Goal: Task Accomplishment & Management: Manage account settings

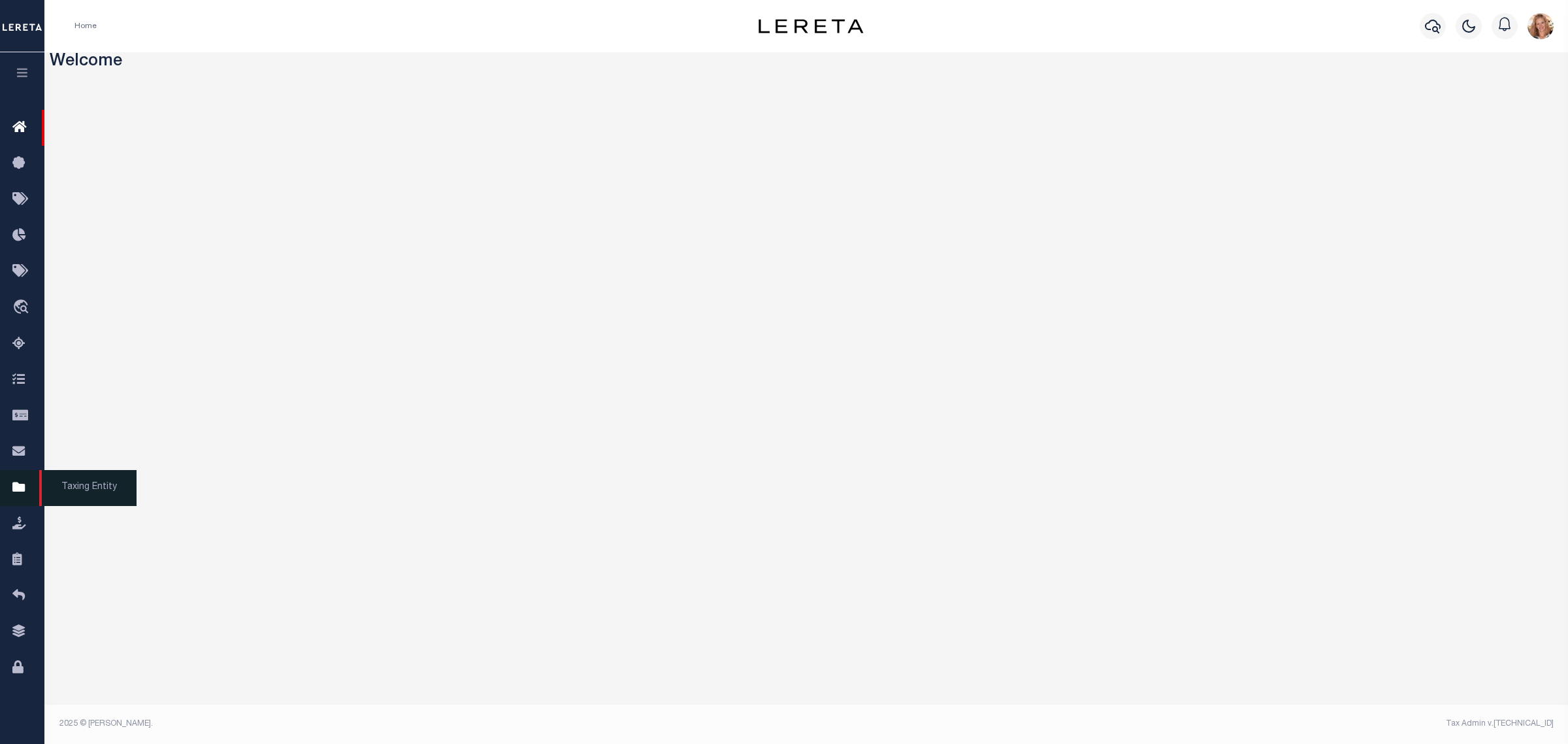
click at [28, 494] on icon at bounding box center [22, 488] width 21 height 16
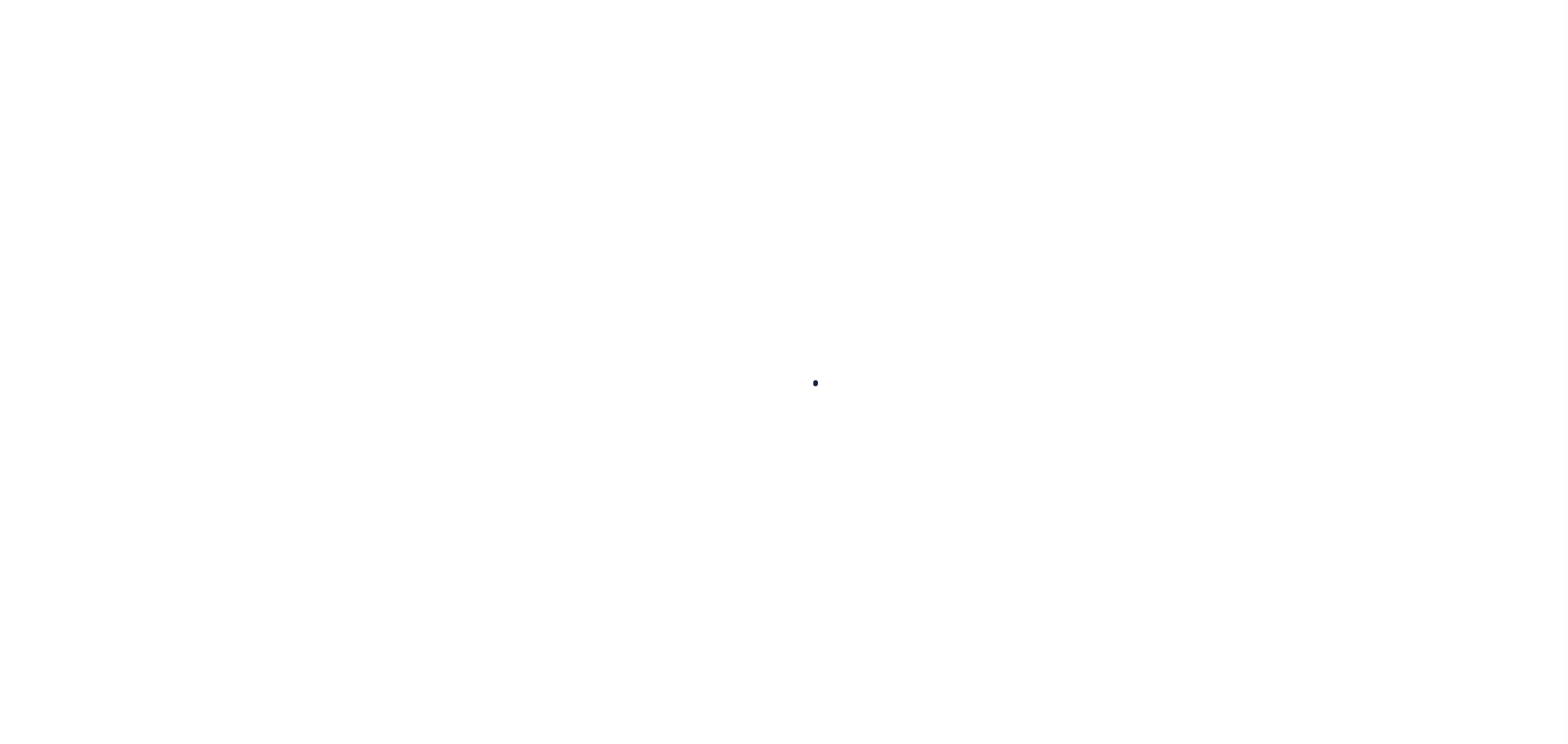
select select "NY"
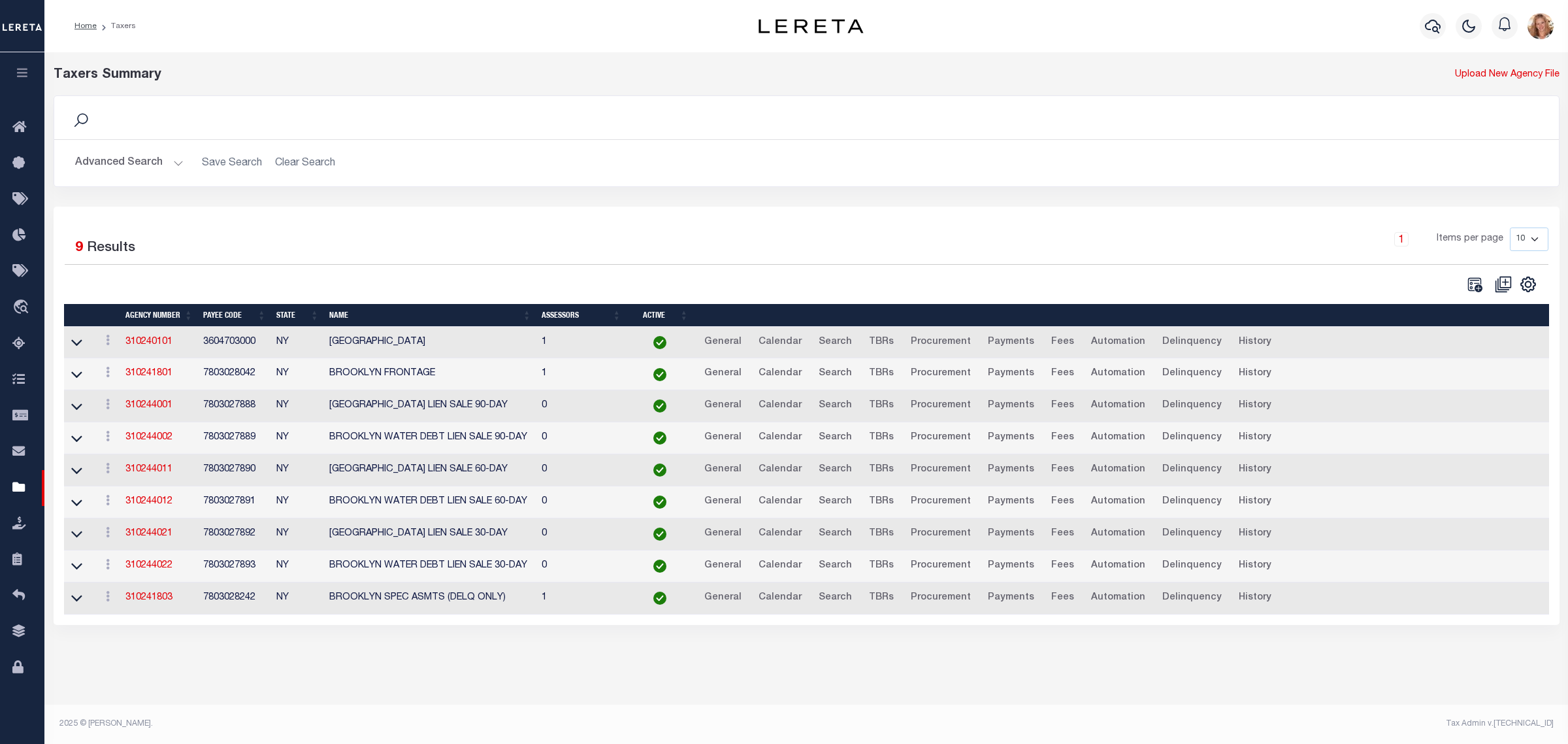
click at [145, 164] on button "Advanced Search" at bounding box center [129, 164] width 109 height 26
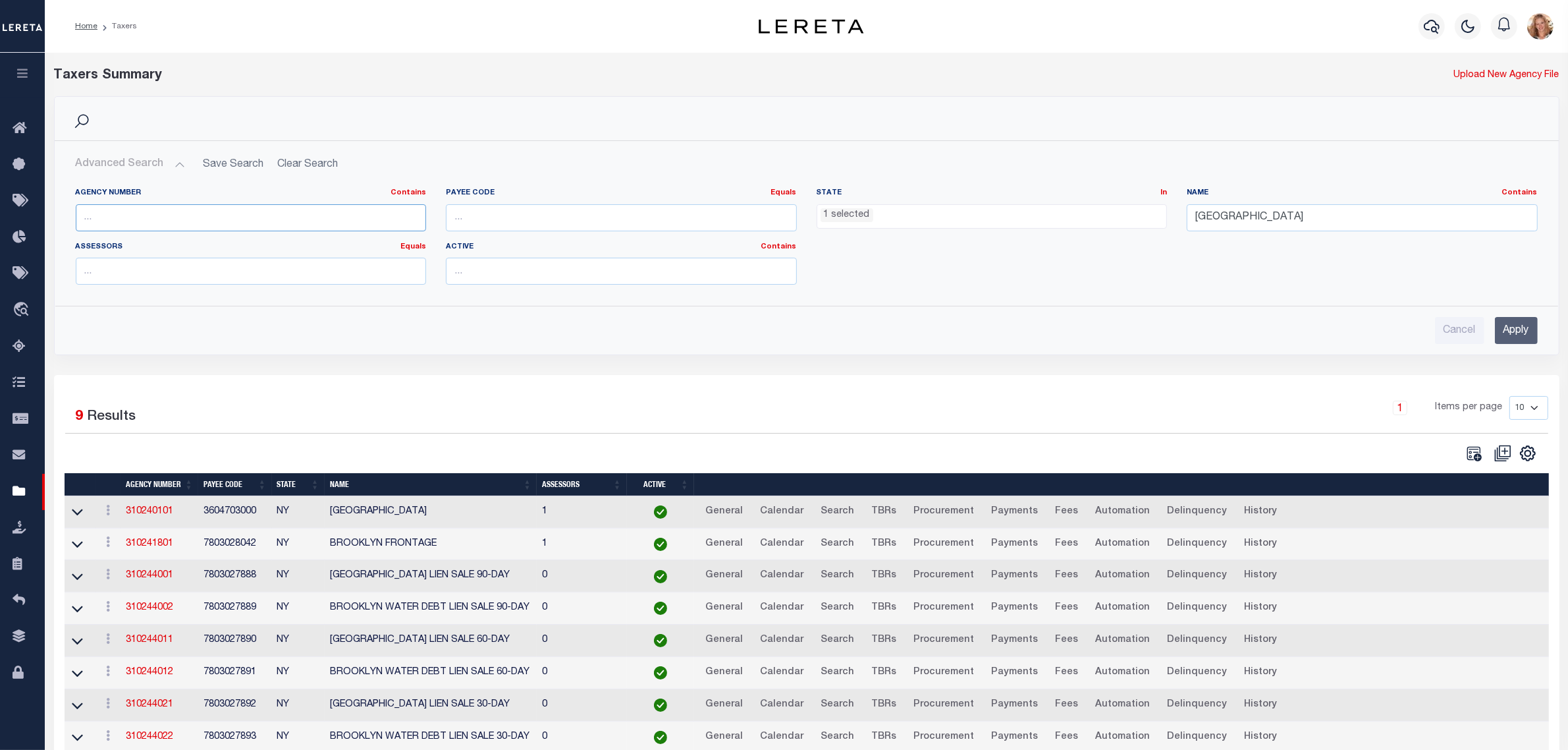
click at [138, 221] on input "text" at bounding box center [251, 217] width 351 height 27
paste input "380020191"
type input "380020191"
click at [948, 211] on ul "1 selected" at bounding box center [992, 213] width 350 height 18
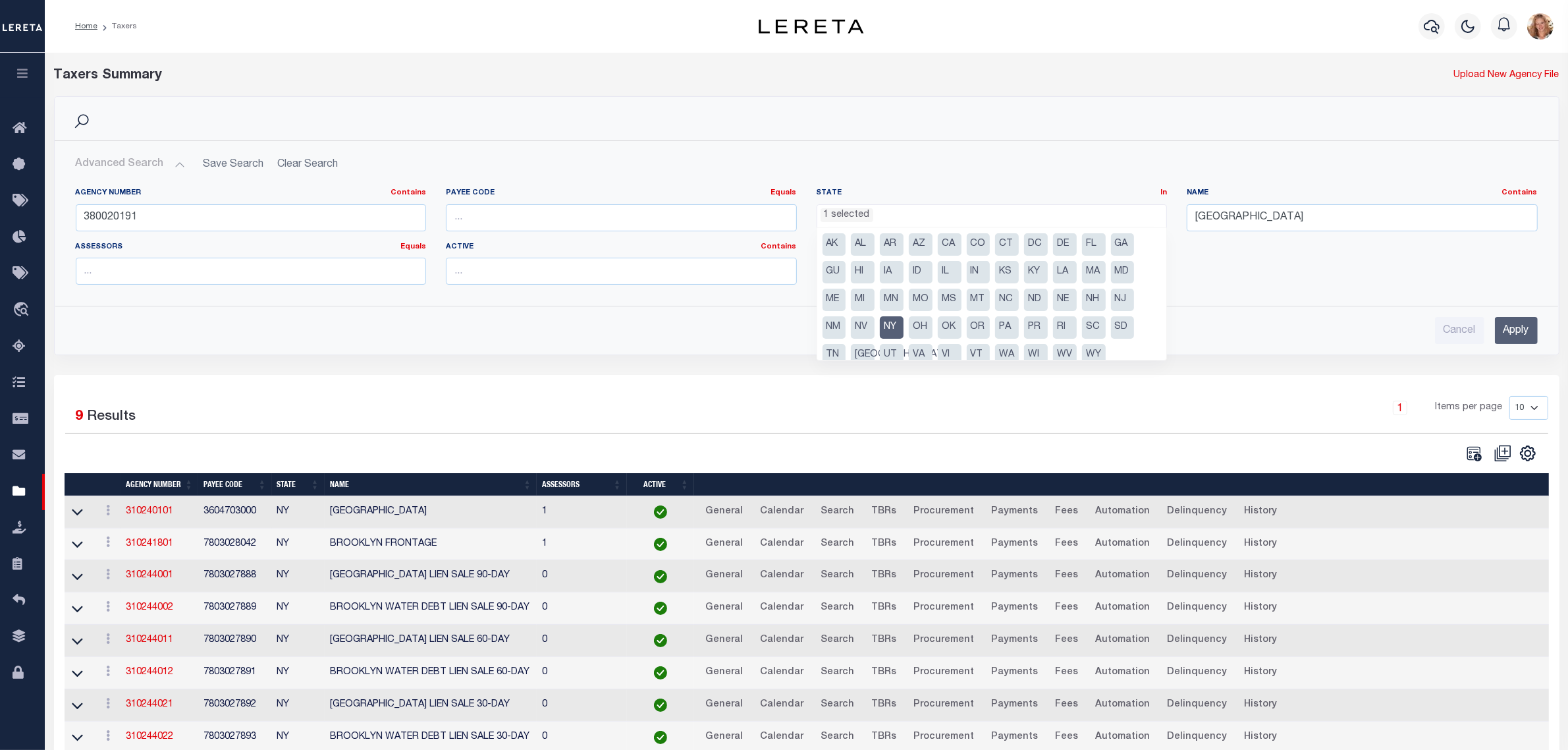
click at [889, 331] on li "NY" at bounding box center [892, 327] width 24 height 22
select select
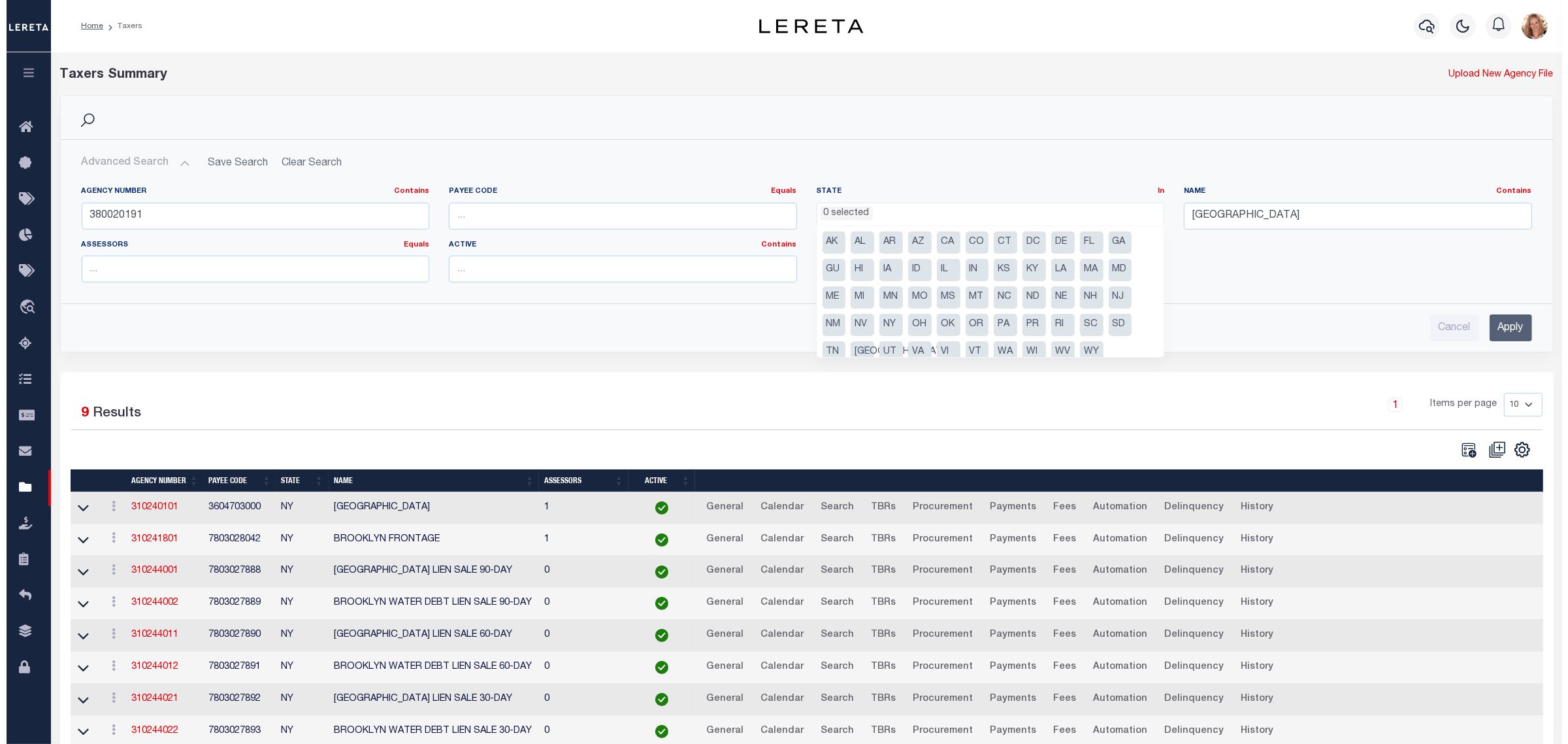
scroll to position [401, 0]
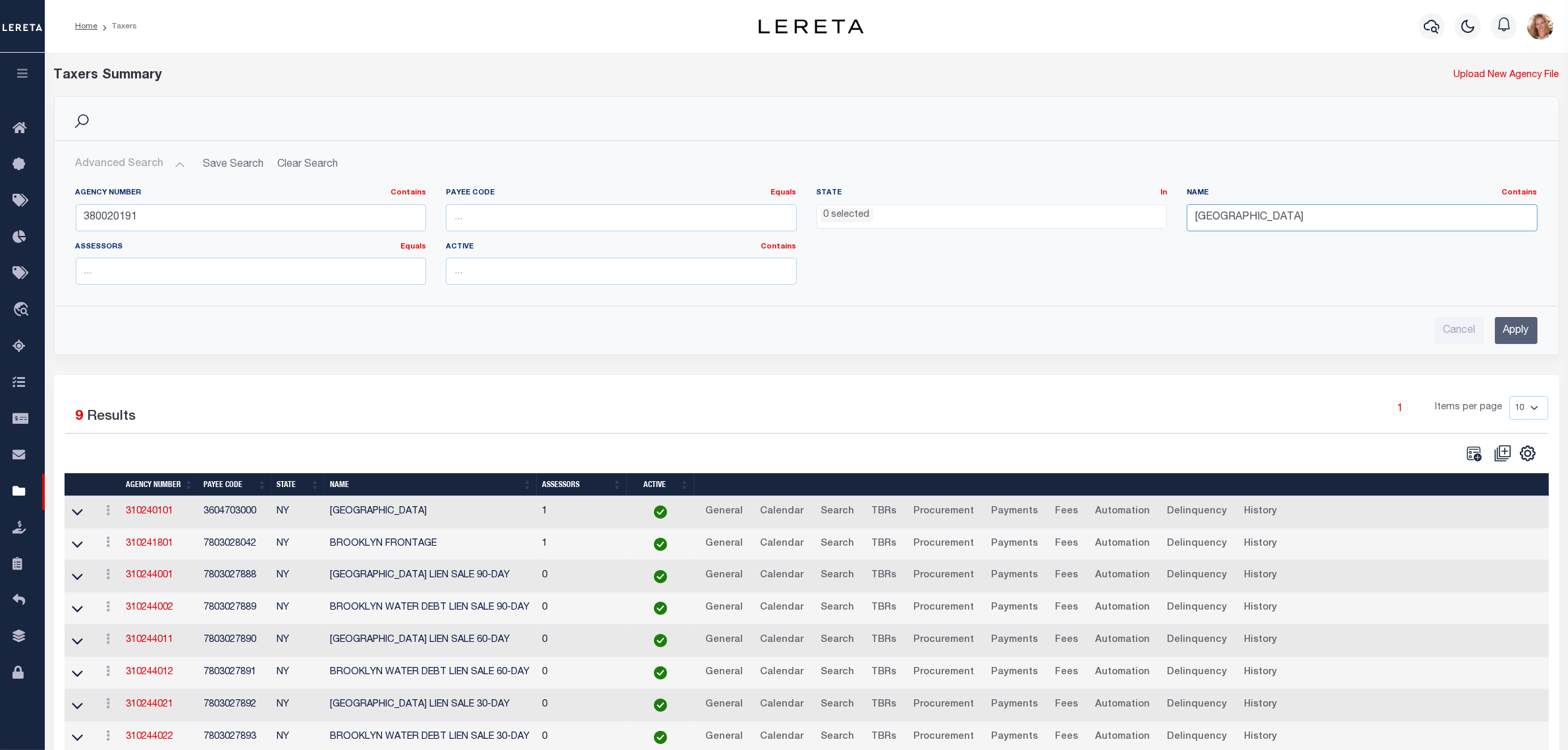
click at [1276, 219] on input "BROOKLYN" at bounding box center [1363, 217] width 351 height 27
type input "B"
click at [1517, 327] on input "Apply" at bounding box center [1517, 330] width 43 height 27
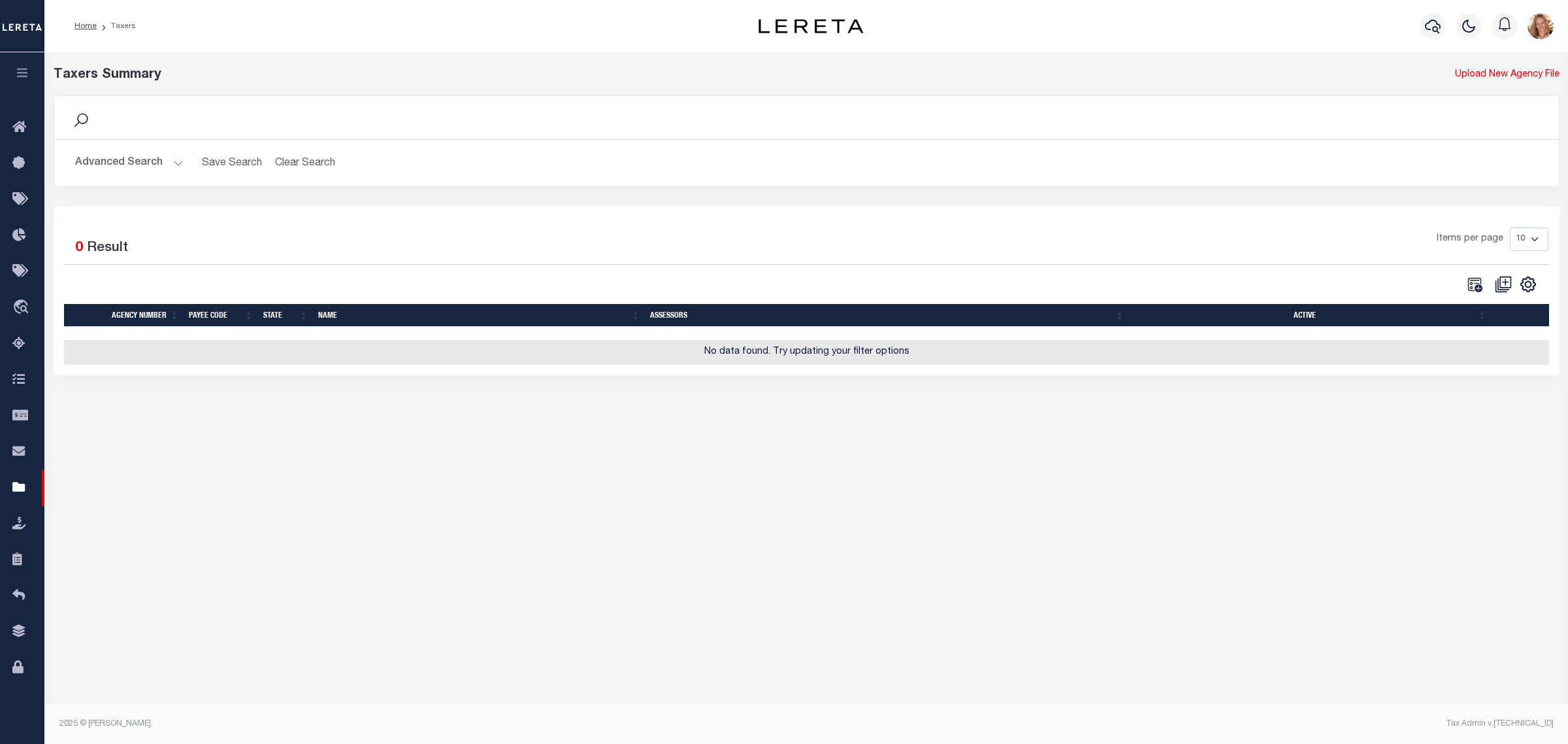
click at [116, 168] on button "Advanced Search" at bounding box center [129, 164] width 109 height 26
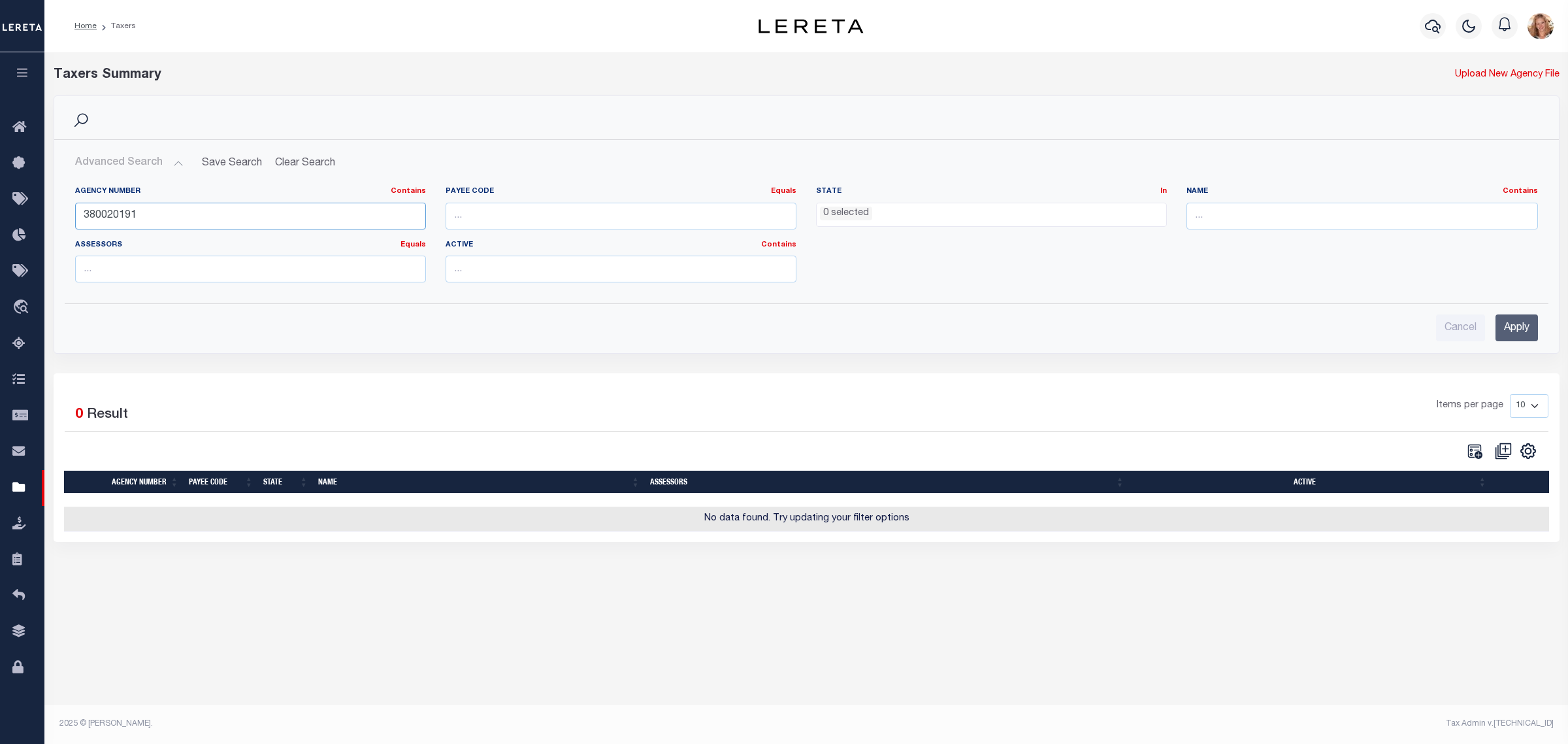
click at [116, 210] on input "380020191" at bounding box center [250, 215] width 351 height 27
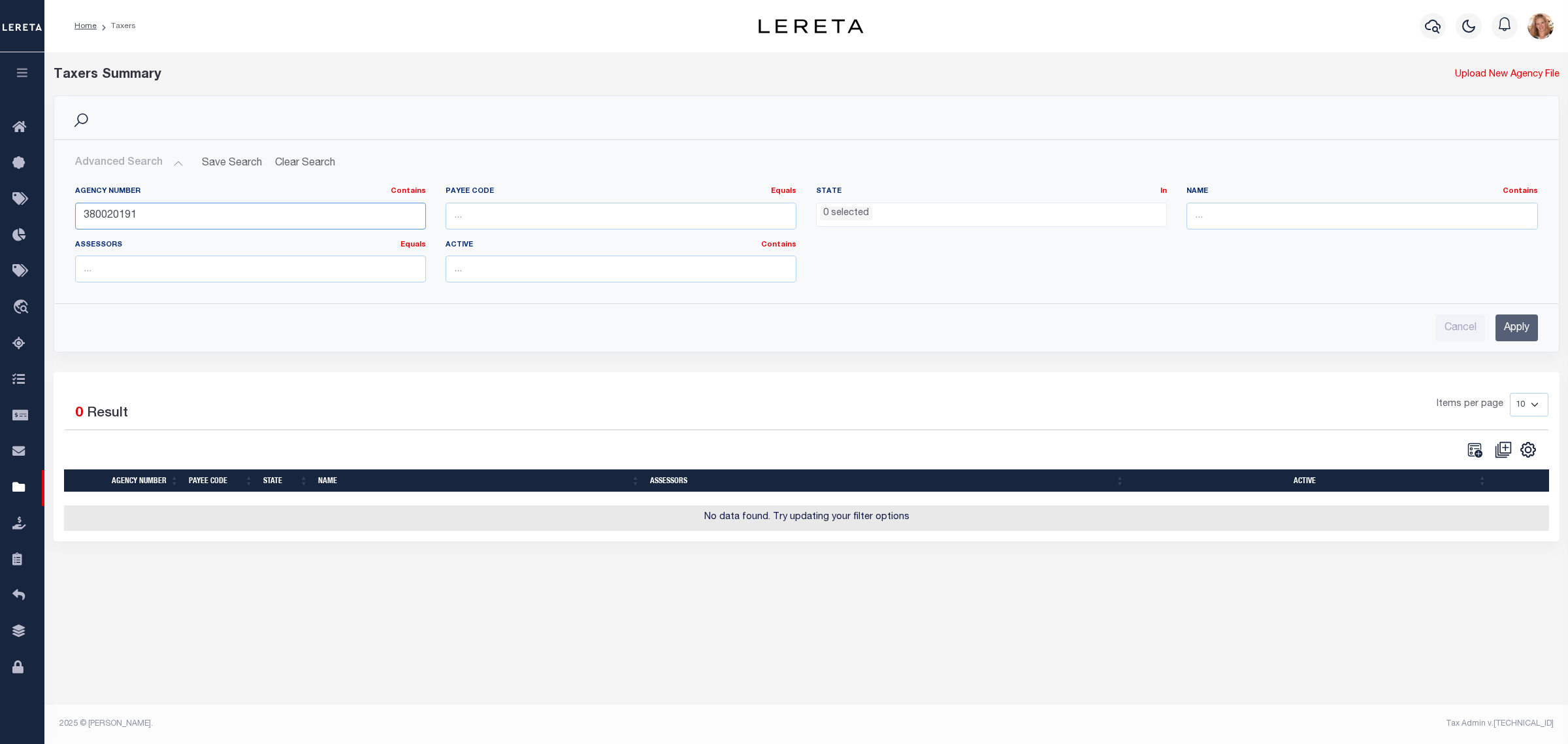
click at [116, 210] on input "380020191" at bounding box center [250, 215] width 351 height 27
paste input "70040257"
type input "370040257"
click at [1511, 330] on input "Apply" at bounding box center [1516, 327] width 43 height 27
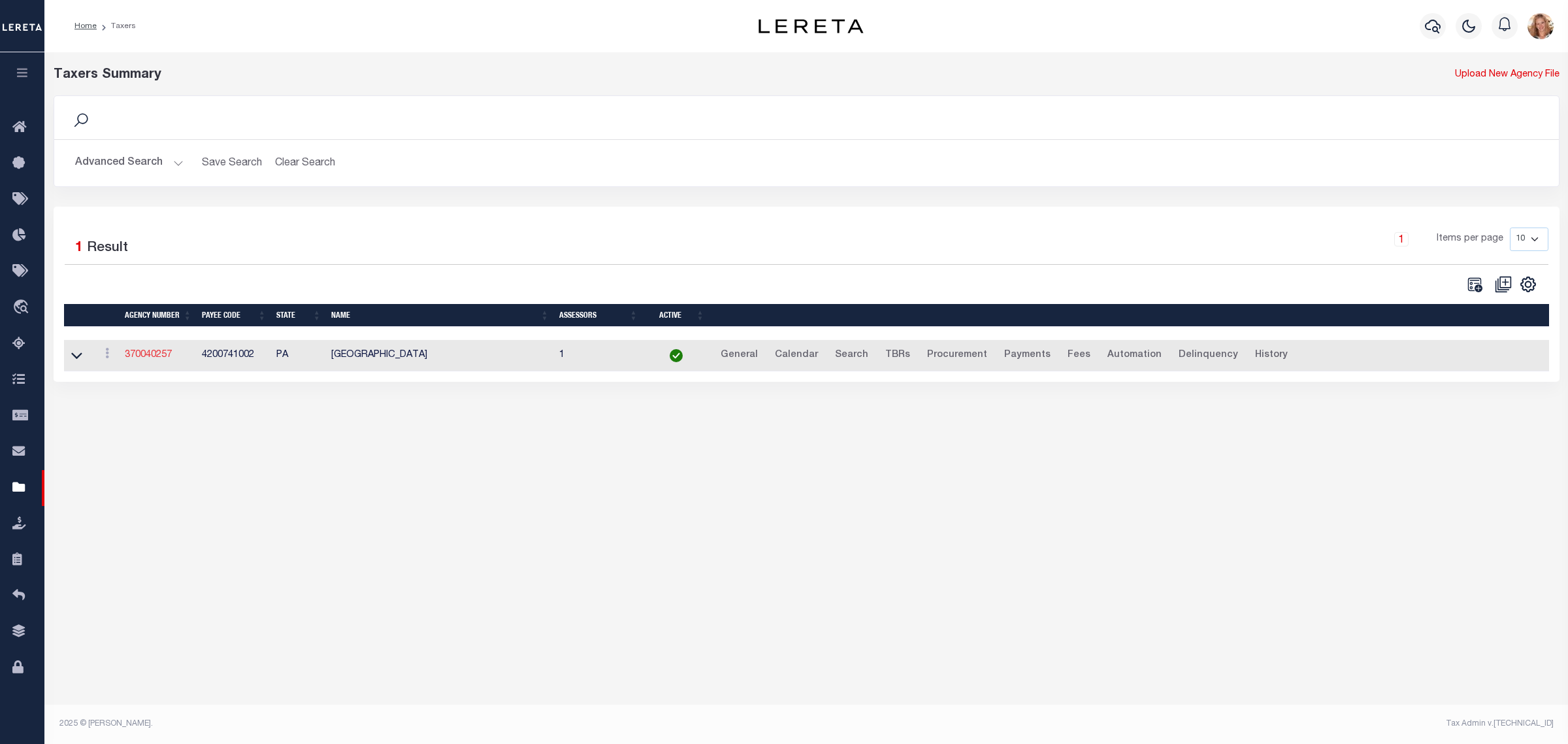
click at [154, 358] on link "370040257" at bounding box center [148, 355] width 47 height 9
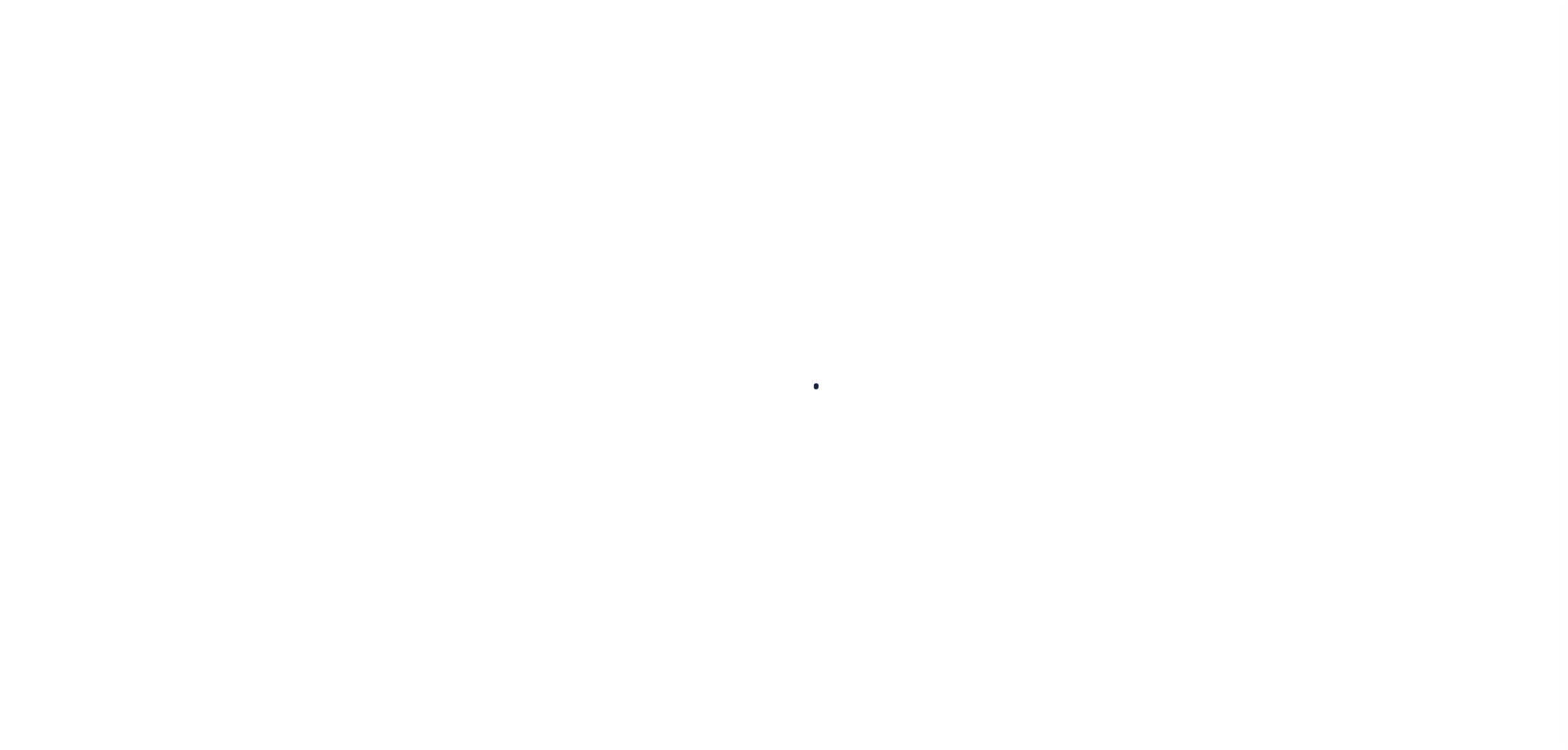
select select
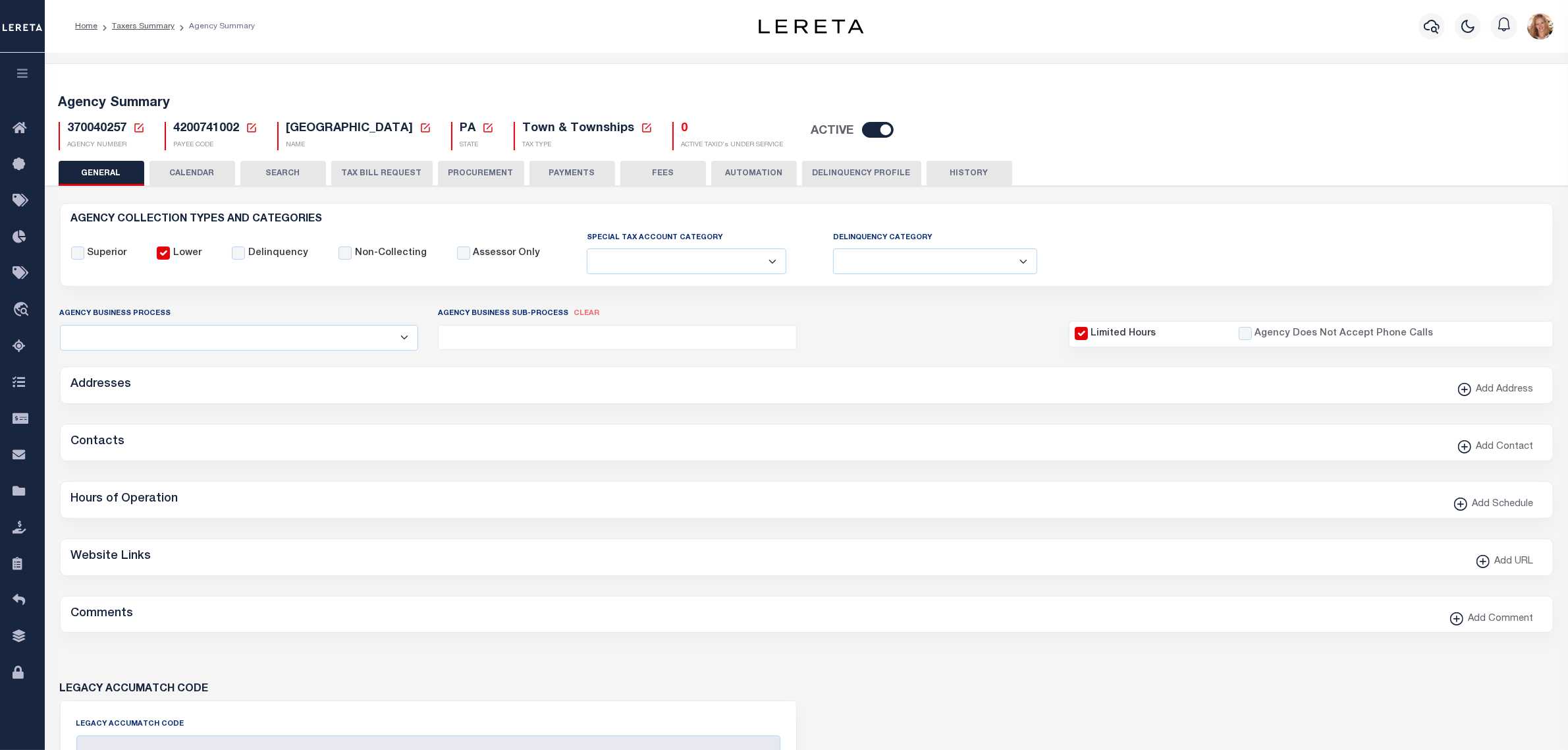
checkbox input "false"
type input "4200741002"
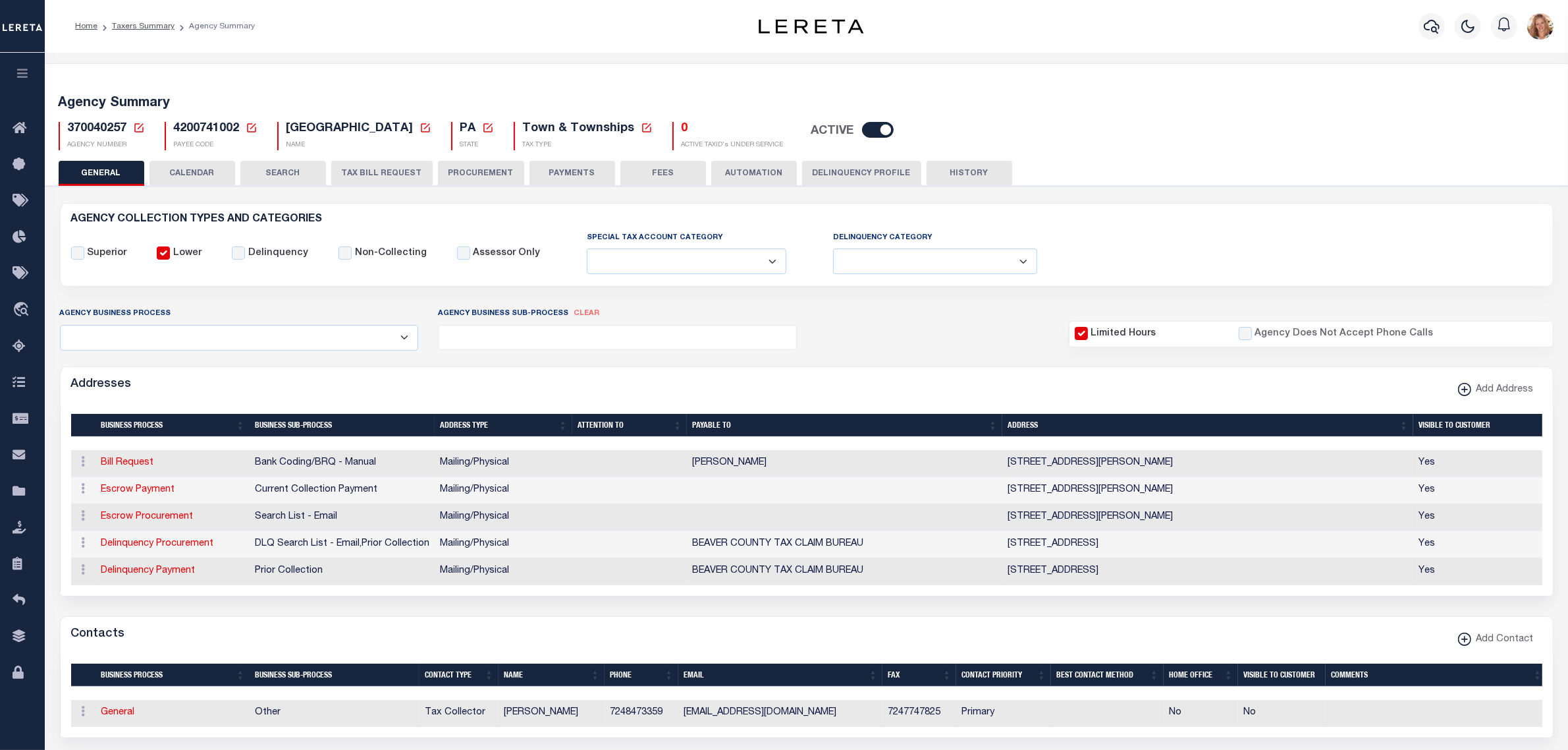
click at [584, 169] on button "PAYMENTS" at bounding box center [573, 173] width 86 height 25
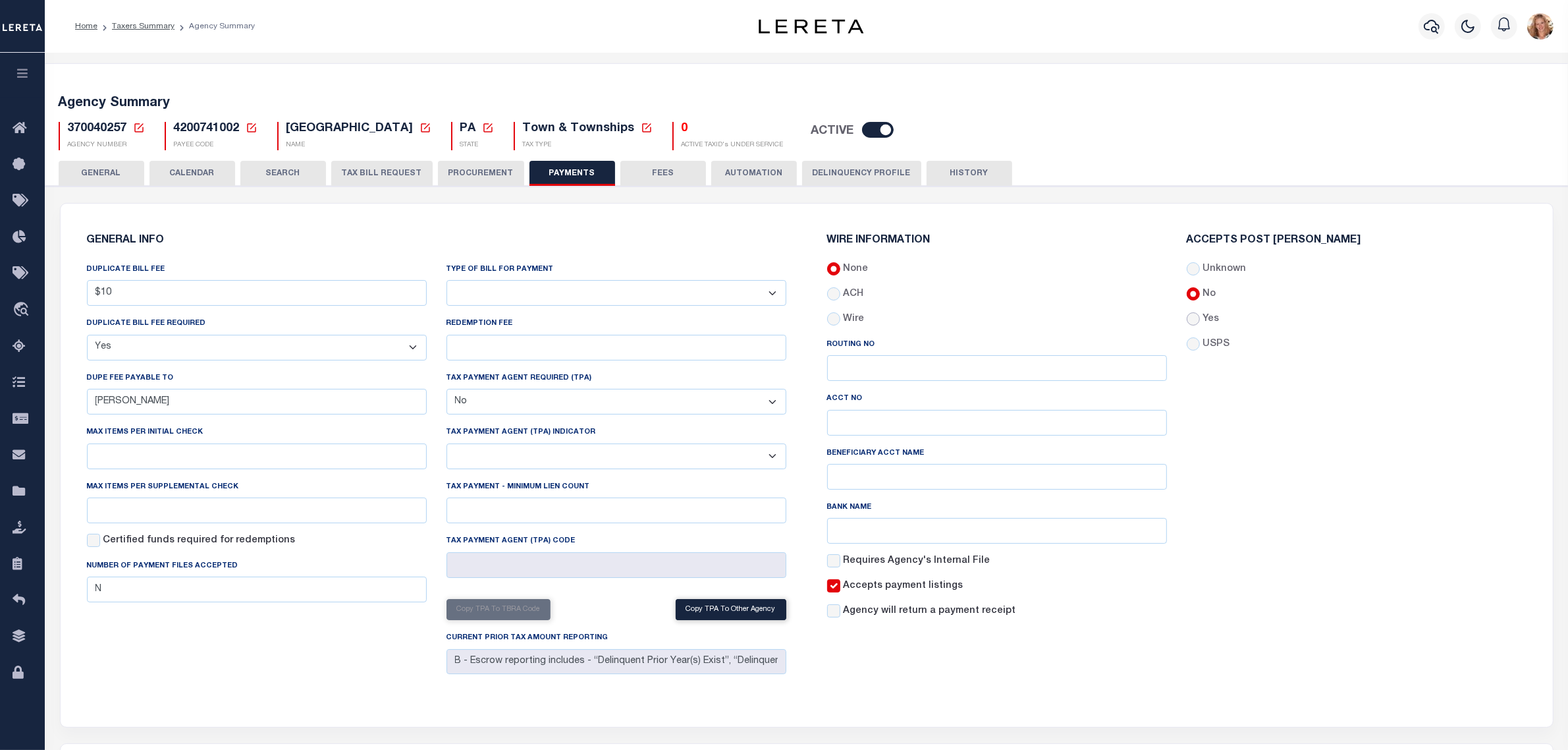
click at [1195, 318] on input "Yes" at bounding box center [1193, 318] width 13 height 13
radio input "true"
click at [649, 292] on select "Bar-Coded Tax Statement Print Tax Bills from Web. No DBF Required. Memo Bill Or…" at bounding box center [616, 293] width 340 height 26
select select "35"
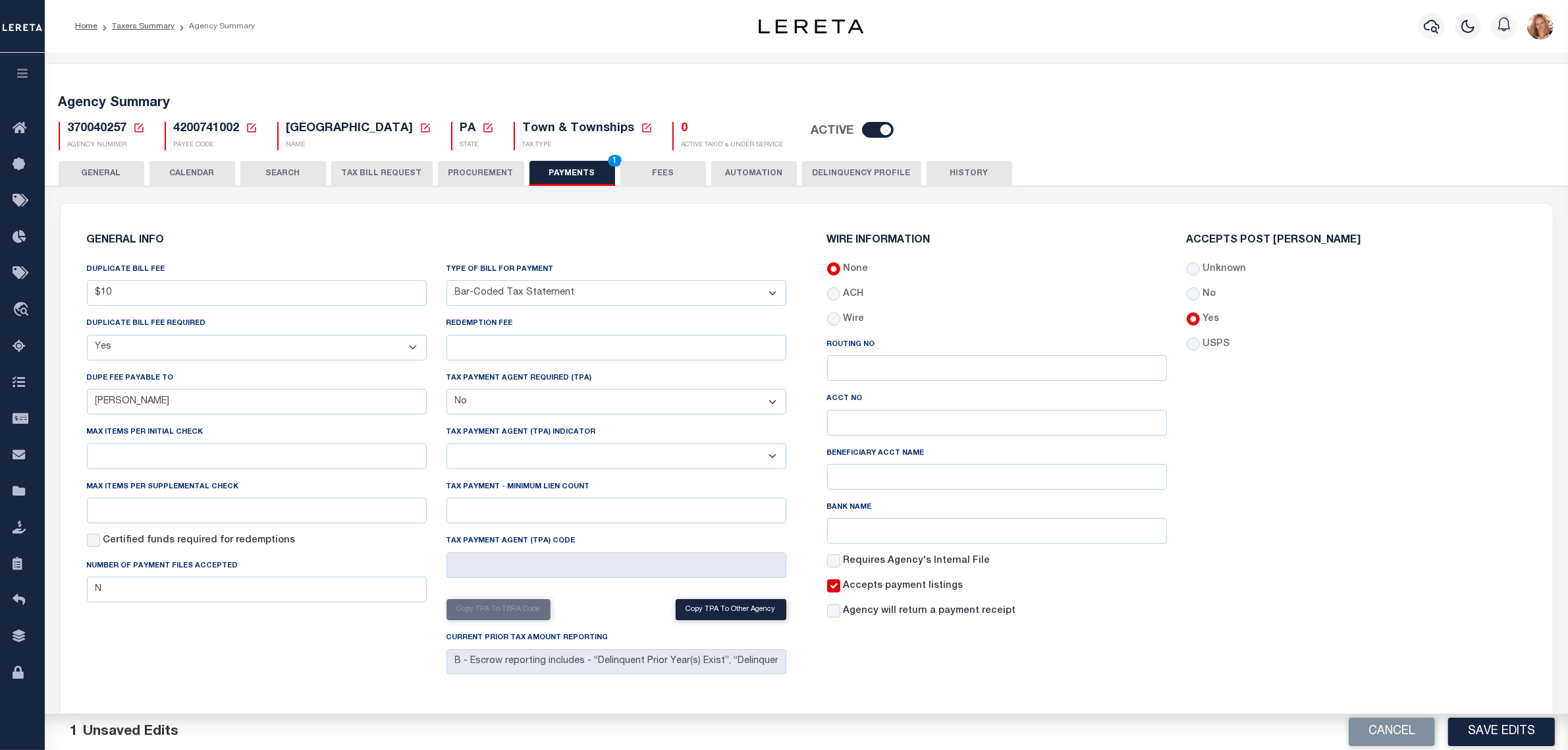
click at [446, 281] on select "Bar-Coded Tax Statement Print Tax Bills from Web. No DBF Required. Memo Bill Or…" at bounding box center [616, 293] width 340 height 26
click at [1476, 728] on button "Save Edits" at bounding box center [1501, 732] width 107 height 28
click at [122, 172] on button "GENERAL" at bounding box center [101, 173] width 86 height 25
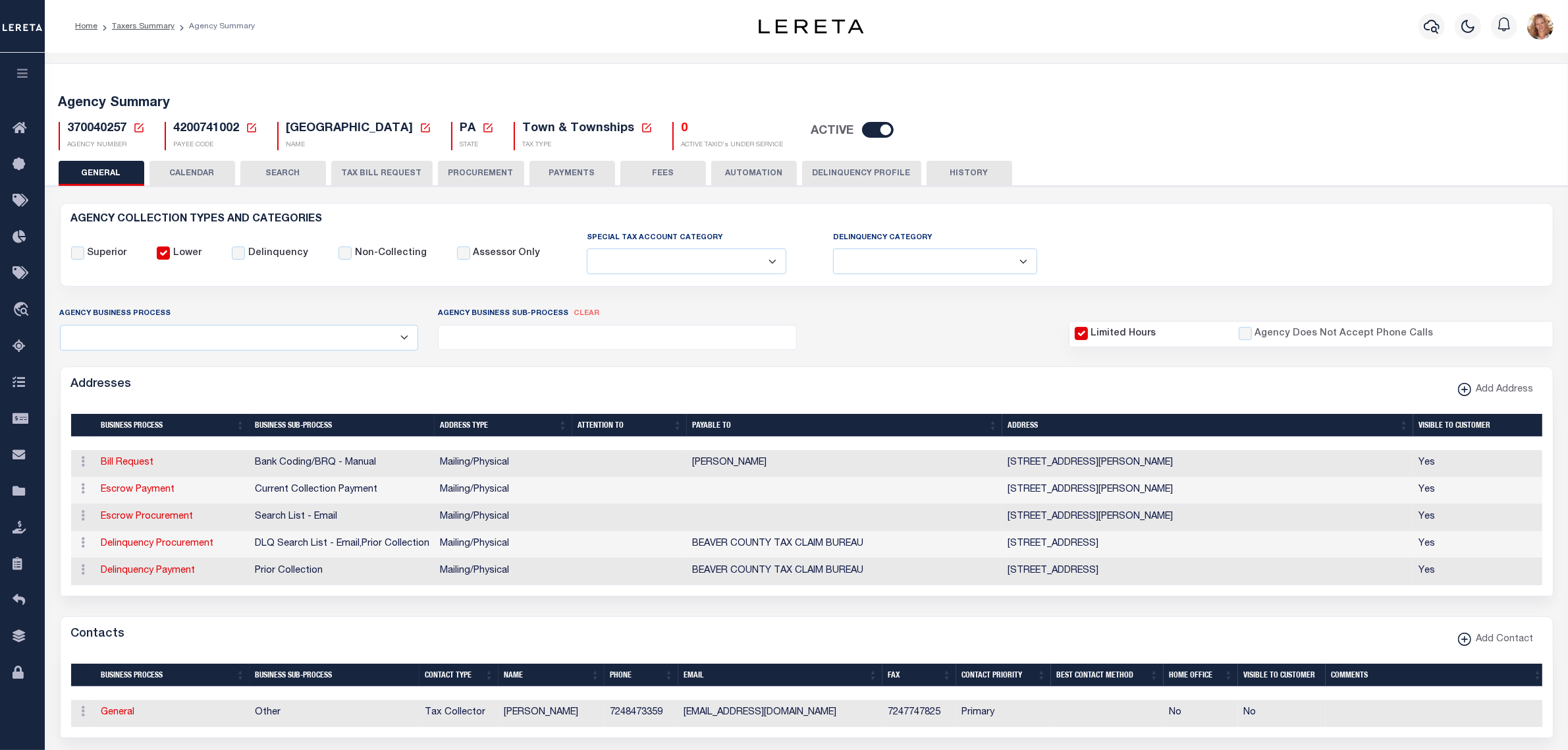
click at [139, 127] on icon at bounding box center [139, 128] width 9 height 9
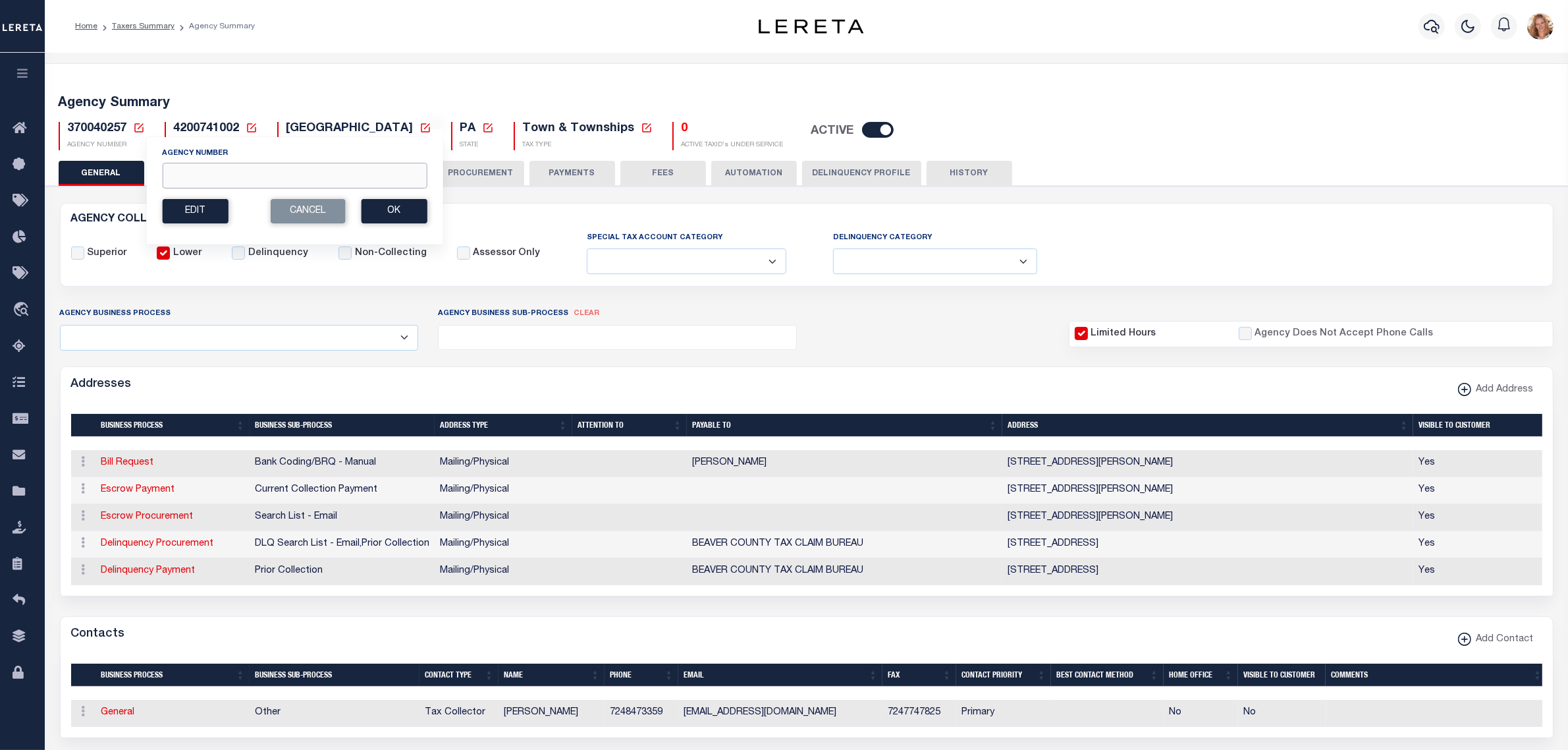
click at [191, 175] on input "Agency Number" at bounding box center [294, 176] width 265 height 26
paste input "3"
click at [191, 175] on input "Agency Number" at bounding box center [294, 176] width 265 height 26
type input "370040659"
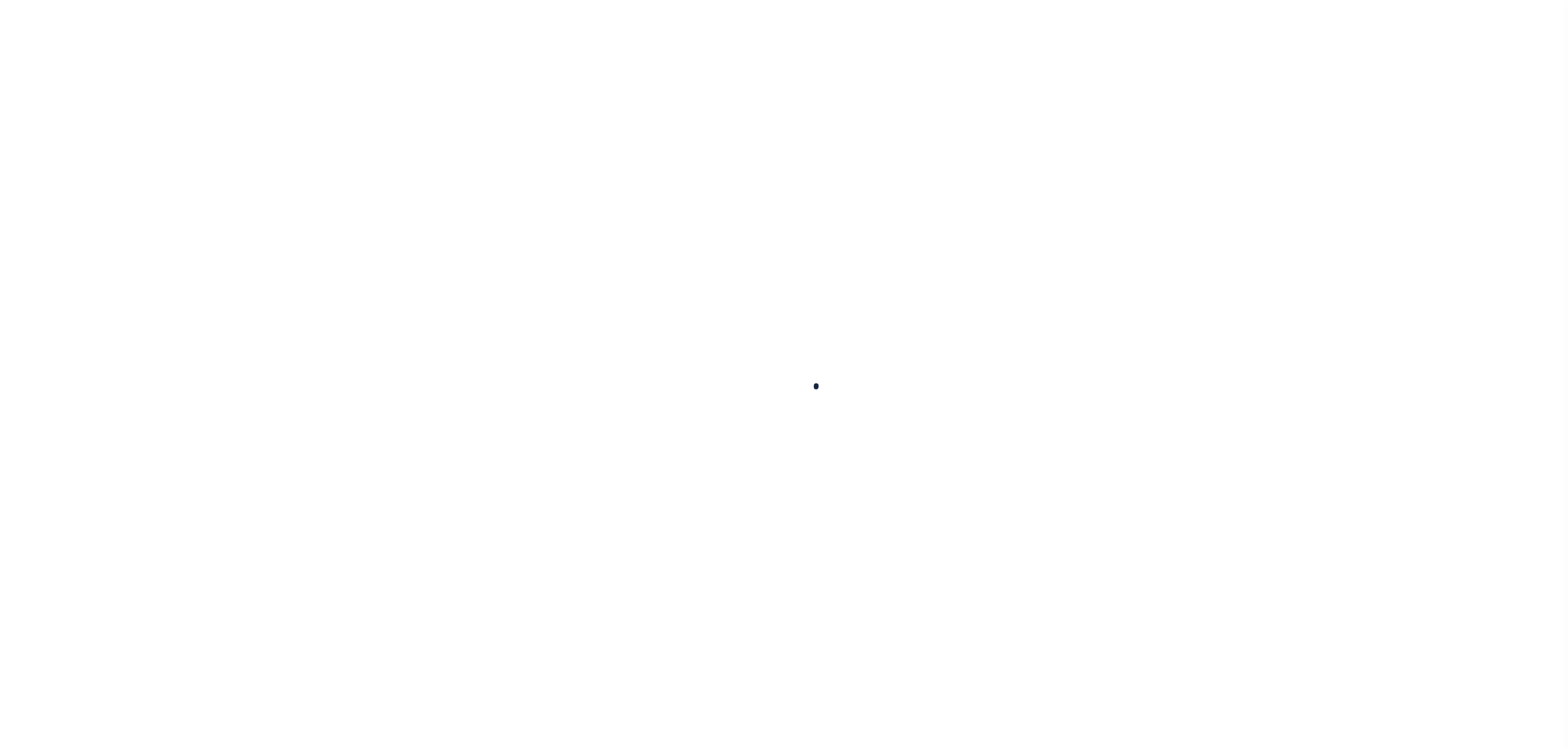
select select
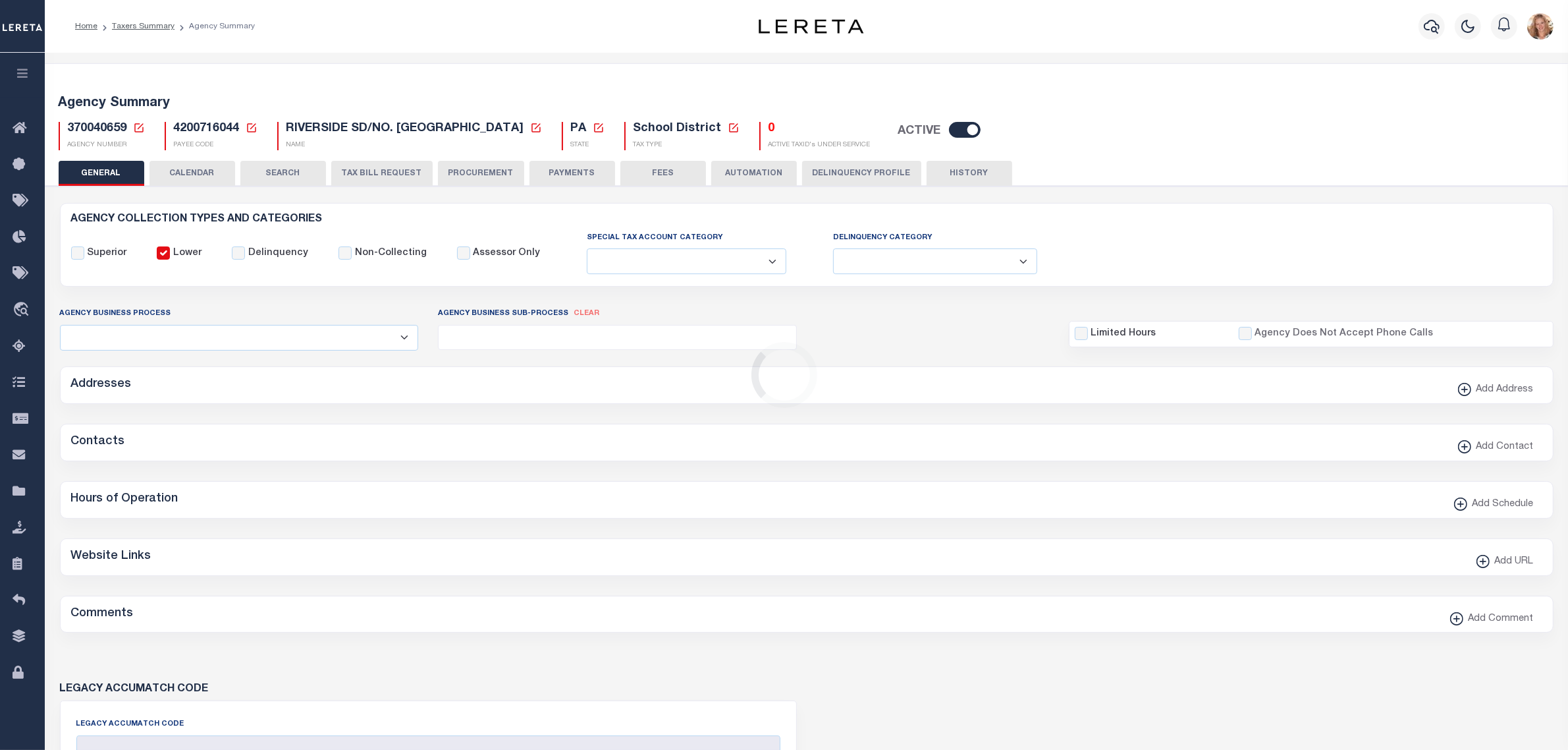
checkbox input "false"
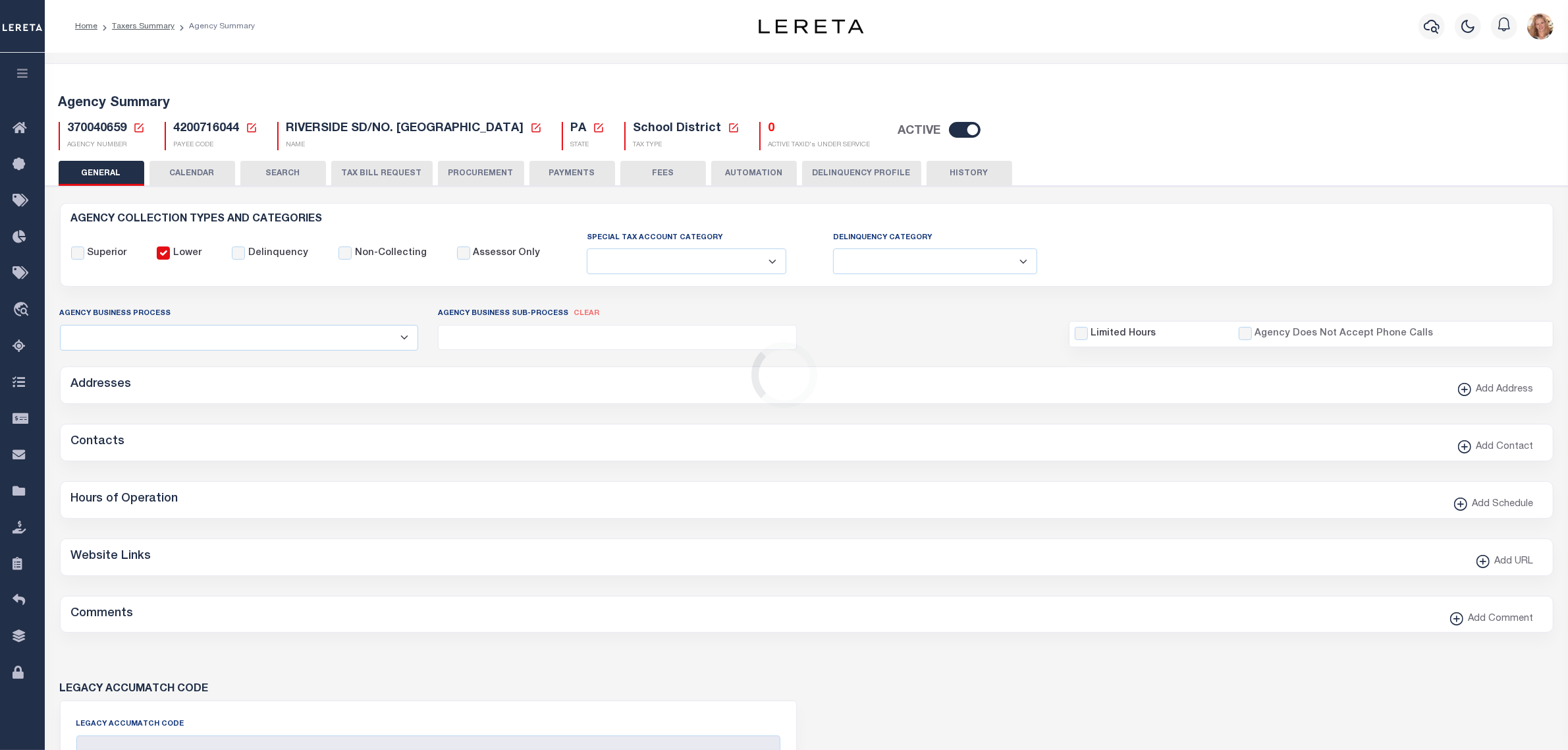
type input "4200716044"
checkbox input "false"
type input "N"
select select "false"
type input "B - Escrow reporting includes - “Delinquent Prior Year(s) Exist”, “Delinquent C…"
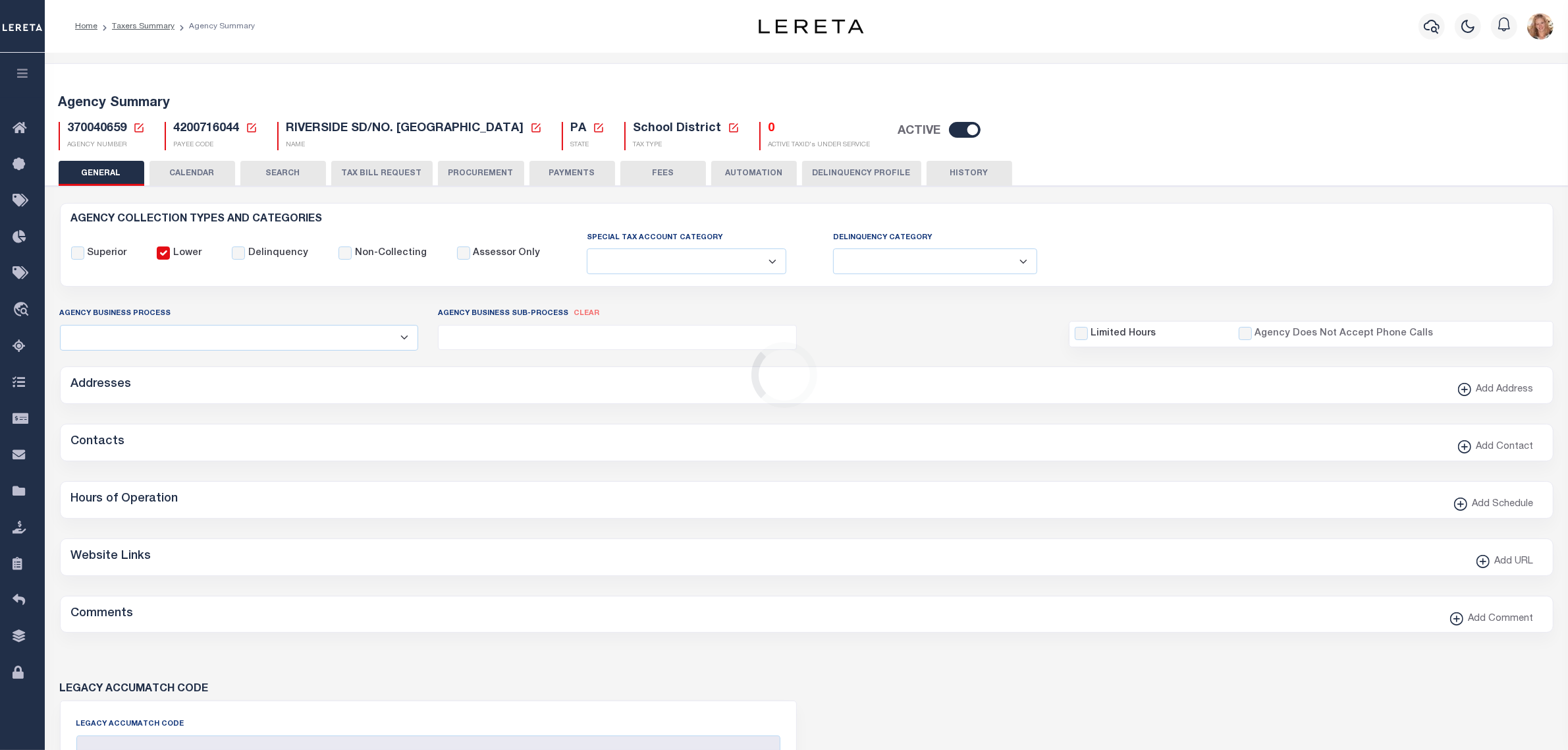
radio input "true"
checkbox input "false"
radio input "false"
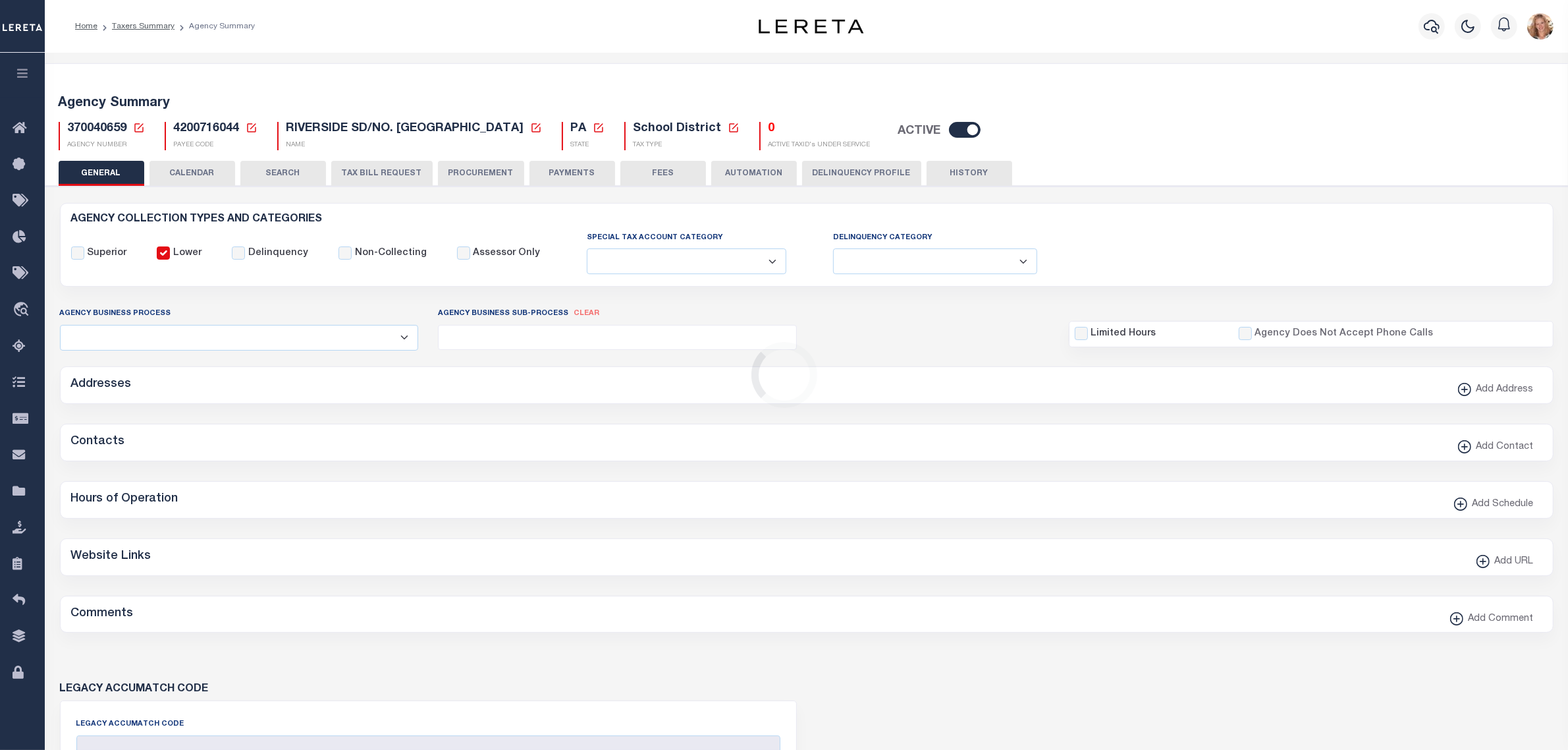
radio input "true"
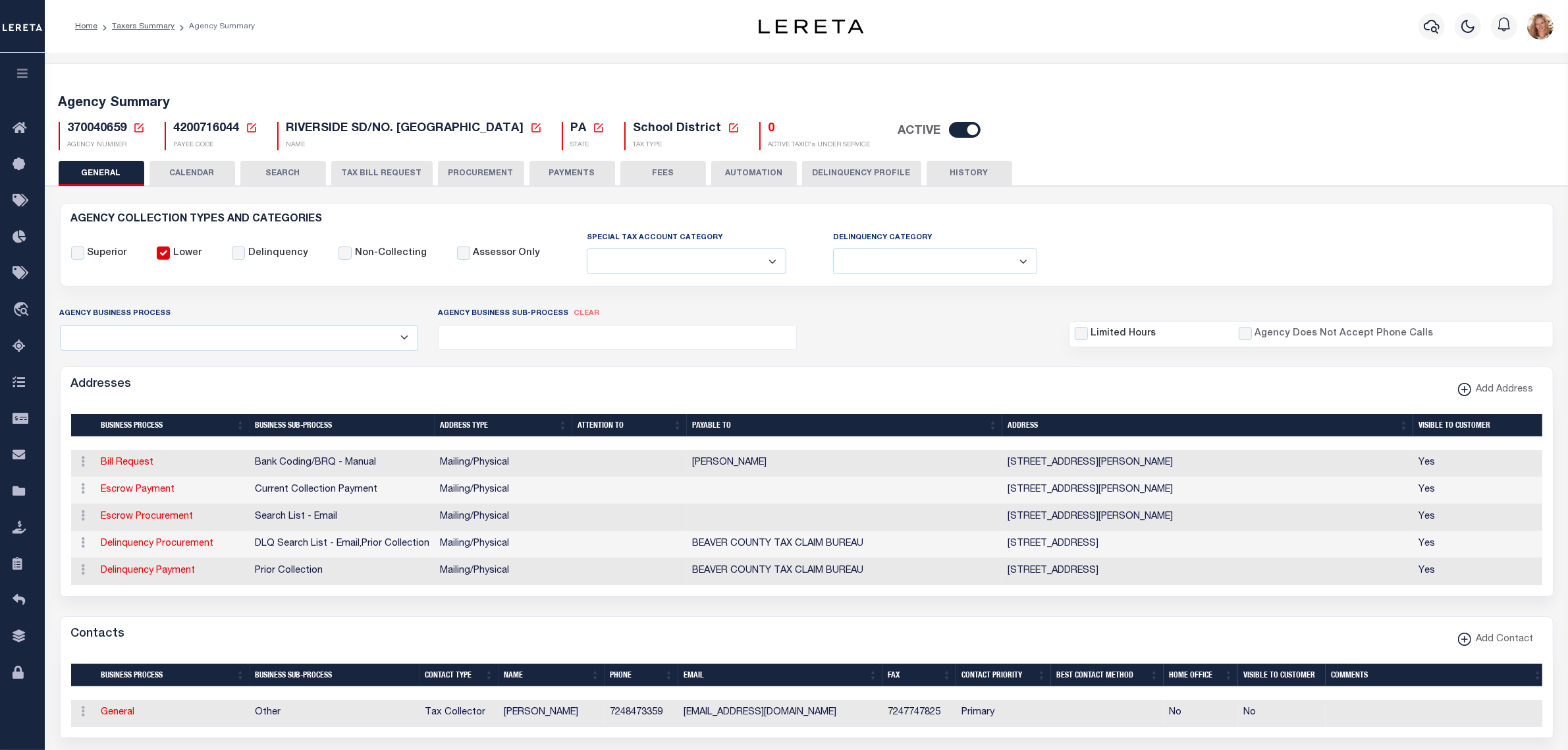
click at [587, 166] on button "PAYMENTS" at bounding box center [573, 173] width 86 height 25
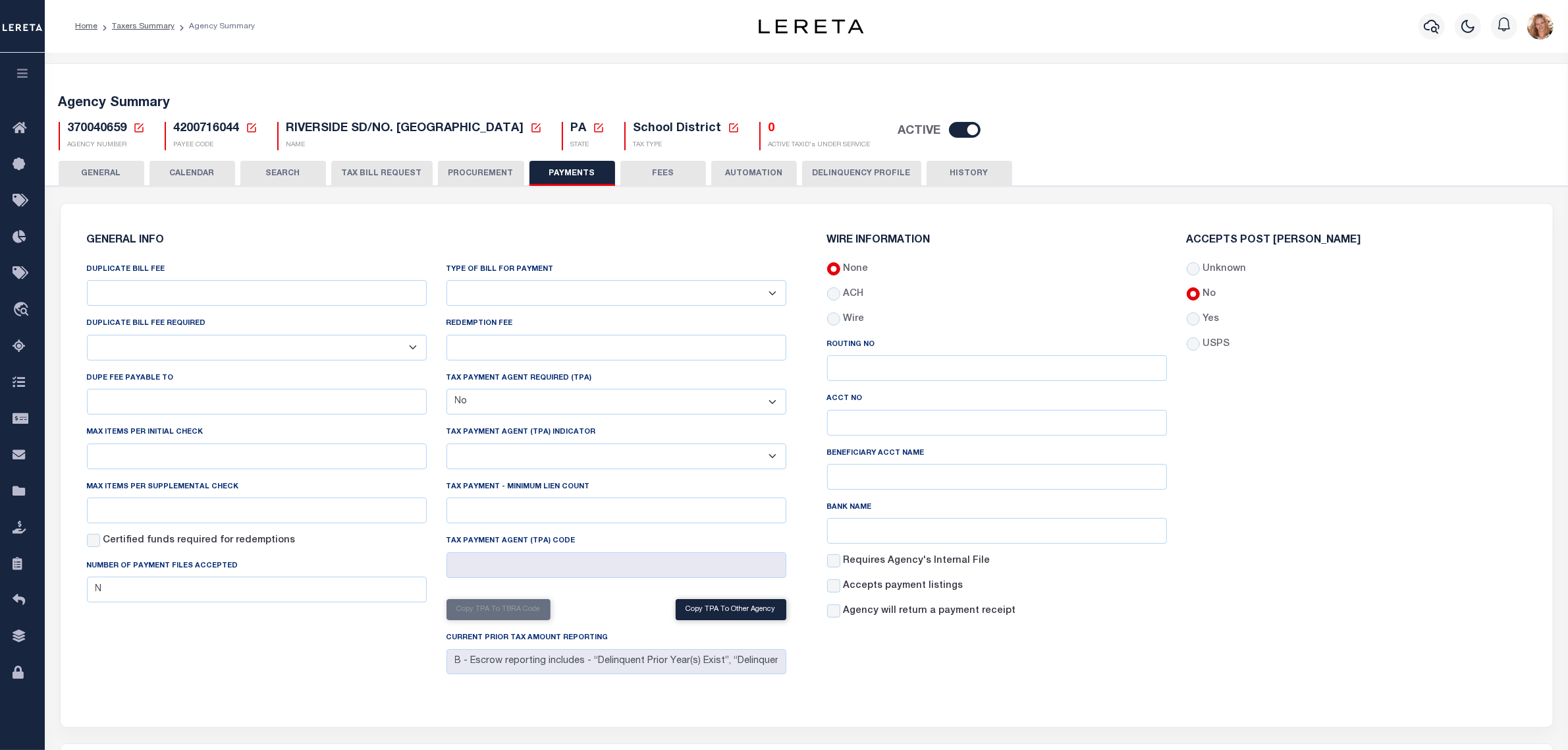
click at [600, 284] on select "Bar-Coded Tax Statement Print Tax Bills from Web. No DBF Required. Memo Bill Or…" at bounding box center [616, 293] width 340 height 26
select select "35"
click at [446, 281] on select "Bar-Coded Tax Statement Print Tax Bills from Web. No DBF Required. Memo Bill Or…" at bounding box center [616, 293] width 340 height 26
click at [1189, 317] on input "Yes" at bounding box center [1193, 318] width 13 height 13
radio input "true"
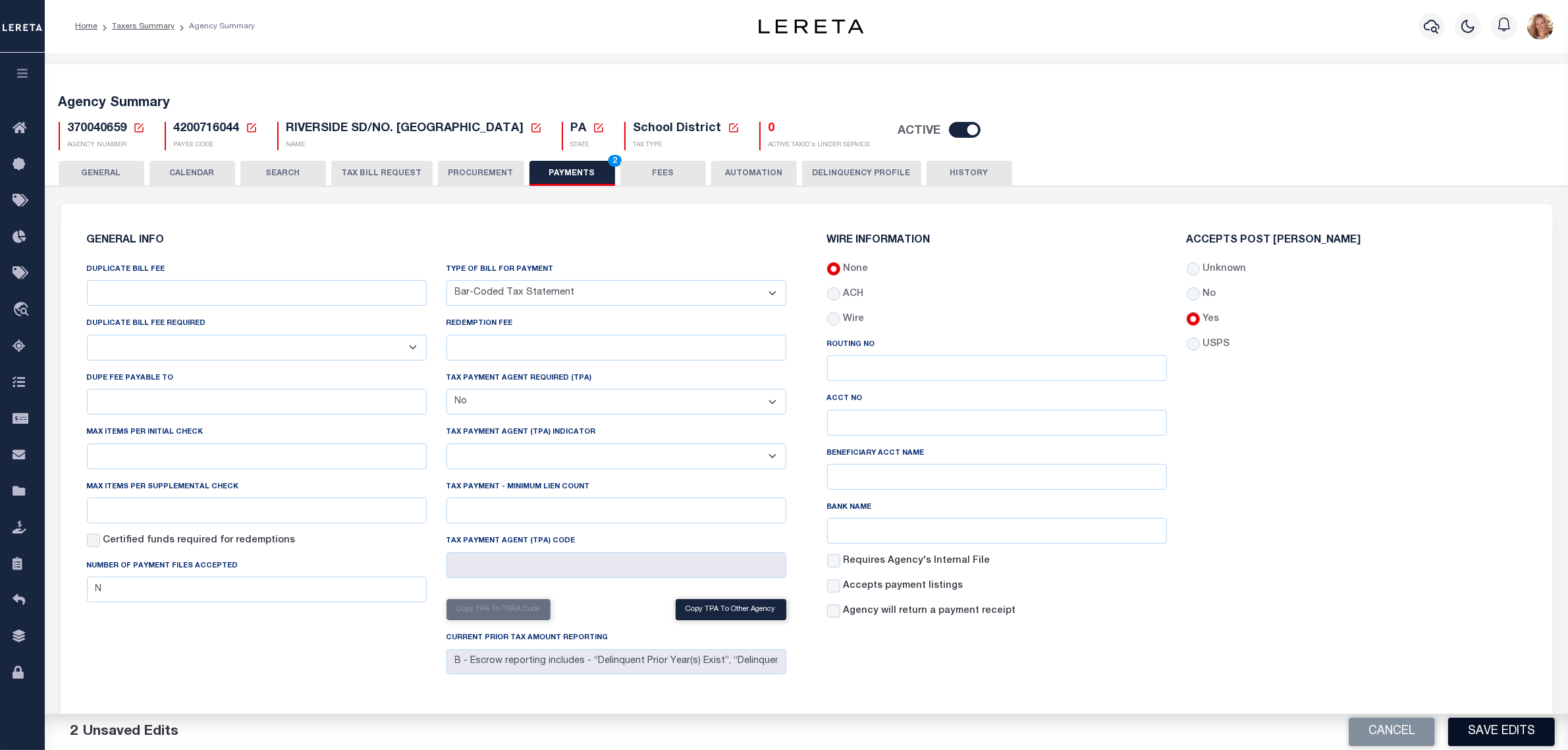
click at [1482, 735] on button "Save Edits" at bounding box center [1501, 732] width 107 height 28
click at [114, 166] on button "GENERAL" at bounding box center [101, 173] width 86 height 25
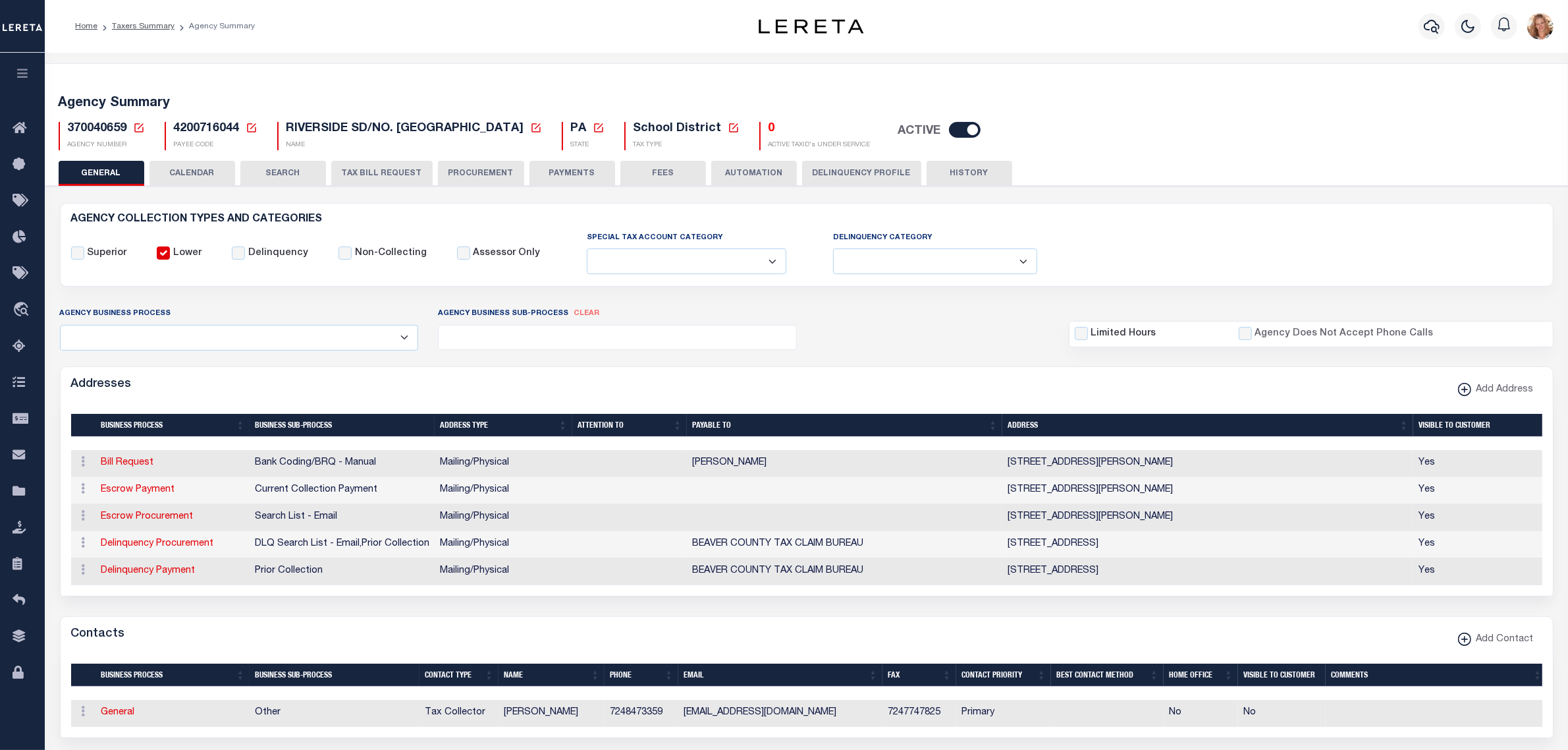
click at [138, 129] on icon at bounding box center [139, 127] width 12 height 12
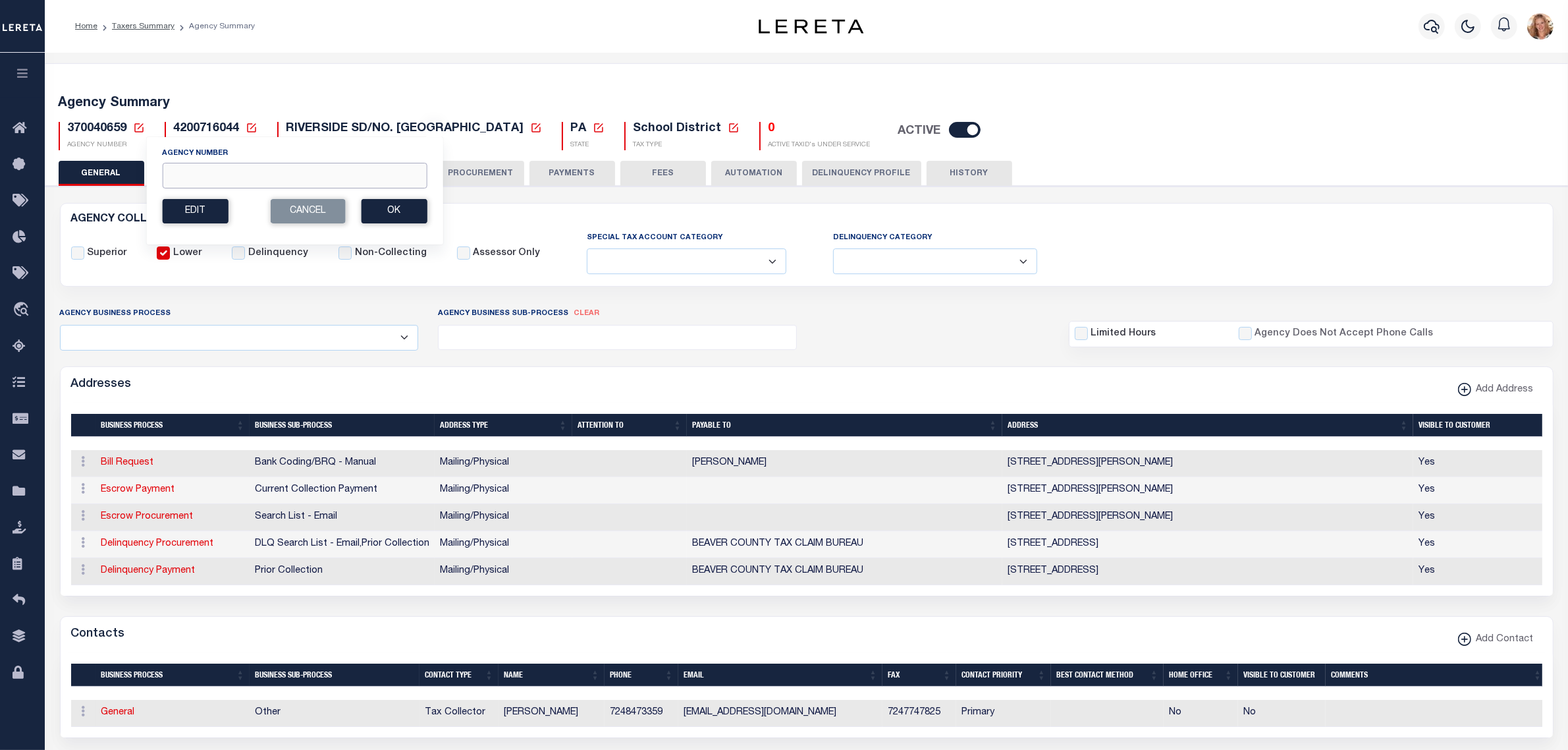
click at [186, 180] on input "Agency Number" at bounding box center [294, 176] width 265 height 26
type input "370048257"
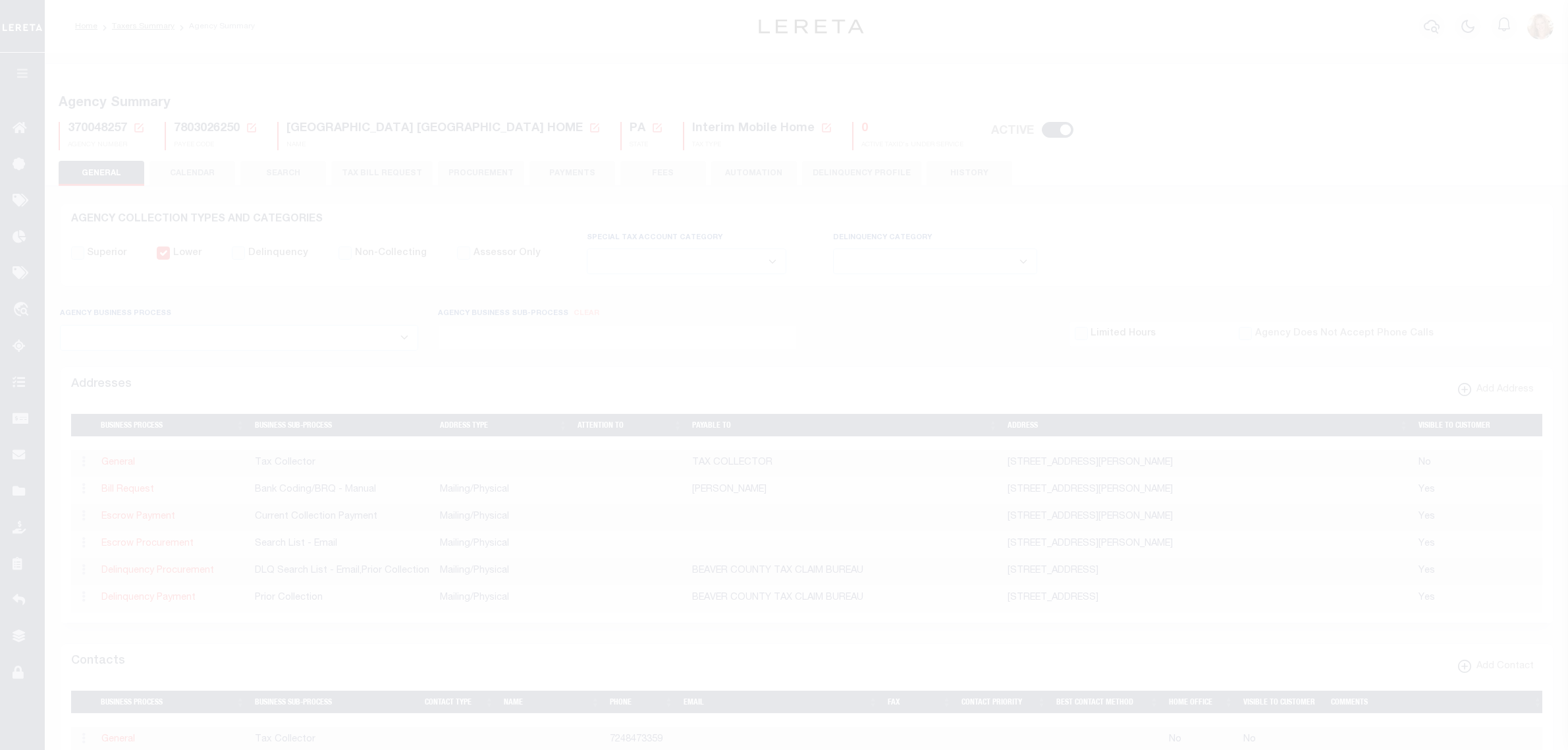
select select
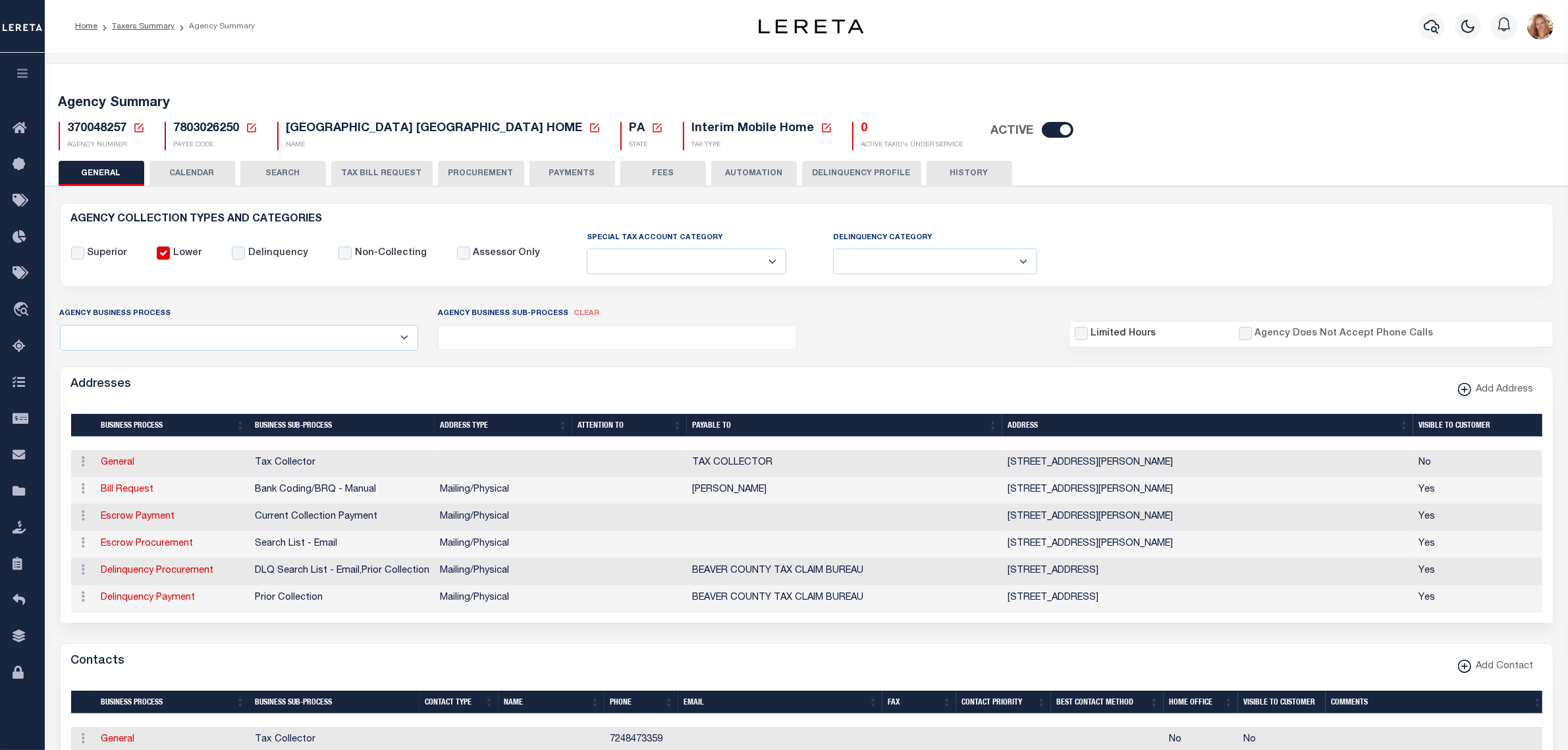
click at [554, 178] on button "PAYMENTS" at bounding box center [573, 173] width 86 height 25
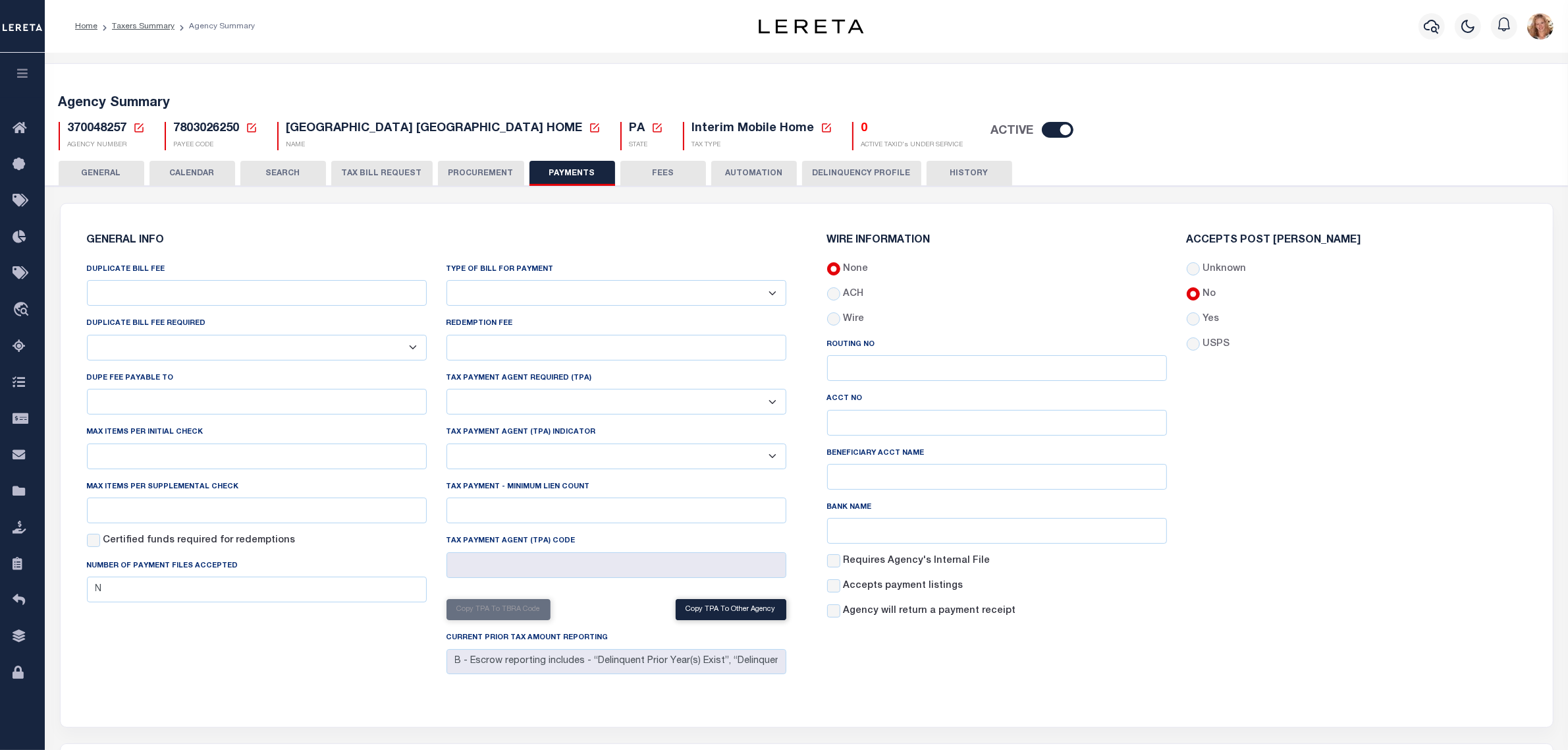
drag, startPoint x: 575, startPoint y: 294, endPoint x: 570, endPoint y: 305, distance: 12.1
click at [575, 294] on select "Bar-Coded Tax Statement Print Tax Bills from Web. No DBF Required. Memo Bill Or…" at bounding box center [616, 293] width 340 height 26
select select "35"
click at [446, 281] on select "Bar-Coded Tax Statement Print Tax Bills from Web. No DBF Required. Memo Bill Or…" at bounding box center [616, 293] width 340 height 26
click at [1201, 326] on div "Yes" at bounding box center [1356, 319] width 340 height 15
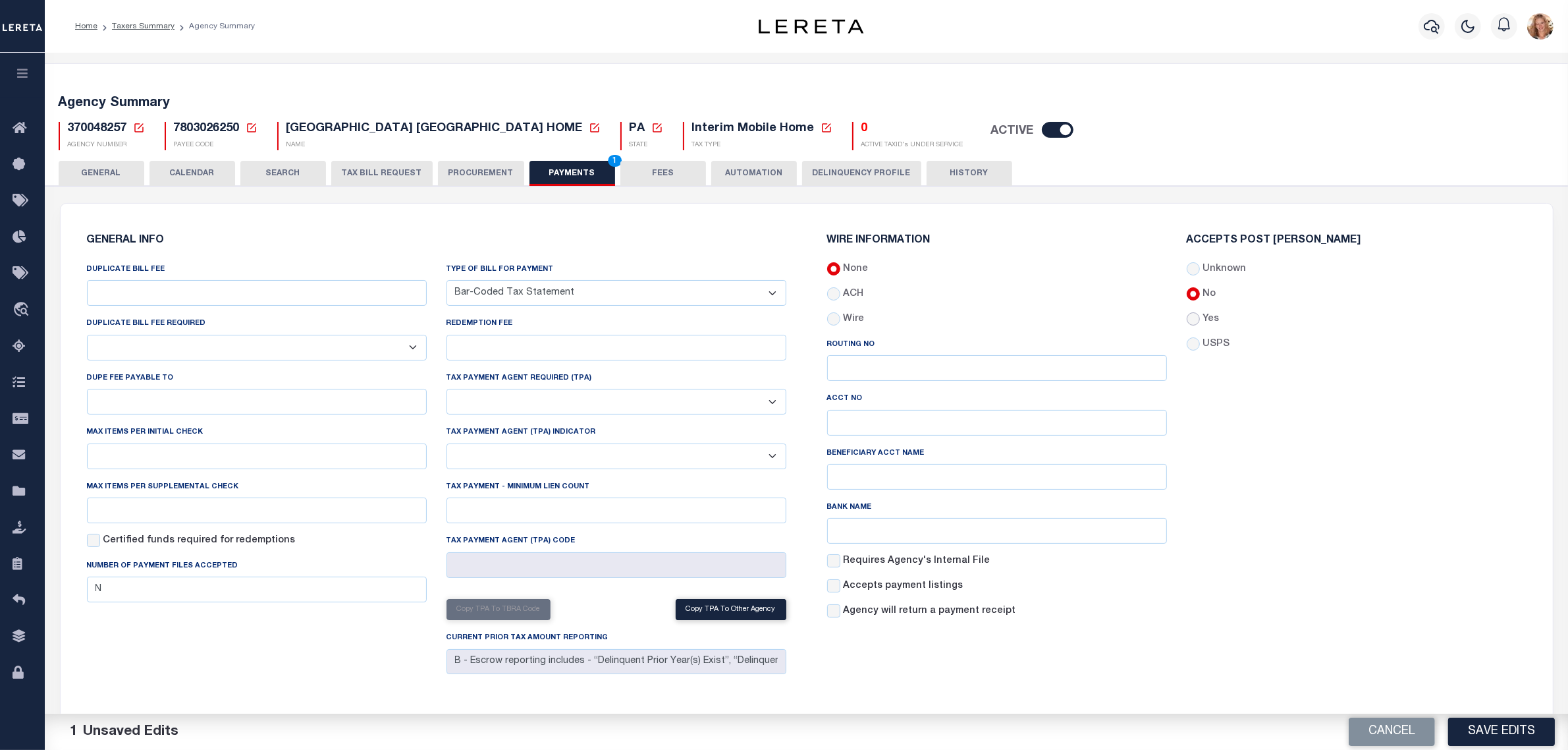
click at [1196, 316] on input "Yes" at bounding box center [1193, 318] width 13 height 13
radio input "true"
click at [1487, 736] on button "Save Edits" at bounding box center [1501, 732] width 107 height 28
click at [116, 171] on button "GENERAL" at bounding box center [101, 173] width 86 height 25
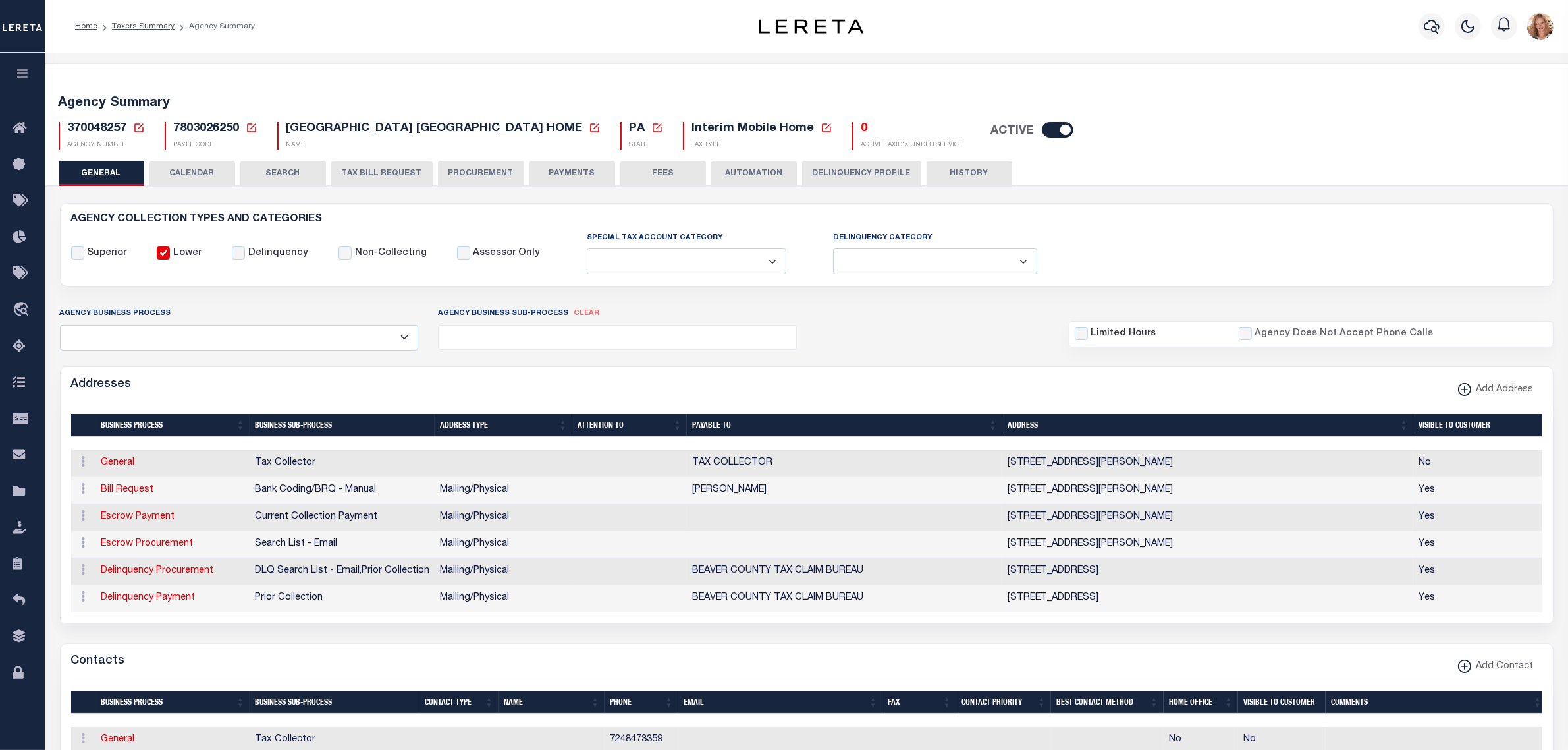
drag, startPoint x: 138, startPoint y: 126, endPoint x: 146, endPoint y: 189, distance: 63.5
click at [138, 126] on icon at bounding box center [139, 127] width 12 height 12
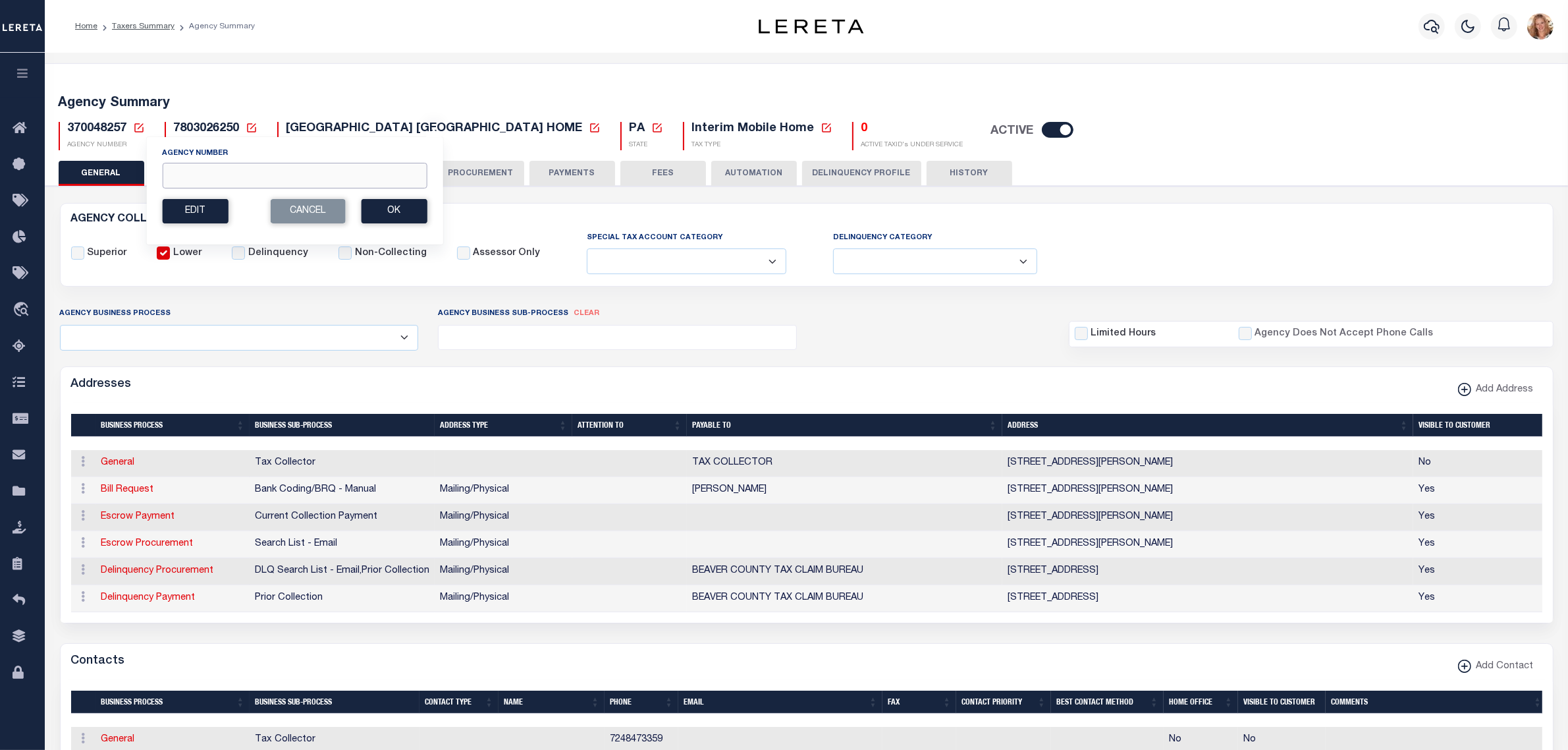
click at [195, 178] on input "Agency Number" at bounding box center [294, 176] width 265 height 26
type input "370048659"
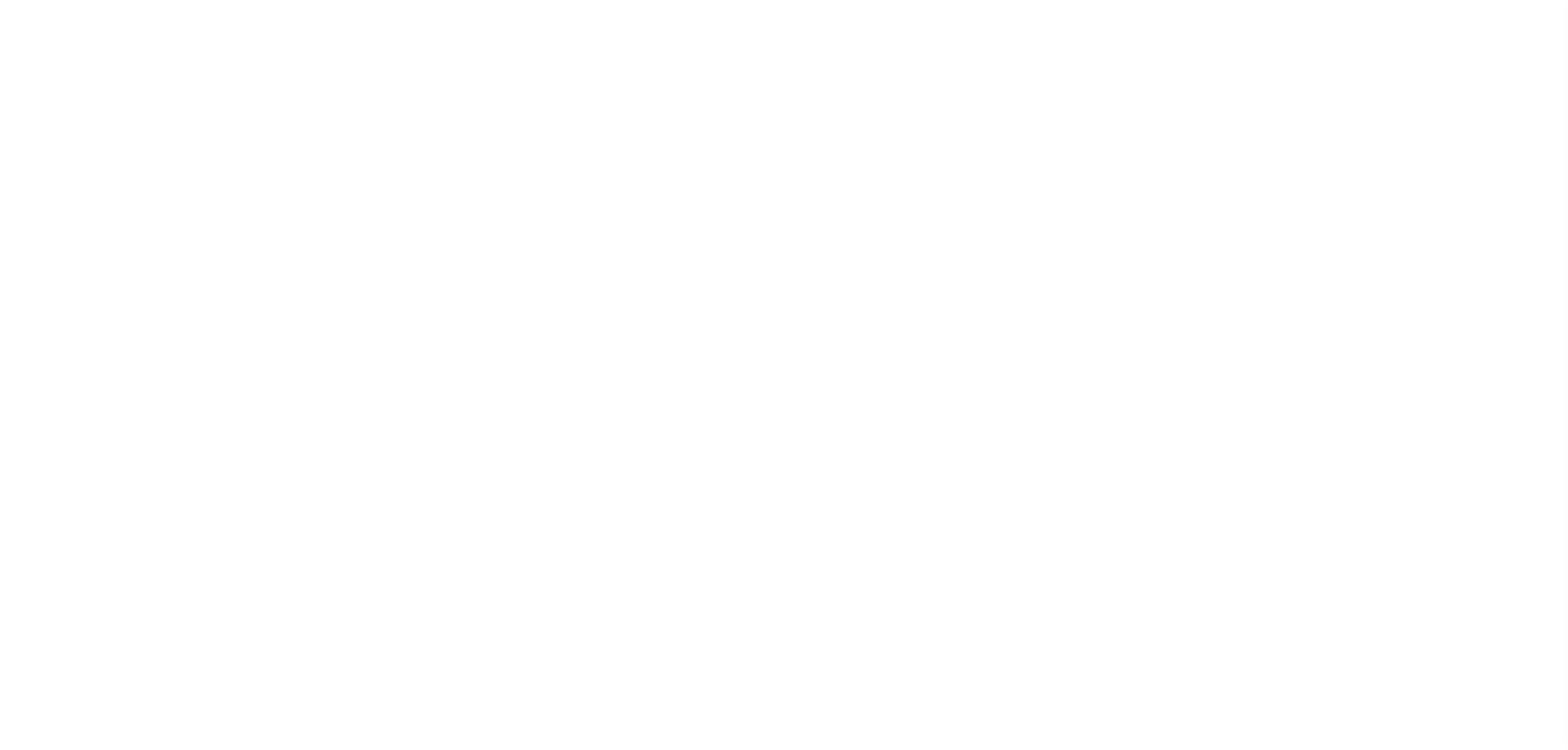
select select
checkbox input "false"
type input "N"
type input "B - Escrow reporting includes - “Delinquent Prior Year(s) Exist”, “Delinquent C…"
radio input "true"
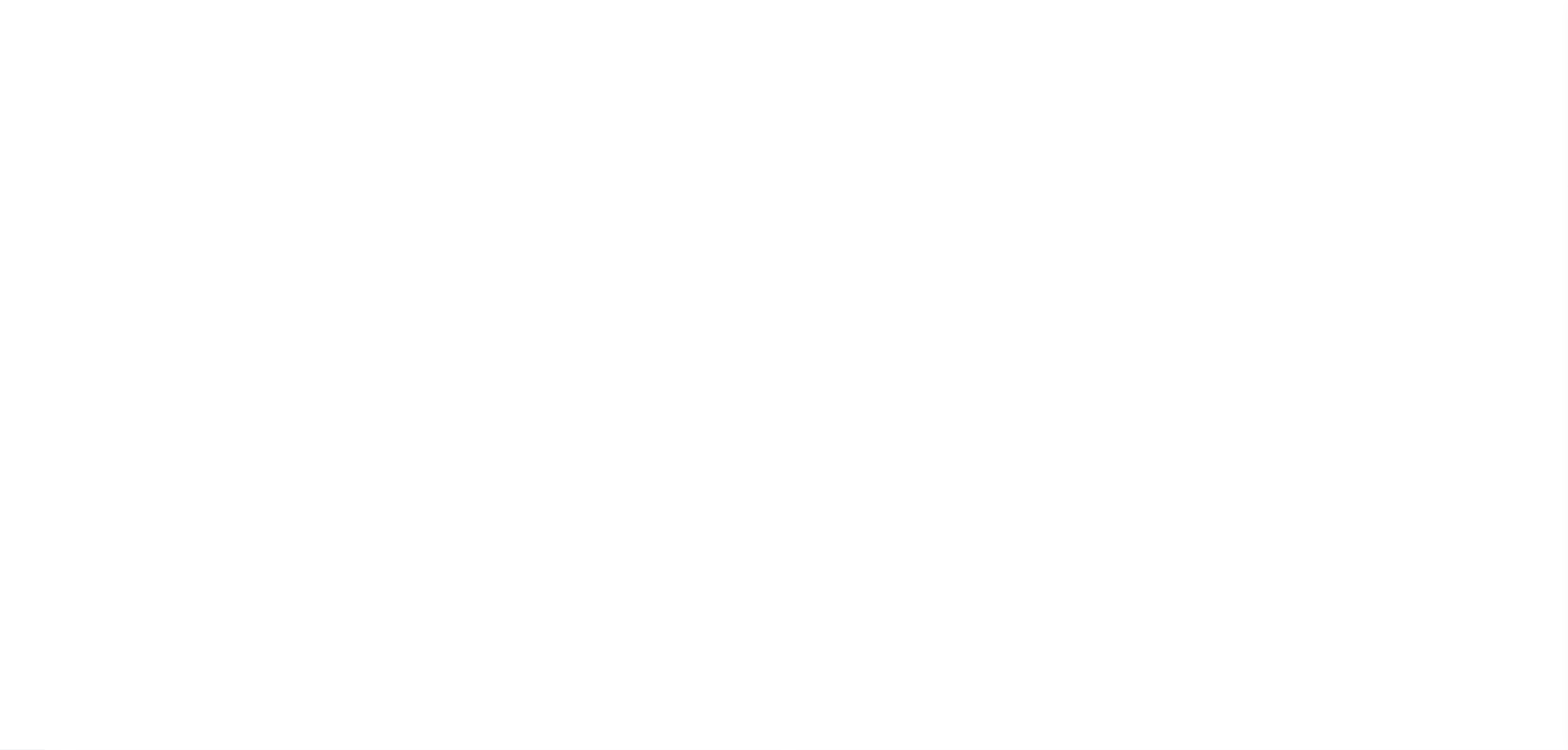
checkbox input "false"
radio input "false"
radio input "true"
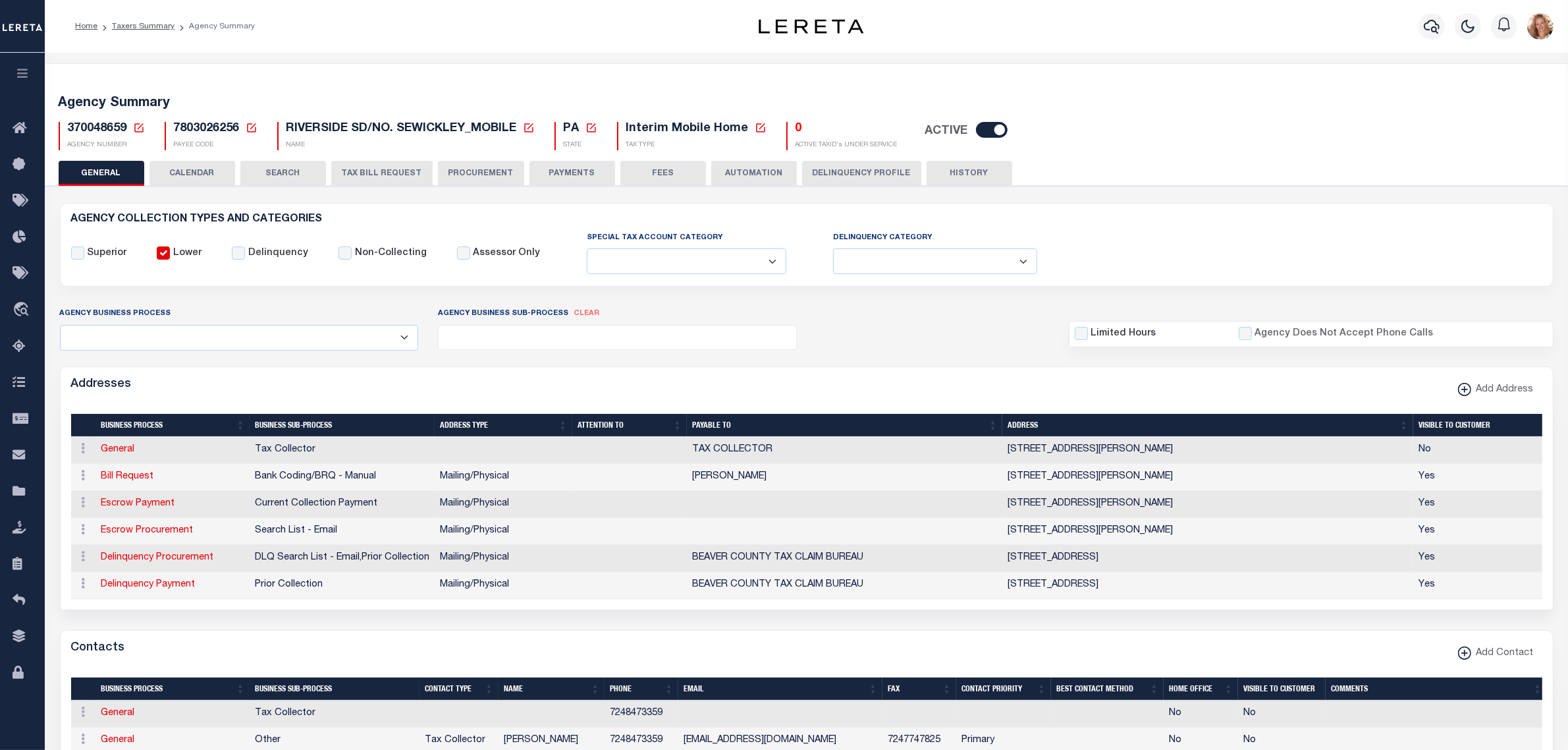
click at [554, 170] on button "PAYMENTS" at bounding box center [573, 173] width 86 height 25
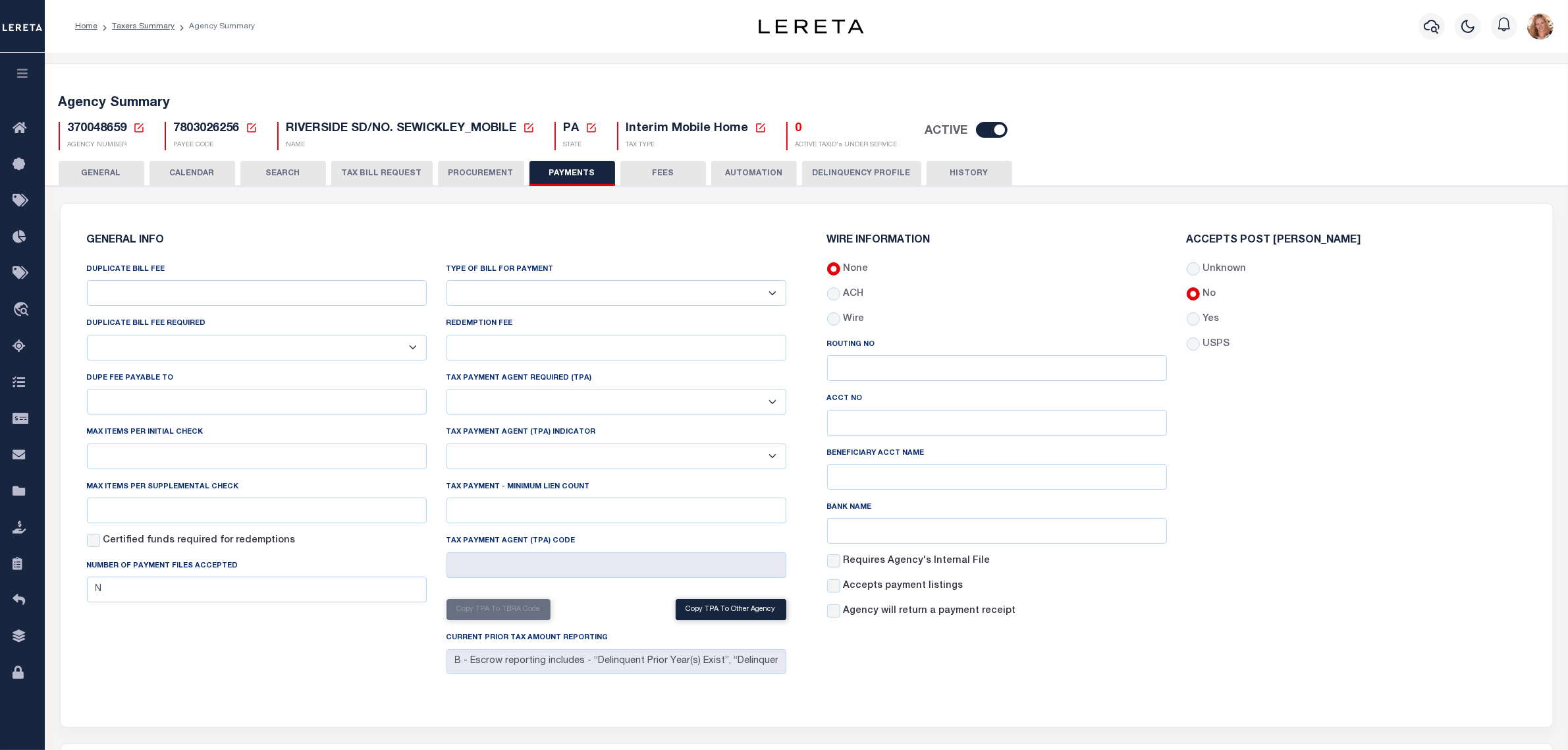
click at [469, 298] on select "Bar-Coded Tax Statement Print Tax Bills from Web. No DBF Required. Memo Bill Or…" at bounding box center [616, 293] width 340 height 26
select select "35"
click at [446, 281] on select "Bar-Coded Tax Statement Print Tax Bills from Web. No DBF Required. Memo Bill Or…" at bounding box center [616, 293] width 340 height 26
click at [1203, 323] on label "Yes" at bounding box center [1211, 319] width 16 height 15
click at [1200, 323] on input "Yes" at bounding box center [1193, 318] width 13 height 13
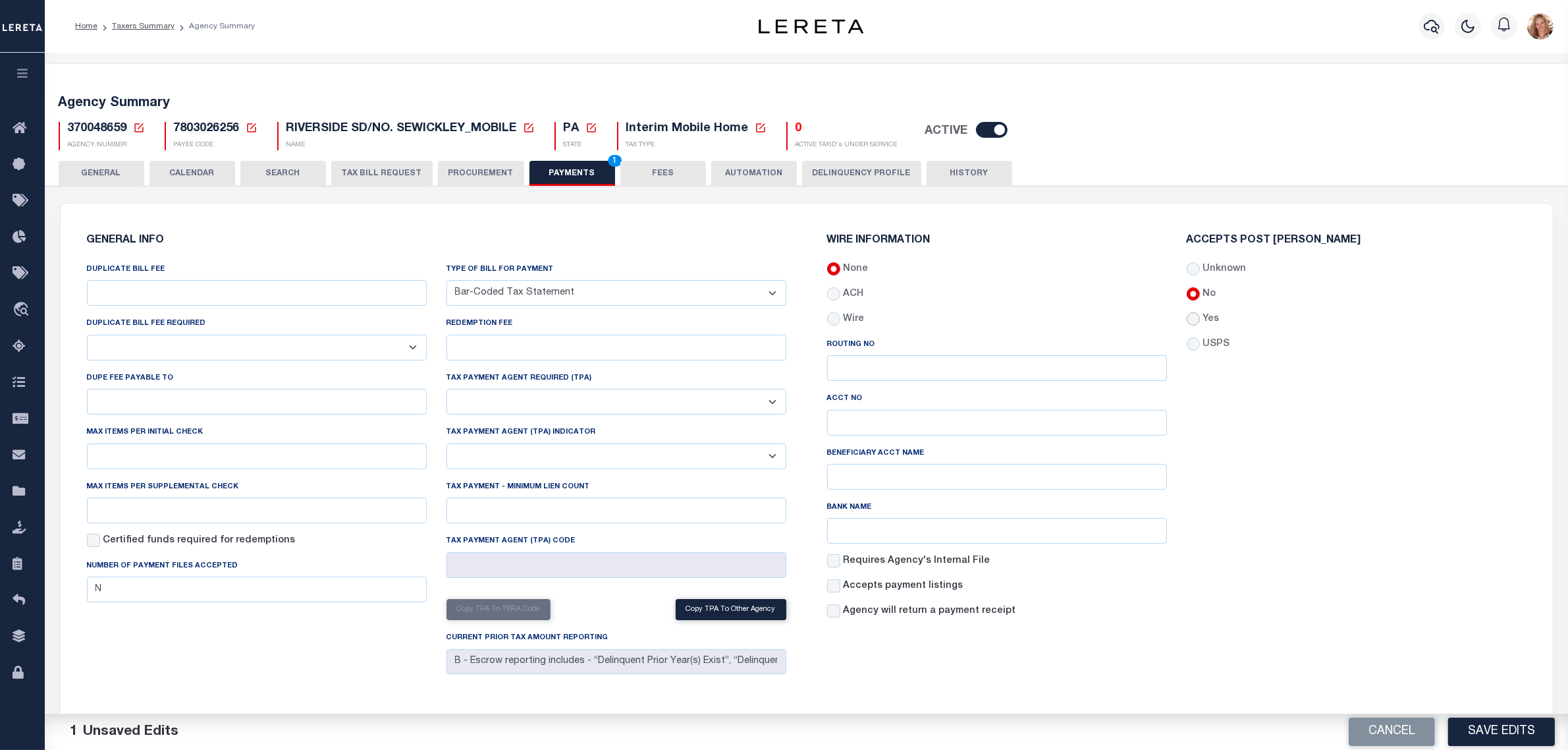
radio input "true"
click at [1531, 735] on button "Save Edits" at bounding box center [1501, 732] width 107 height 28
click at [639, 169] on button "FEES" at bounding box center [663, 173] width 86 height 25
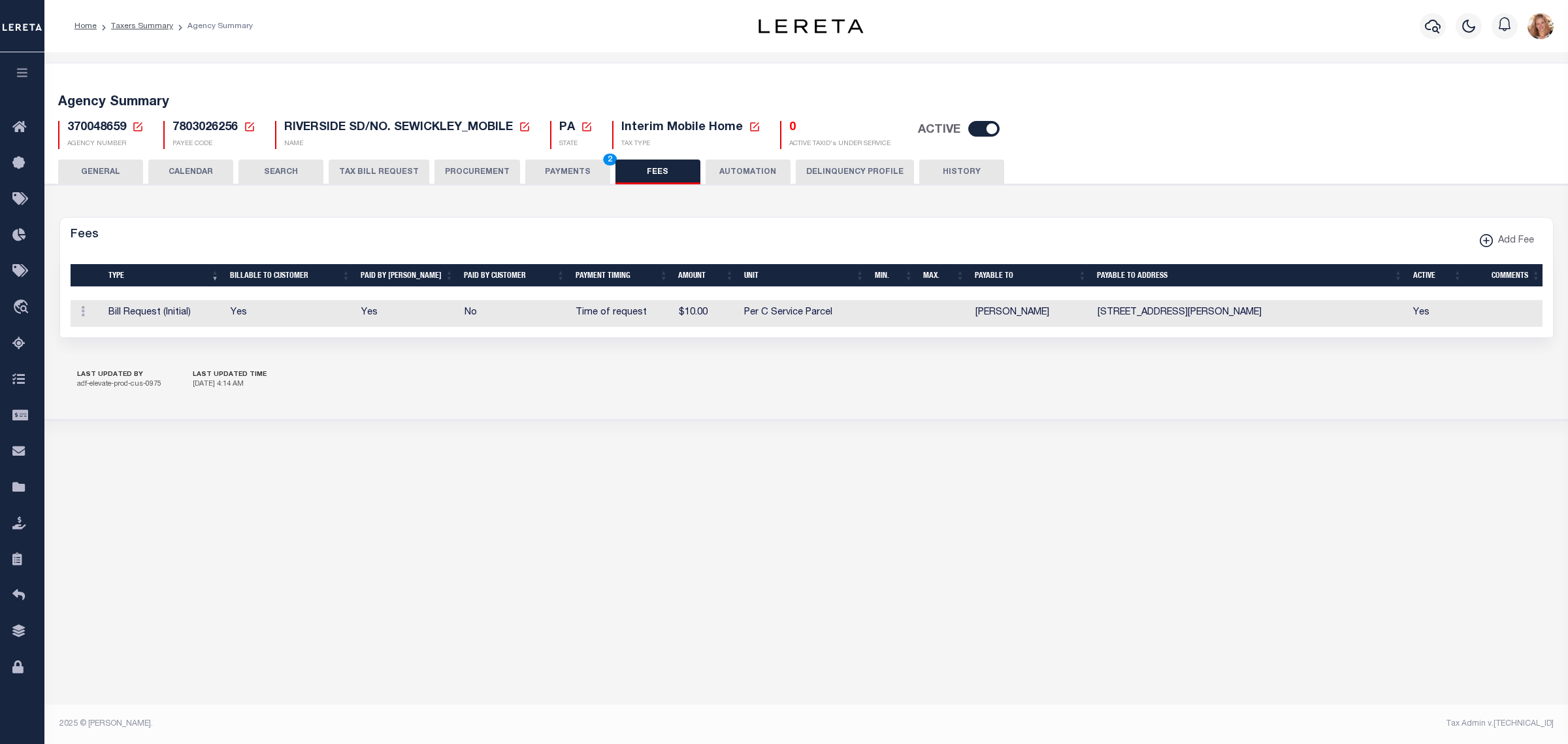
click at [550, 170] on button "PAYMENTS 2" at bounding box center [568, 172] width 85 height 25
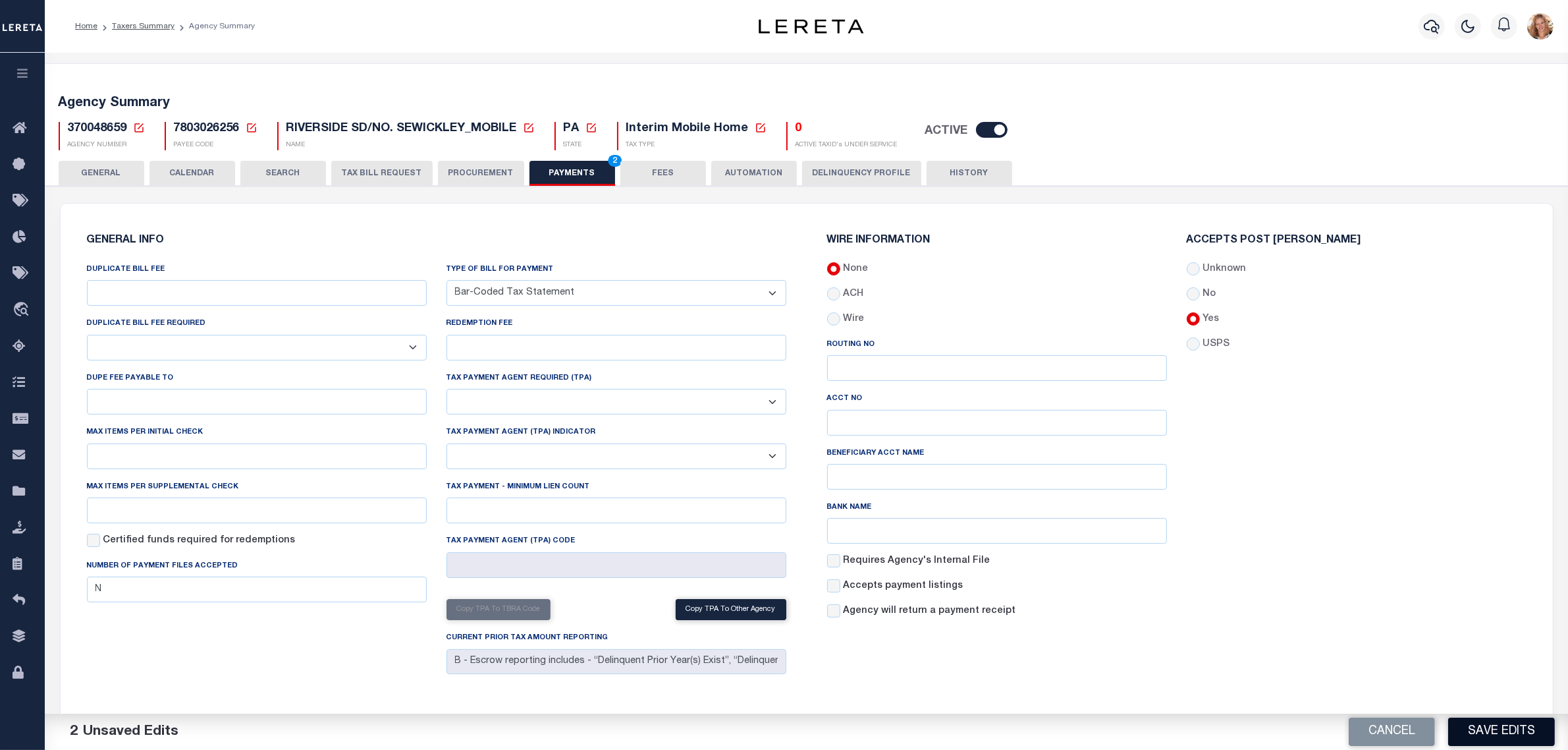
click at [1495, 725] on button "Save Edits" at bounding box center [1501, 732] width 107 height 28
click at [103, 176] on button "GENERAL" at bounding box center [101, 173] width 86 height 25
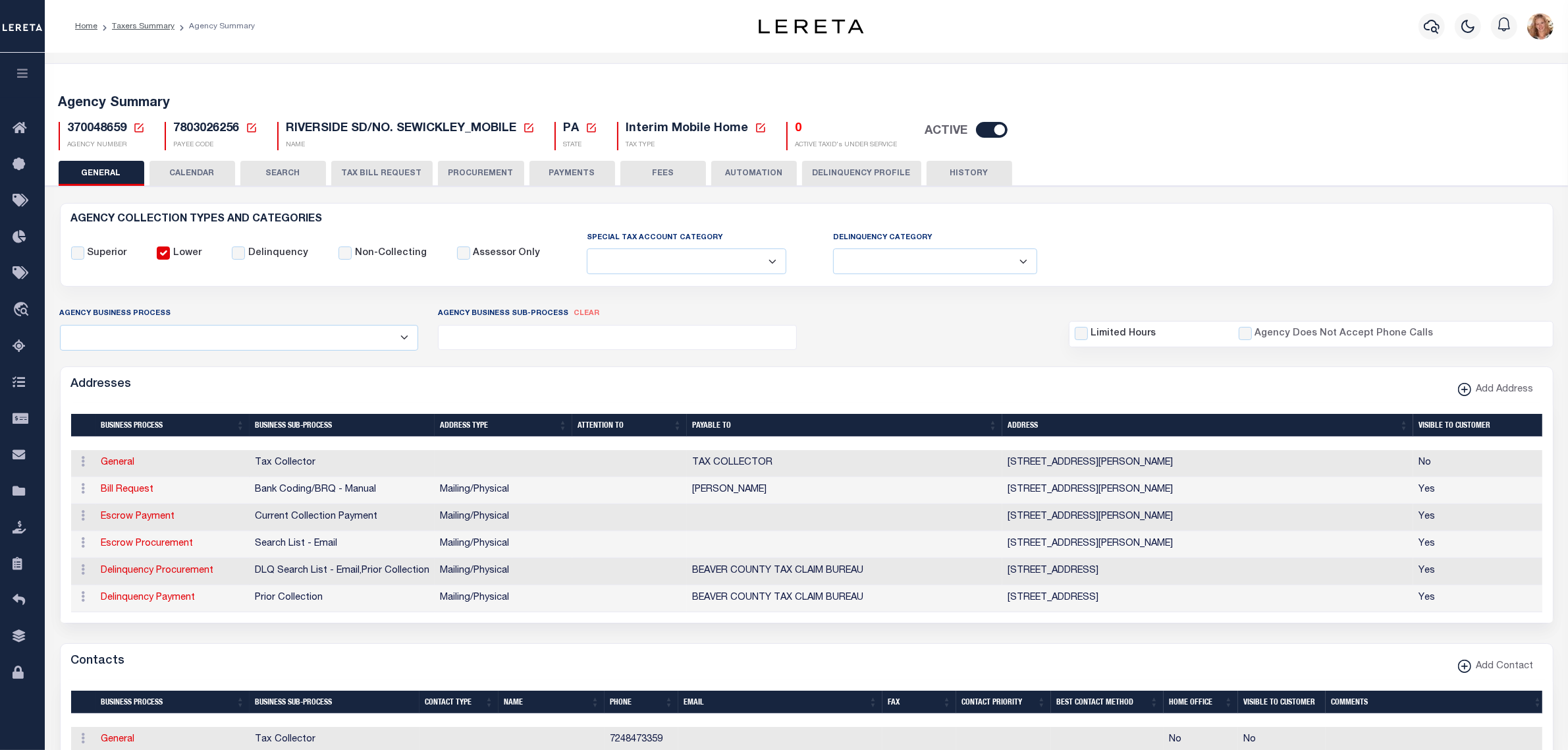
click at [139, 123] on icon at bounding box center [139, 127] width 12 height 12
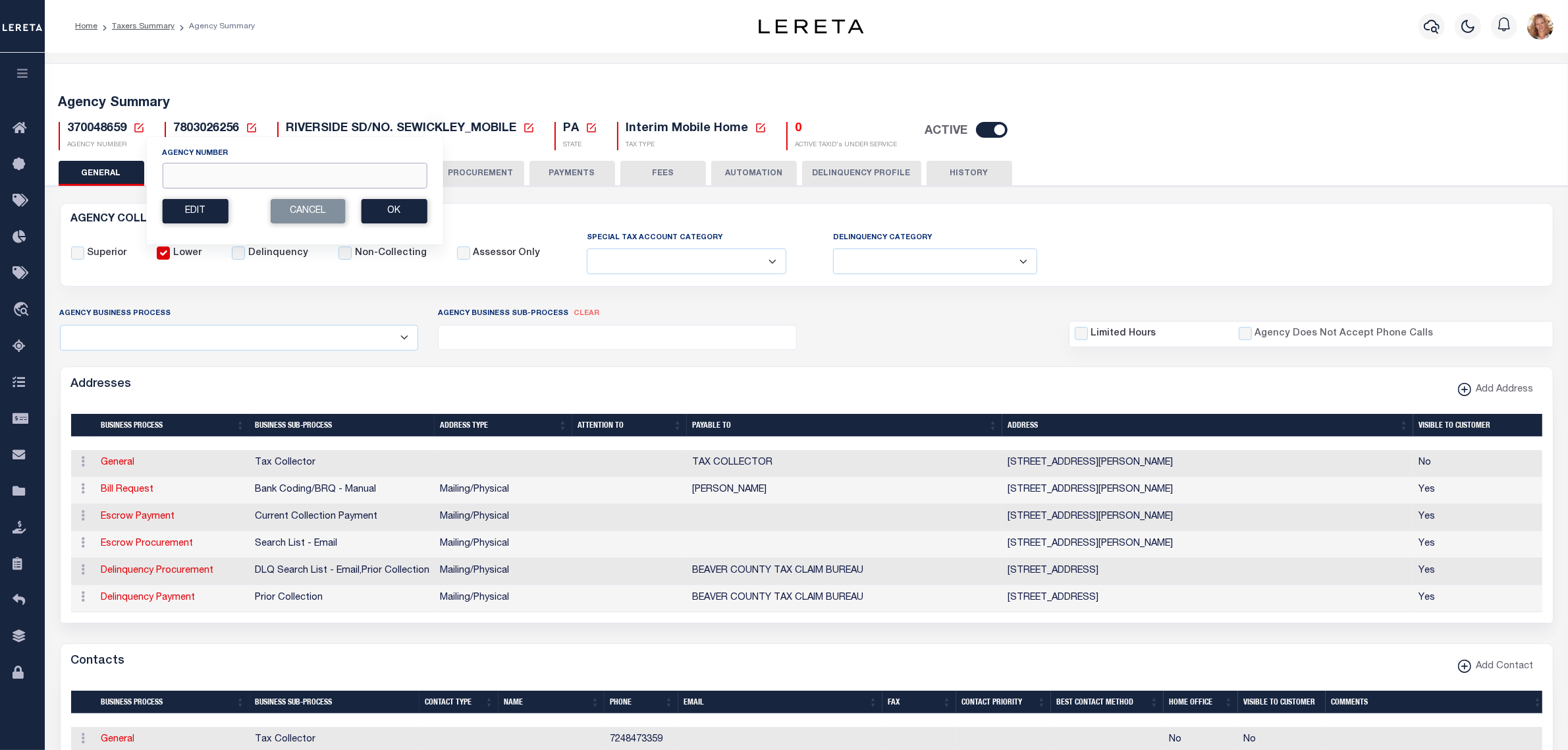
click at [196, 175] on input "Agency Number" at bounding box center [294, 176] width 265 height 26
type input "380020101"
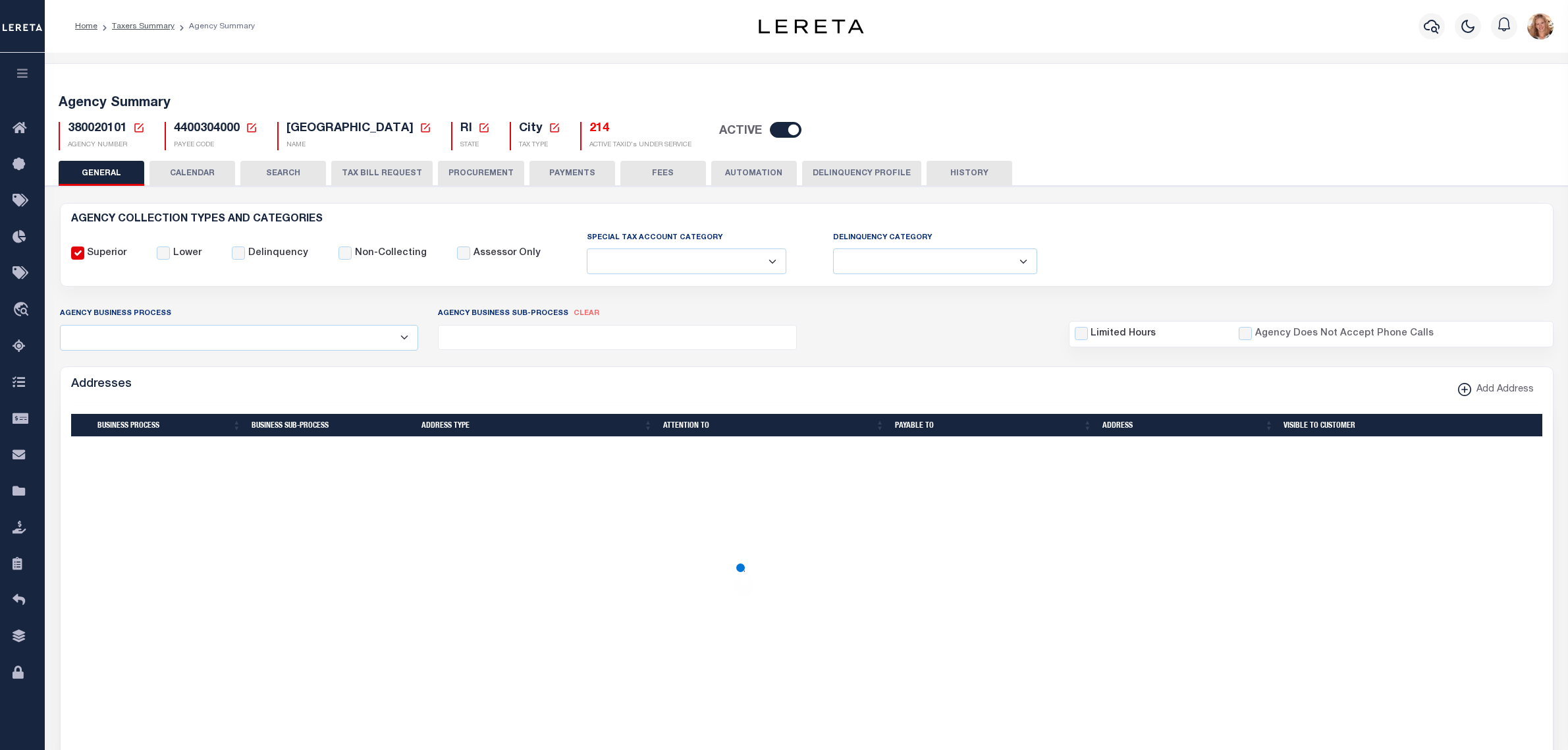
select select
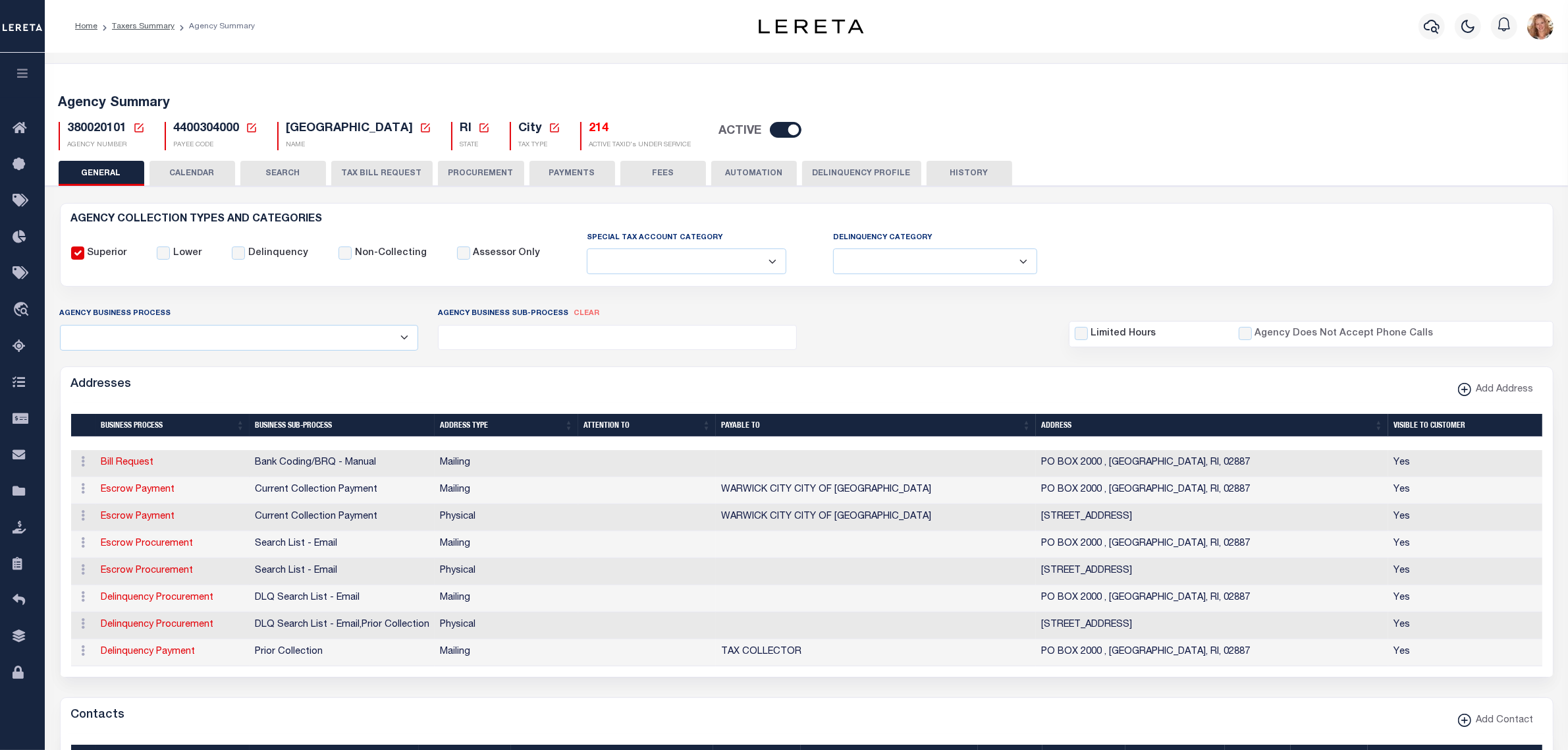
click at [666, 179] on button "FEES" at bounding box center [663, 173] width 86 height 25
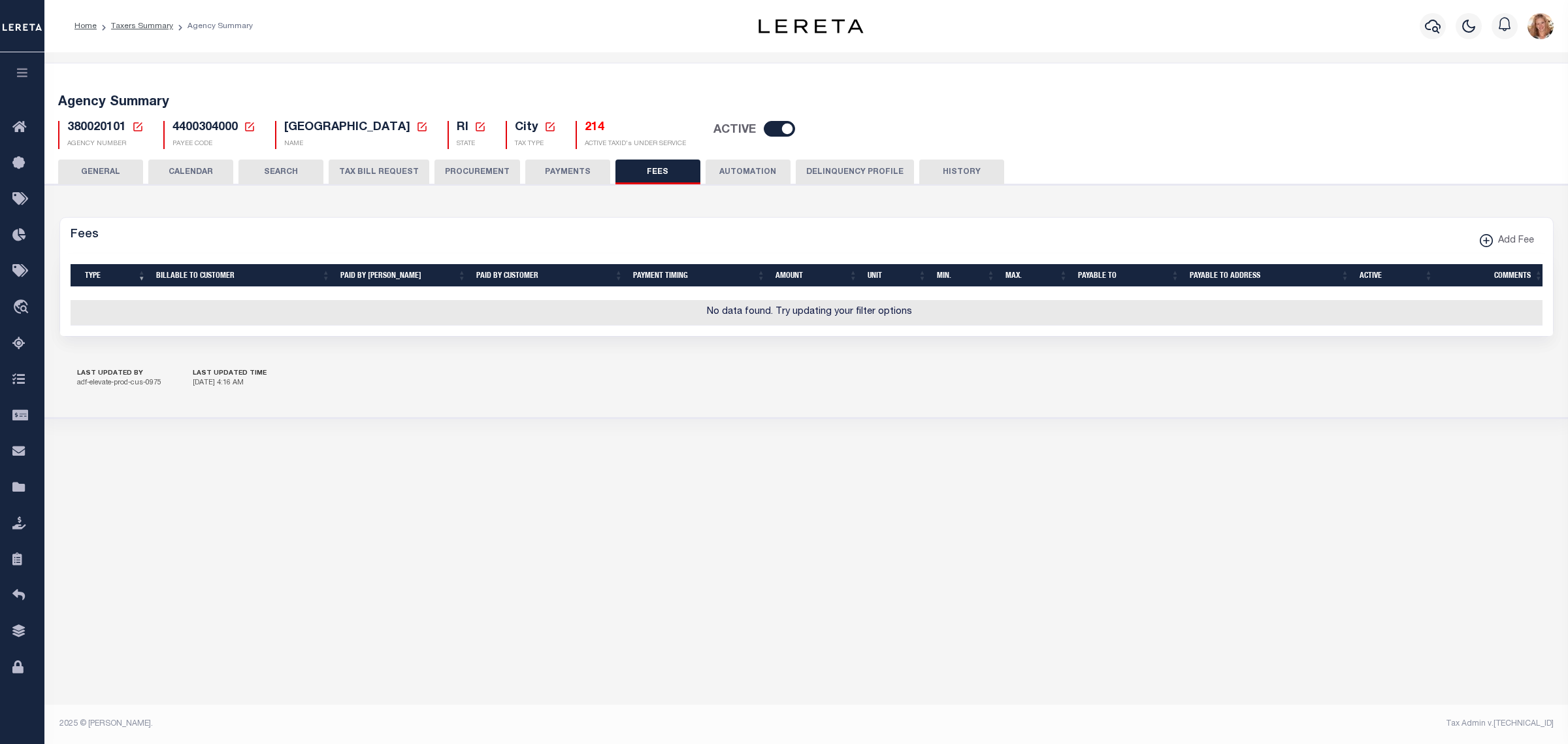
drag, startPoint x: 115, startPoint y: 174, endPoint x: 154, endPoint y: 257, distance: 91.7
click at [115, 174] on button "GENERAL" at bounding box center [100, 172] width 85 height 25
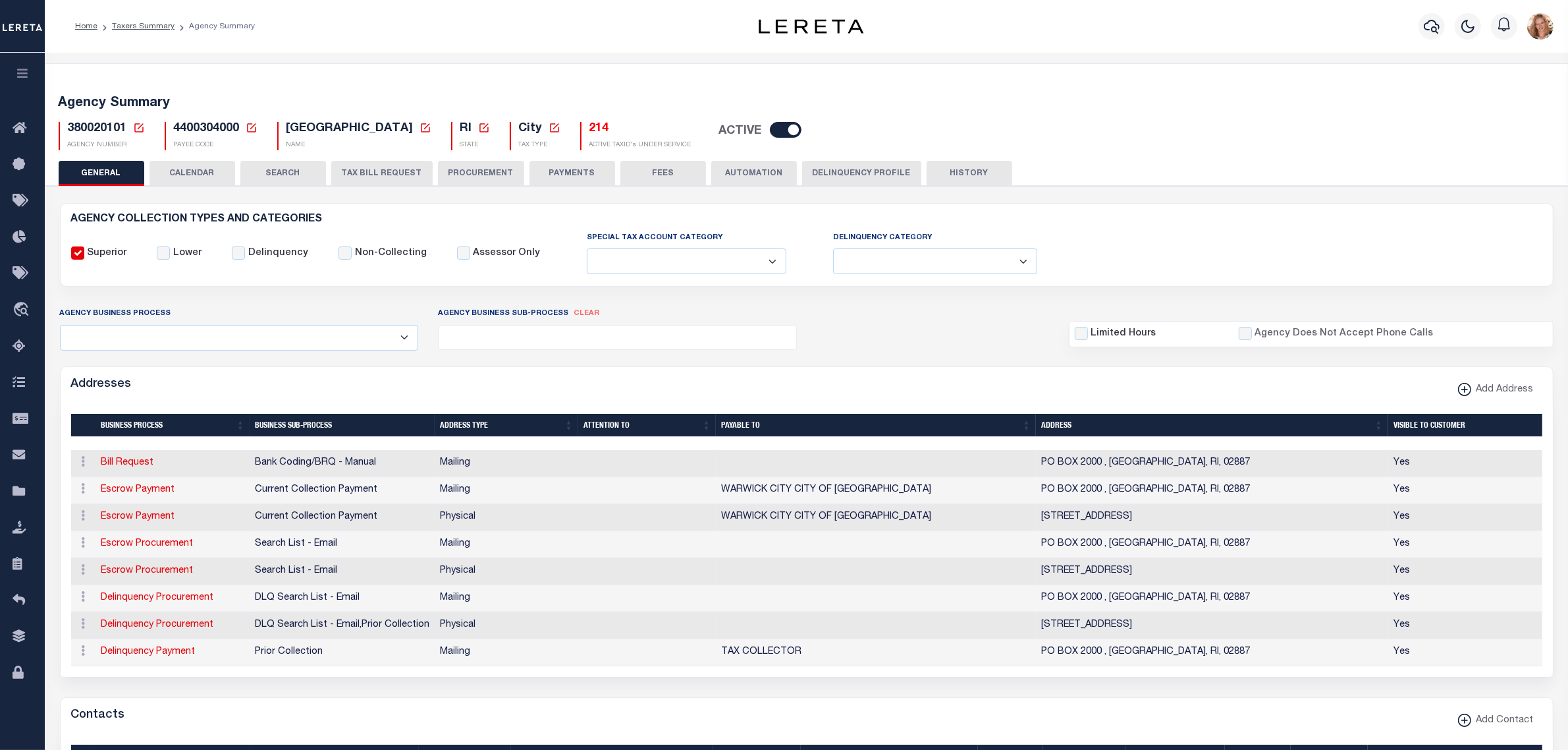
click at [837, 169] on button "Delinquency Profile" at bounding box center [861, 173] width 119 height 25
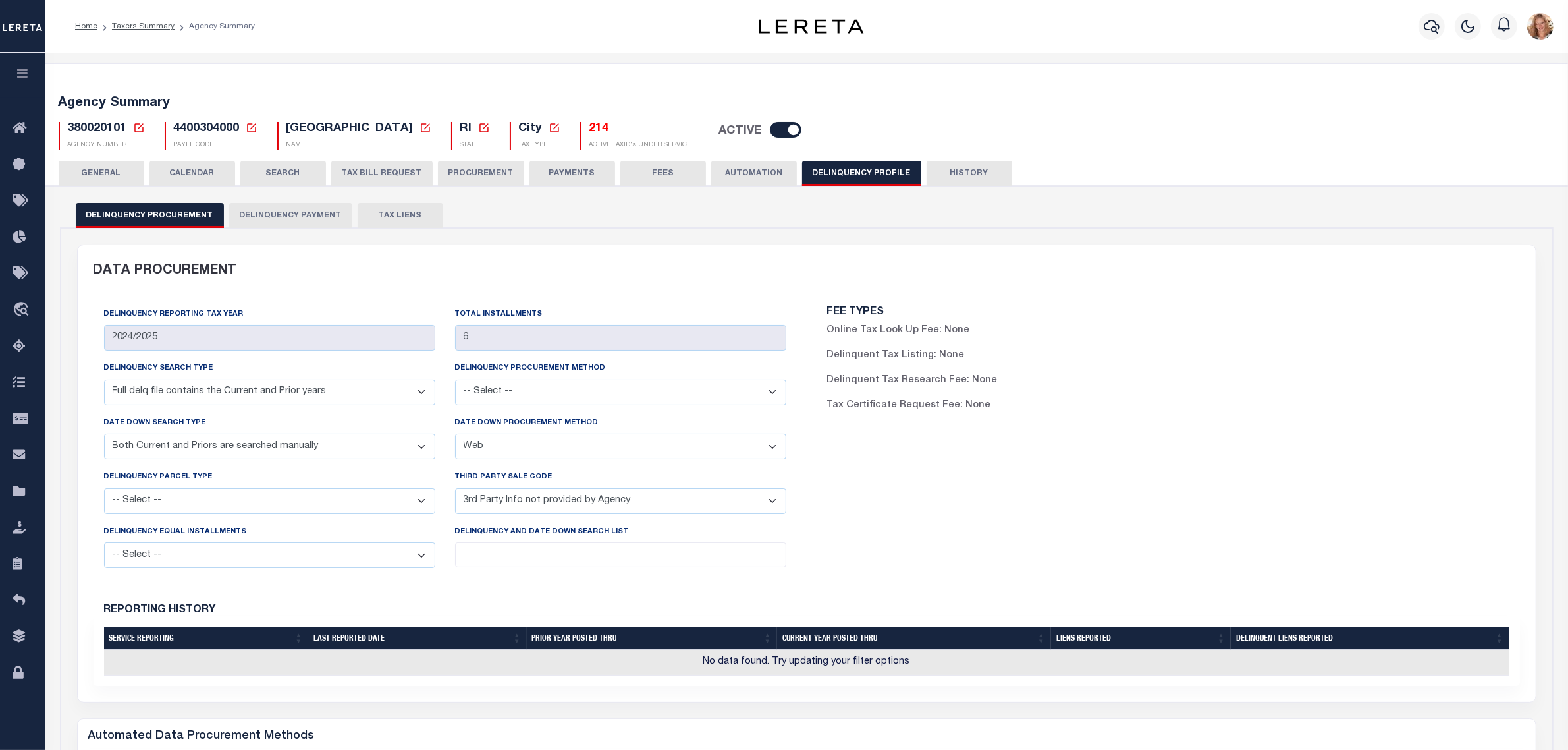
click at [282, 218] on button "Delinquency Payment" at bounding box center [291, 215] width 123 height 25
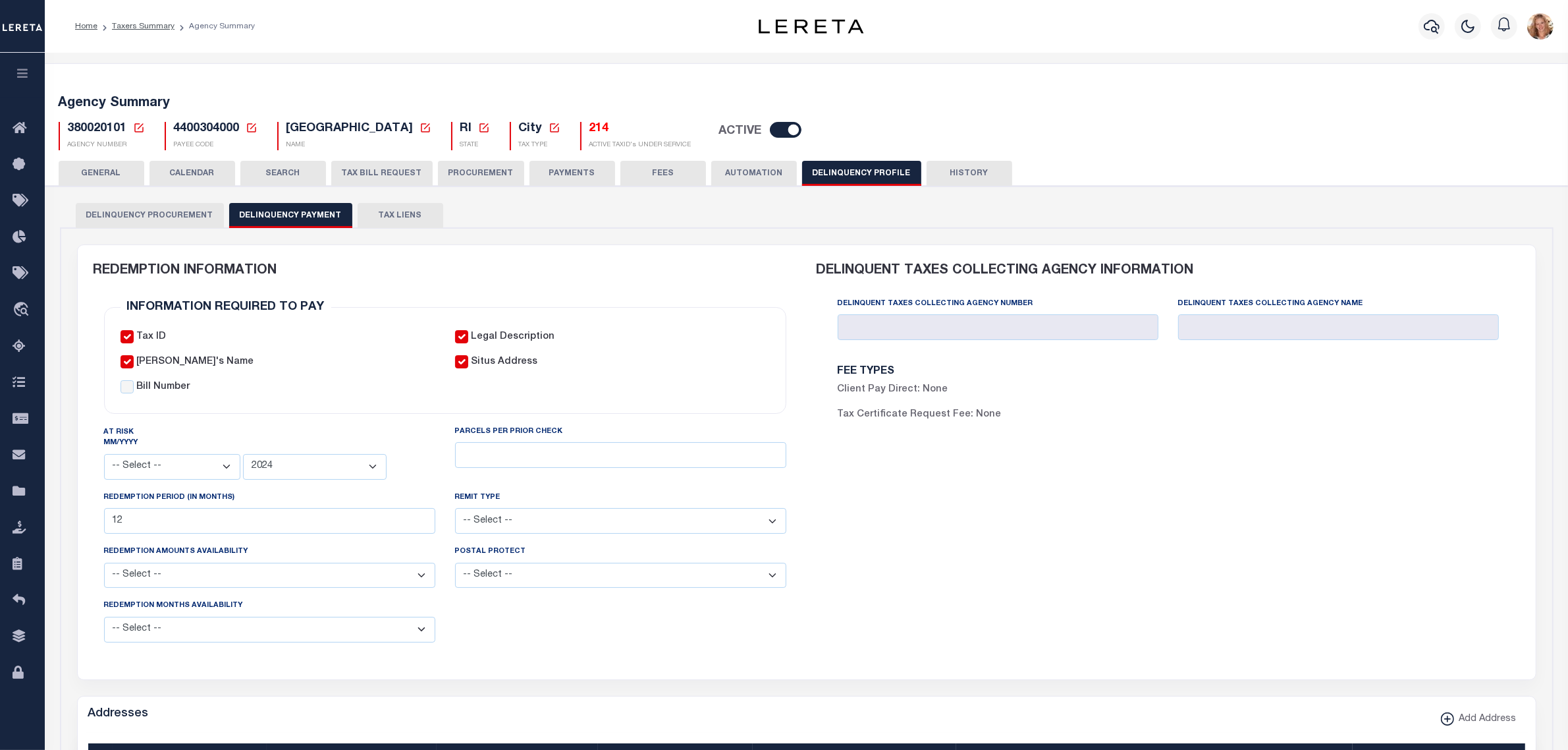
scroll to position [330, 0]
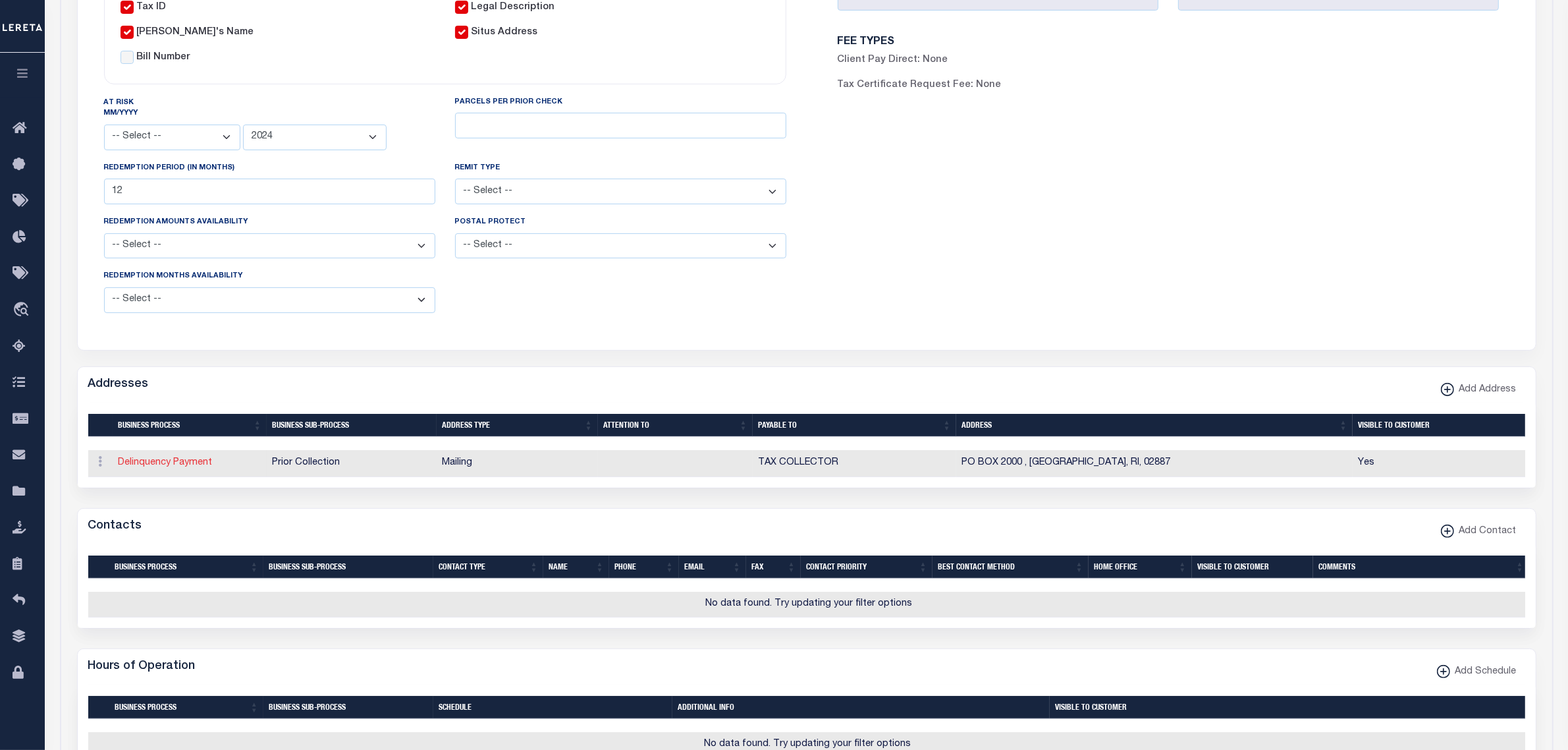
click at [185, 465] on link "Delinquency Payment" at bounding box center [166, 462] width 94 height 9
select select "1"
checkbox input "false"
type input "PO BOX 2000"
type input "WARWICK"
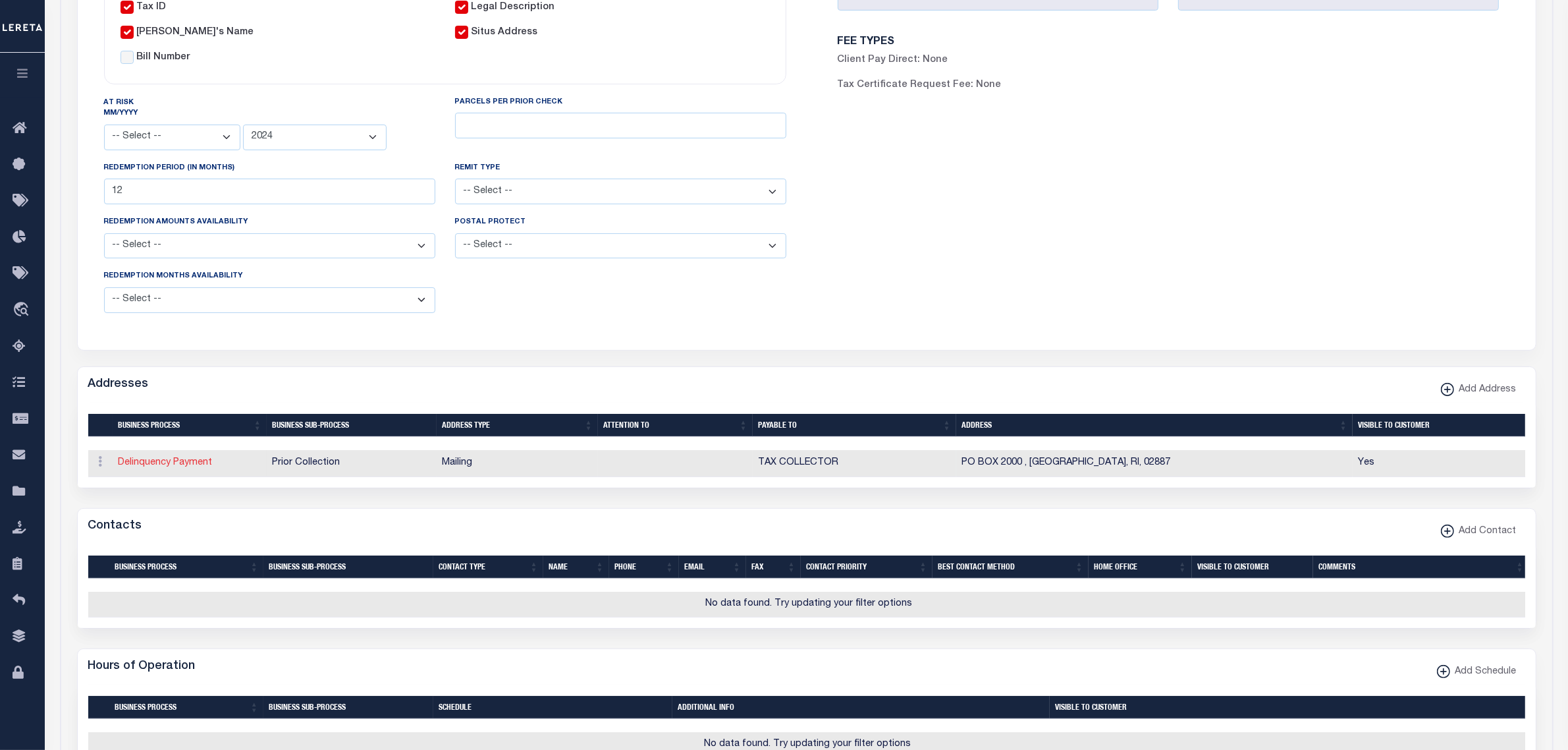
select select "RI"
type input "02887"
checkbox input "true"
type input "TAX COLLECTOR"
select select "27"
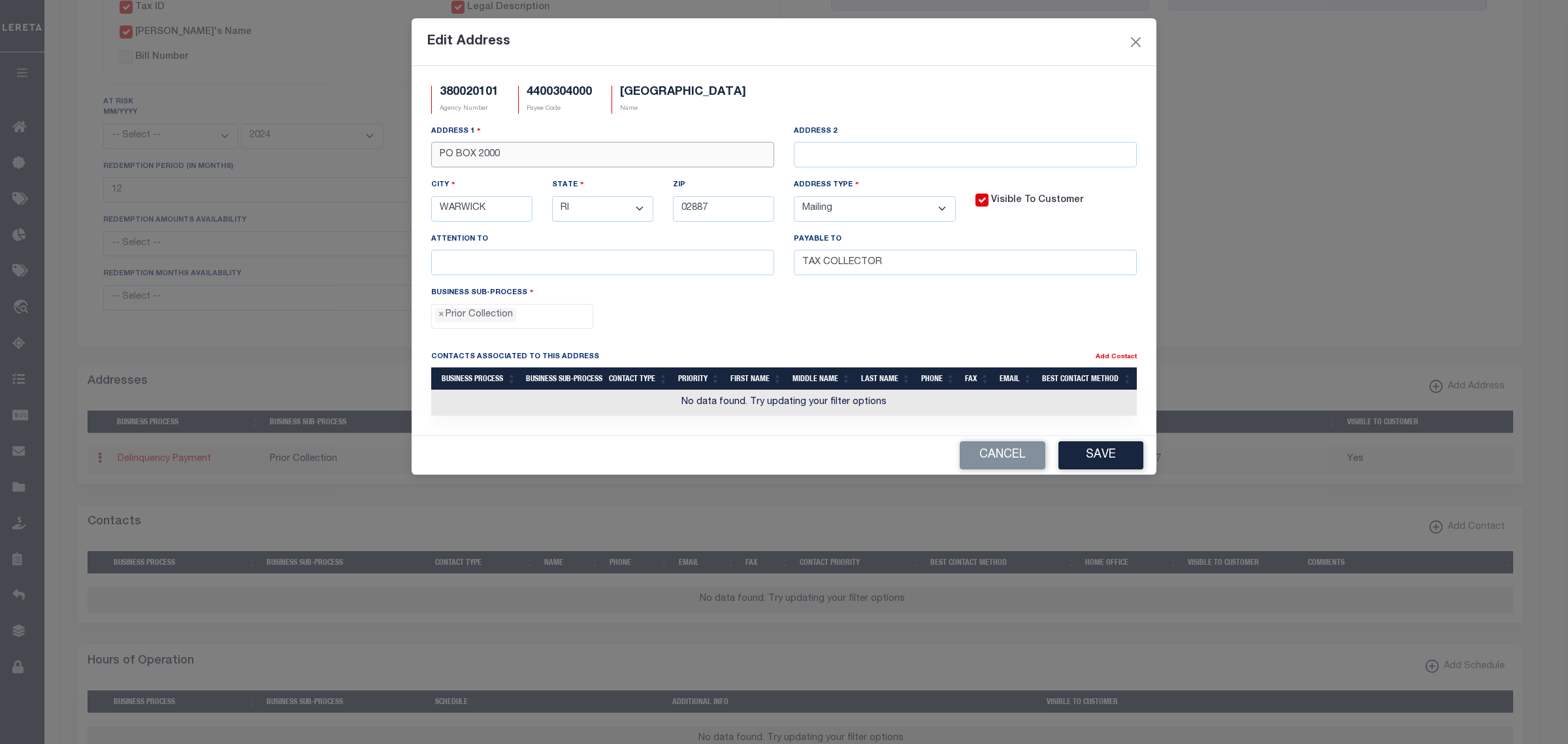
drag, startPoint x: 479, startPoint y: 158, endPoint x: 613, endPoint y: 157, distance: 134.0
click at [613, 157] on input "PO BOX 2000" at bounding box center [602, 154] width 343 height 26
type input "PO BOX 981027"
type input "BOSTON"
select select "MA"
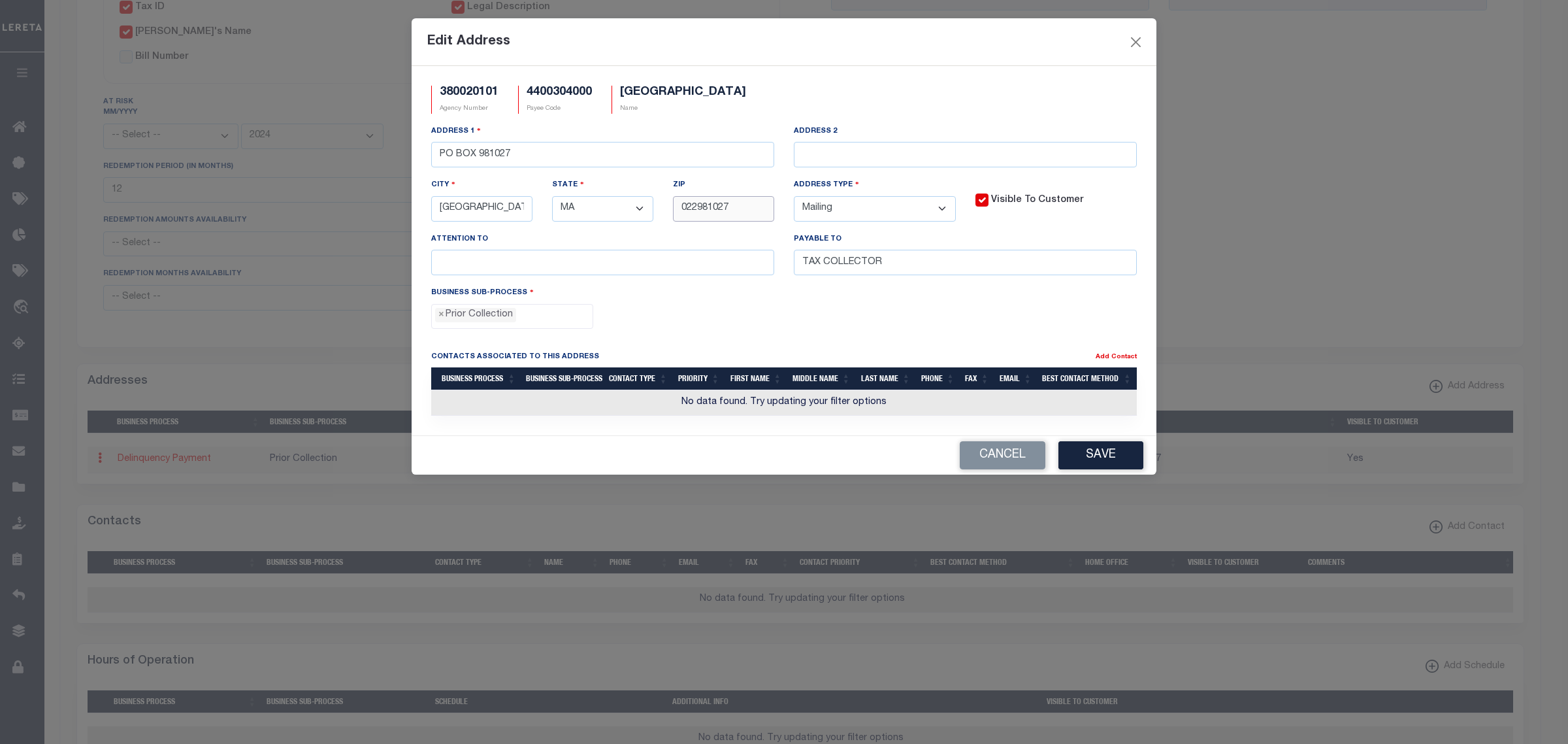
click at [707, 211] on input "022981027" at bounding box center [723, 209] width 101 height 26
type input "02298-1027"
click at [1117, 466] on button "Save" at bounding box center [1101, 455] width 85 height 28
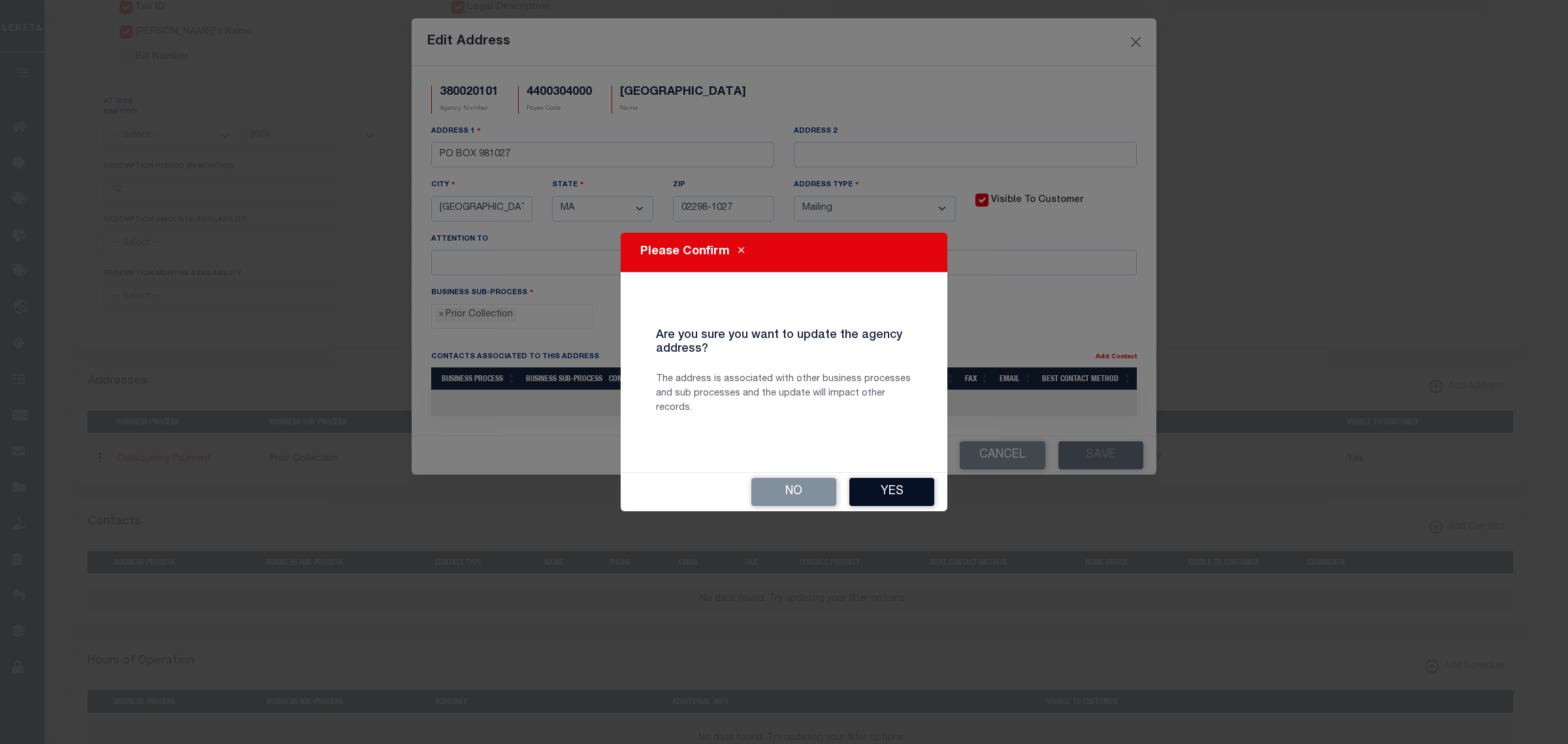
click at [894, 491] on button "Yes" at bounding box center [892, 491] width 85 height 28
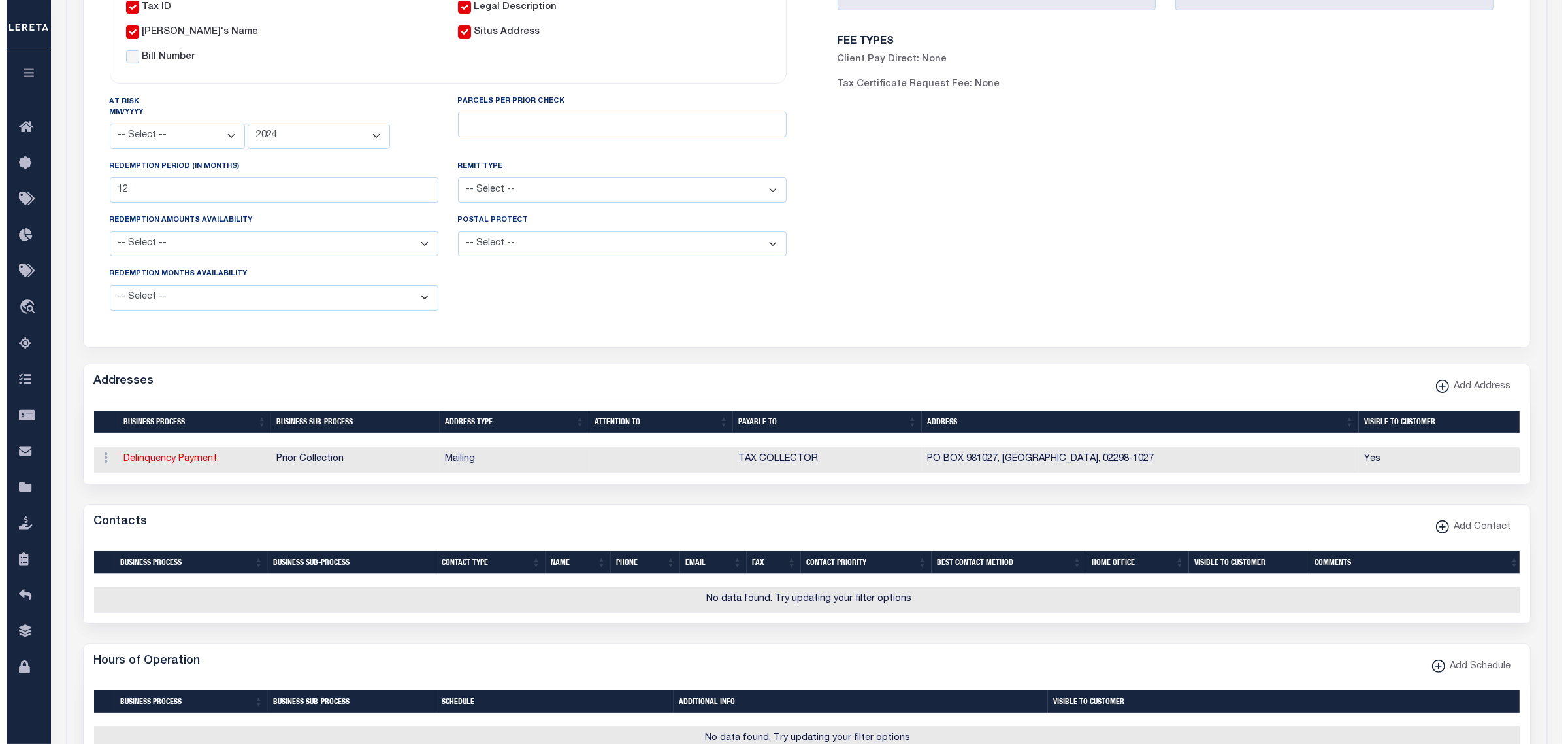
scroll to position [0, 0]
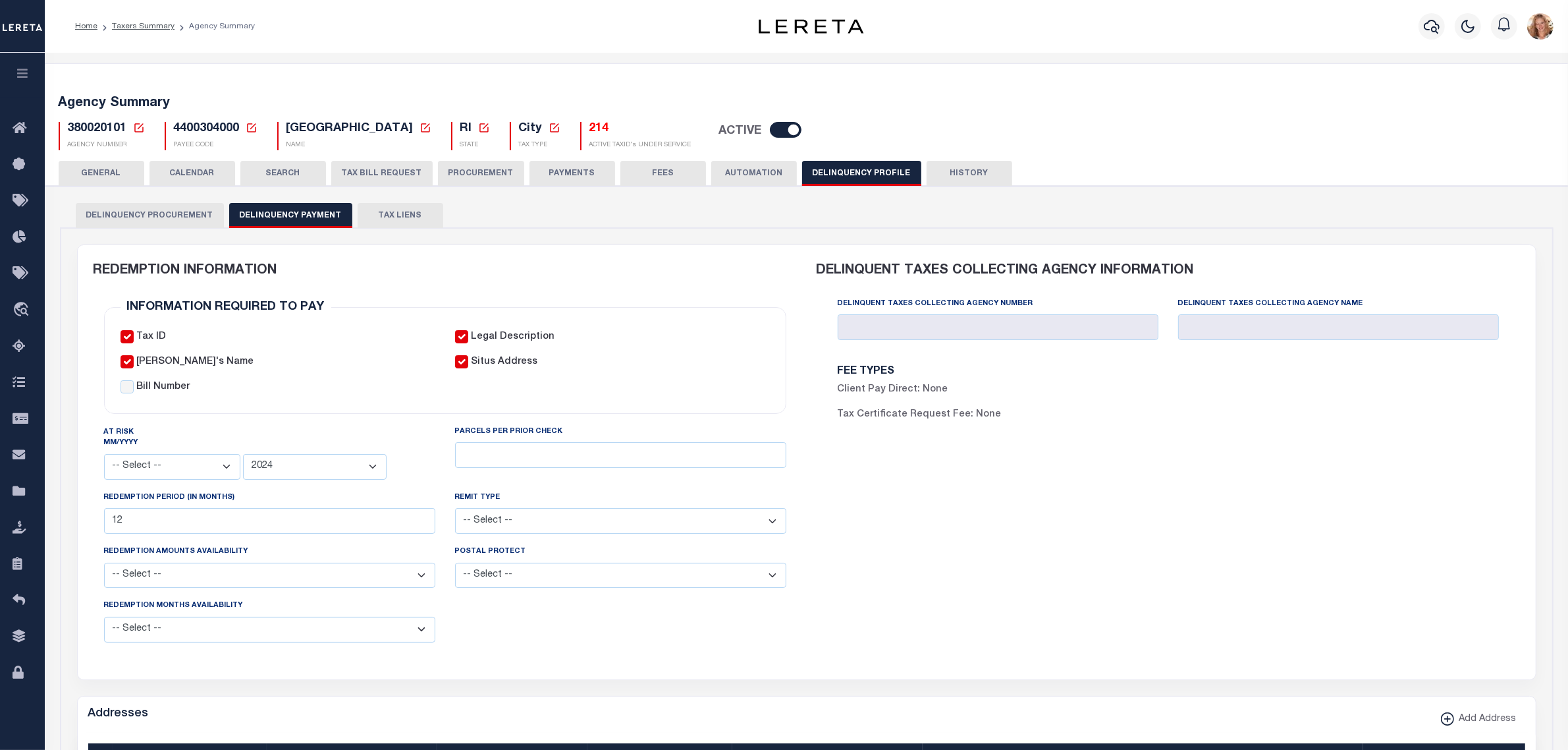
click at [110, 169] on button "GENERAL" at bounding box center [101, 173] width 86 height 25
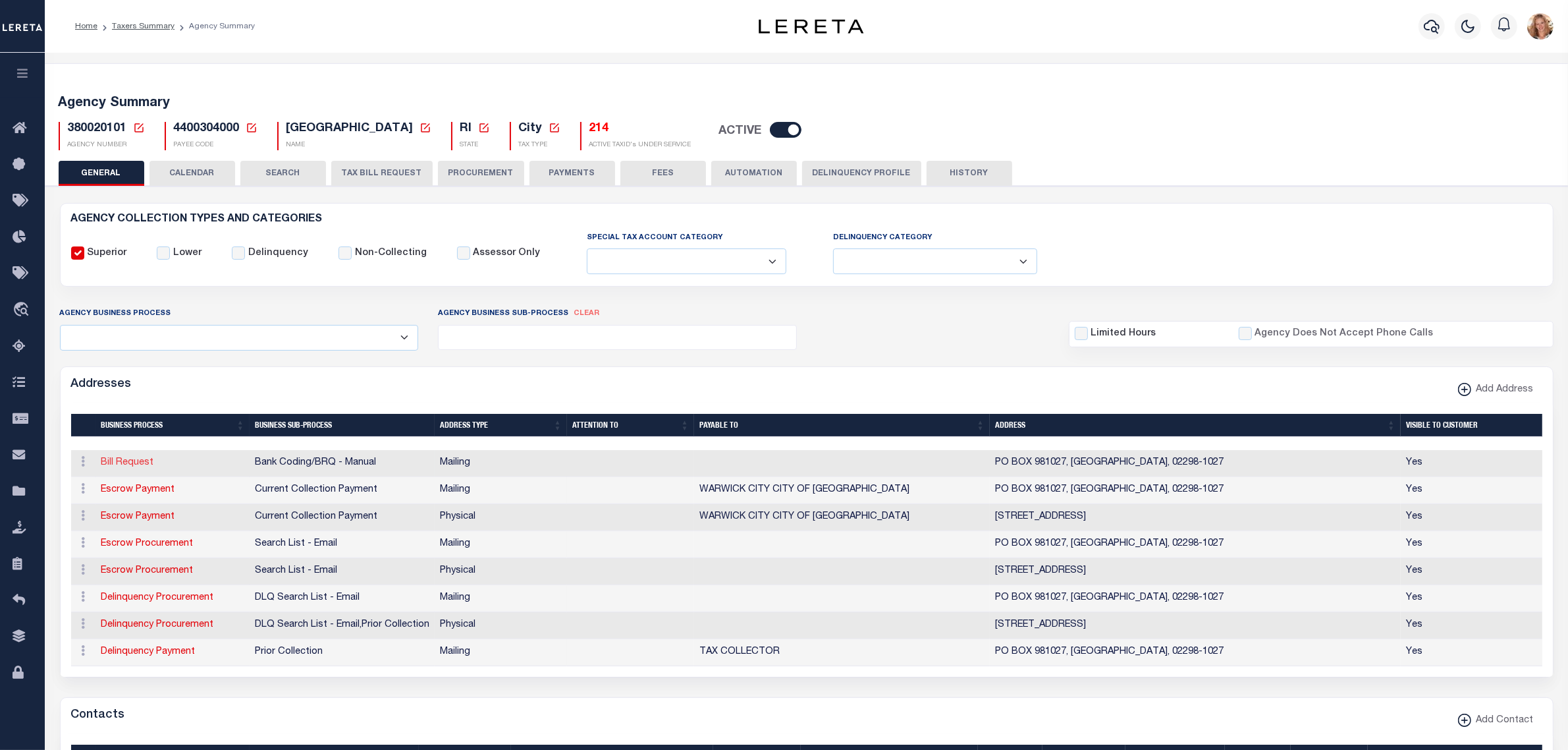
click at [114, 467] on link "Bill Request" at bounding box center [127, 462] width 53 height 9
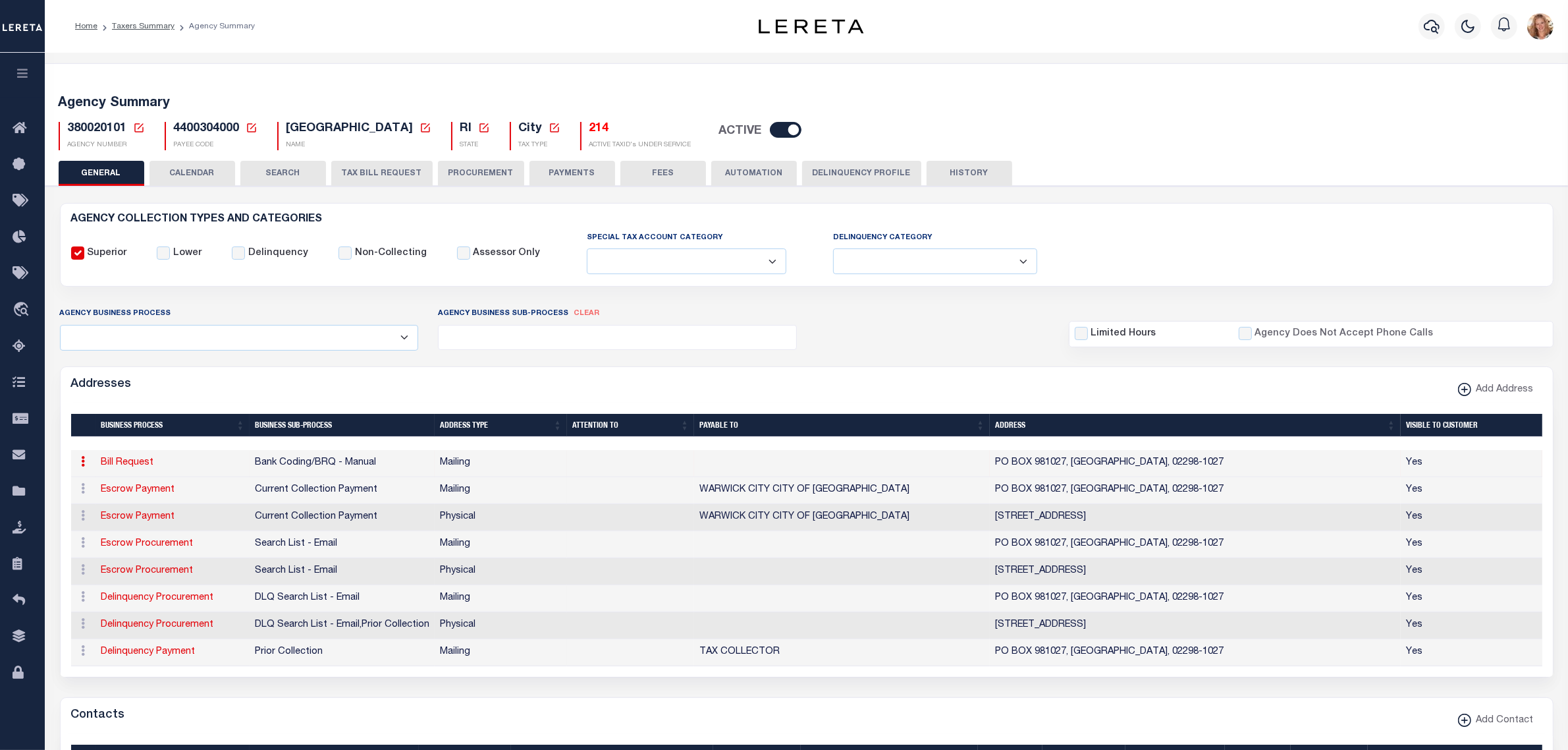
select select
select select "1"
checkbox input "false"
select select
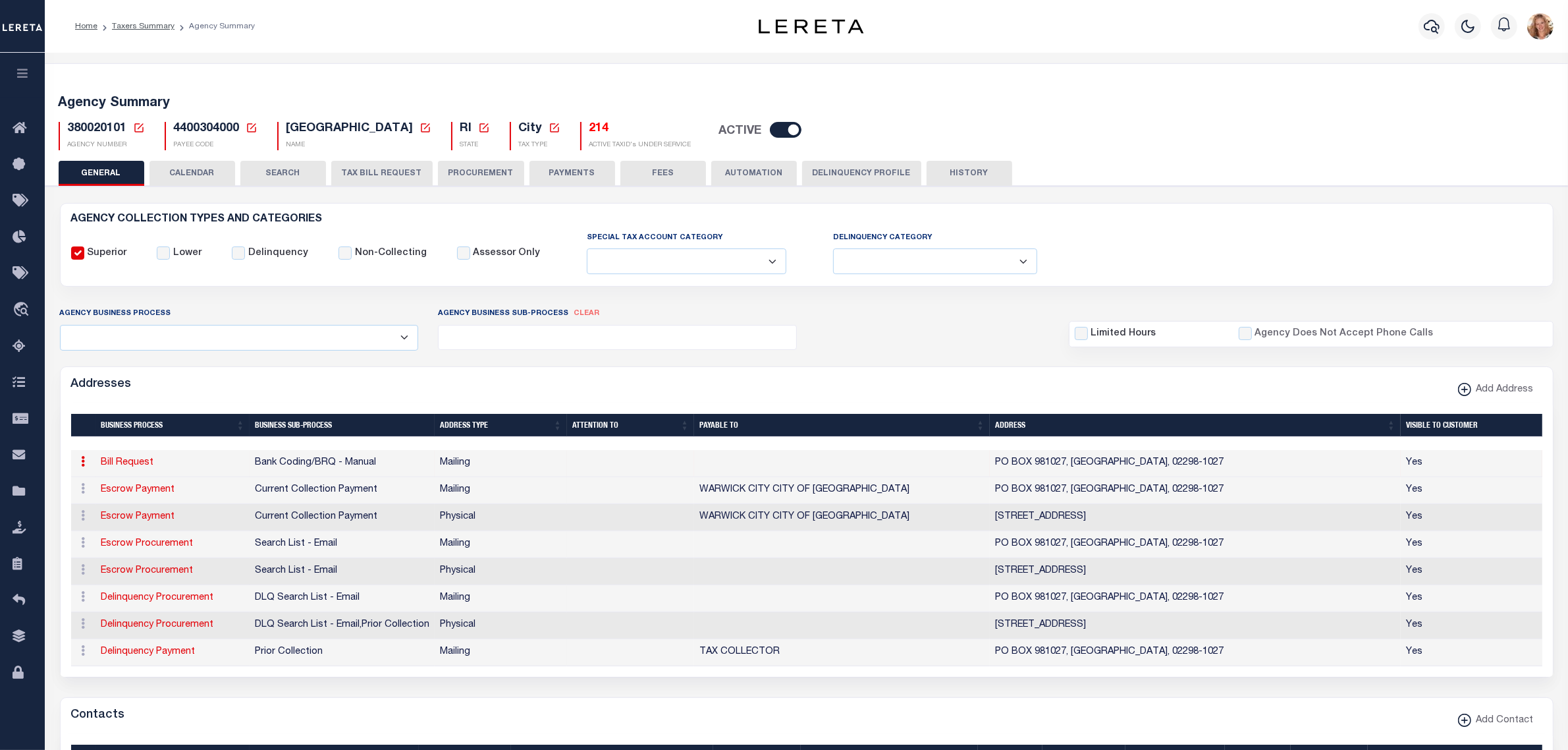
type input "PO BOX 981027"
type input "BOSTON"
select select "MA"
type input "02298-1027"
checkbox input "true"
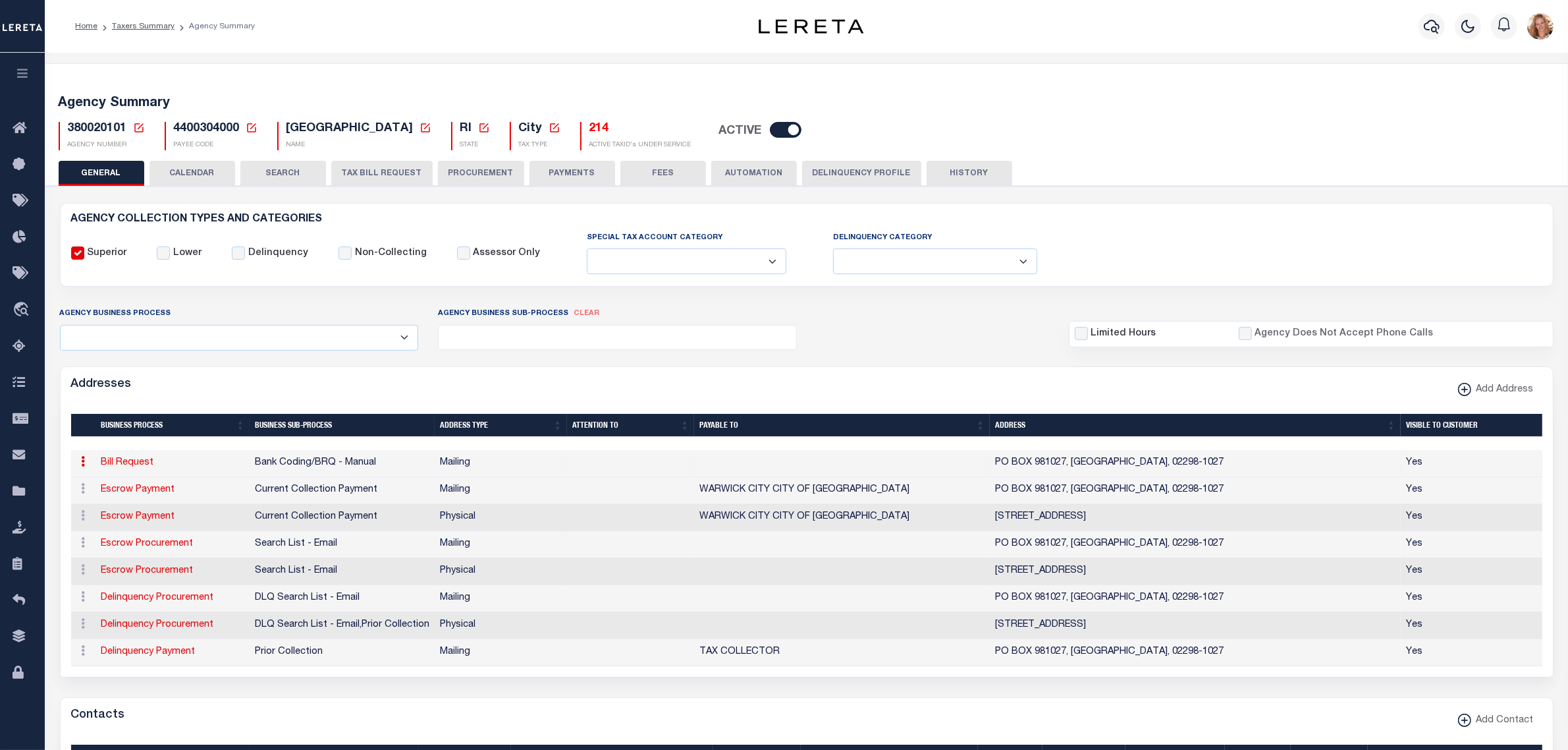
select select "1"
select select "2"
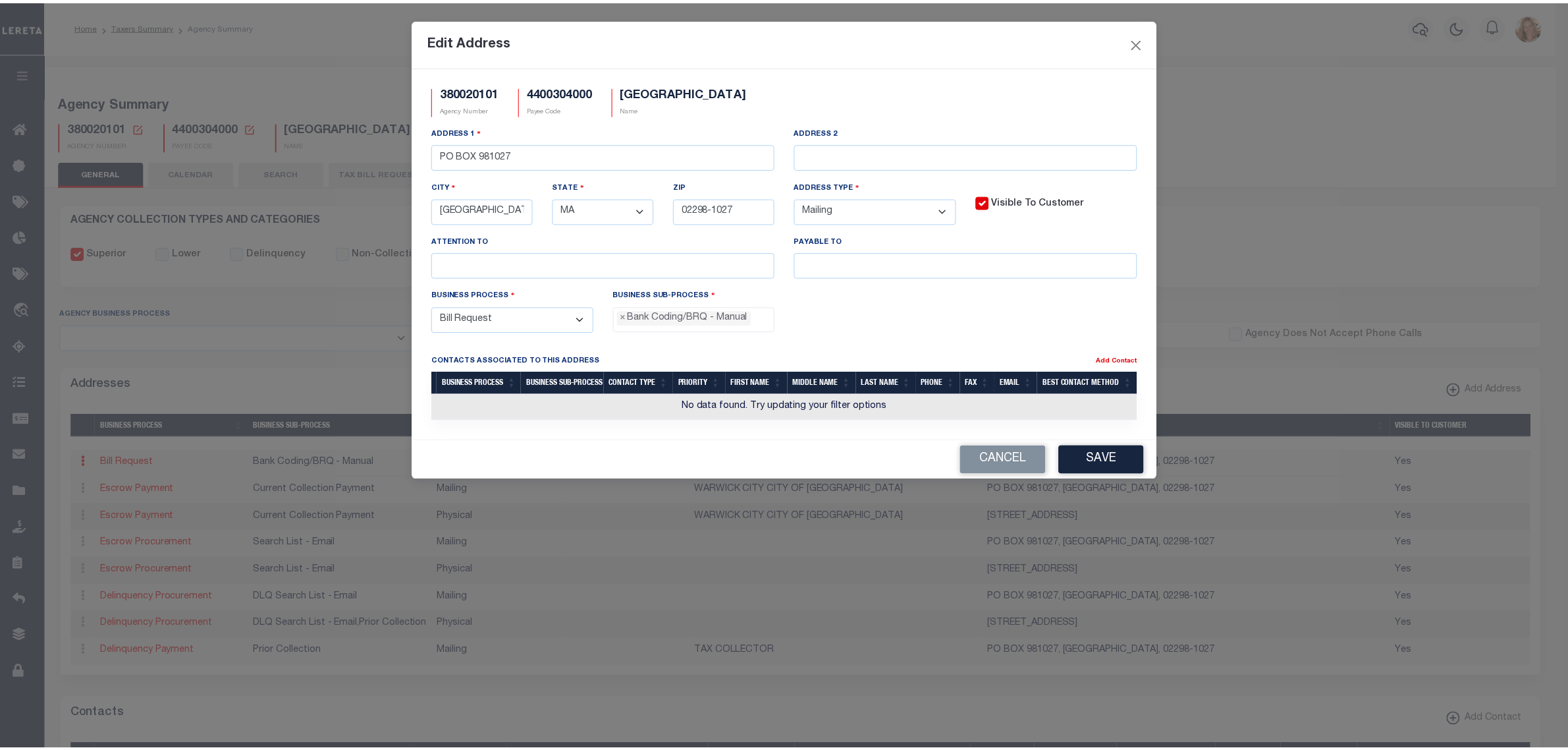
scroll to position [23, 0]
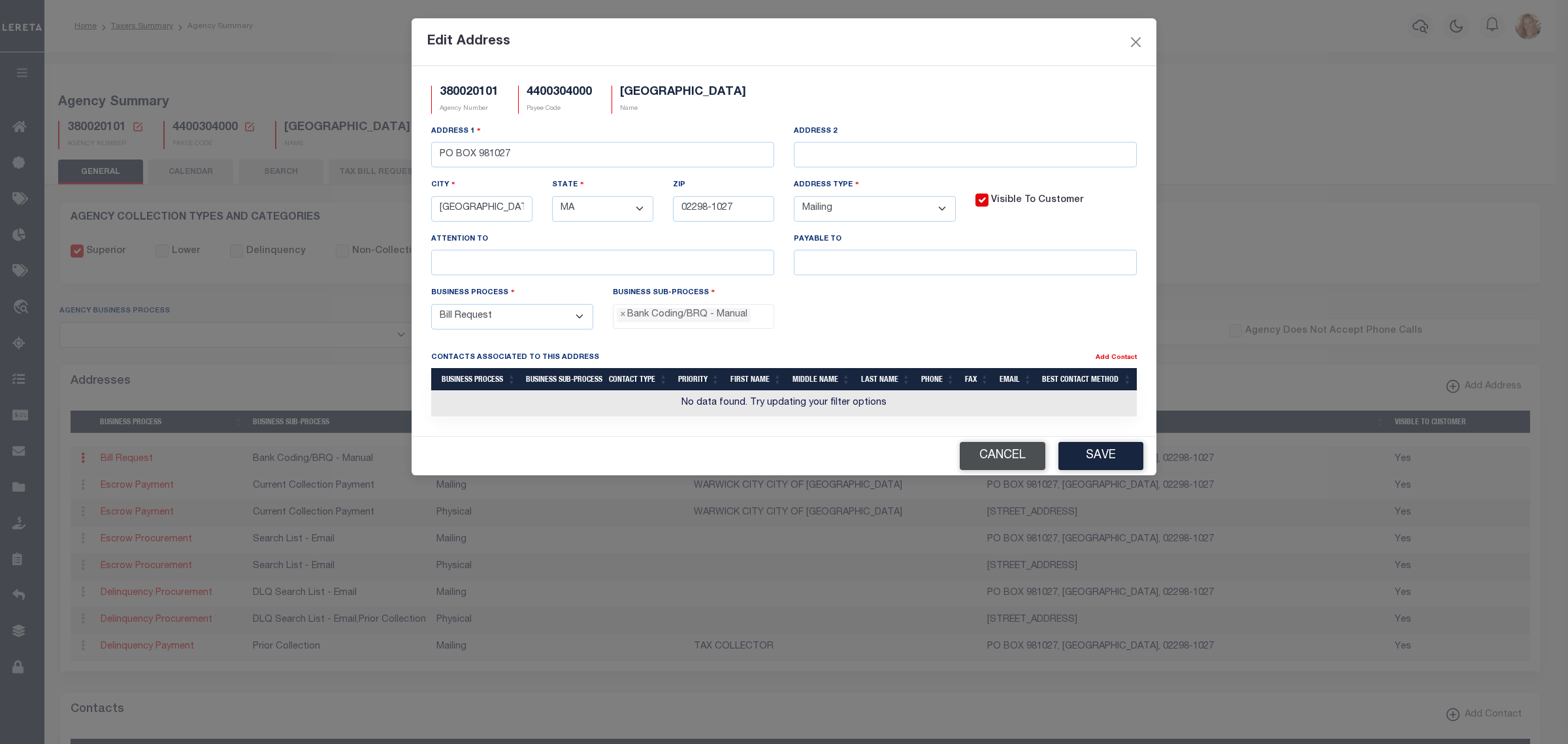
click at [973, 459] on button "Cancel" at bounding box center [1002, 456] width 86 height 28
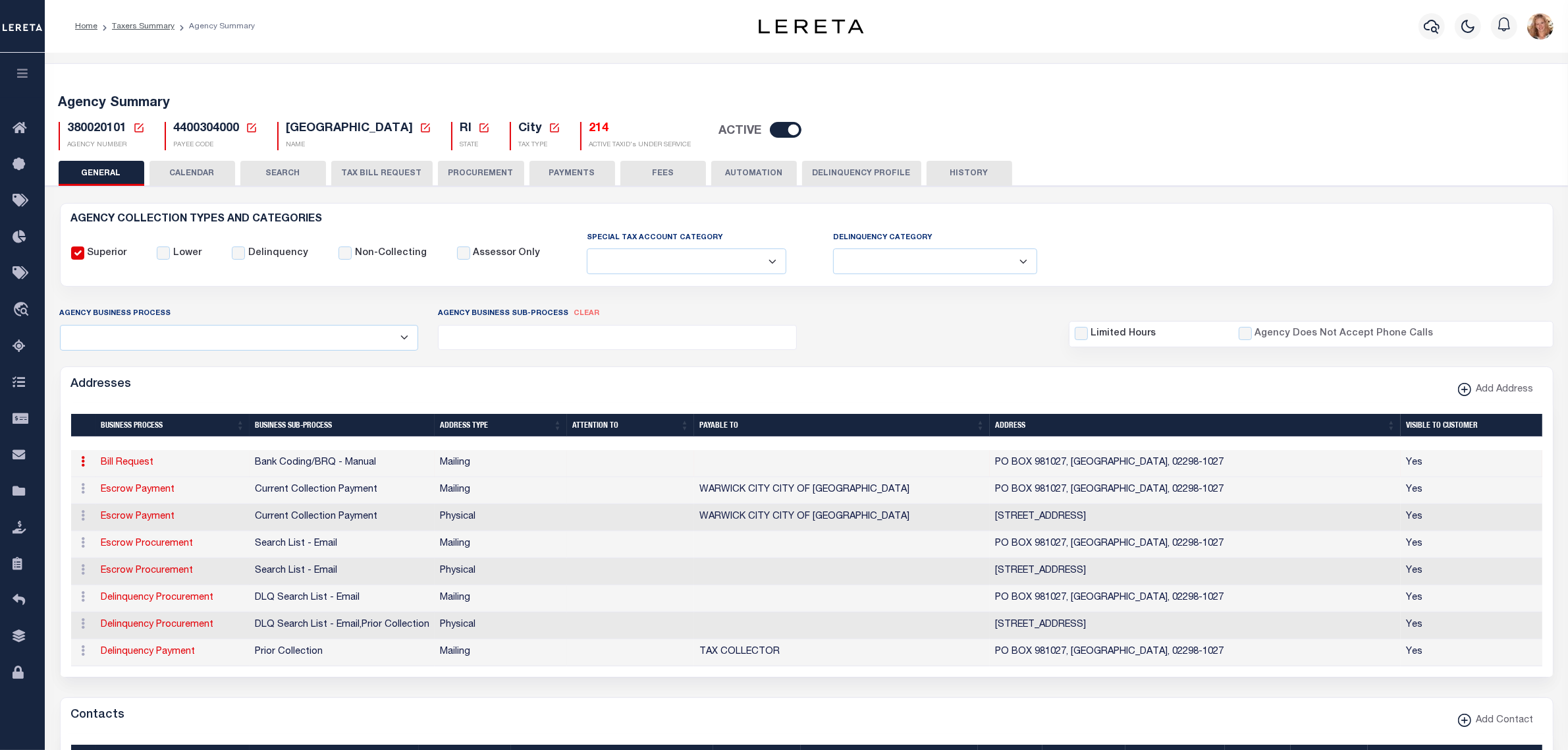
click at [686, 179] on button "FEES" at bounding box center [663, 173] width 86 height 25
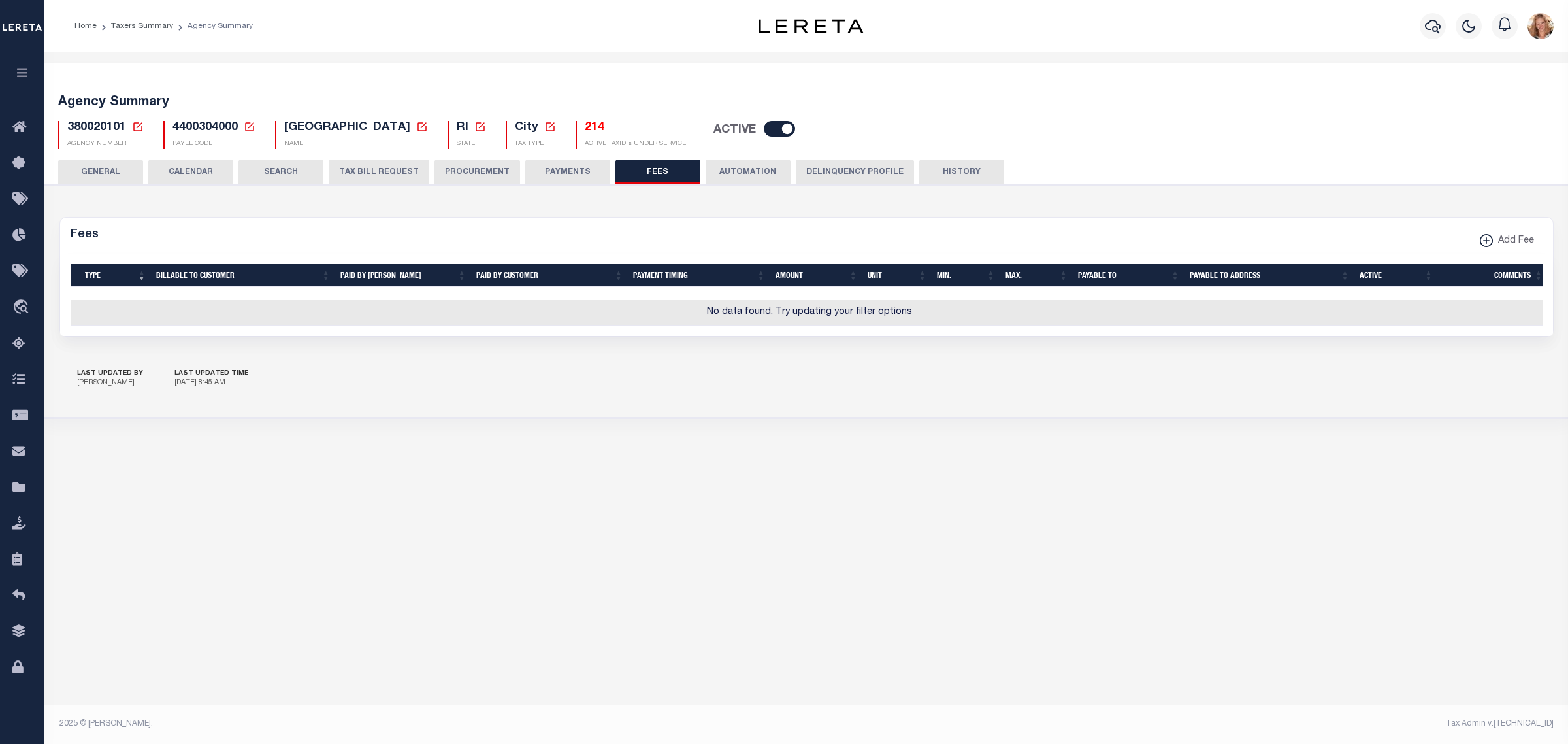
click at [138, 167] on button "GENERAL" at bounding box center [100, 172] width 85 height 25
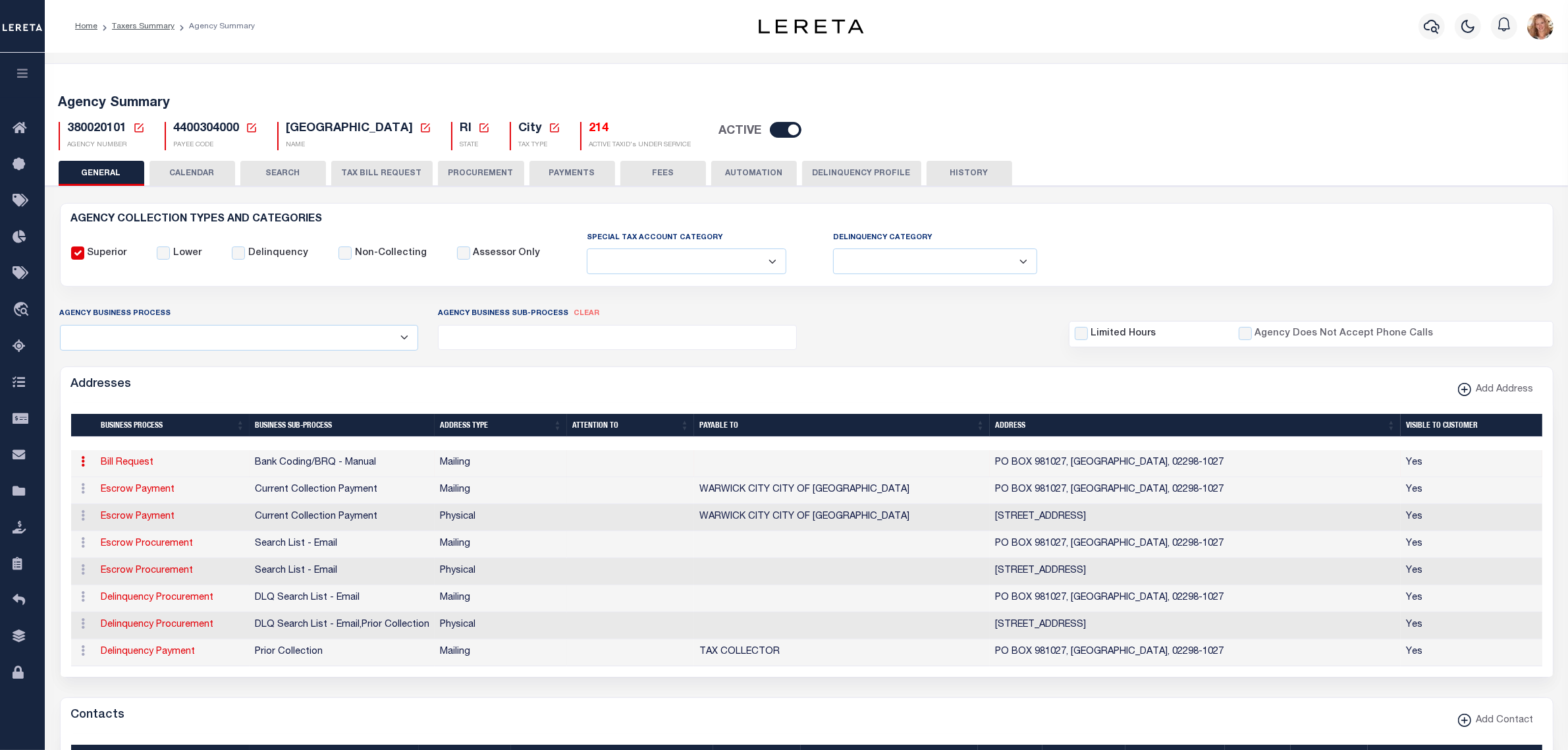
click at [136, 126] on icon at bounding box center [139, 127] width 12 height 12
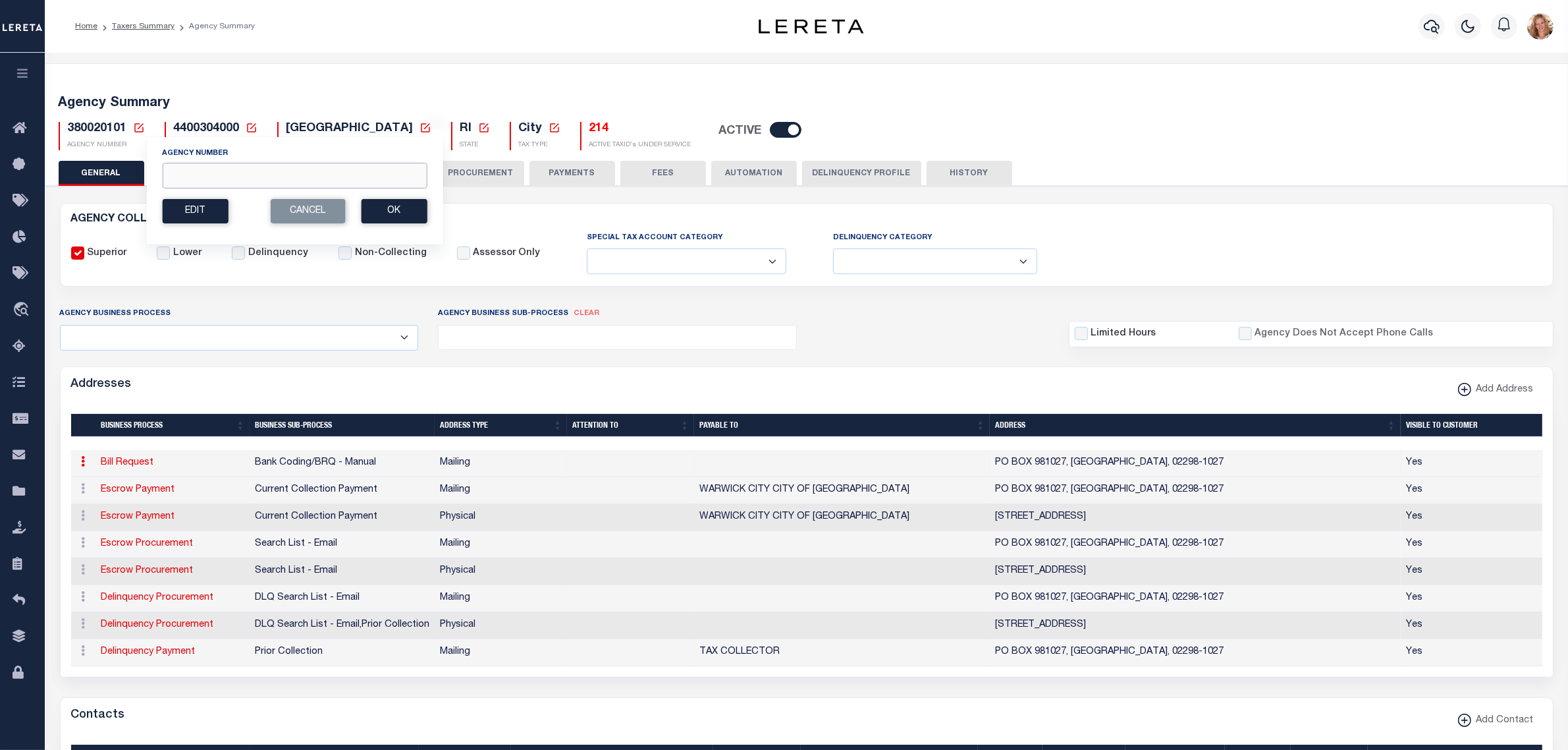
click at [242, 180] on input "Agency Number" at bounding box center [294, 176] width 265 height 26
type input "380020901"
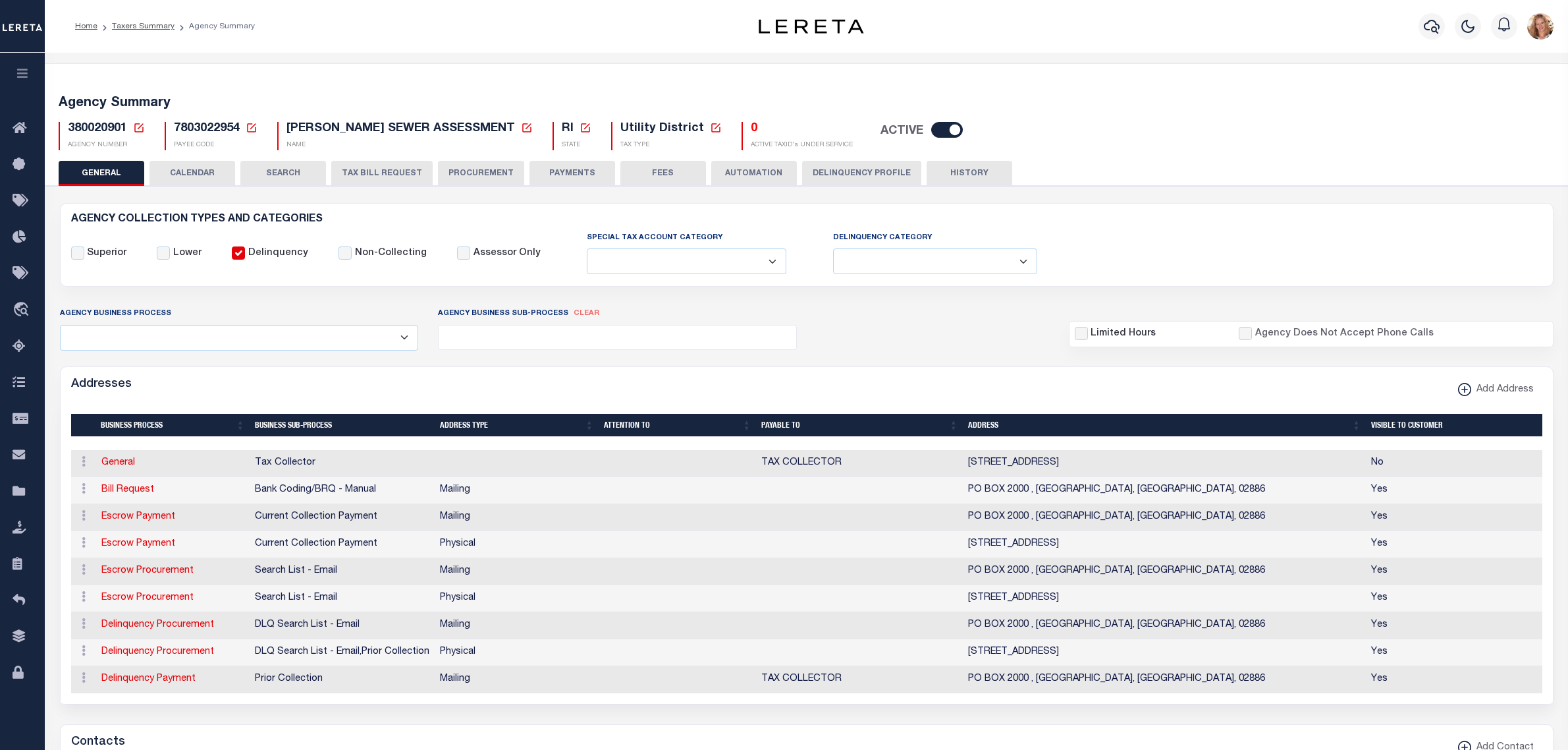
select select
select select "CPYM"
select select "EMAIL"
select select "CPYM"
select select "EMAIL"
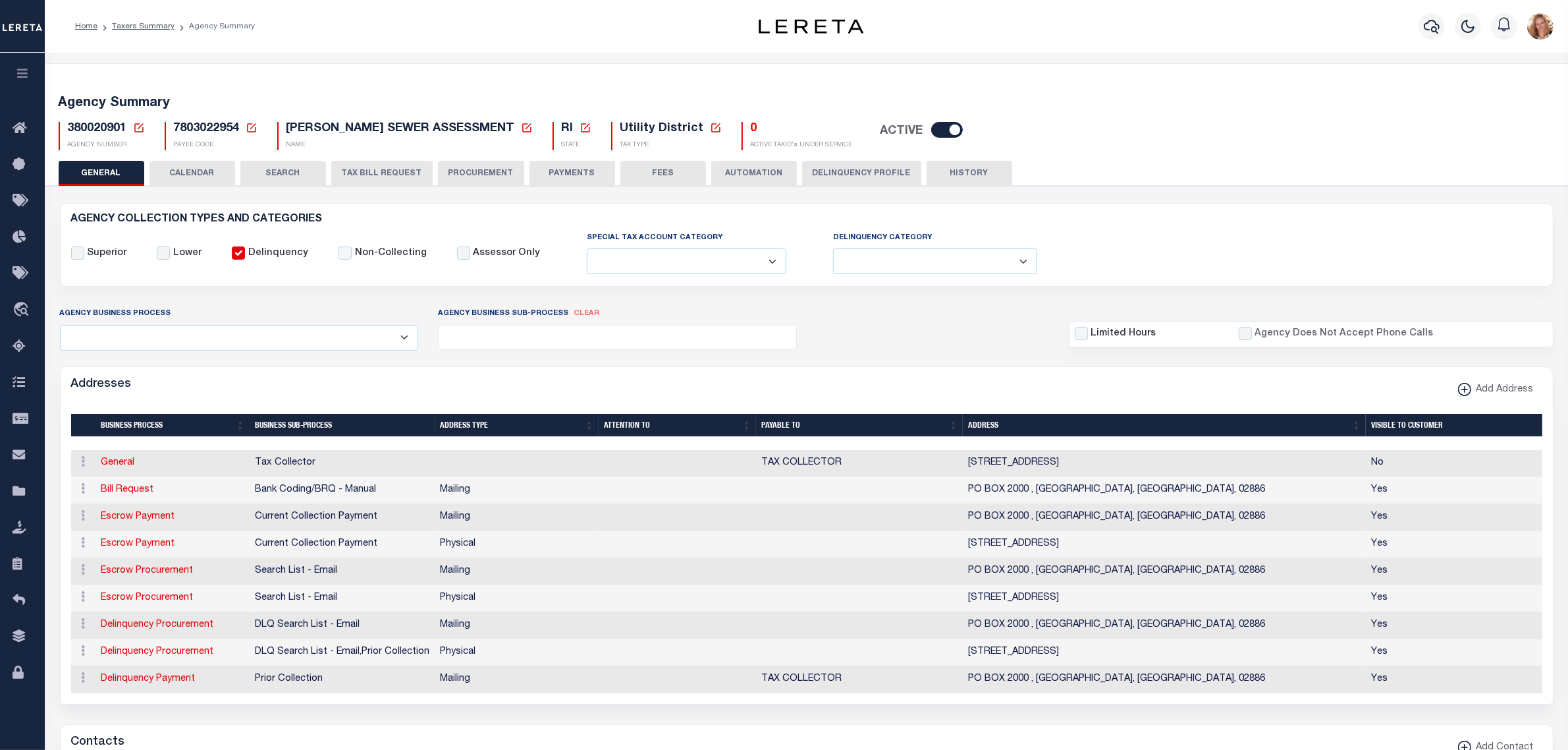
click at [840, 173] on button "Delinquency Profile" at bounding box center [861, 173] width 119 height 25
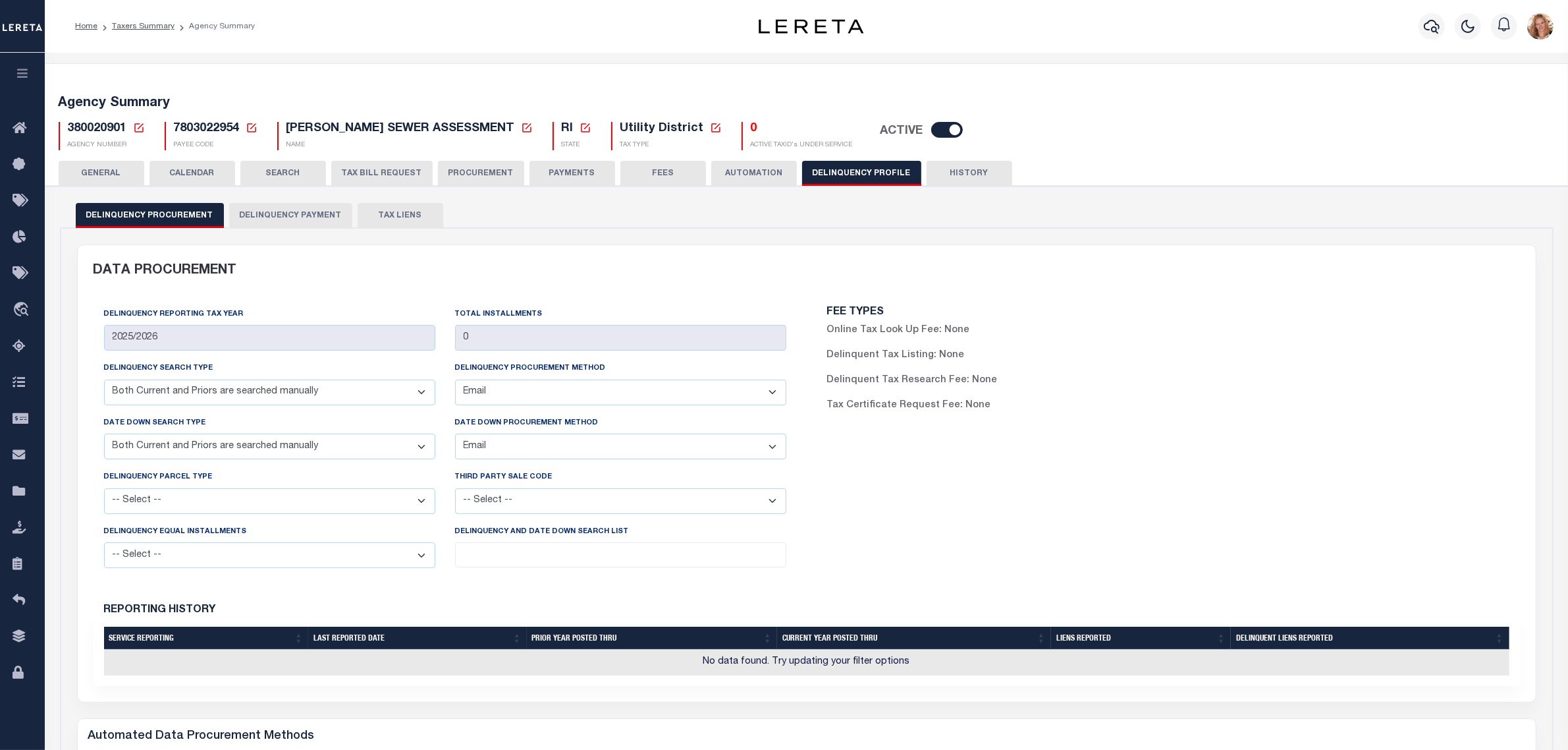
click at [278, 215] on button "Delinquency Payment" at bounding box center [291, 215] width 123 height 25
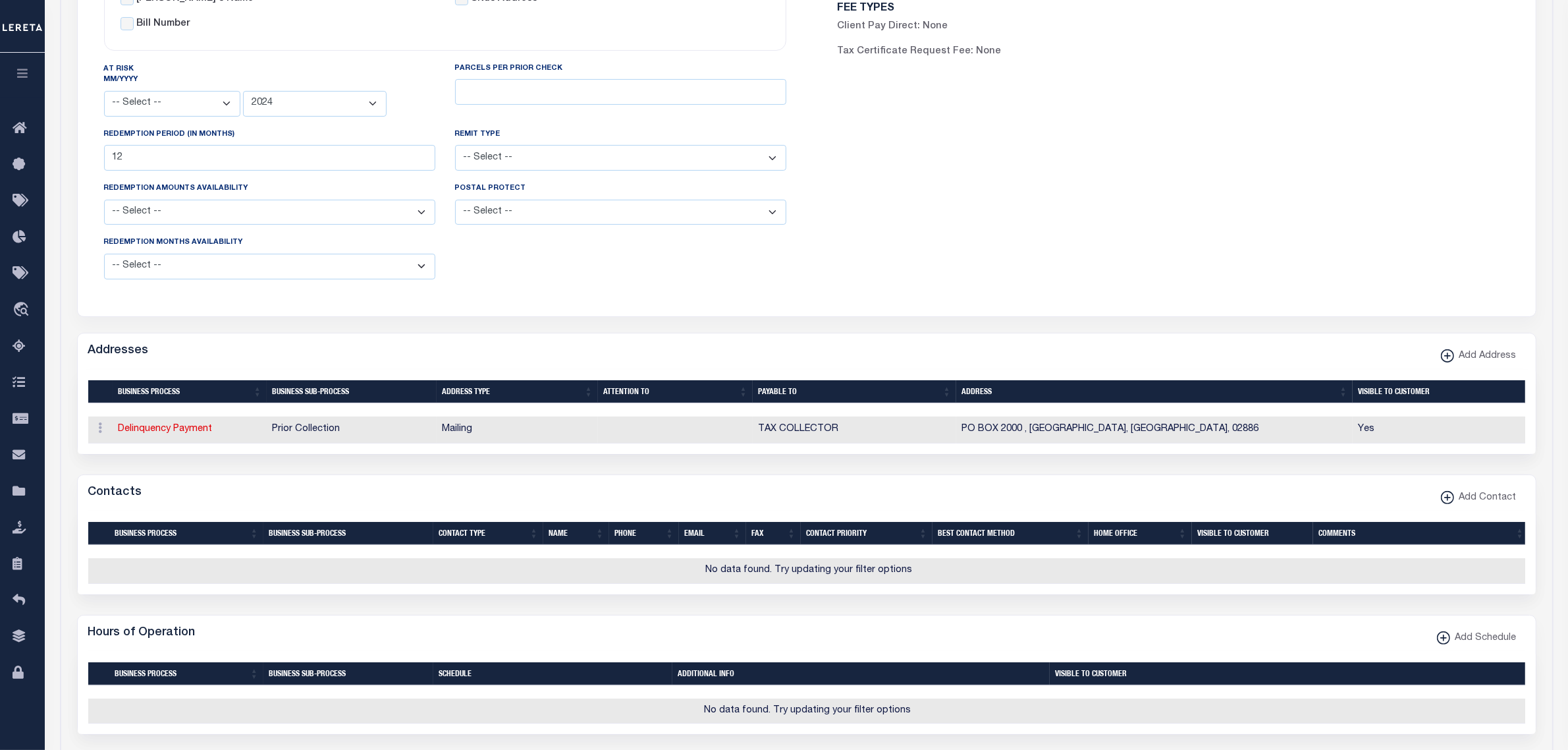
scroll to position [412, 0]
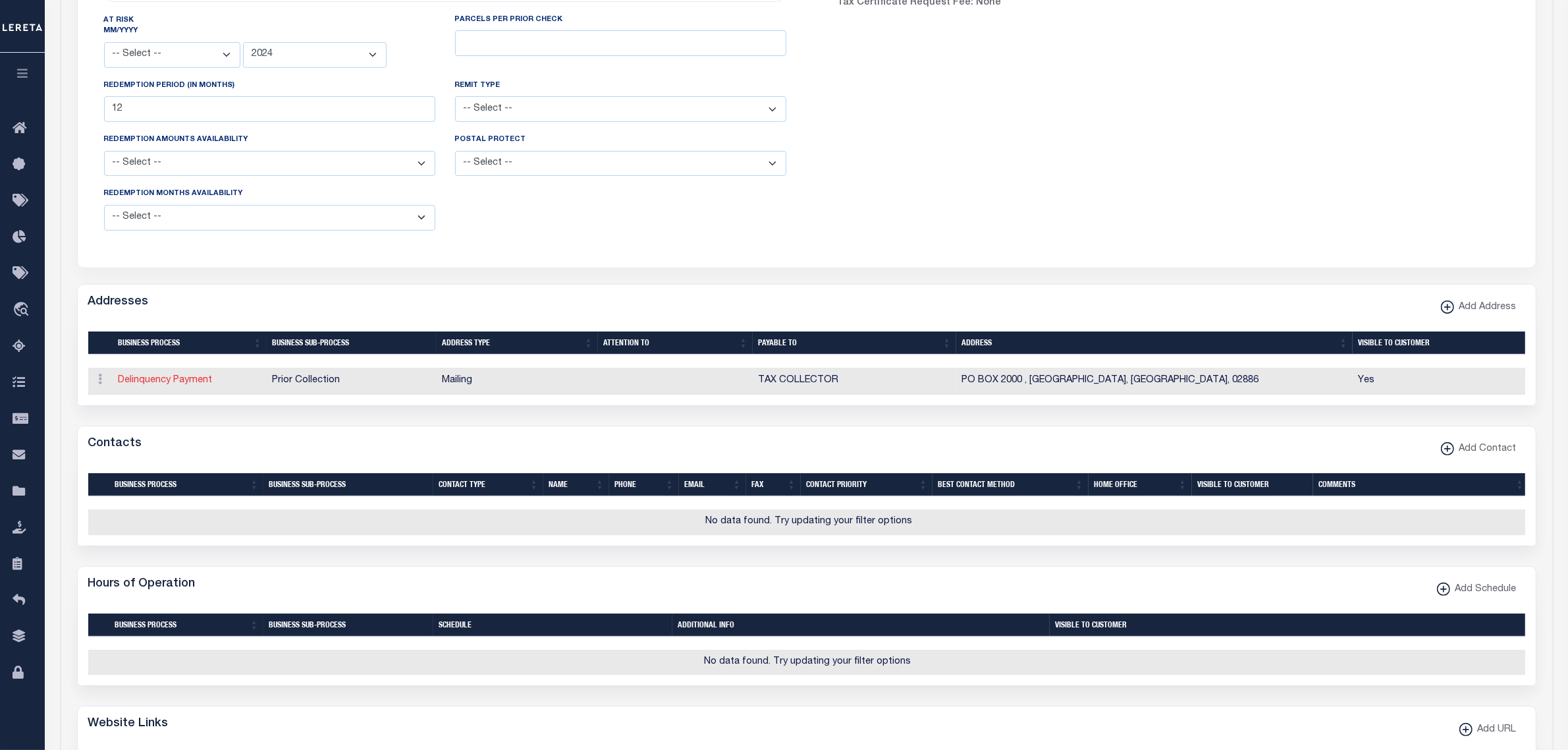
click at [199, 385] on link "Delinquency Payment" at bounding box center [166, 380] width 94 height 9
select select "1"
checkbox input "false"
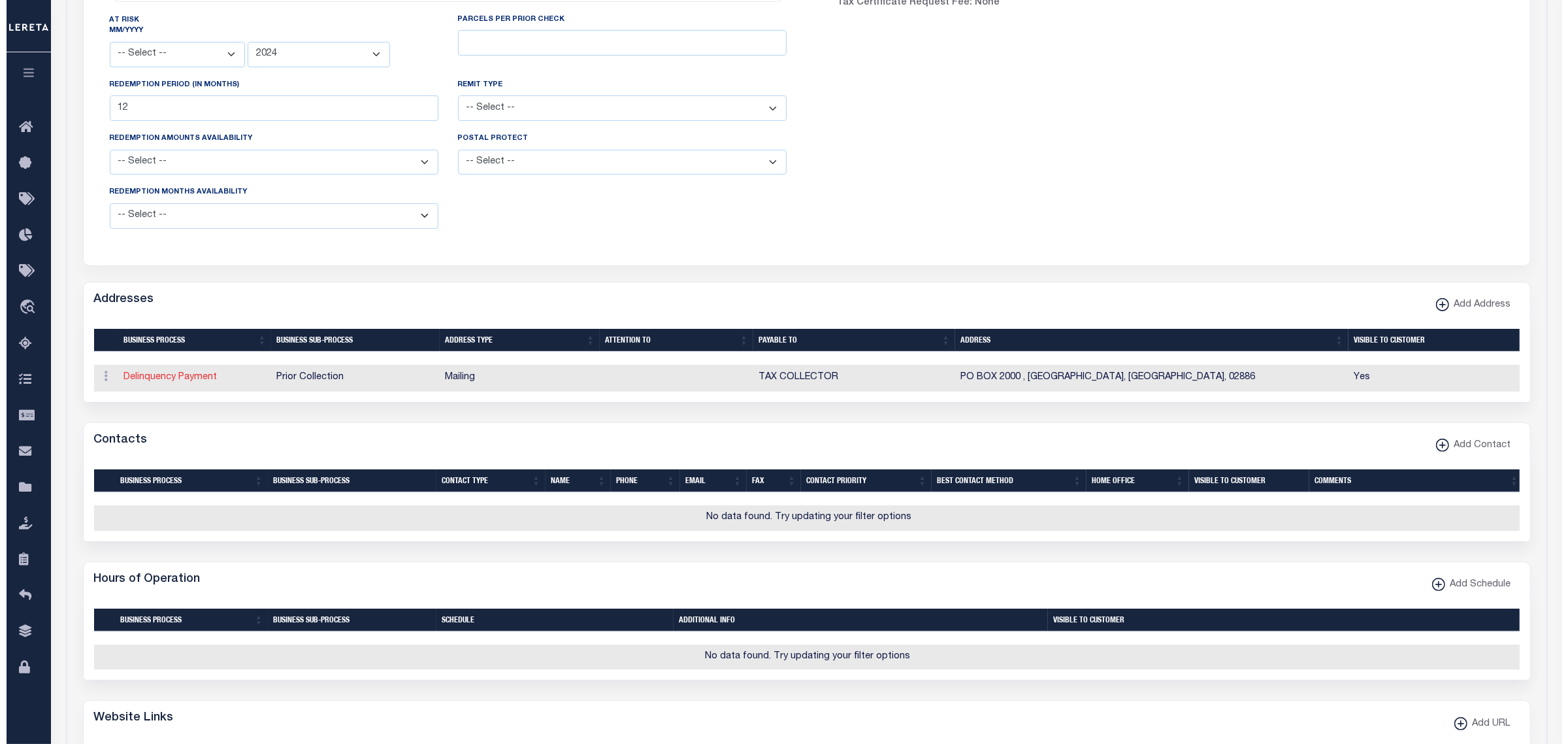
select select "27"
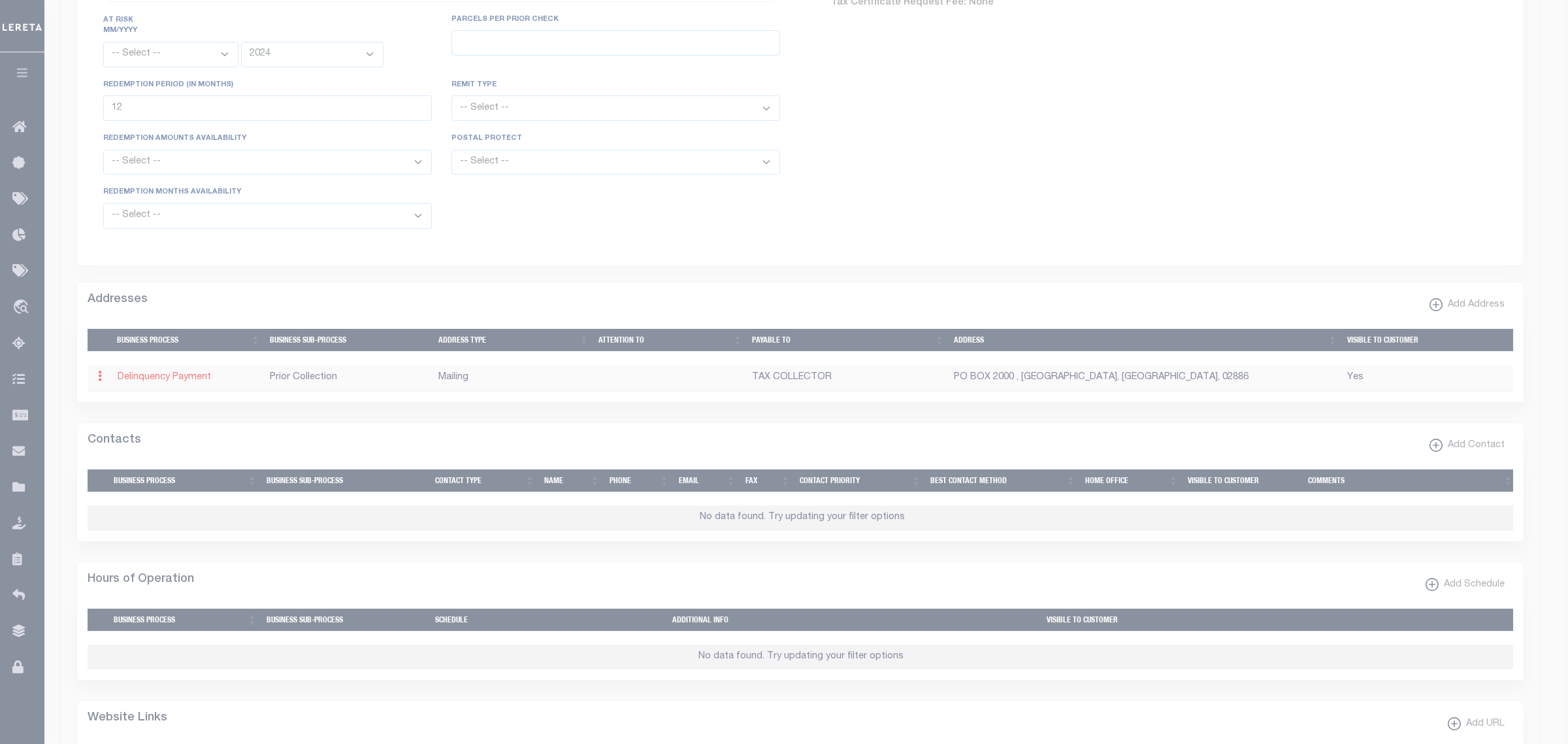
type input "PO BOX 2000"
type input "WARWICK"
select select "RI"
type input "02886"
checkbox input "true"
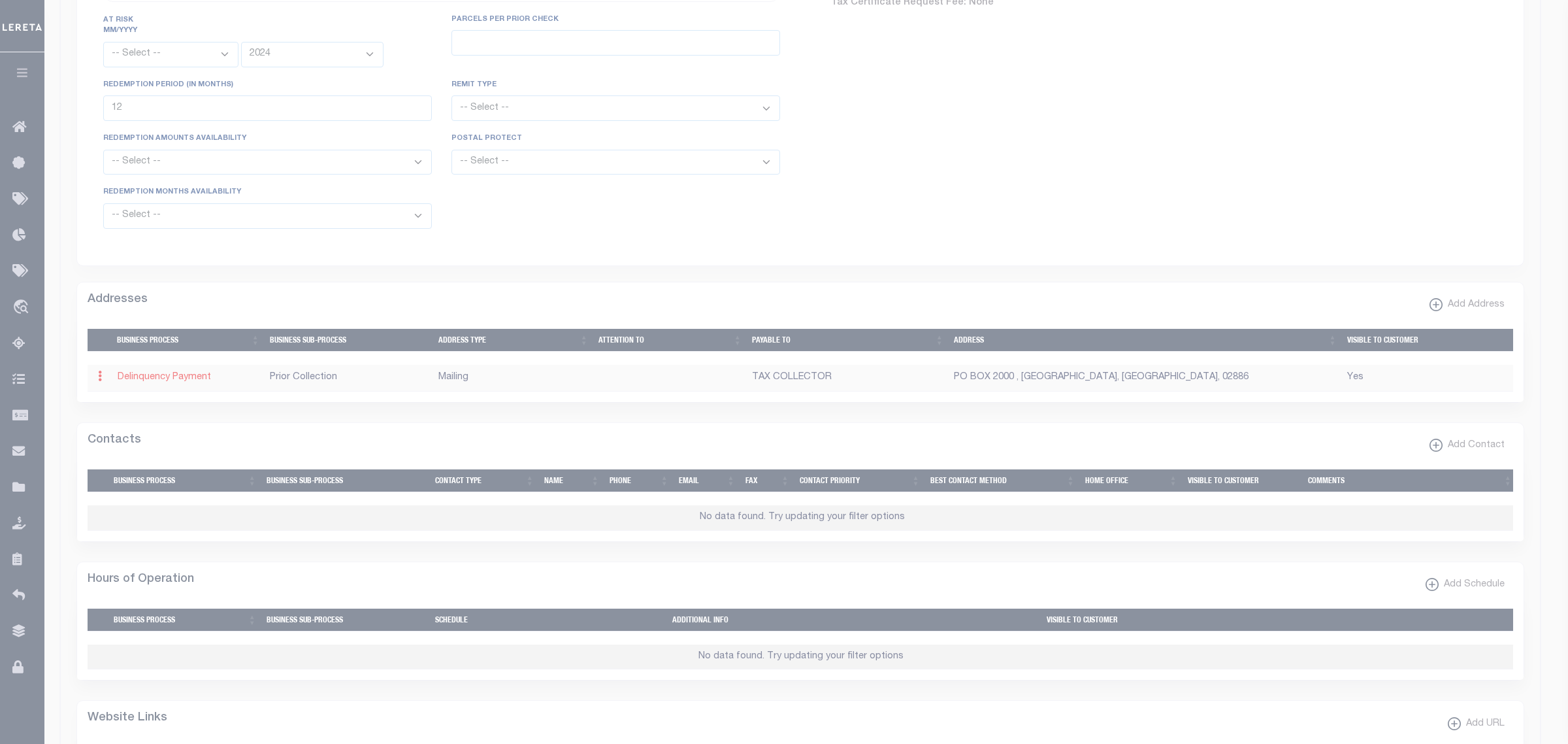
type input "TAX COLLECTOR"
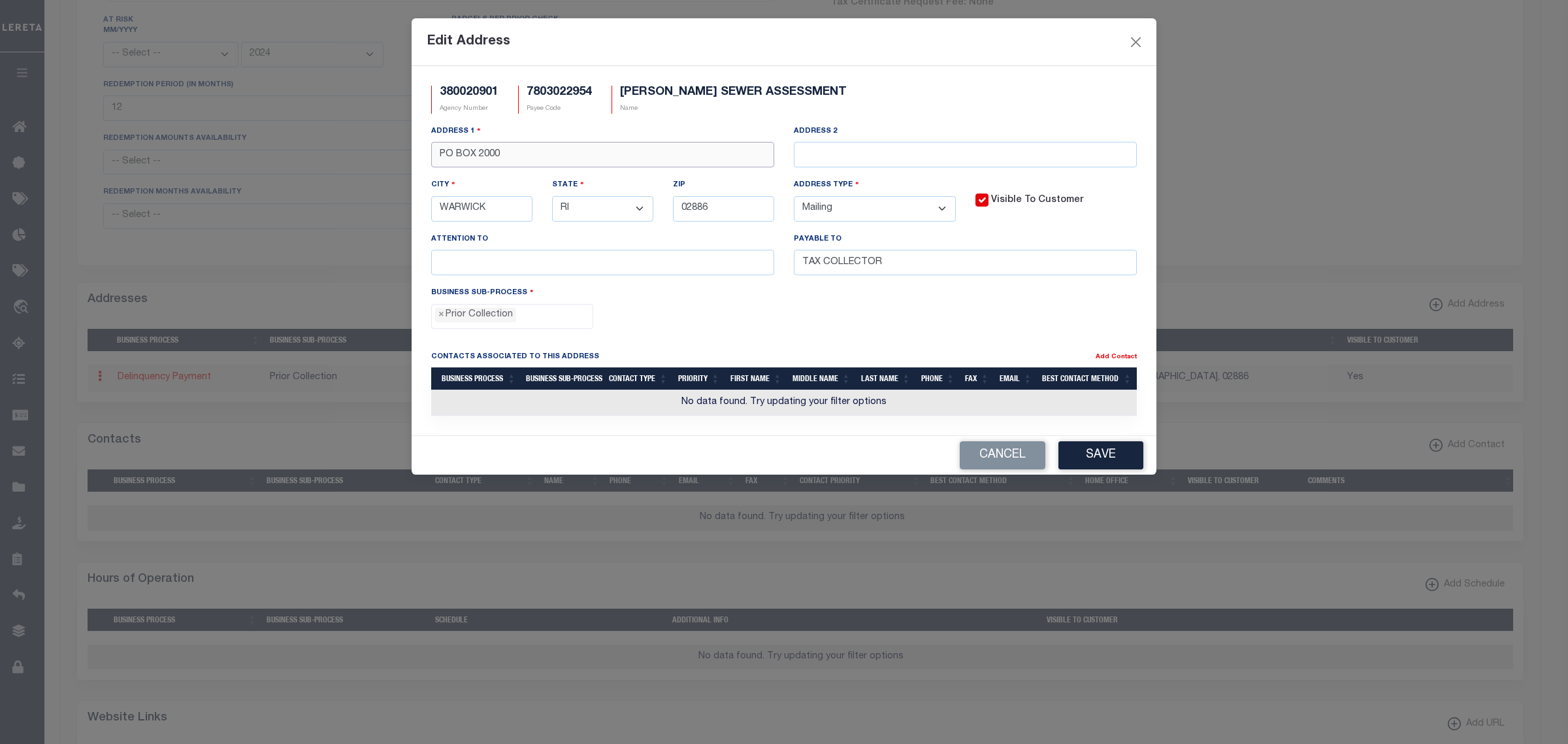
drag, startPoint x: 478, startPoint y: 157, endPoint x: 637, endPoint y: 157, distance: 159.0
click at [637, 157] on input "PO BOX 2000" at bounding box center [602, 154] width 343 height 26
type input "PO BOX 844630"
type input "C"
type input "BOSTON"
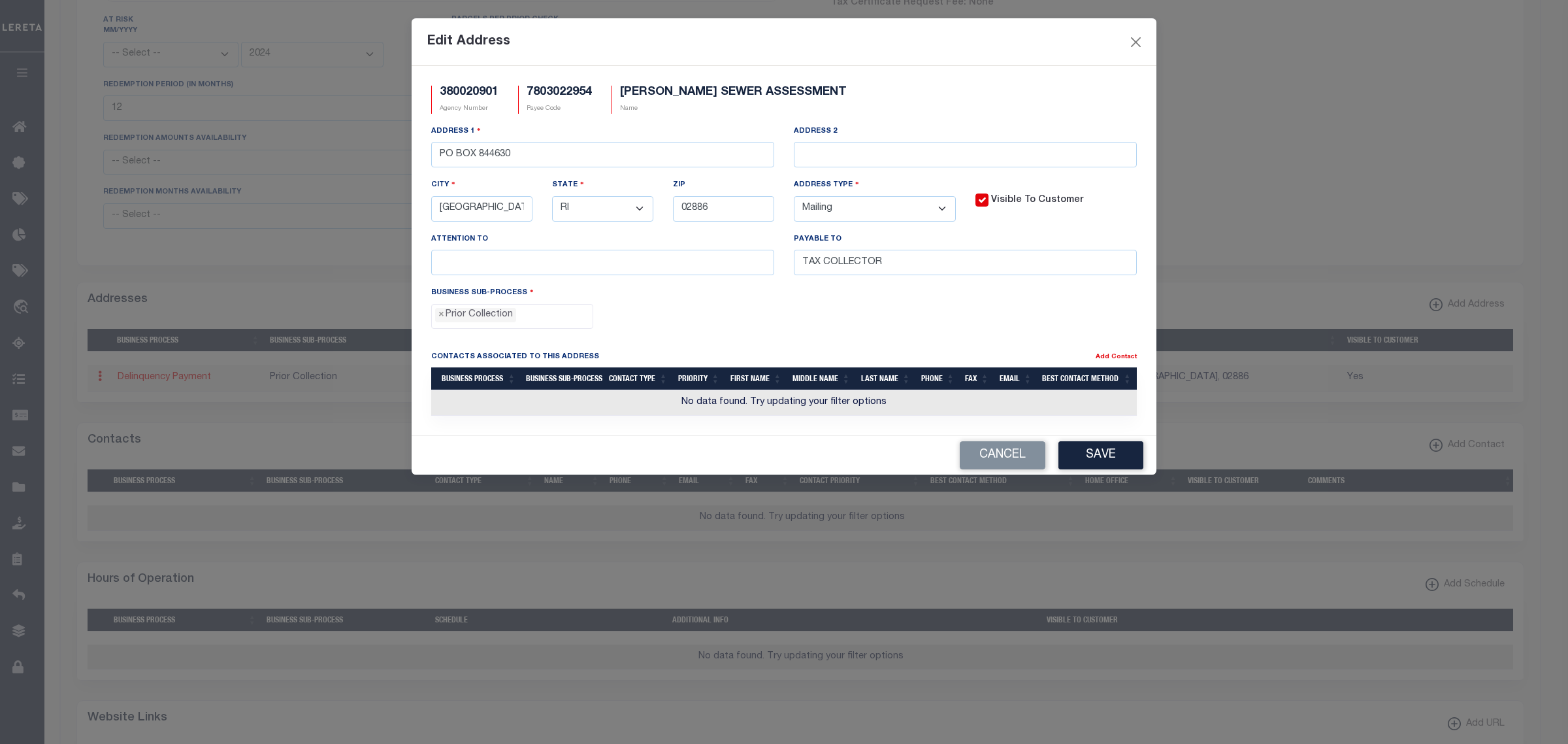
select select "MA"
type input "02298"
click at [1087, 458] on button "Save" at bounding box center [1101, 455] width 85 height 28
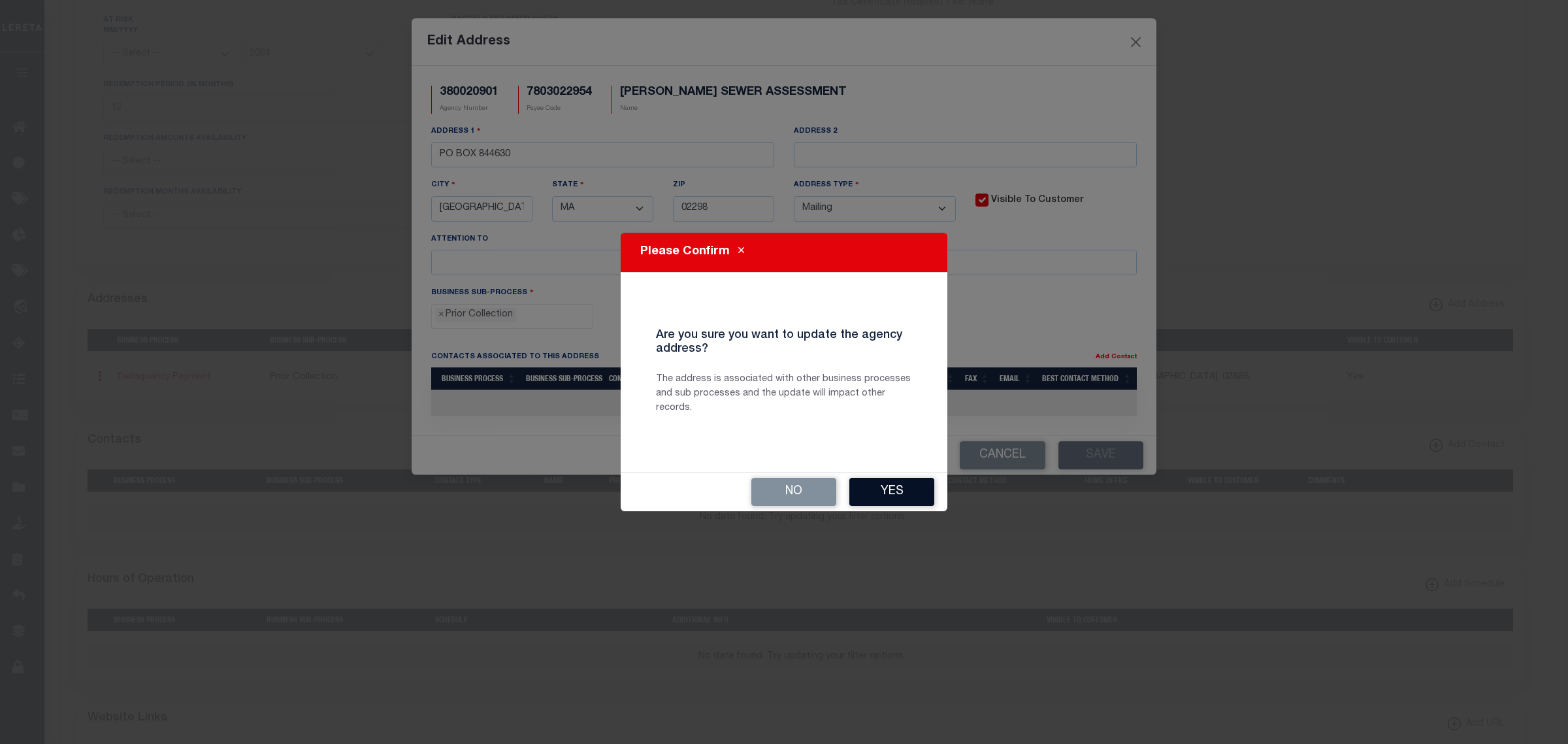
click at [870, 498] on button "Yes" at bounding box center [892, 491] width 85 height 28
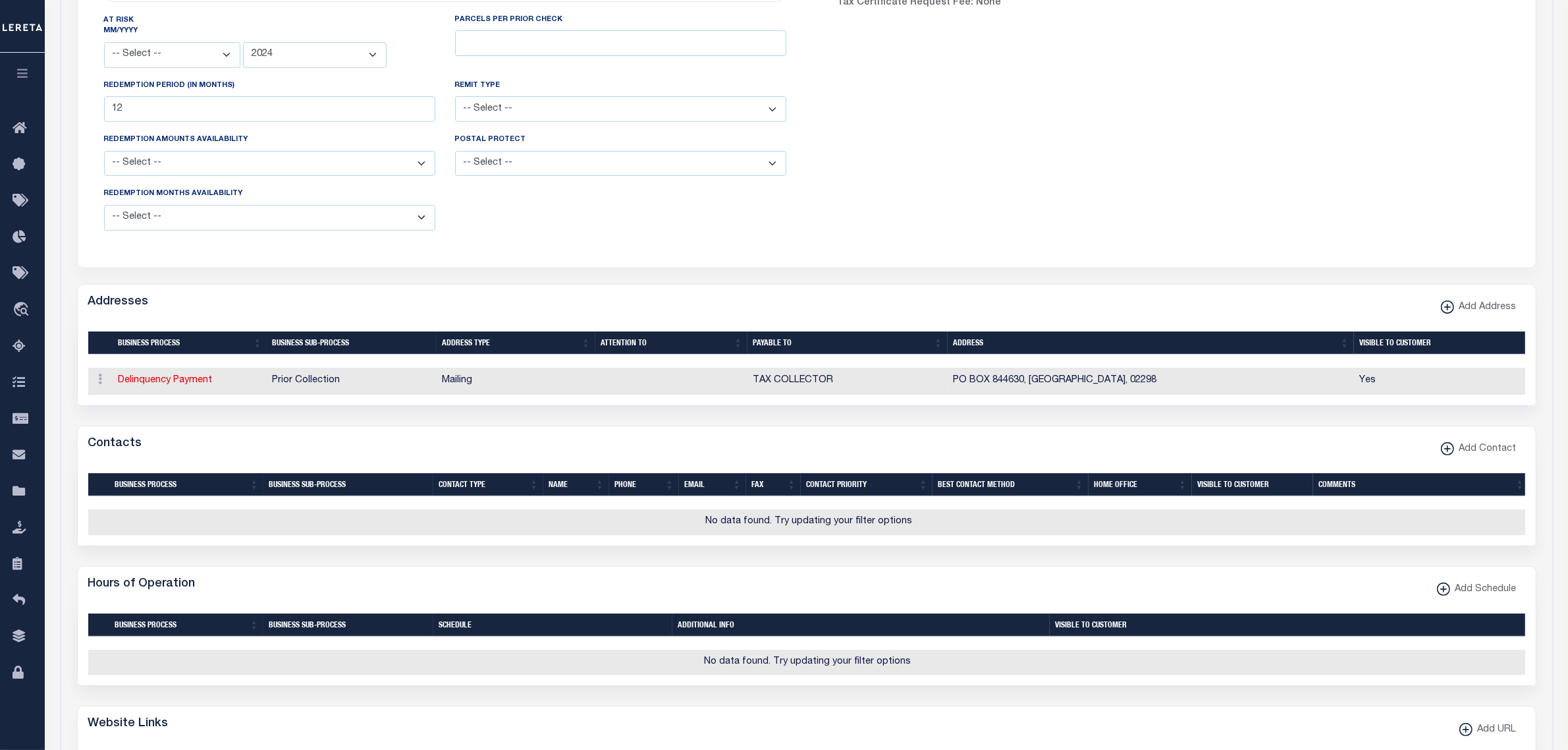
scroll to position [0, 0]
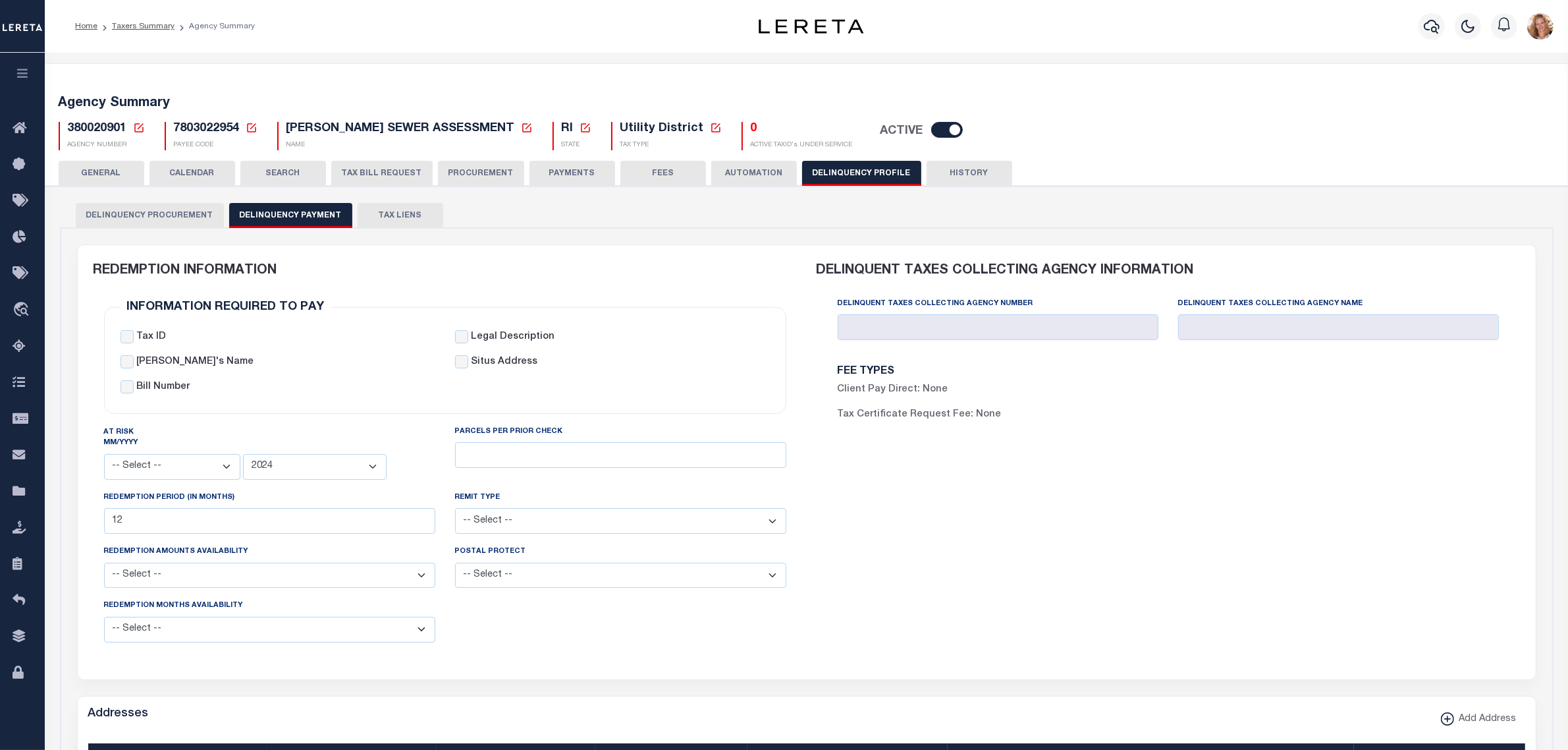
click at [112, 172] on button "GENERAL" at bounding box center [101, 173] width 86 height 25
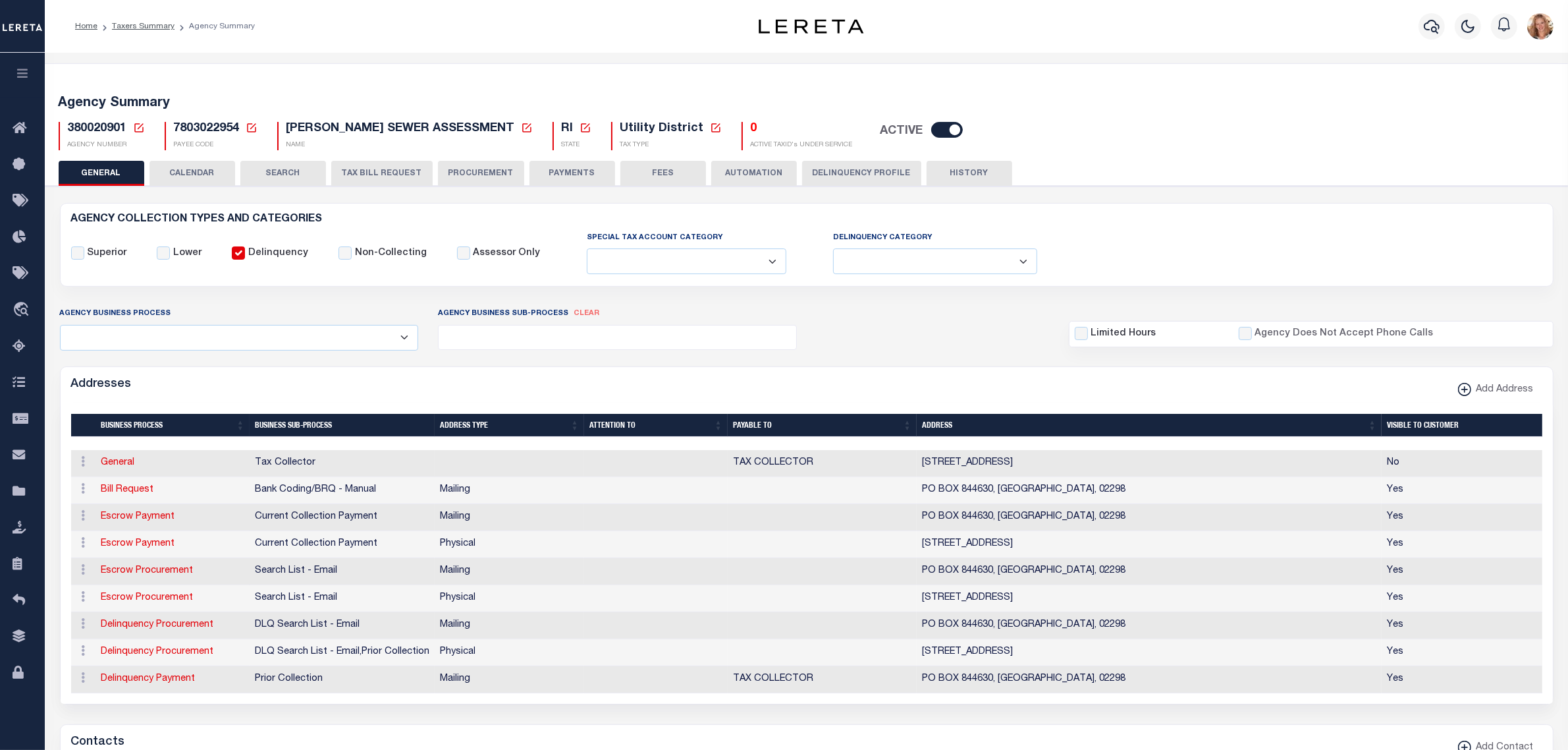
click at [647, 176] on button "FEES" at bounding box center [663, 173] width 86 height 25
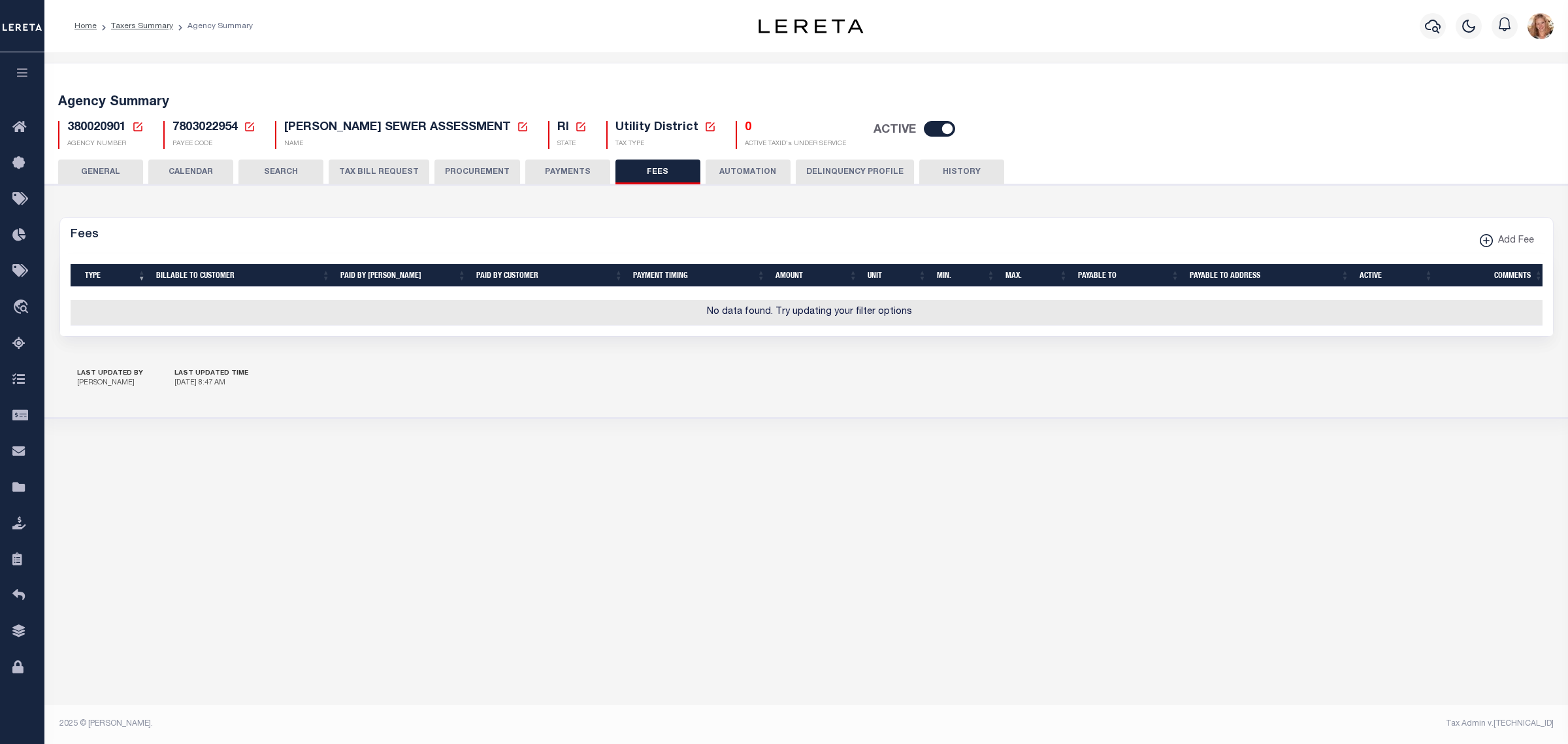
click at [106, 169] on button "GENERAL" at bounding box center [100, 172] width 85 height 25
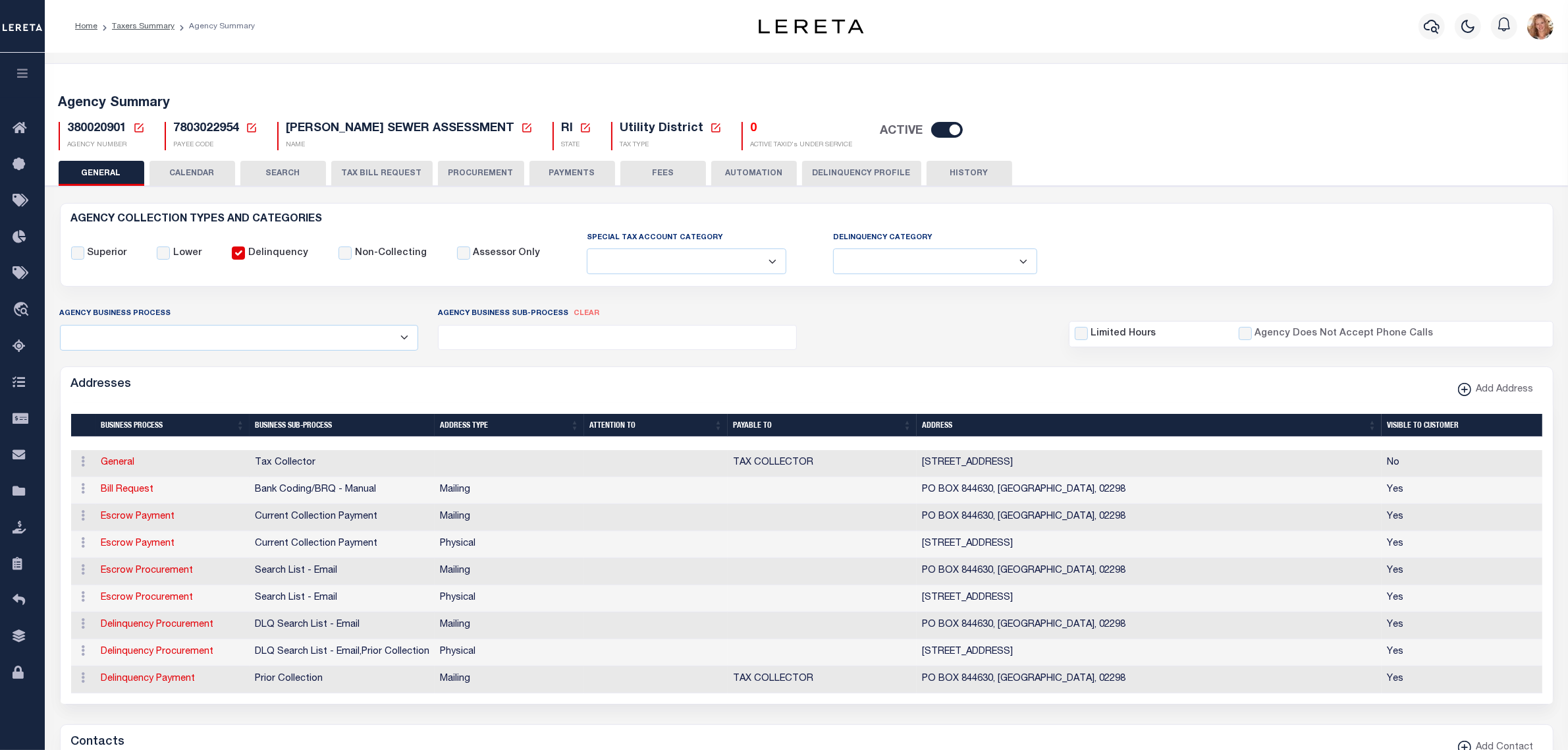
click at [136, 124] on icon at bounding box center [139, 128] width 9 height 9
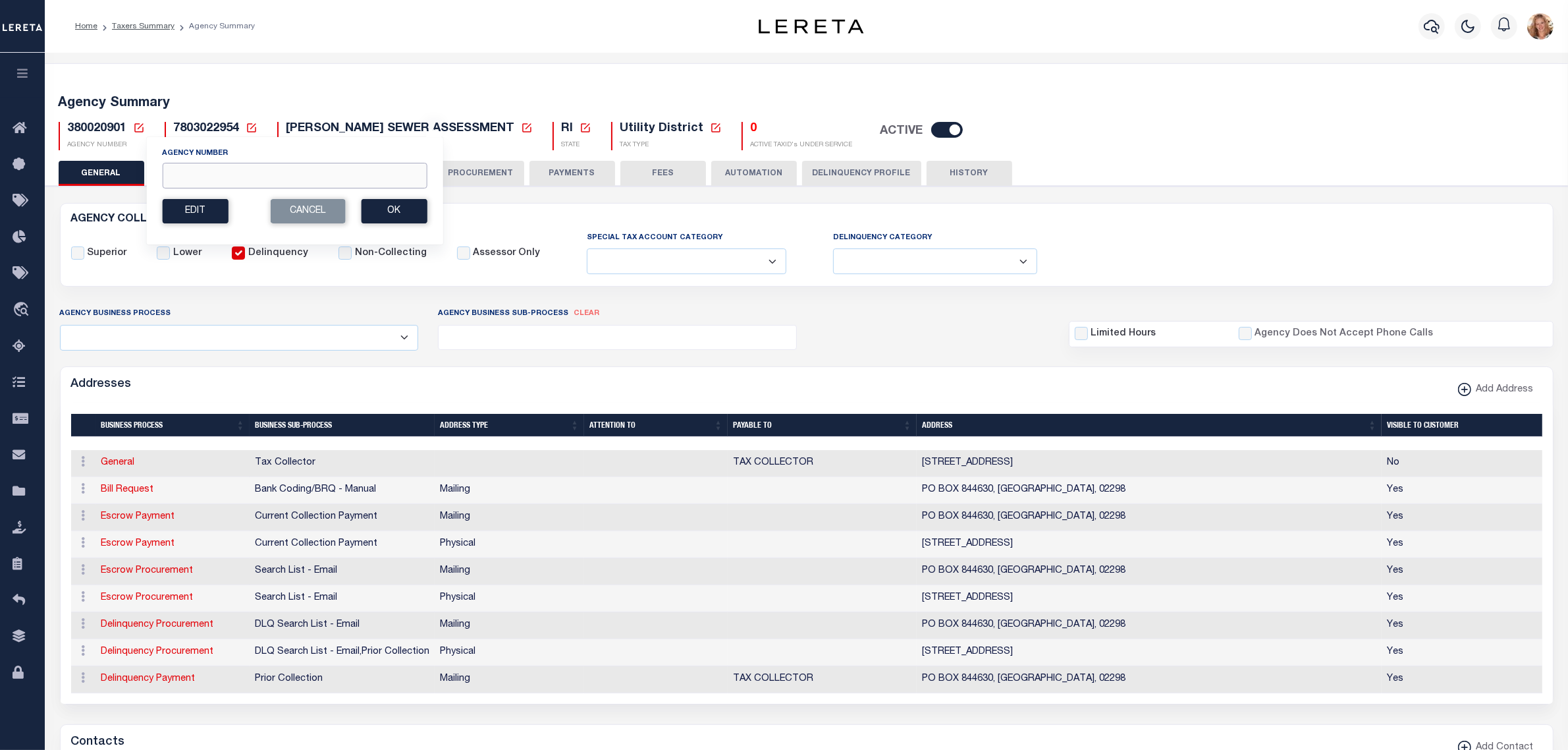
click at [180, 176] on input "Agency Number" at bounding box center [294, 176] width 265 height 26
type input "380021101"
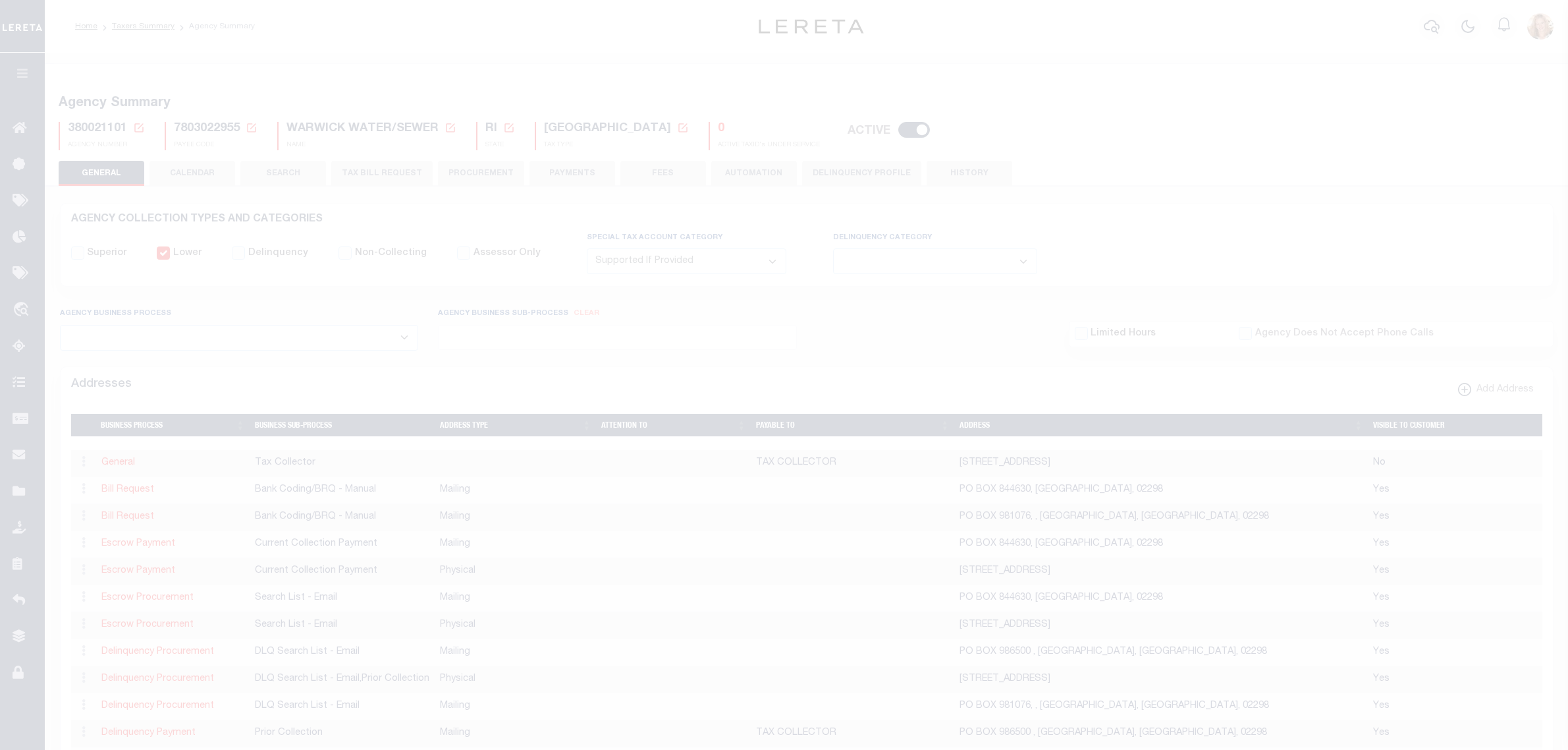
select select "2"
select select
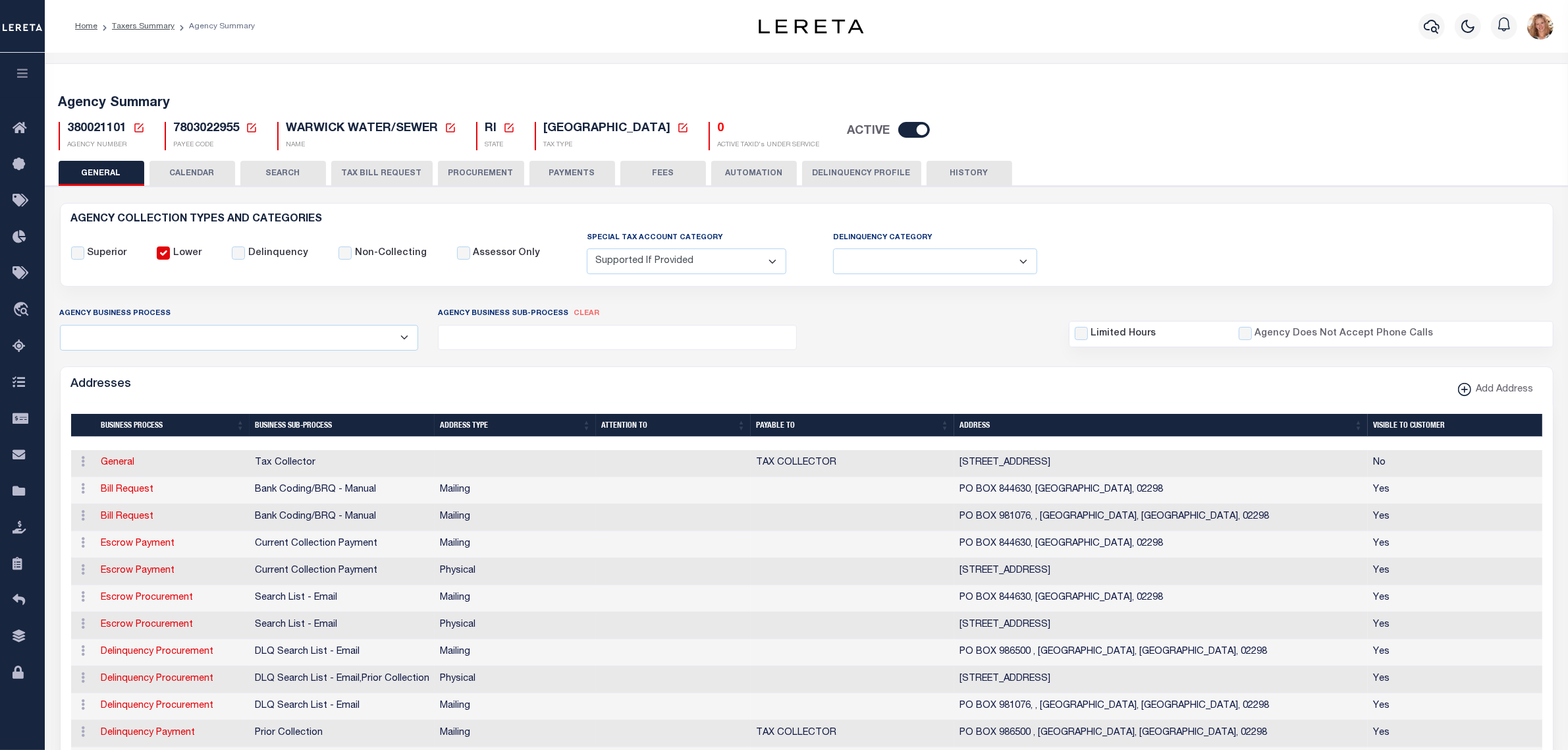
scroll to position [82, 0]
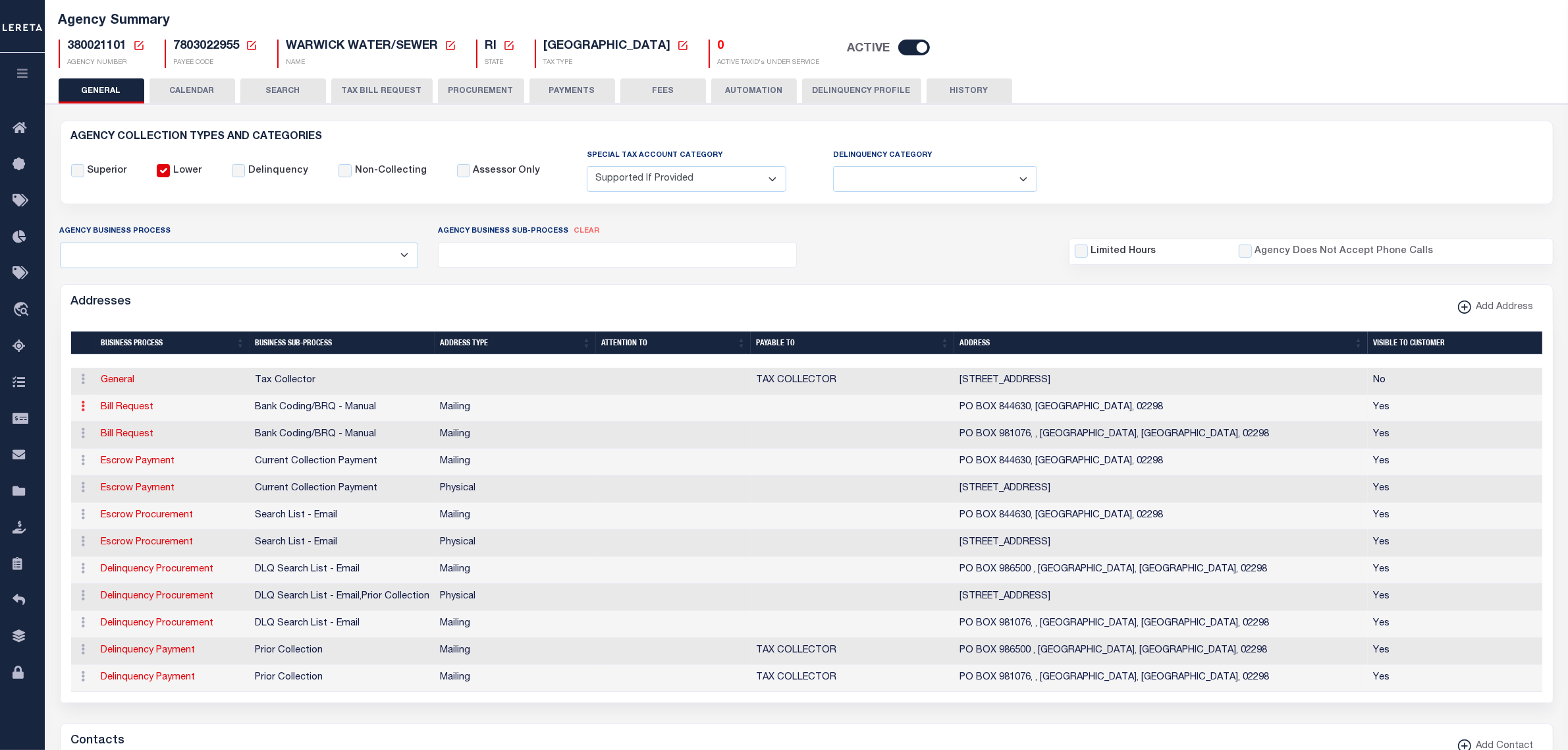
click at [80, 412] on link at bounding box center [84, 408] width 15 height 11
click at [94, 473] on link "Delete Address" at bounding box center [127, 471] width 100 height 21
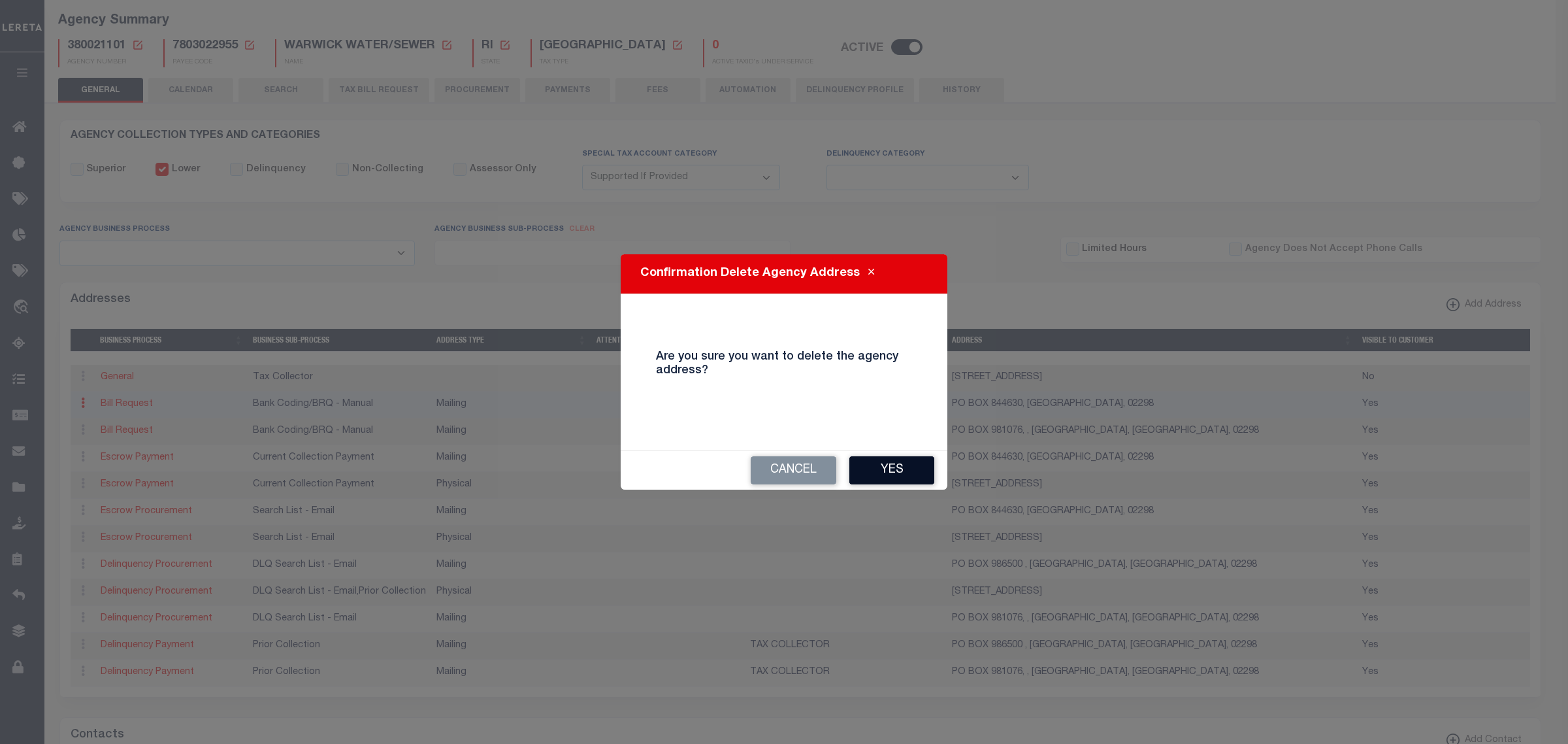
click at [861, 474] on button "Yes" at bounding box center [892, 470] width 85 height 28
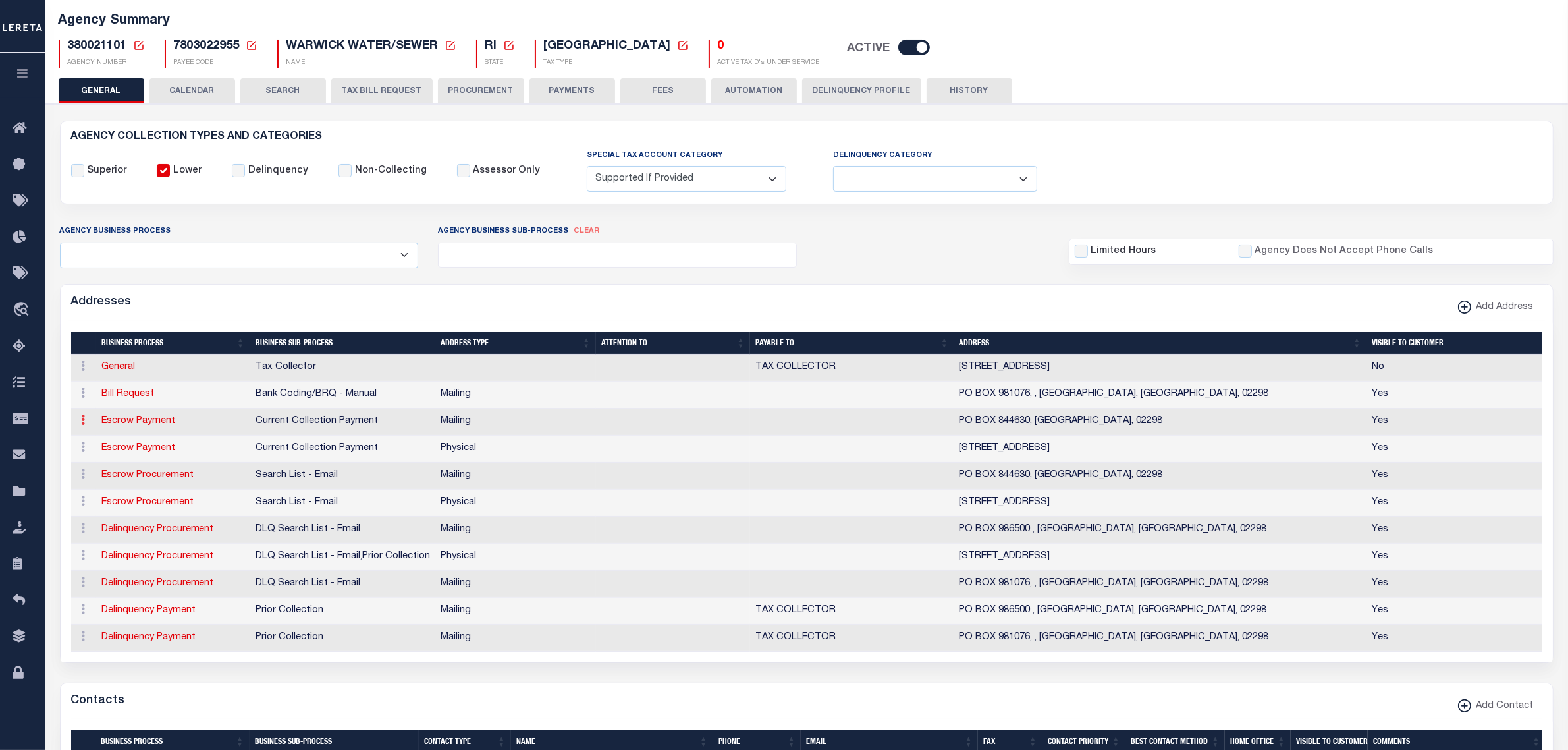
click at [80, 426] on link at bounding box center [84, 422] width 15 height 11
click at [91, 491] on link "Delete Address" at bounding box center [127, 485] width 100 height 21
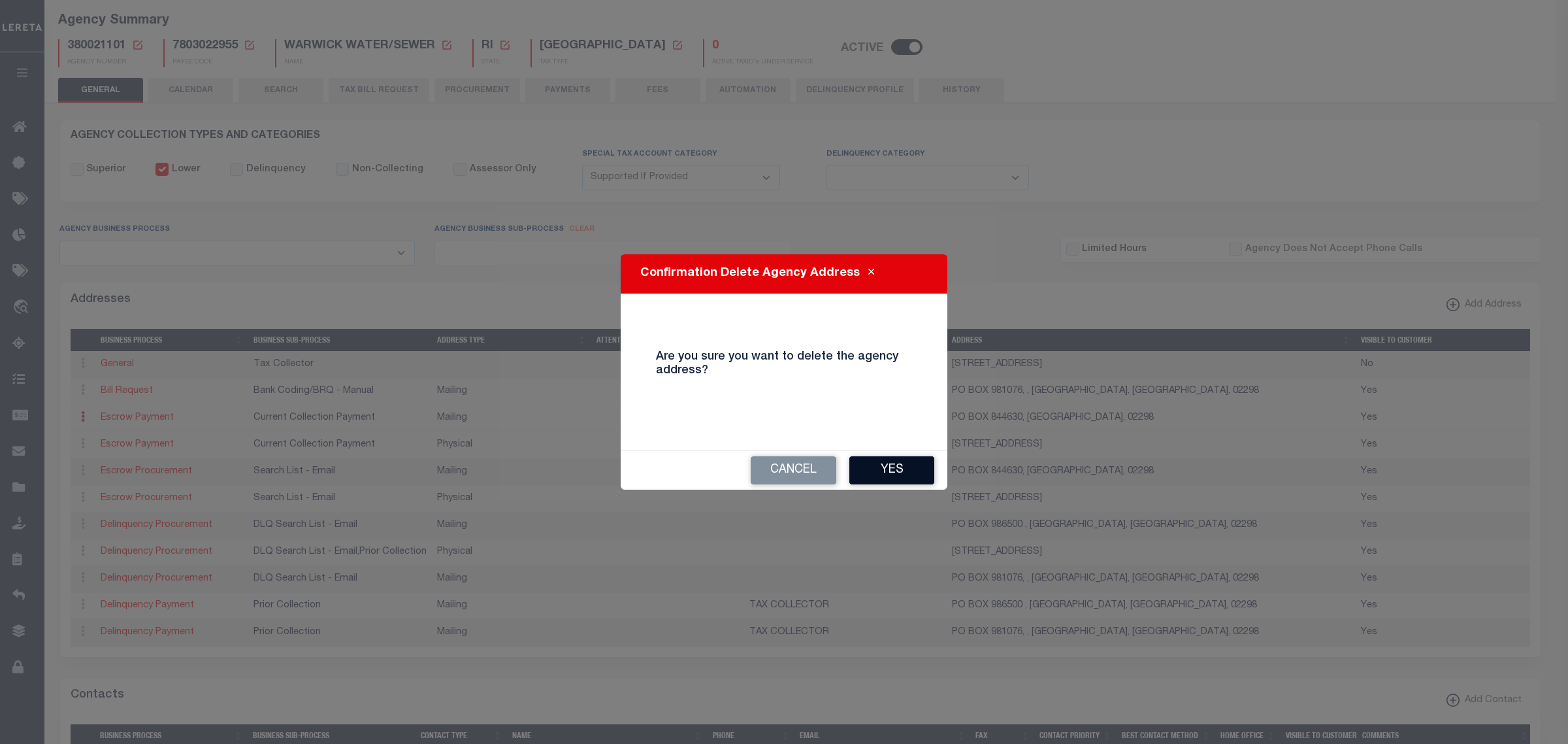
click at [851, 466] on button "Yes" at bounding box center [892, 470] width 85 height 28
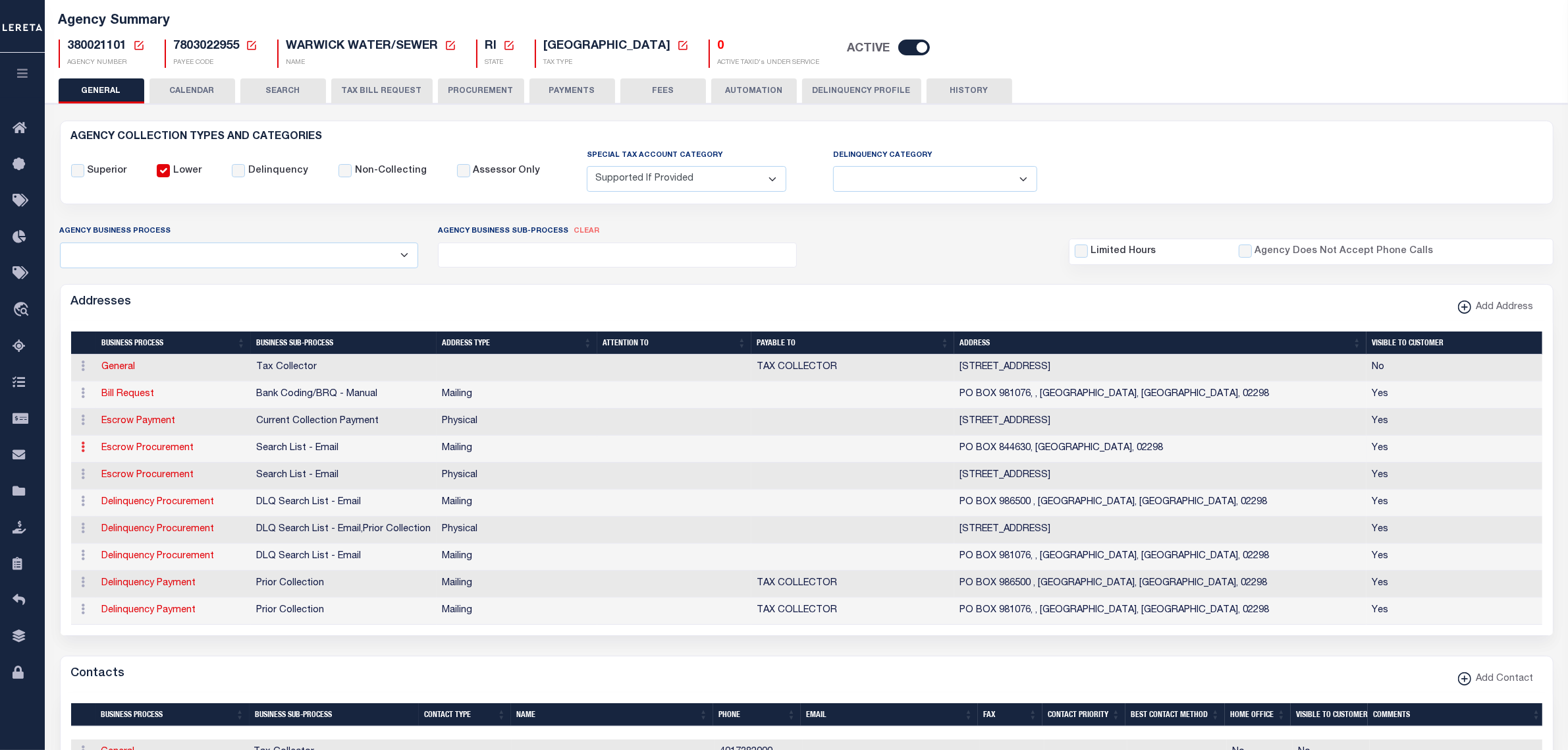
click at [84, 450] on icon at bounding box center [84, 447] width 4 height 11
click at [103, 512] on link "Delete Address" at bounding box center [127, 512] width 100 height 21
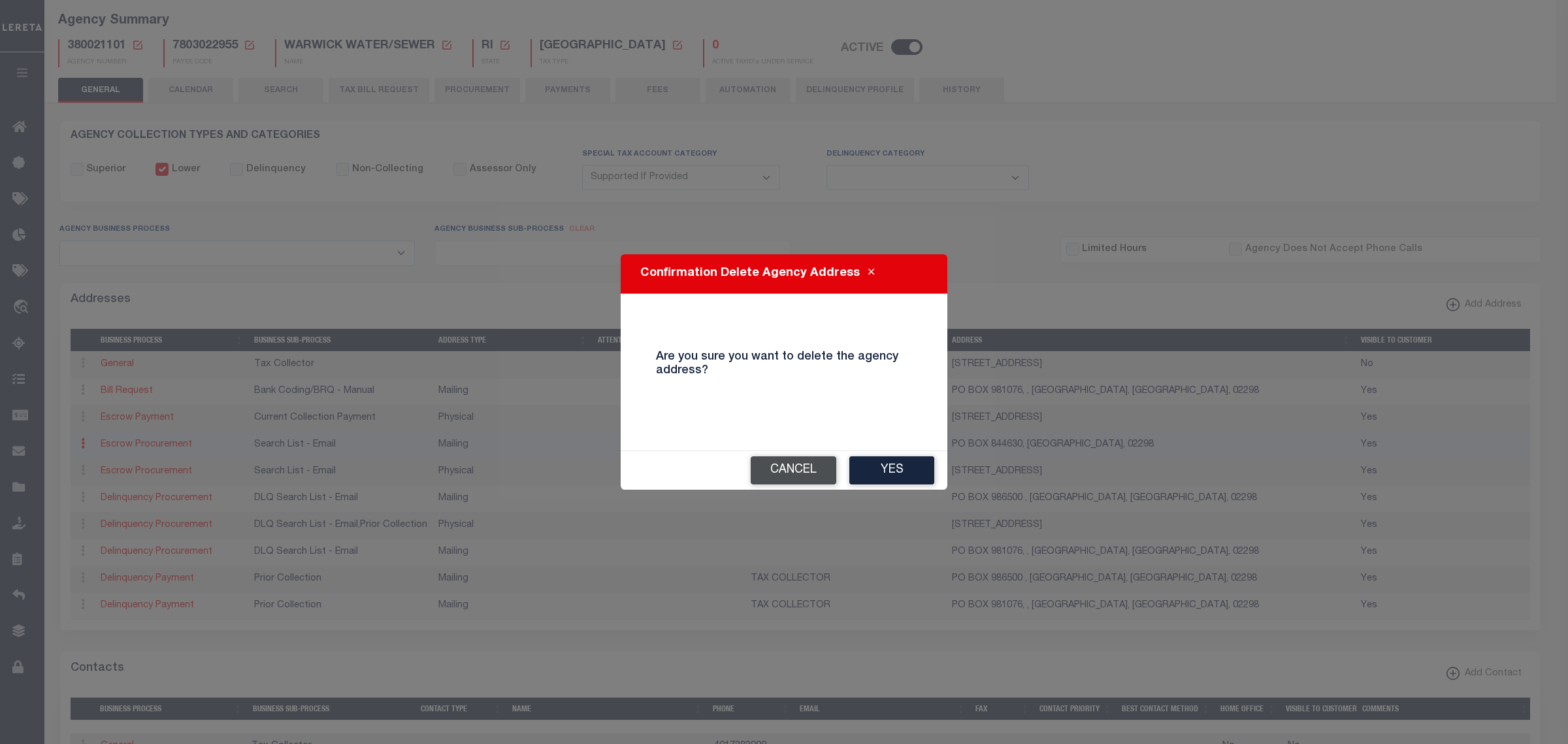
click at [786, 474] on button "Cancel" at bounding box center [793, 470] width 86 height 28
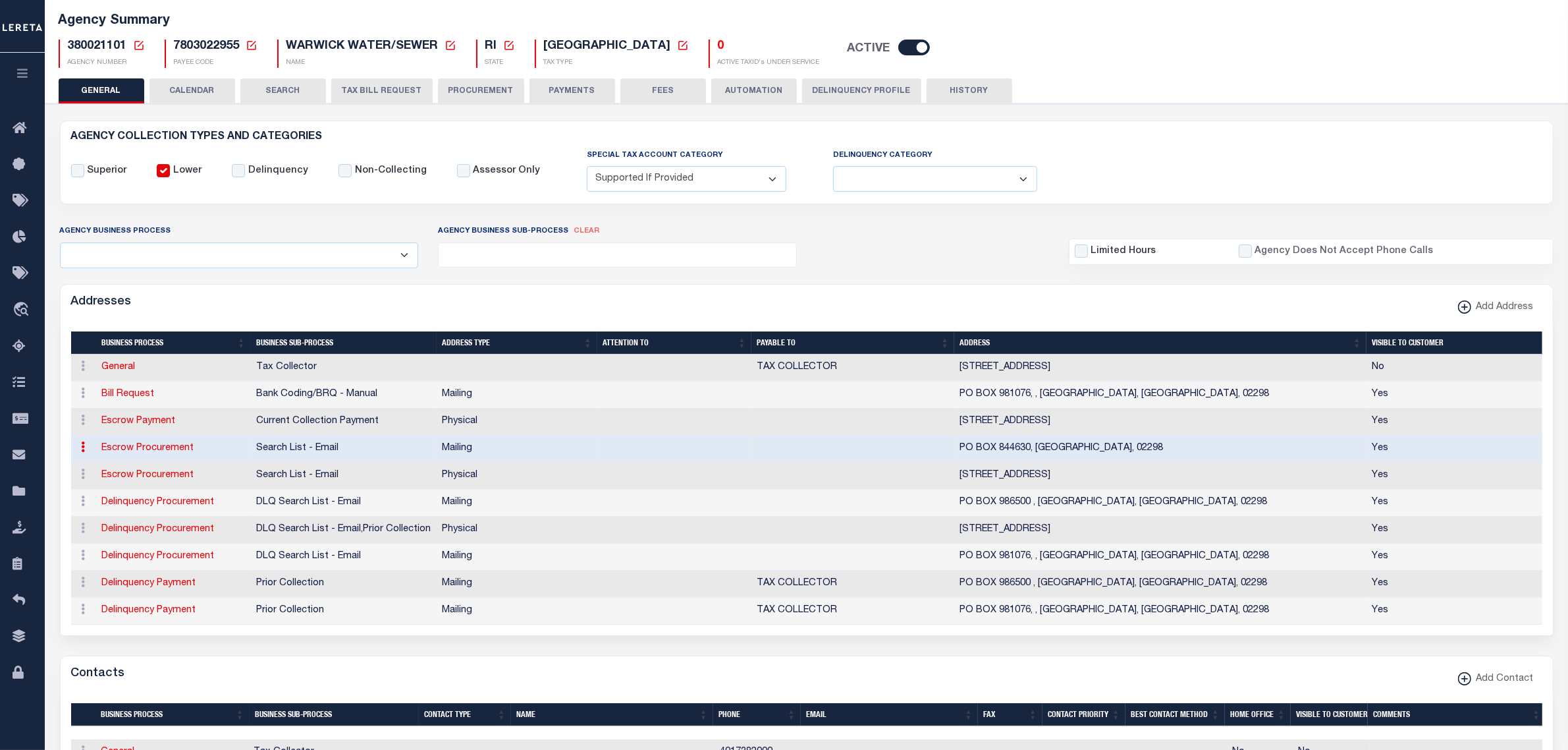
click at [822, 87] on button "Delinquency Profile" at bounding box center [861, 90] width 119 height 25
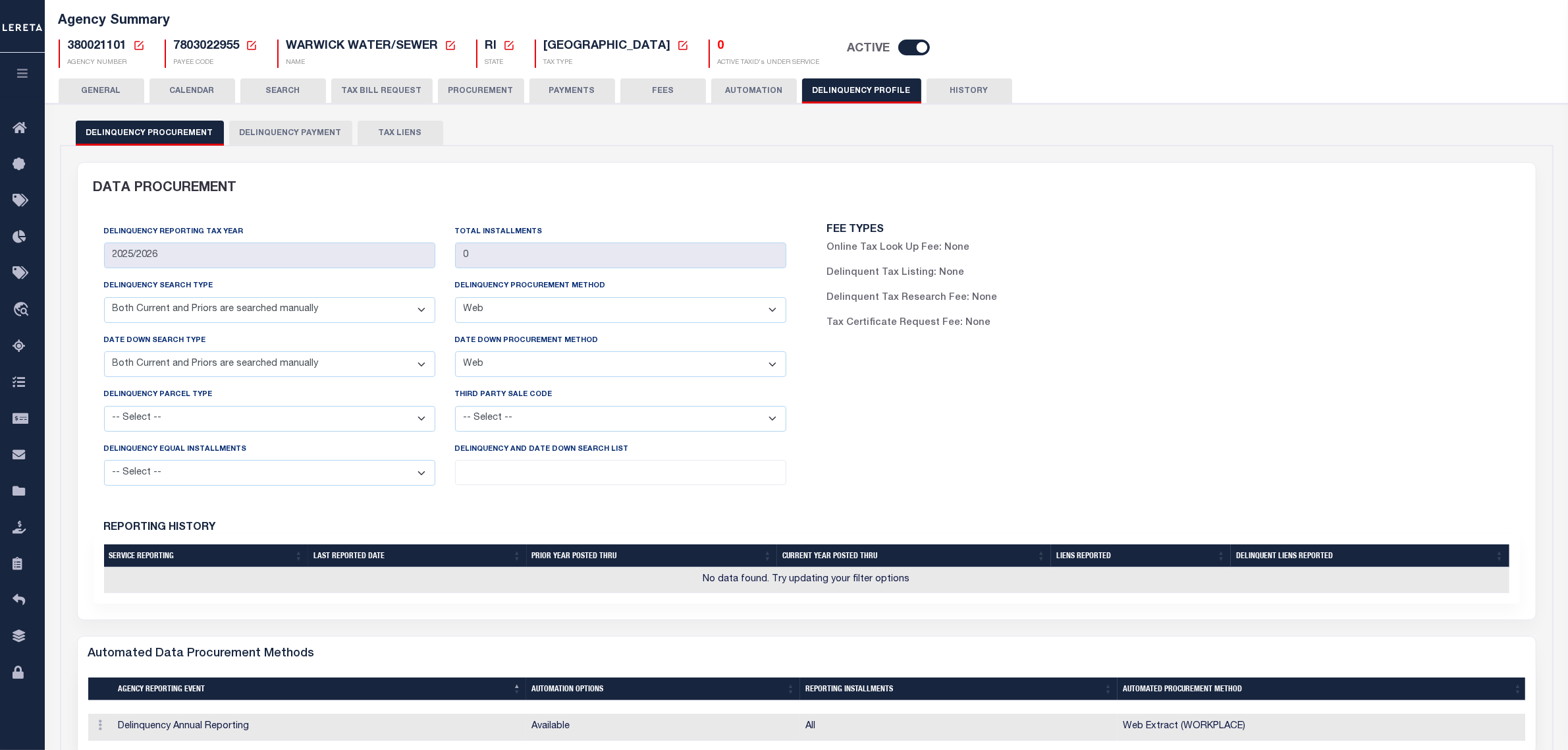
click at [242, 129] on button "Delinquency Payment" at bounding box center [291, 133] width 123 height 25
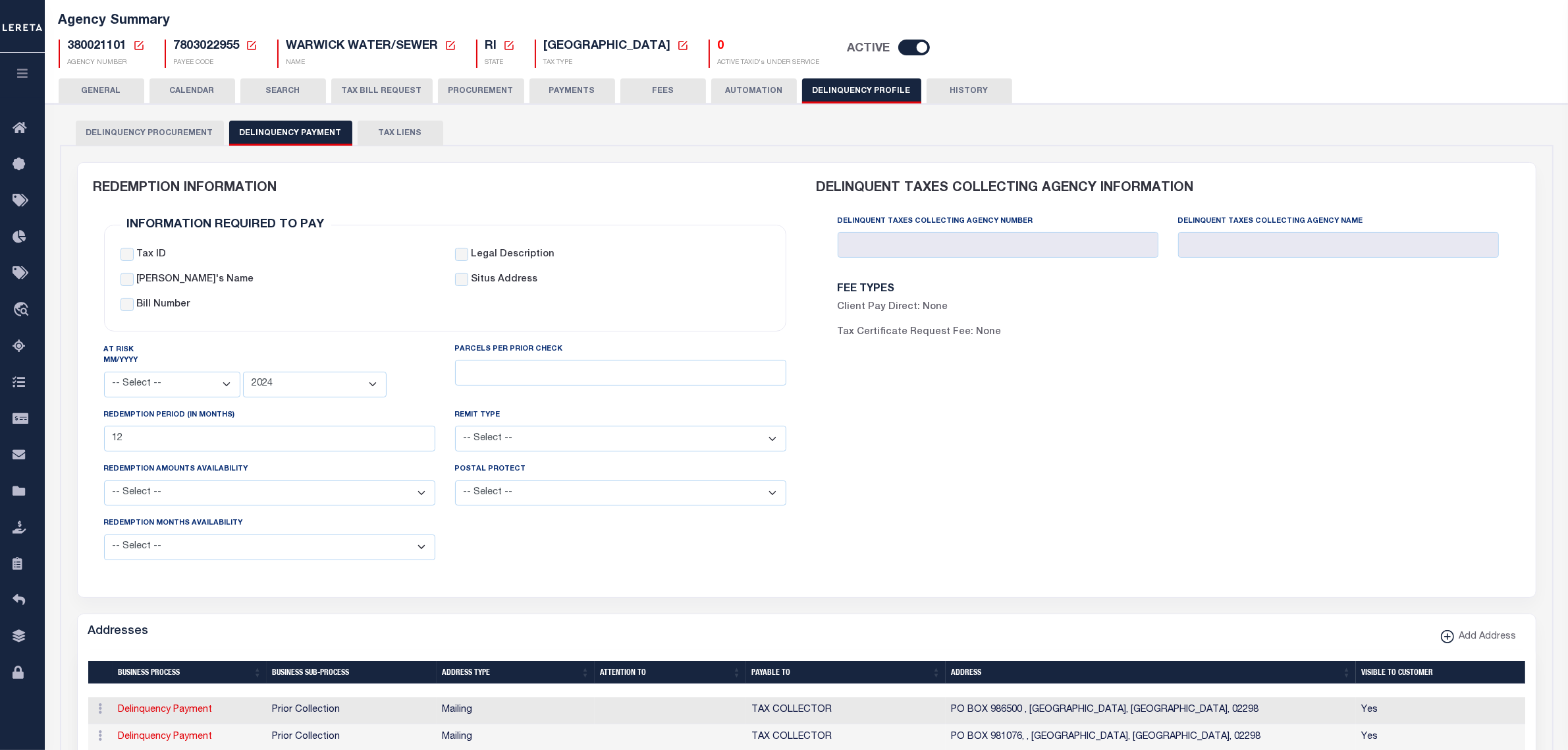
scroll to position [330, 0]
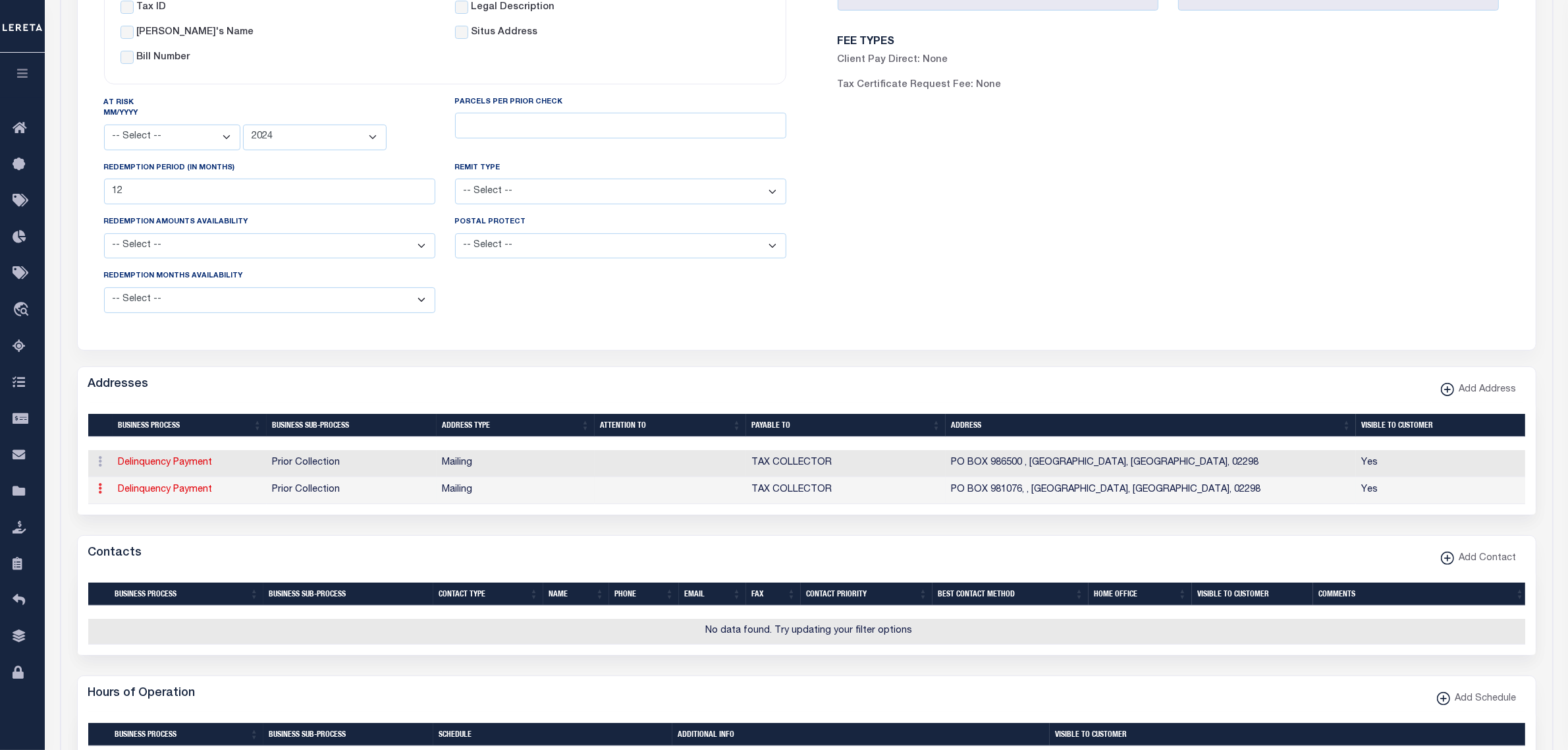
click at [100, 493] on icon at bounding box center [100, 488] width 4 height 11
click at [107, 558] on link "Delete Address" at bounding box center [144, 553] width 100 height 21
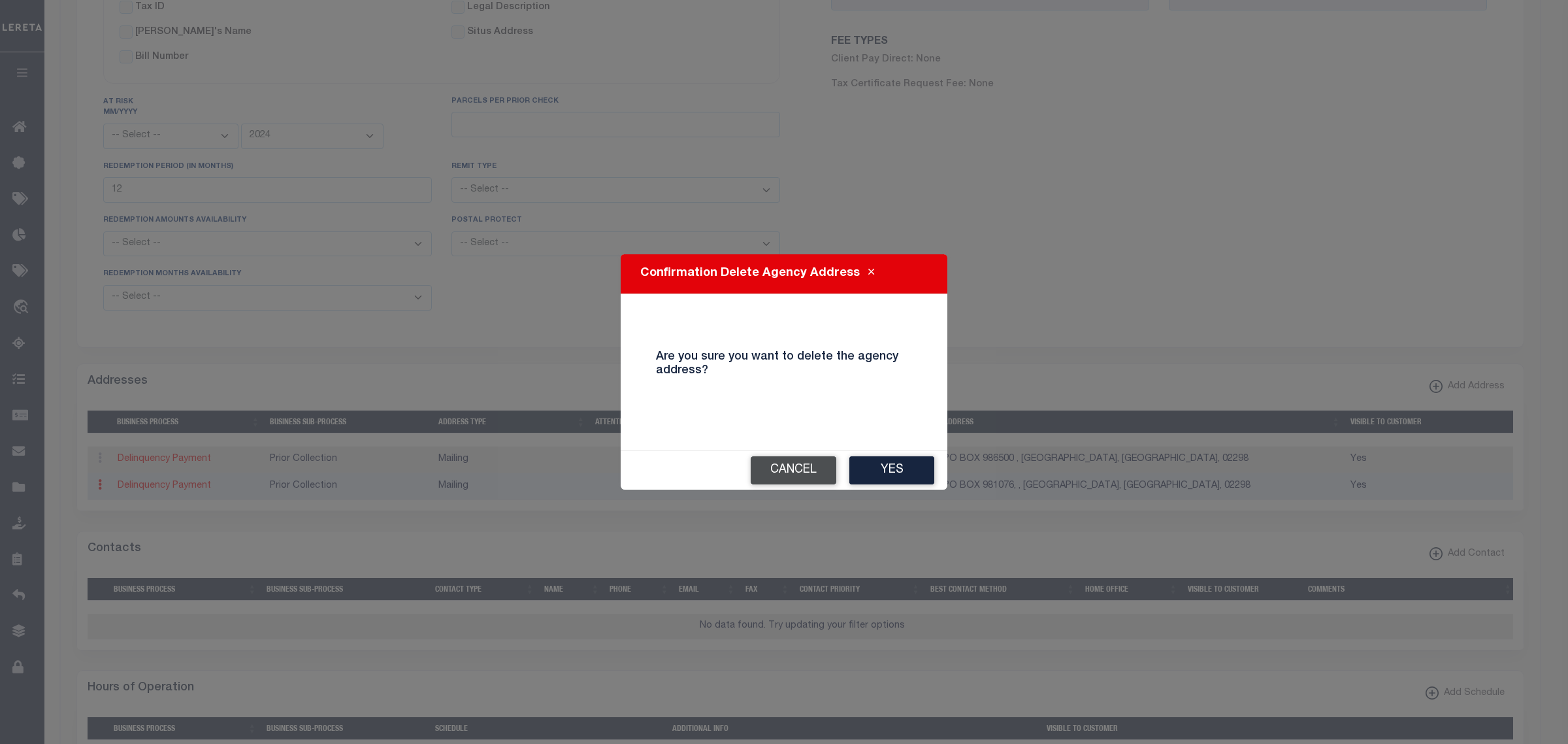
click at [782, 477] on button "Cancel" at bounding box center [793, 470] width 86 height 28
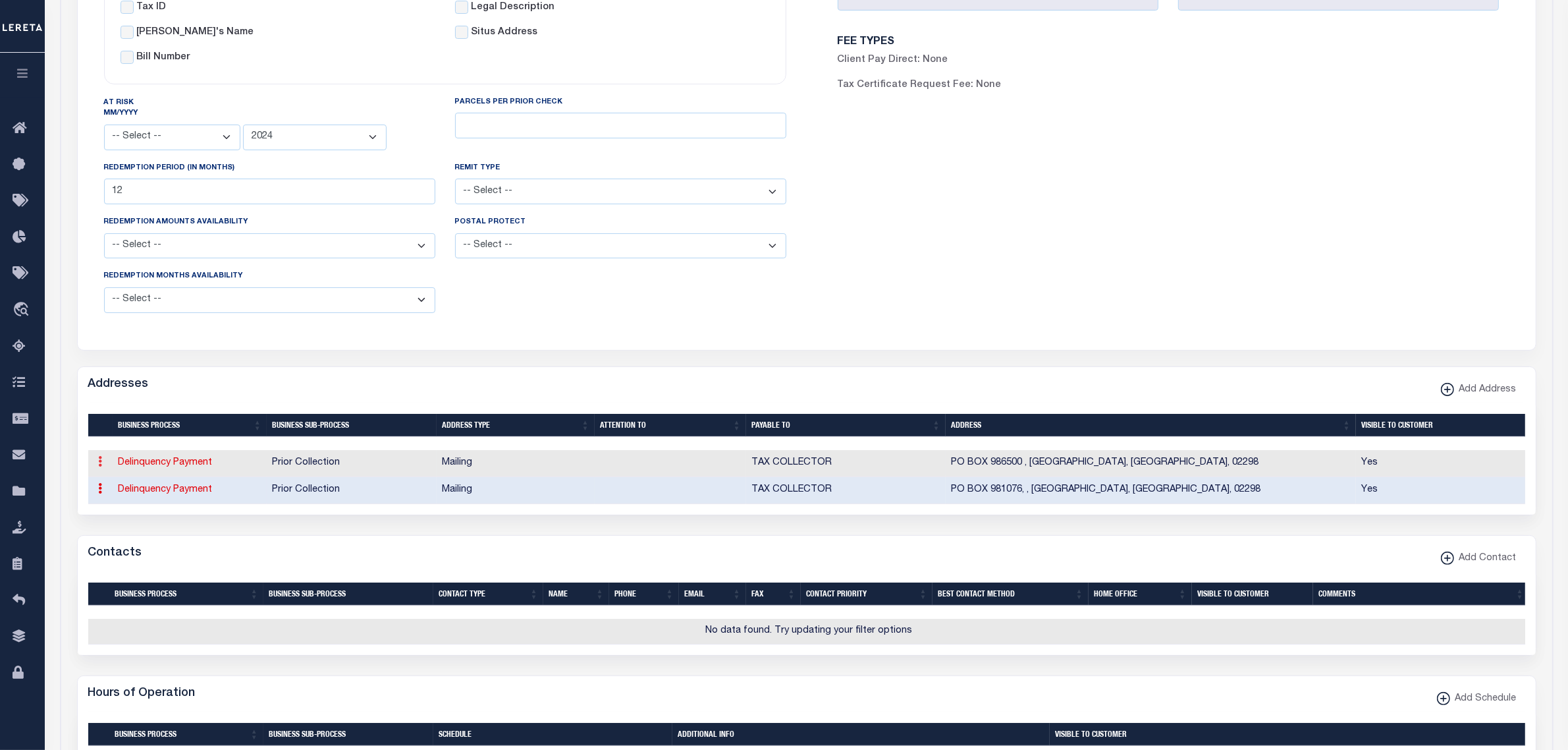
click at [100, 466] on icon at bounding box center [100, 461] width 4 height 11
click at [110, 531] on link "Delete Address" at bounding box center [144, 526] width 100 height 21
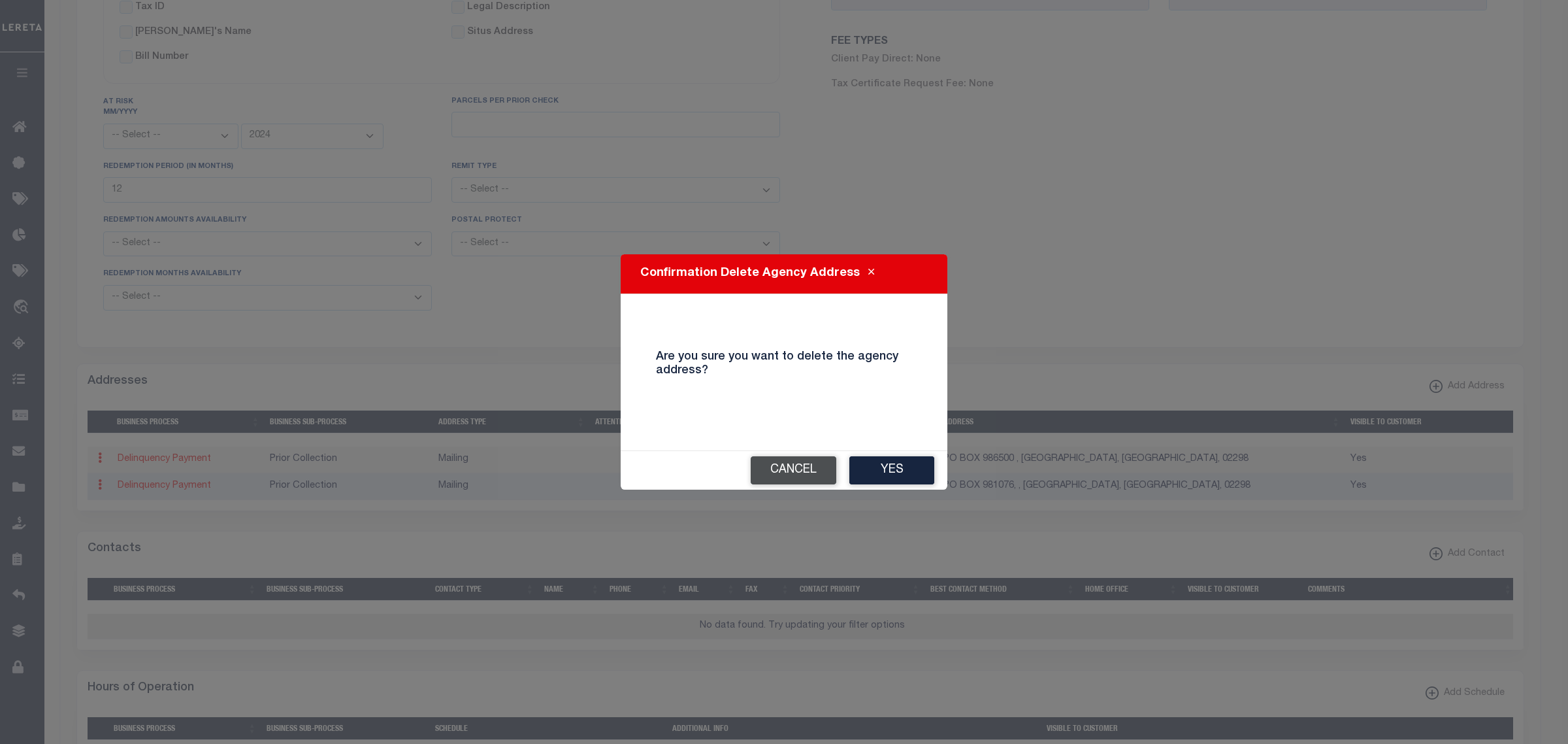
click at [786, 465] on button "Cancel" at bounding box center [793, 470] width 86 height 28
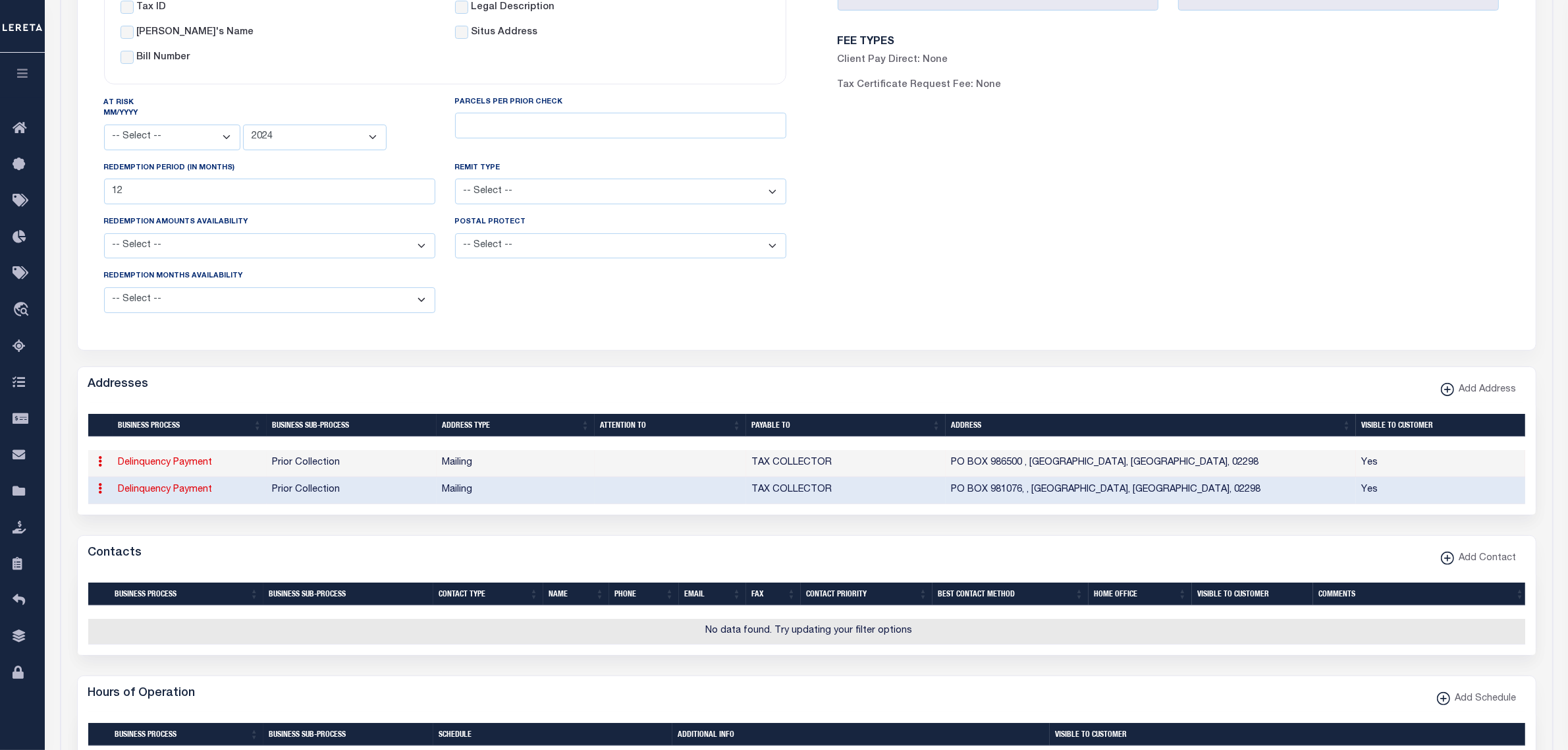
click at [160, 467] on link "Delinquency Payment" at bounding box center [166, 462] width 94 height 9
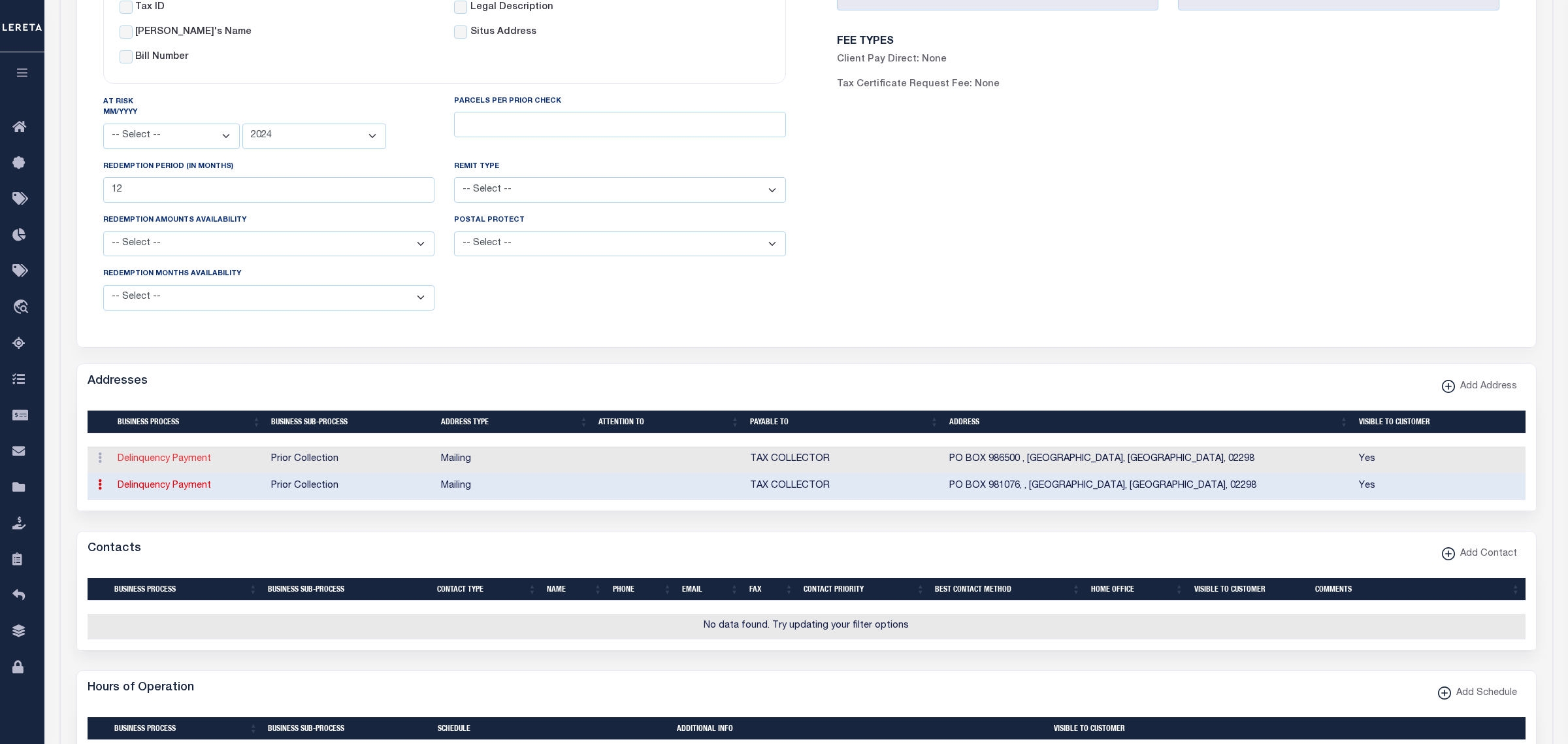
type input "PO BOX 986500"
type input "BOSTON"
select select "MA"
type input "02298"
checkbox input "true"
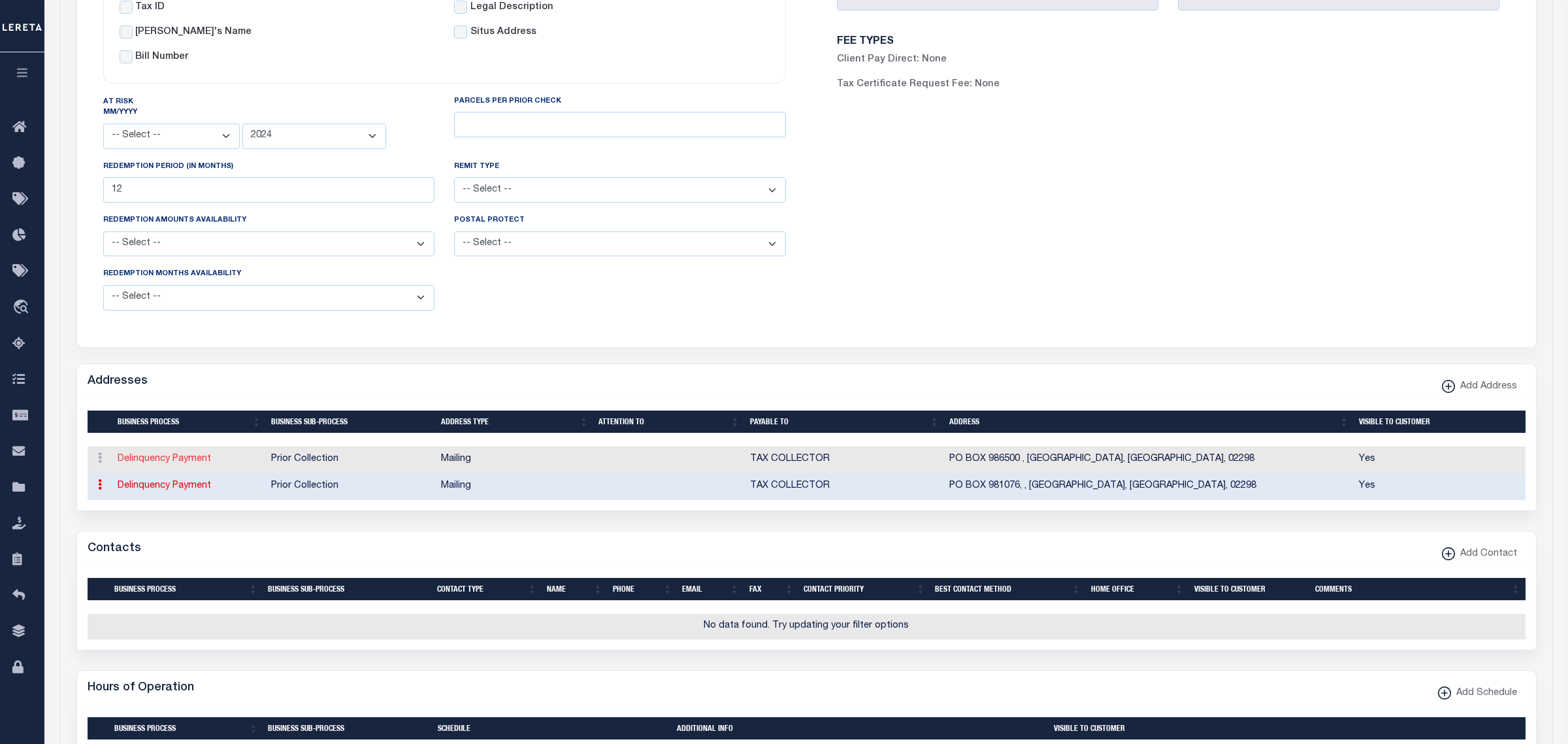
type input "TAX COLLECTOR"
select select "27"
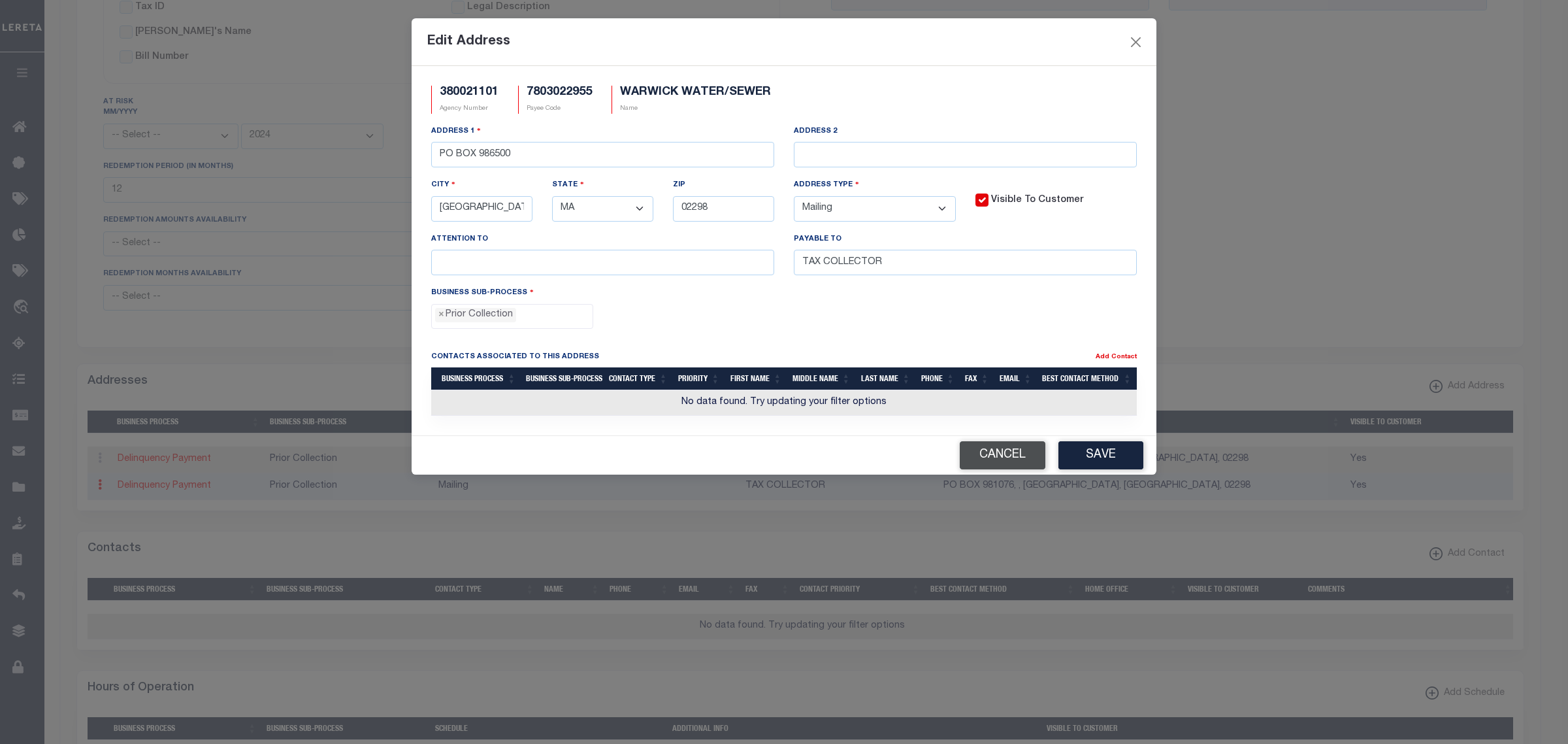
click at [984, 459] on button "Cancel" at bounding box center [1002, 455] width 86 height 28
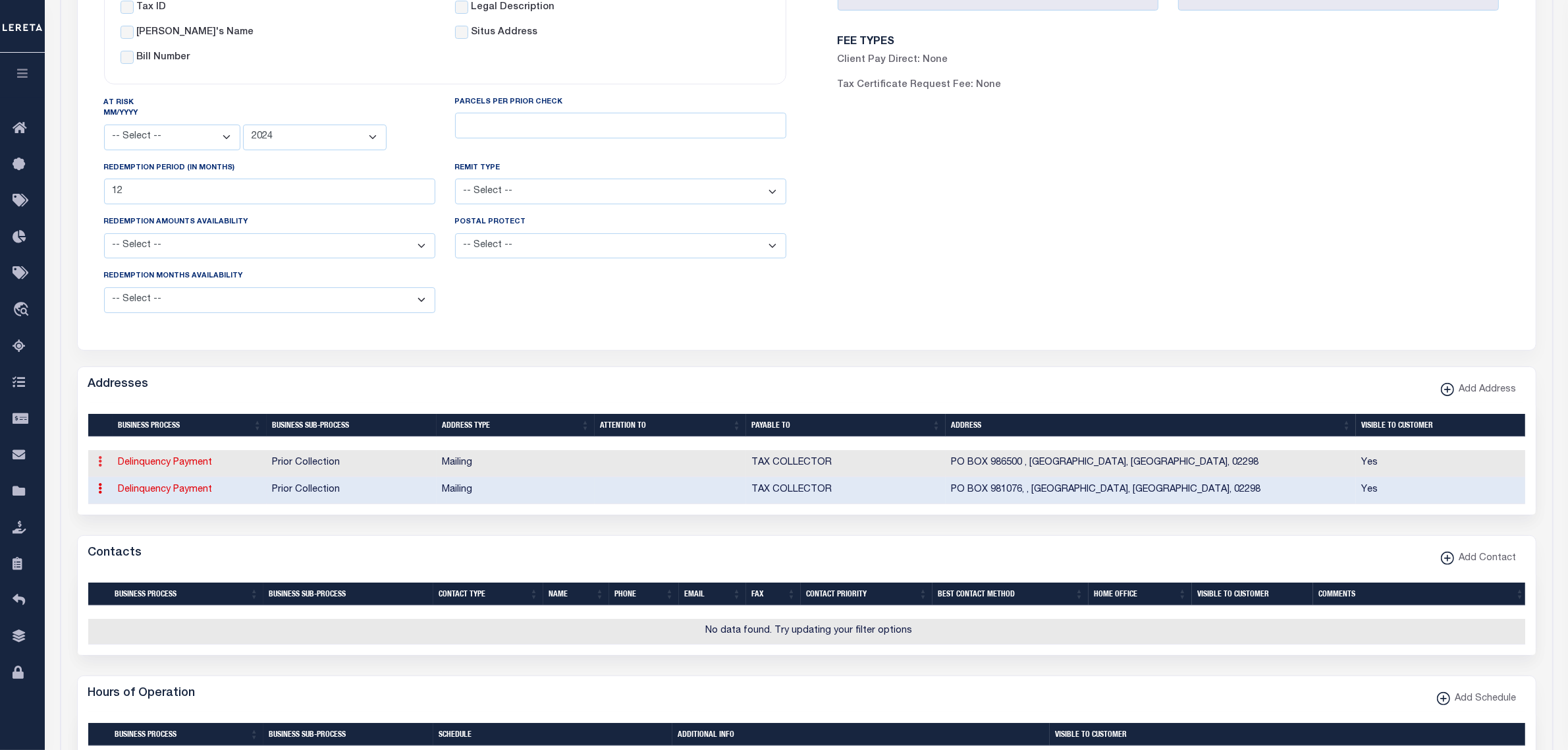
click at [99, 466] on icon at bounding box center [100, 461] width 4 height 11
click at [116, 531] on link "Delete Address" at bounding box center [144, 526] width 100 height 21
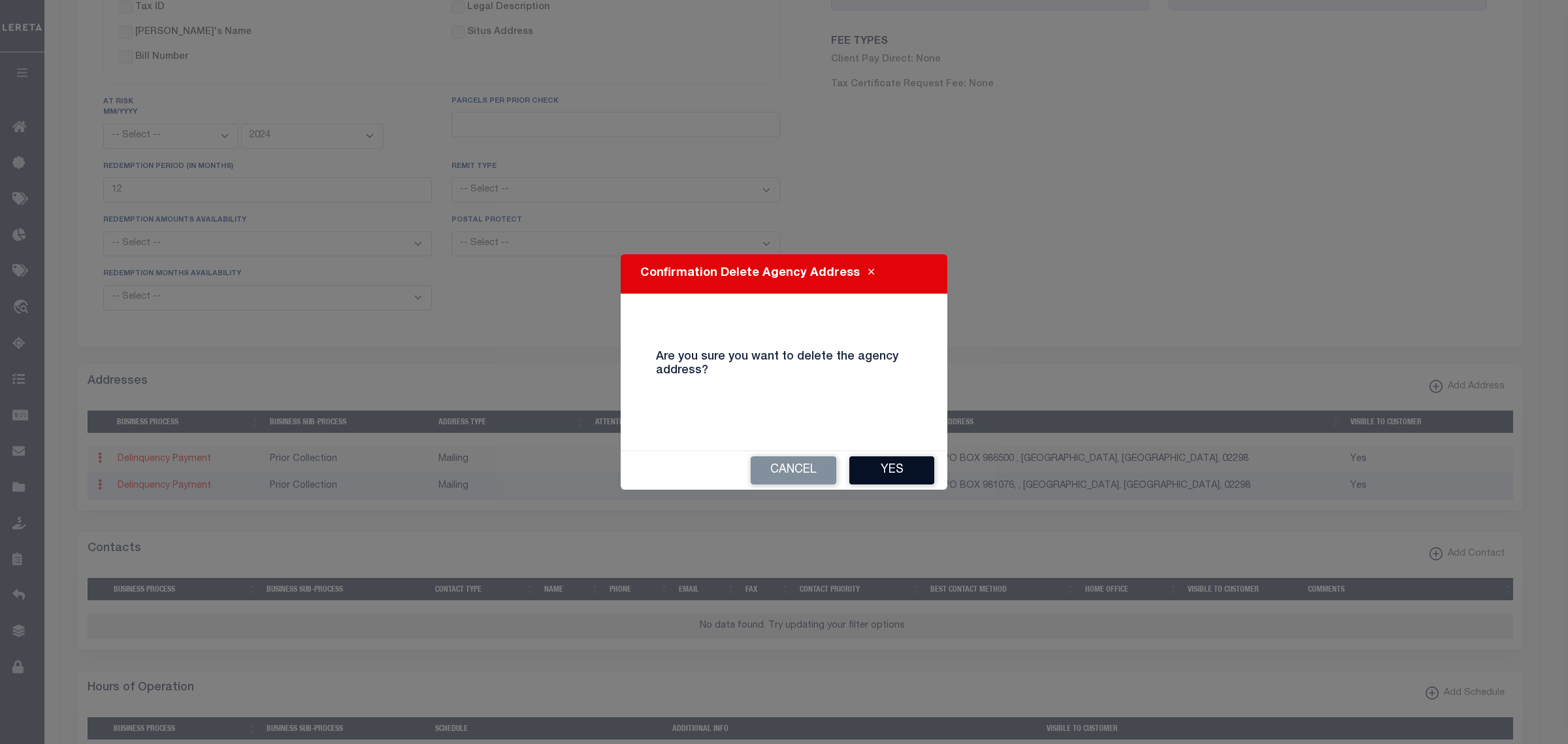
click at [908, 475] on button "Yes" at bounding box center [892, 470] width 85 height 28
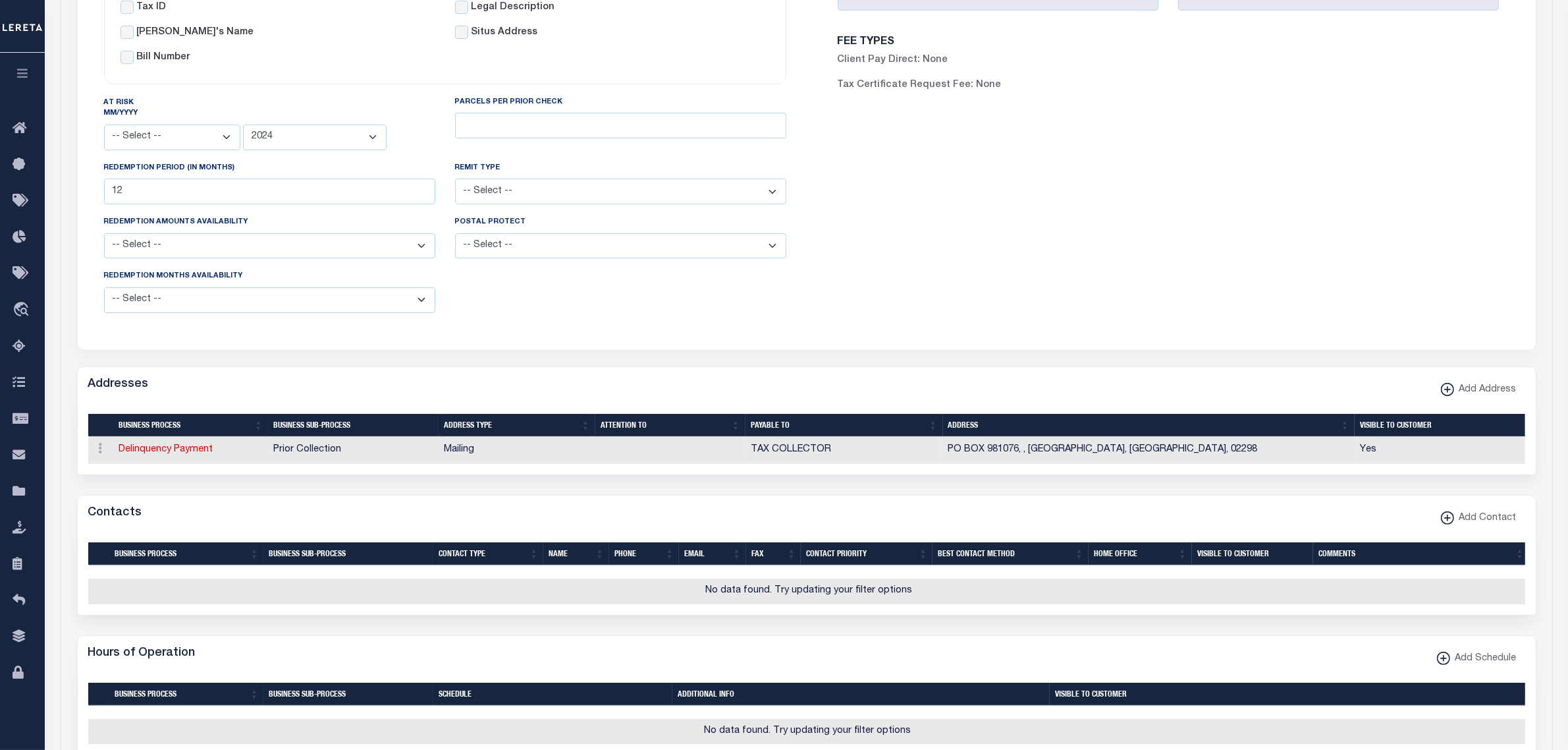
scroll to position [0, 0]
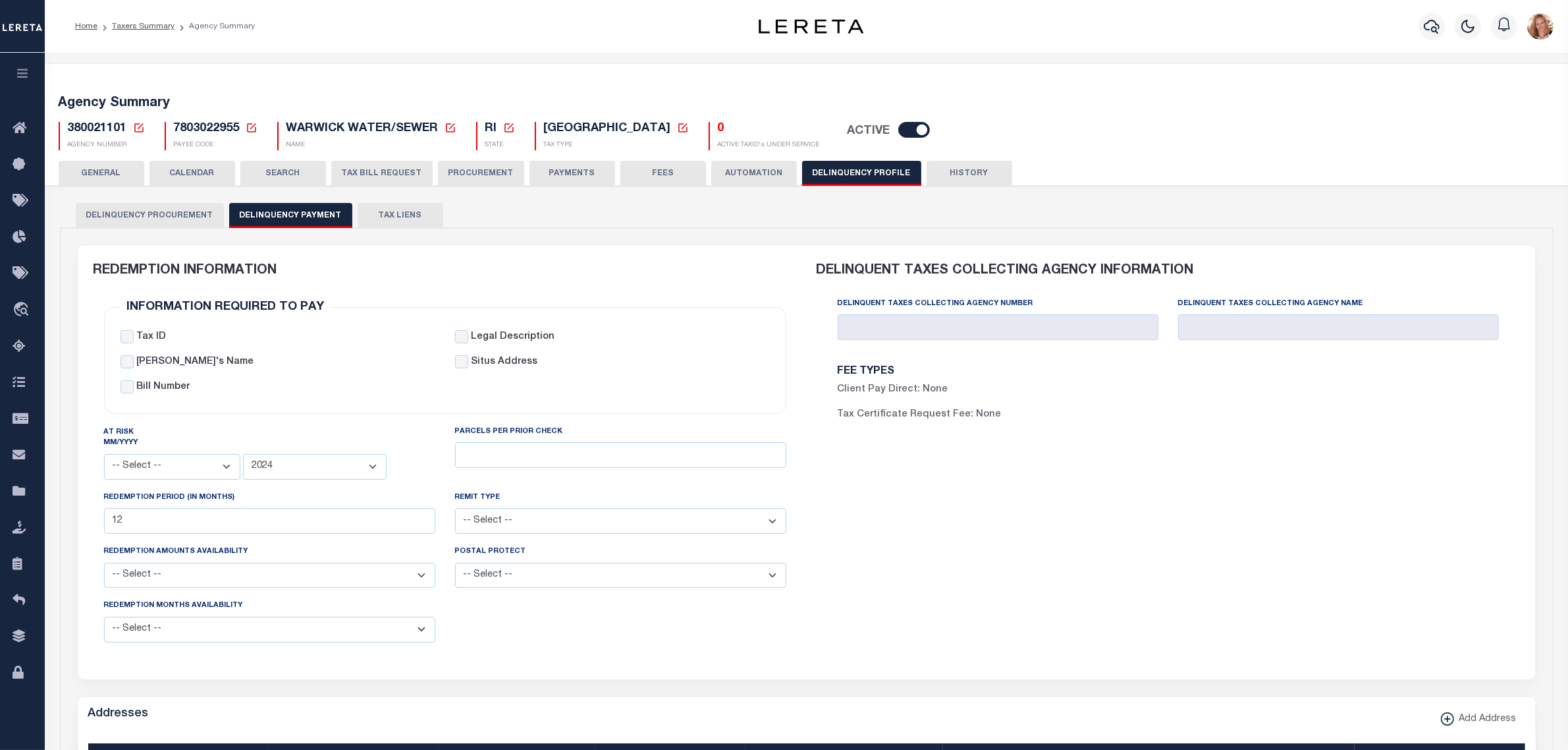
click at [127, 166] on button "GENERAL" at bounding box center [101, 173] width 86 height 25
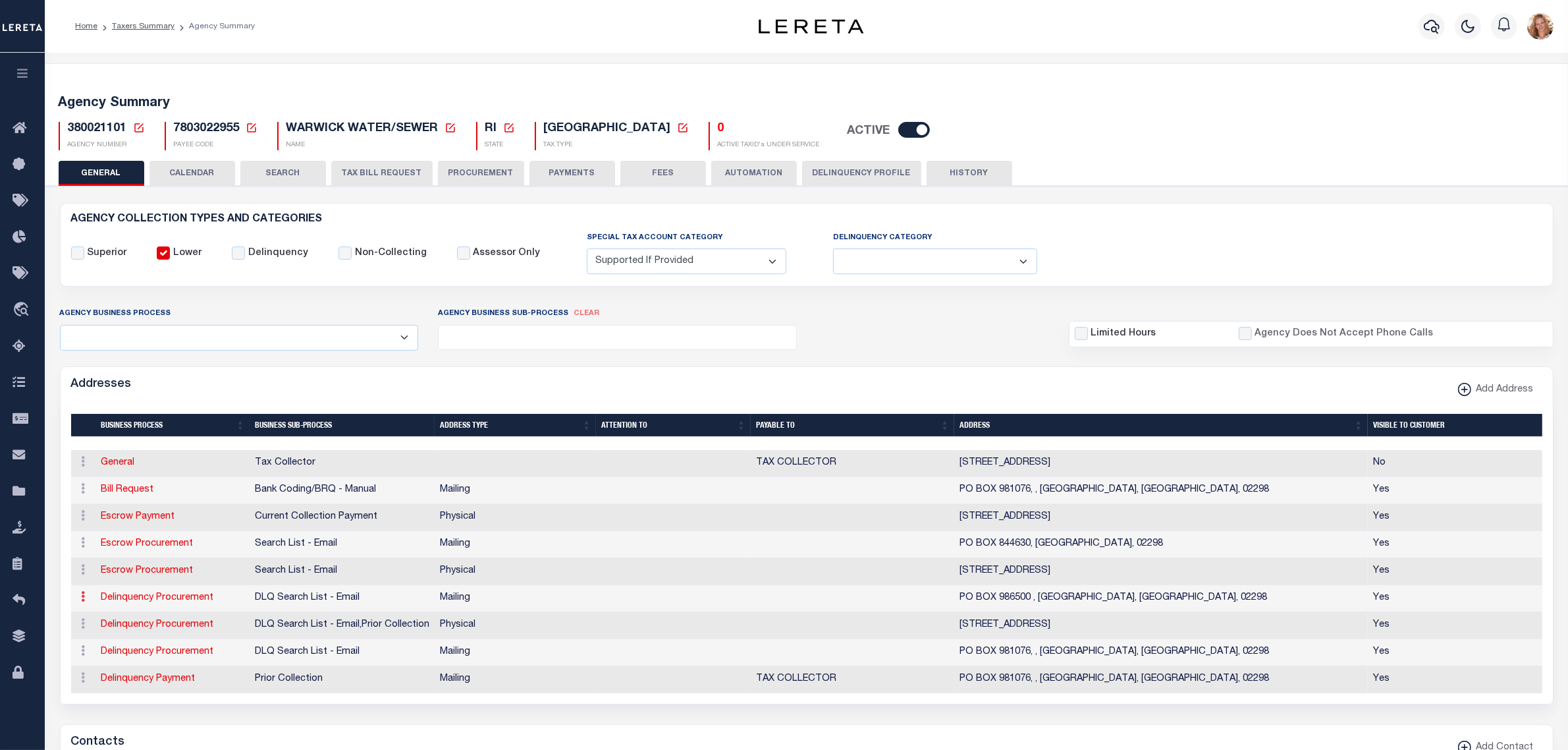
click at [82, 600] on icon at bounding box center [84, 597] width 4 height 11
click at [90, 666] on link "Delete Address" at bounding box center [127, 661] width 100 height 21
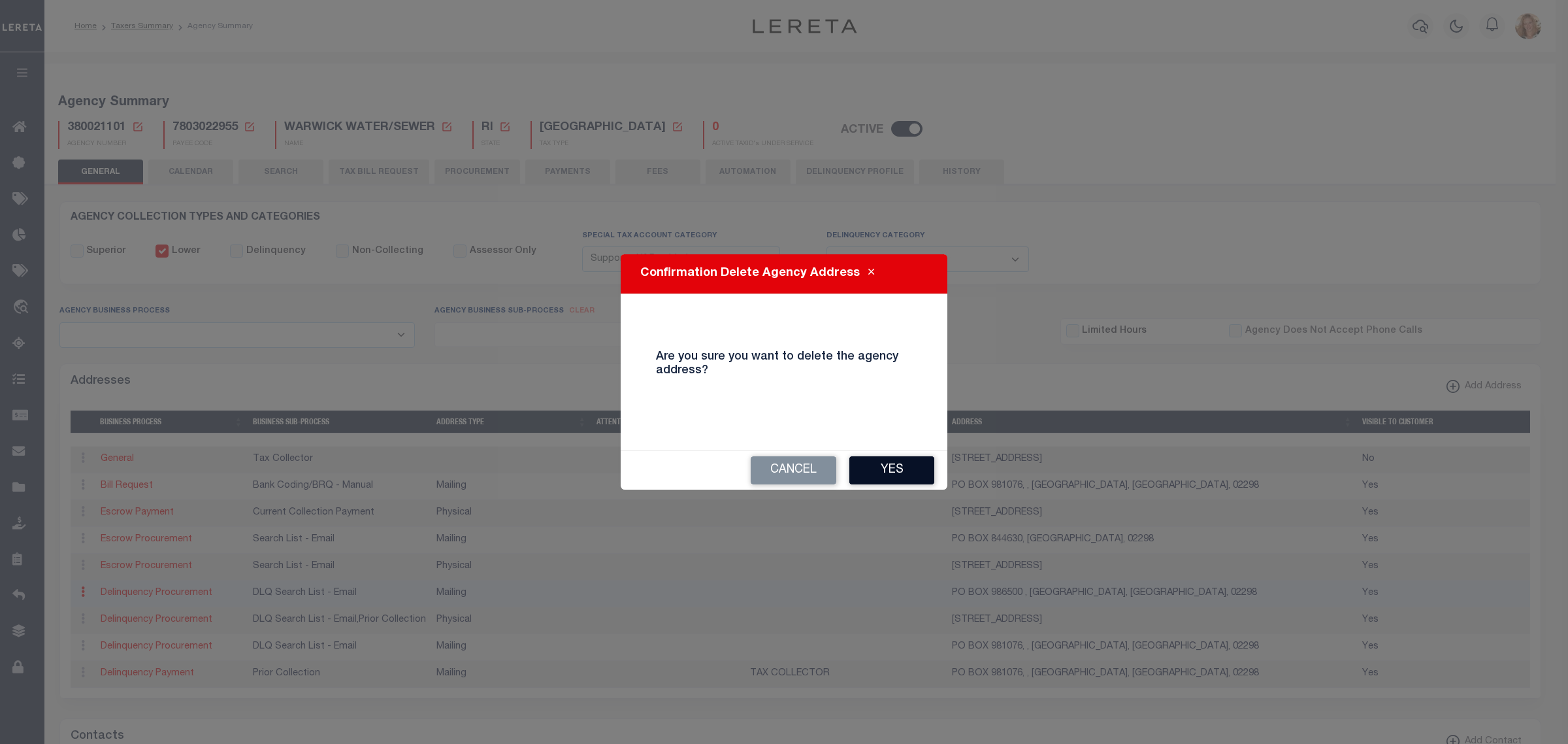
click at [866, 474] on button "Yes" at bounding box center [892, 470] width 85 height 28
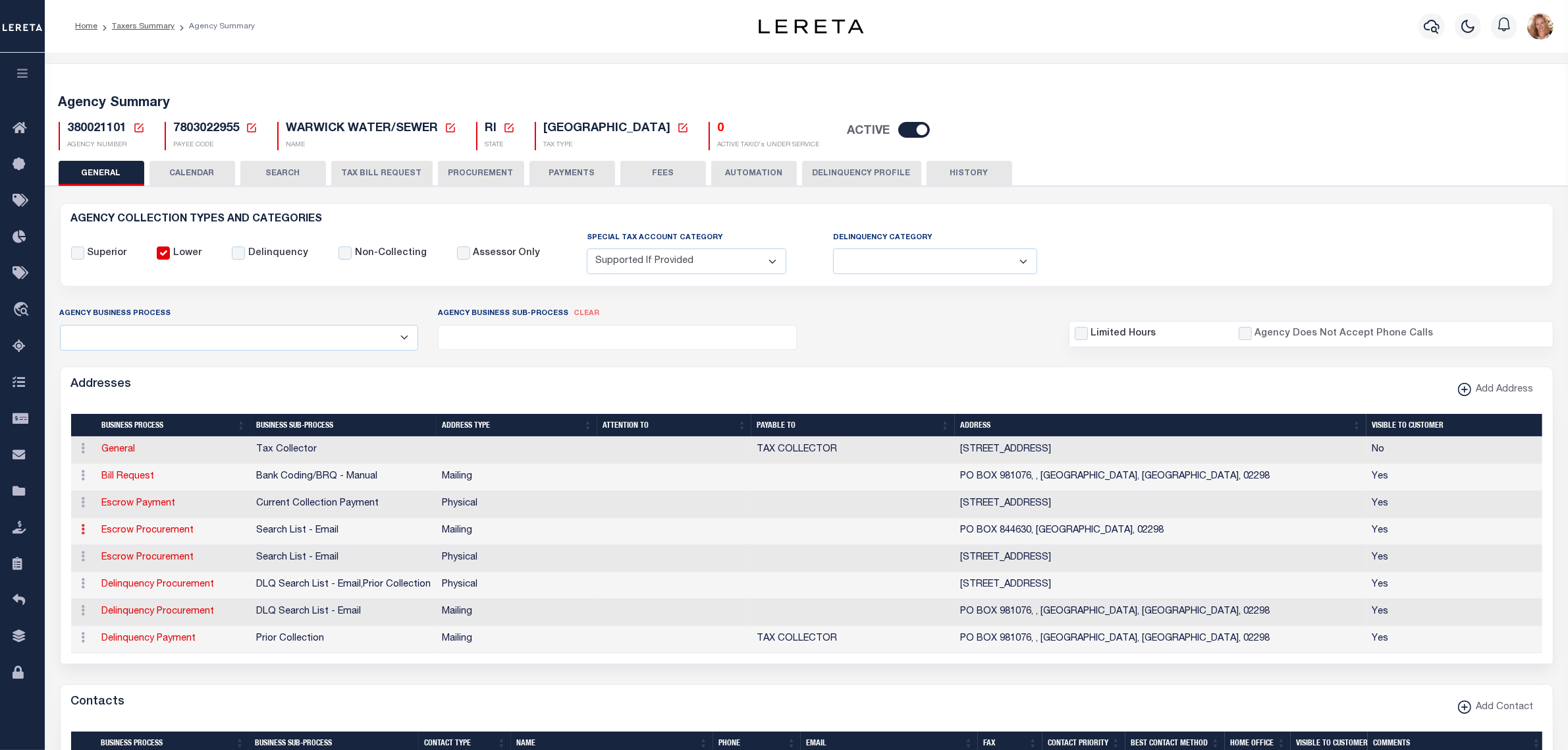
click at [82, 529] on icon at bounding box center [84, 529] width 4 height 11
click at [90, 600] on link "Delete Address" at bounding box center [127, 594] width 100 height 21
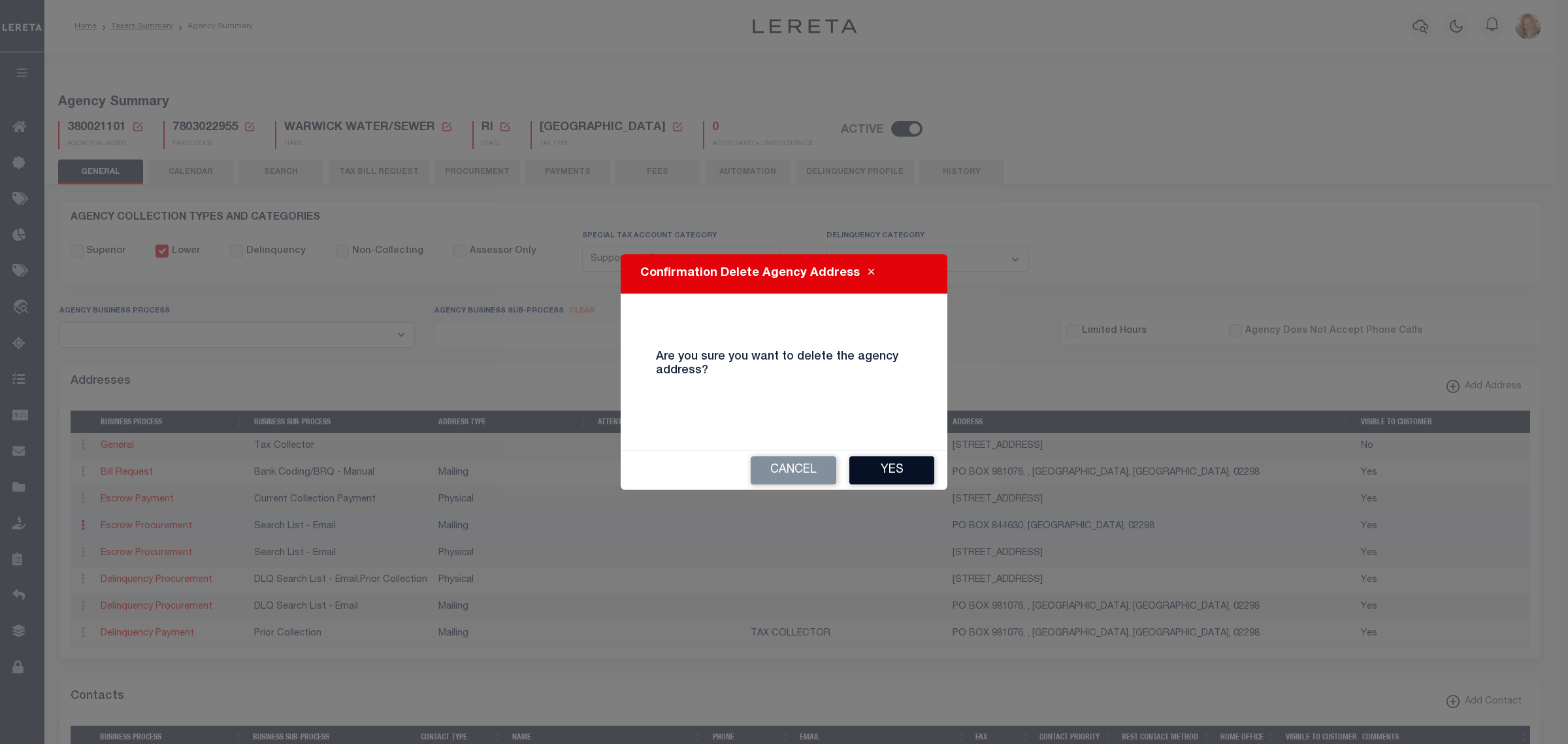
click at [877, 475] on button "Yes" at bounding box center [892, 470] width 85 height 28
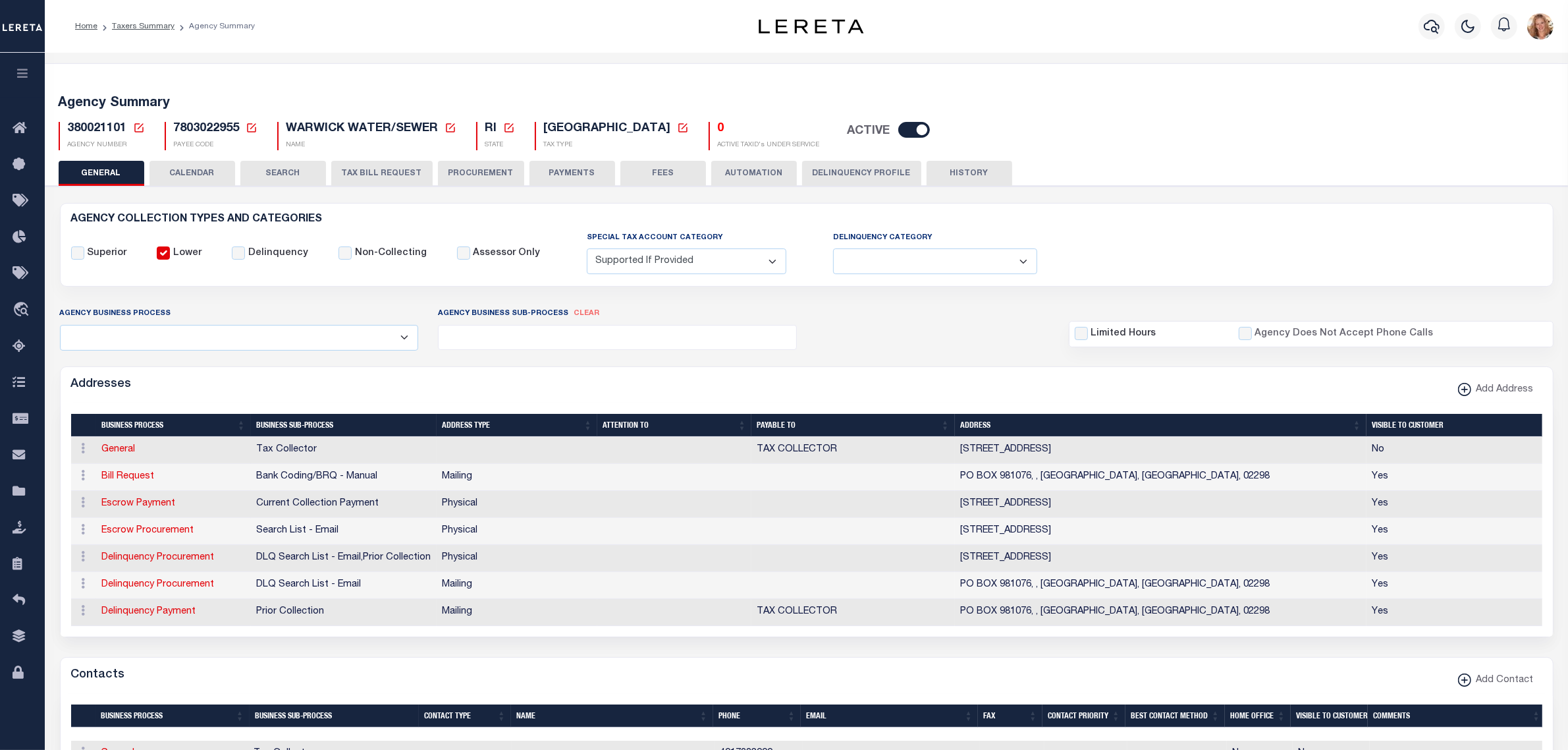
click at [633, 175] on button "FEES" at bounding box center [663, 173] width 86 height 25
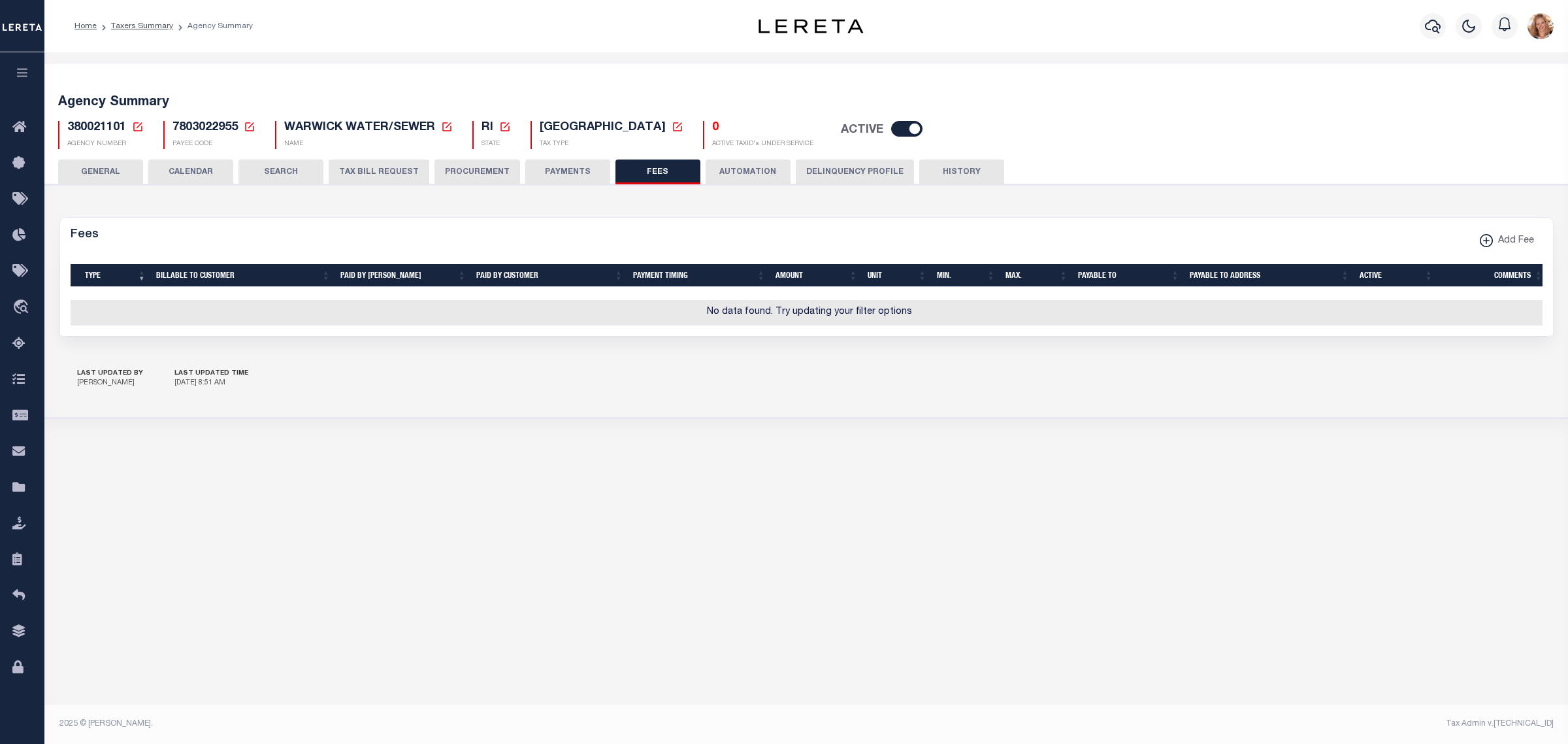
drag, startPoint x: 123, startPoint y: 171, endPoint x: 128, endPoint y: 164, distance: 8.6
click at [123, 171] on button "GENERAL" at bounding box center [100, 172] width 85 height 25
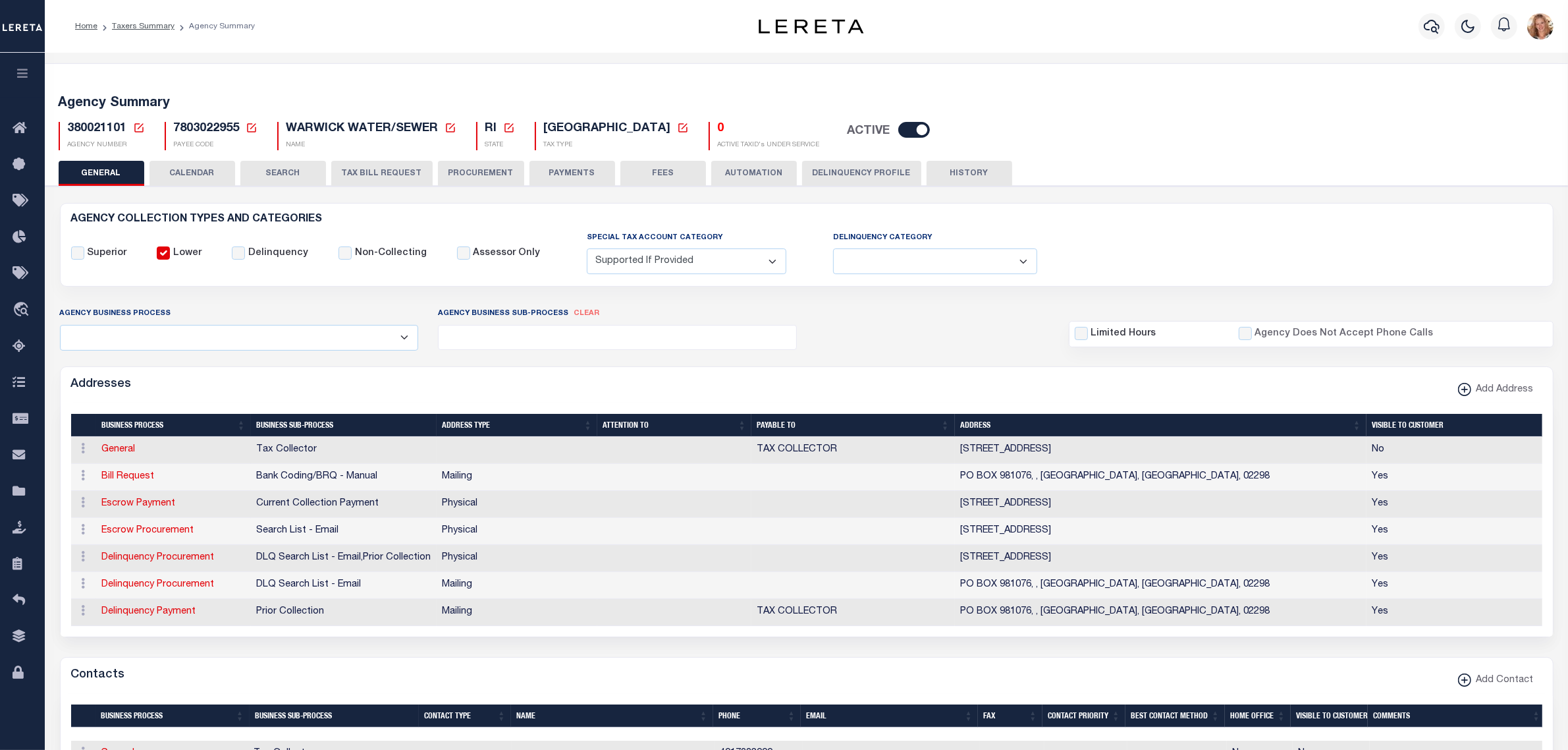
click at [139, 123] on icon at bounding box center [139, 127] width 12 height 12
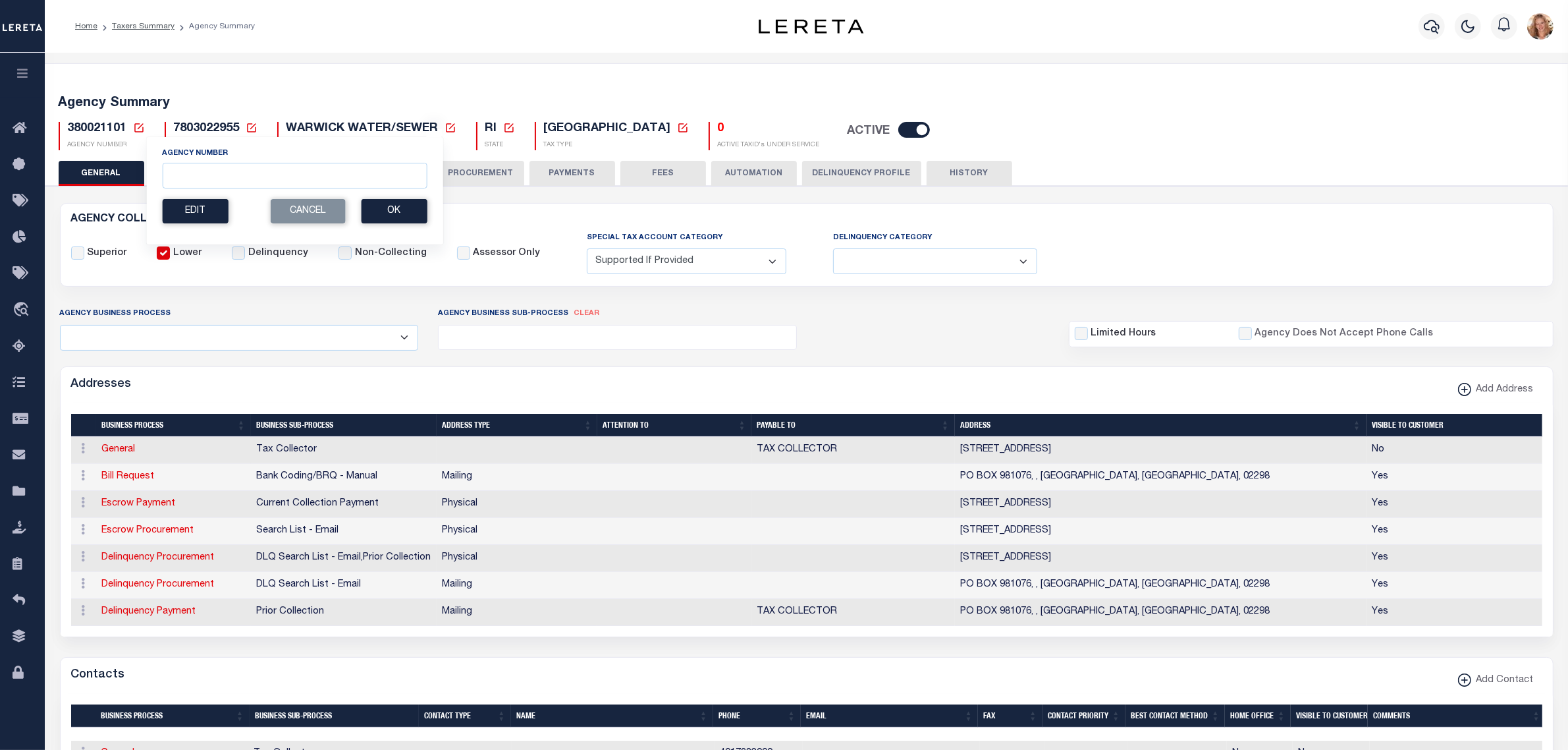
click at [133, 123] on link at bounding box center [139, 128] width 12 height 12
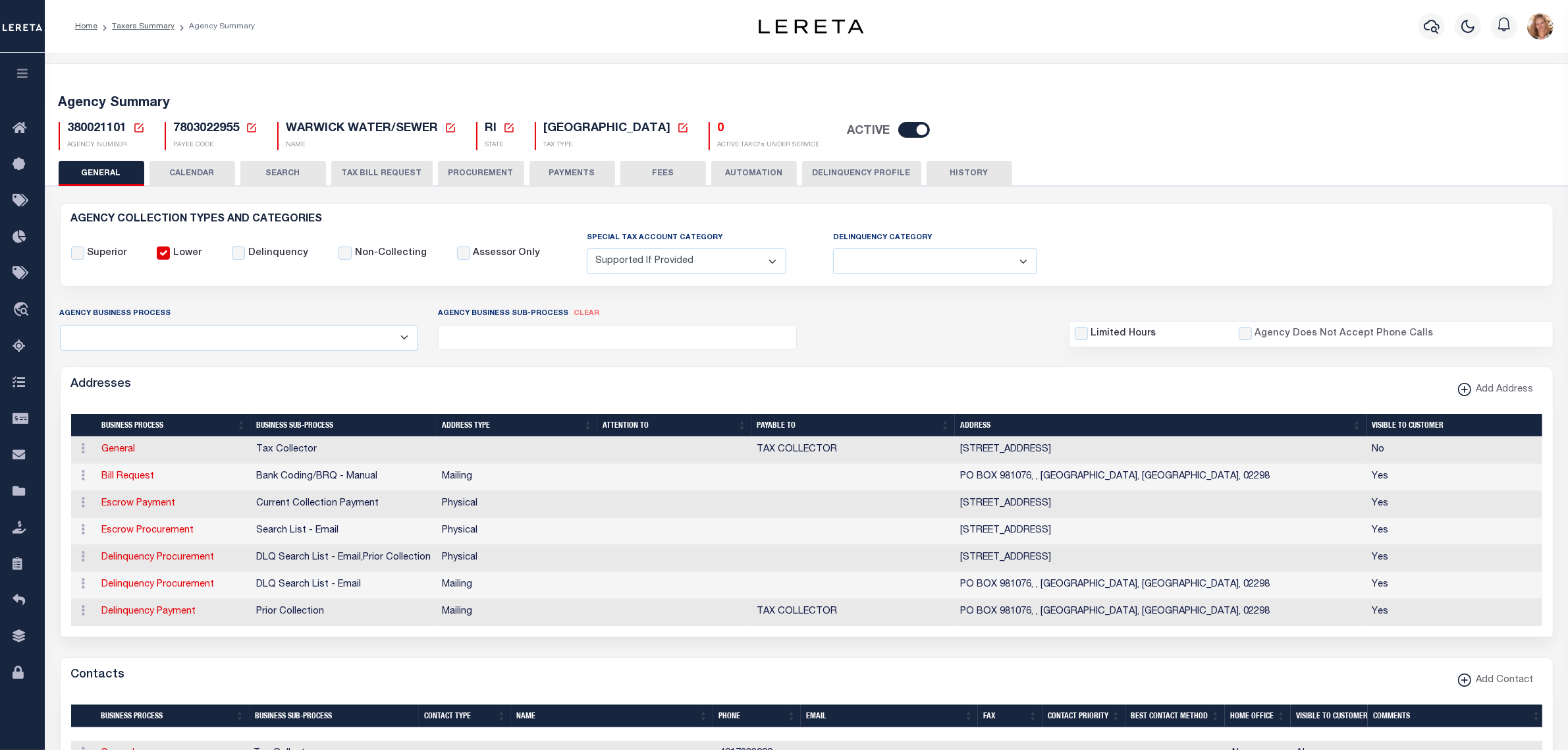
click at [137, 130] on icon at bounding box center [139, 127] width 12 height 12
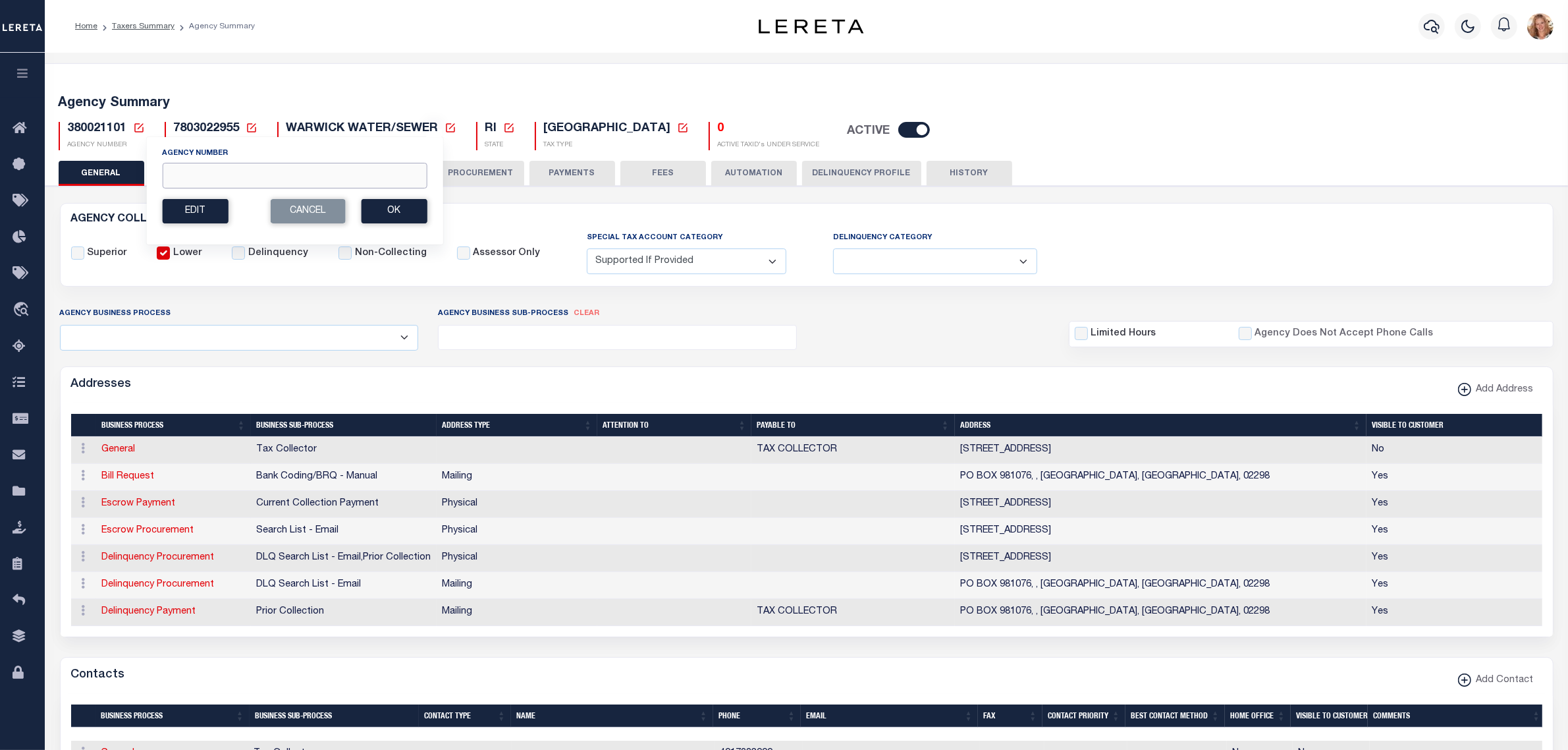
click at [179, 173] on input "Agency Number" at bounding box center [294, 176] width 265 height 26
type input "380020101"
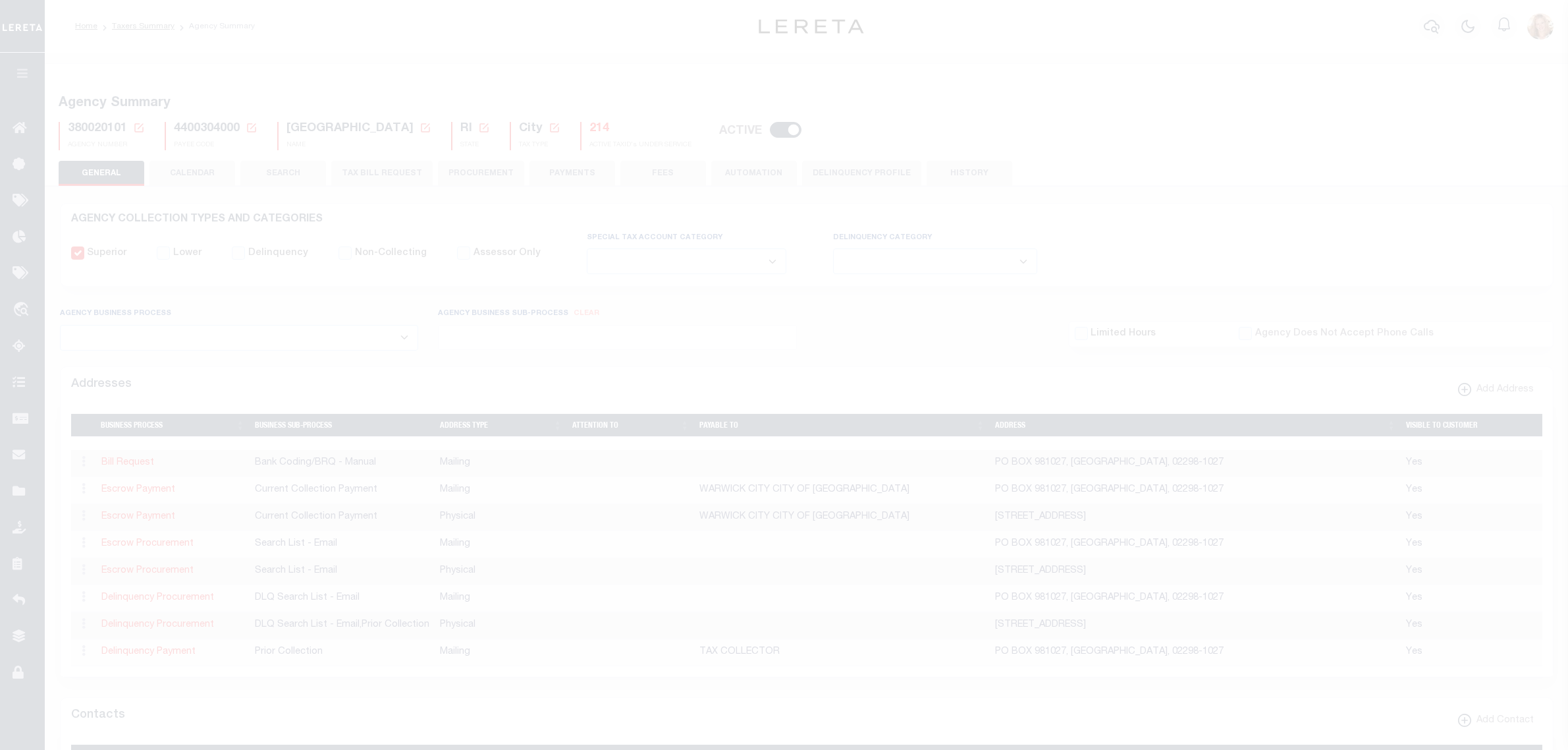
select select
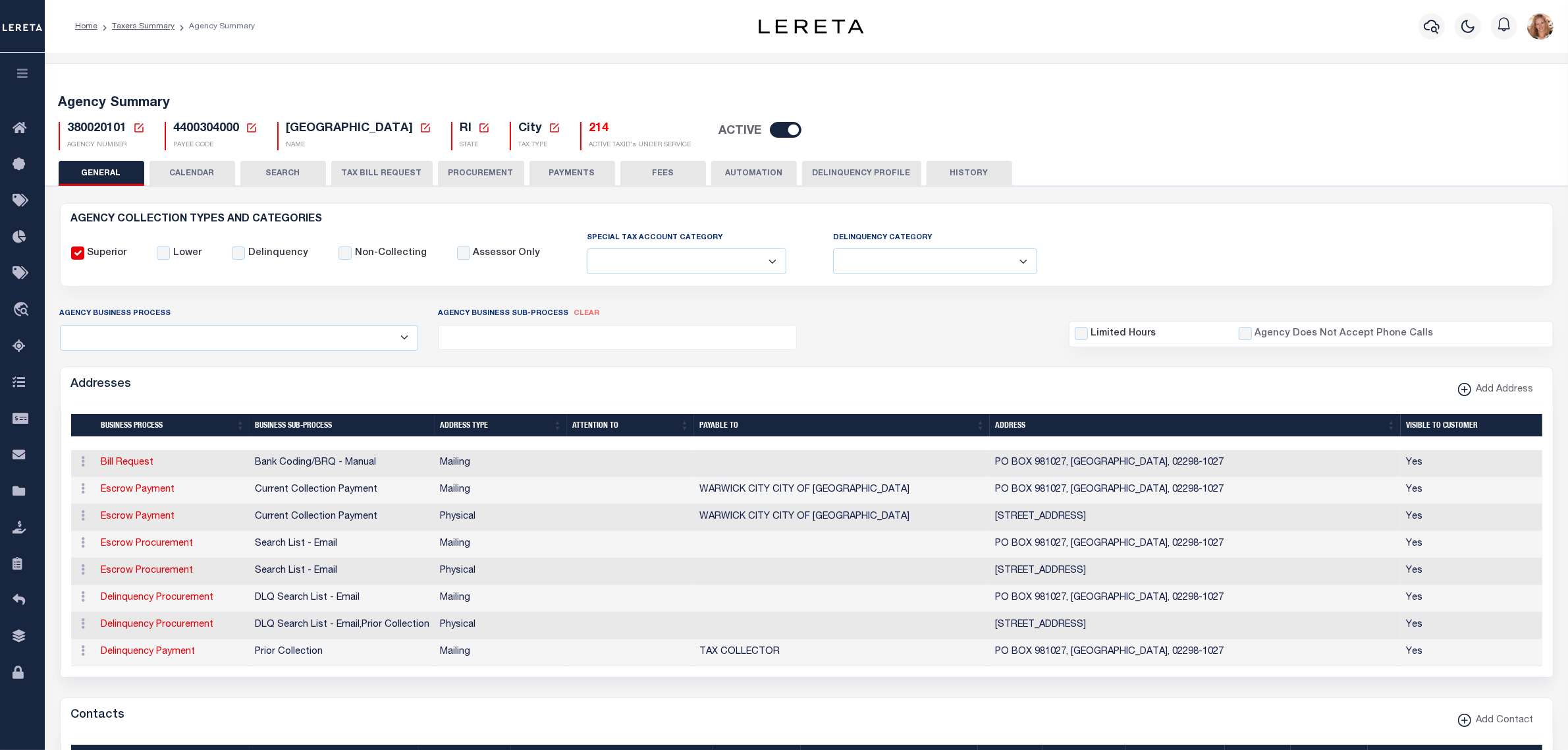
click at [142, 129] on icon at bounding box center [139, 127] width 12 height 12
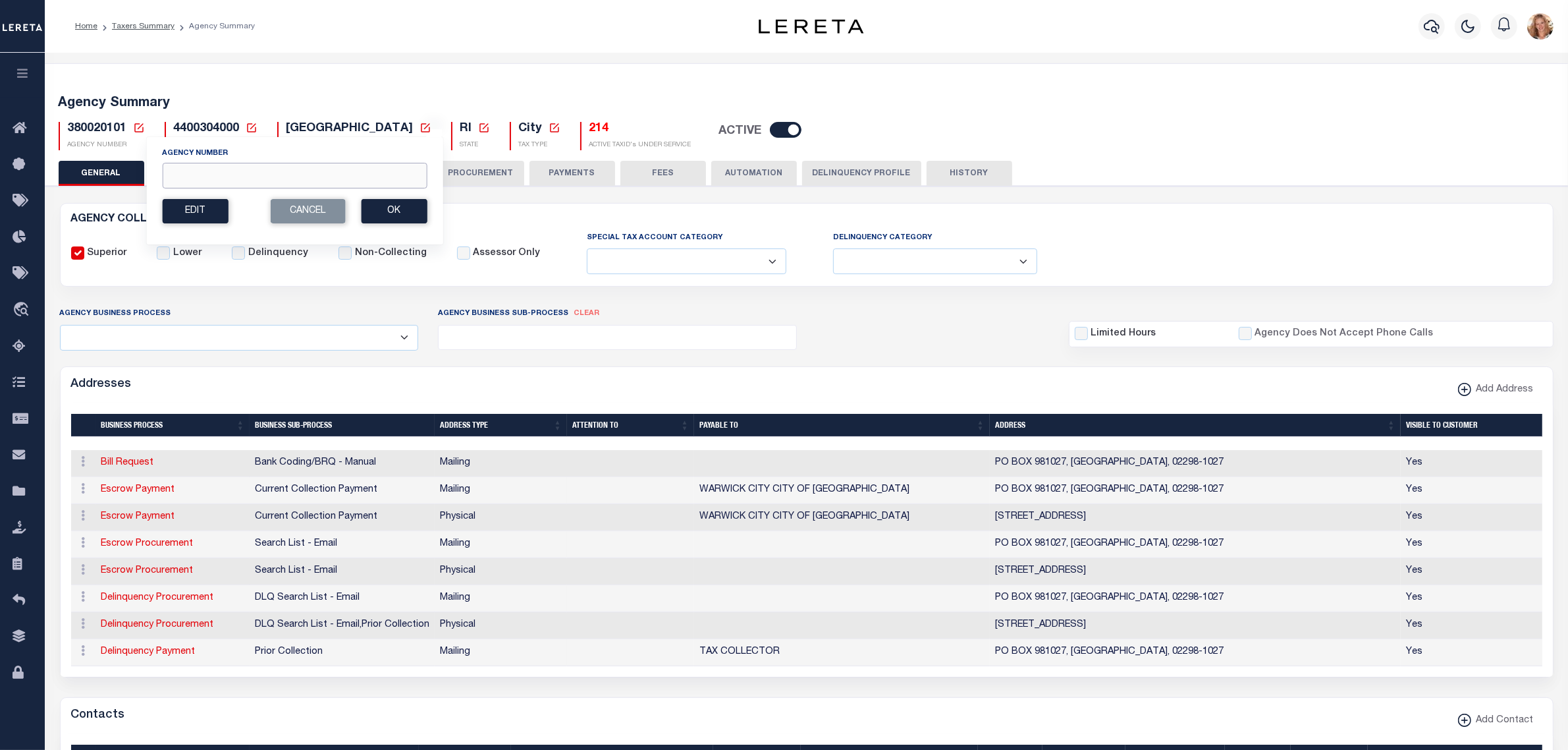
click at [183, 173] on input "Agency Number" at bounding box center [294, 176] width 265 height 26
type input "380020901"
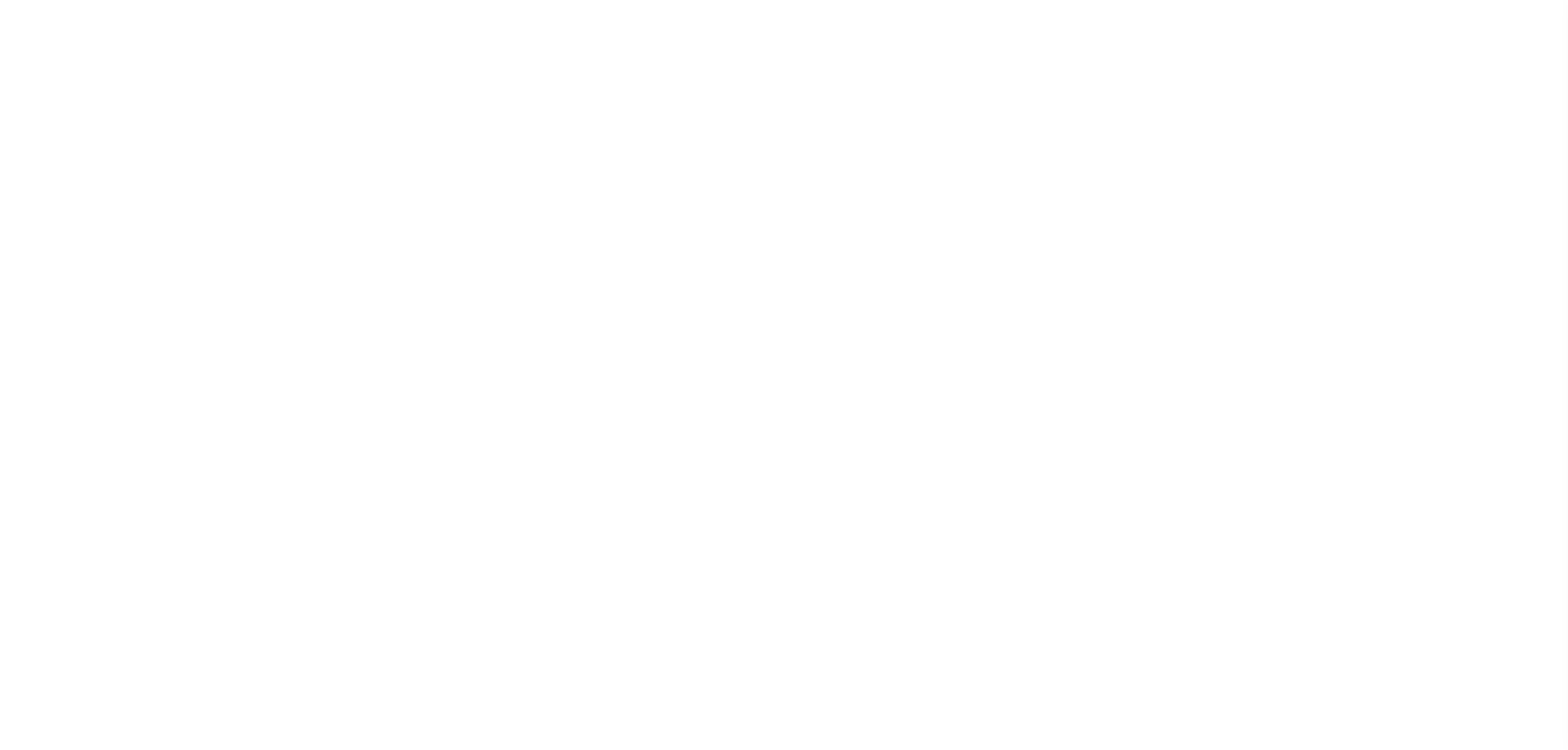
select select
checkbox input "false"
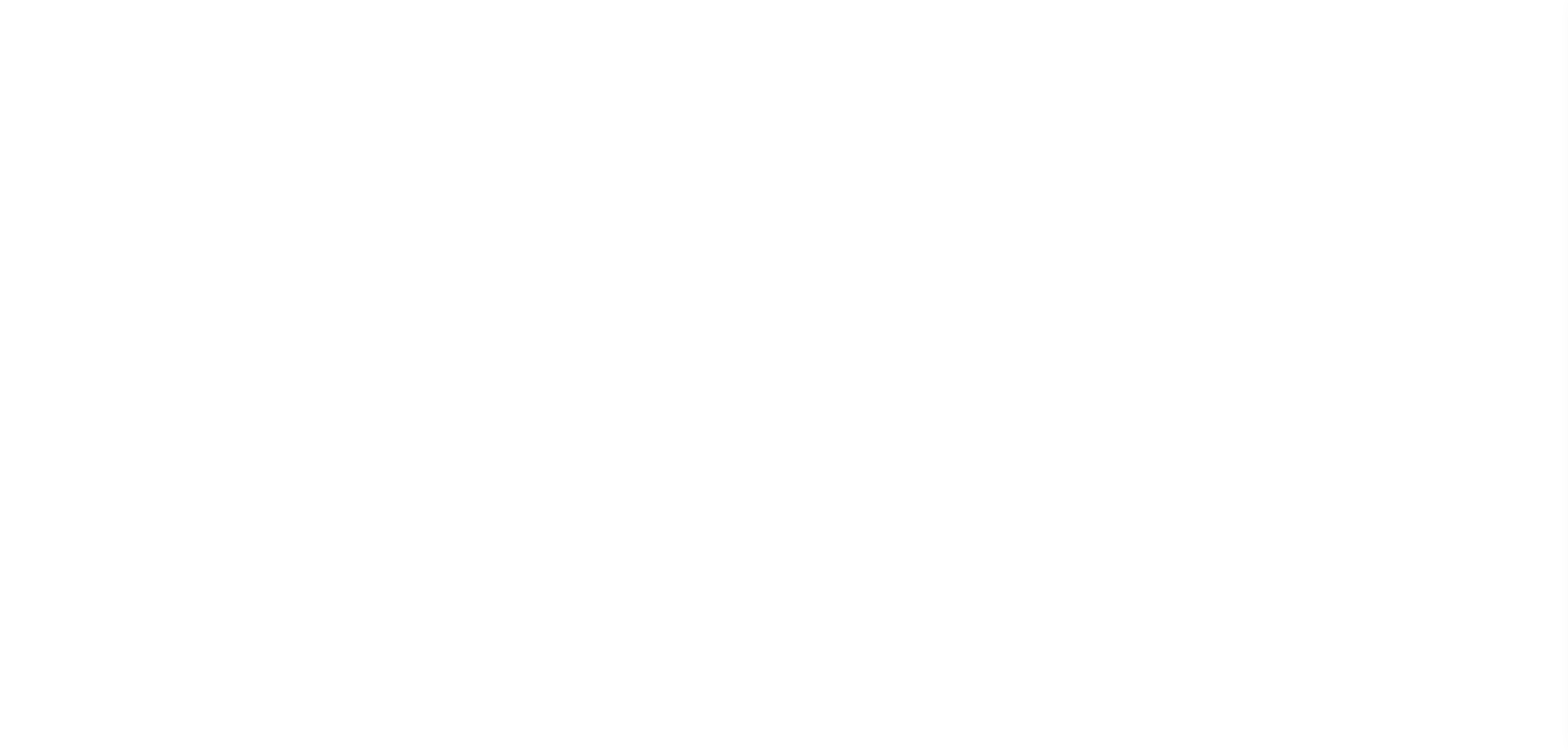
checkbox input "false"
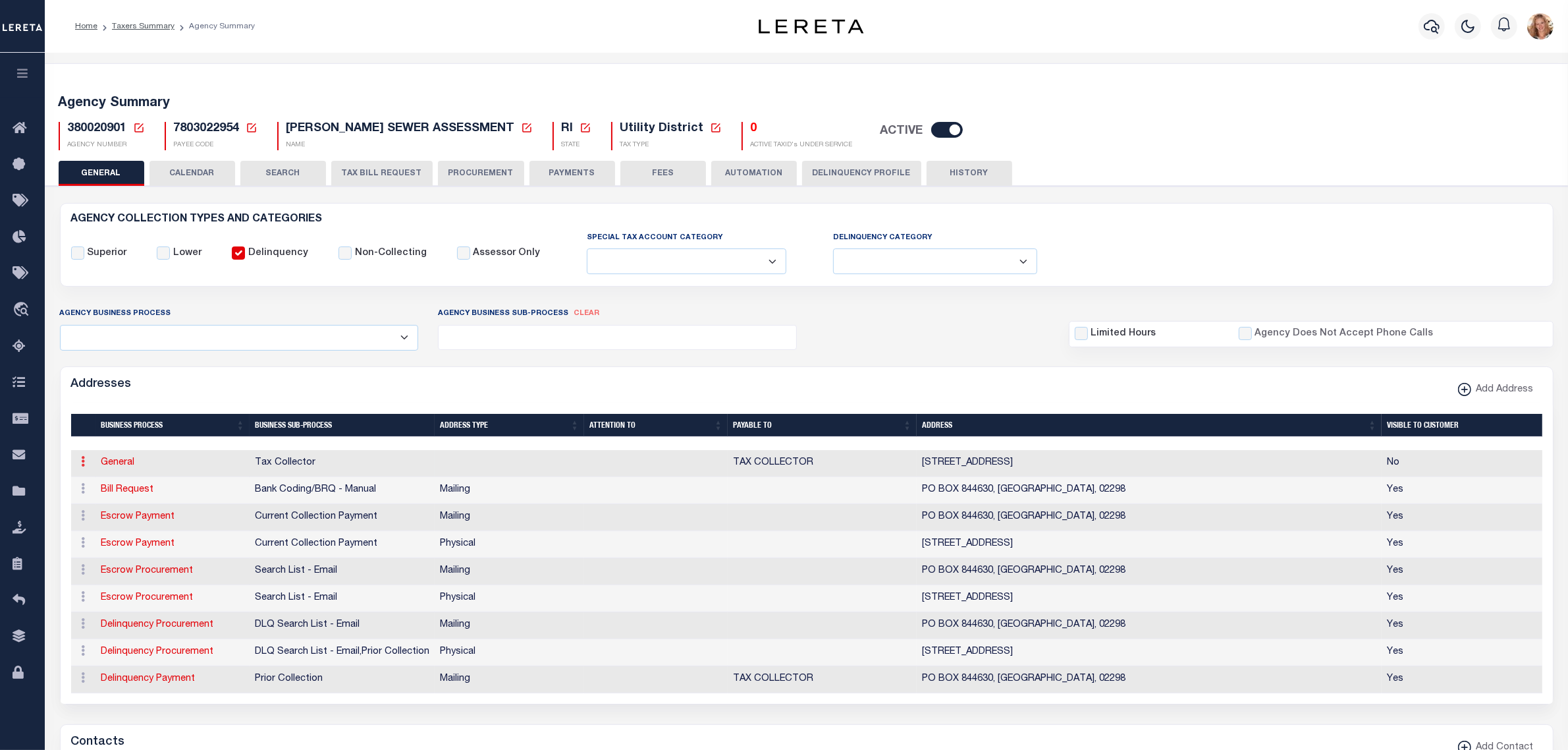
click at [79, 465] on link at bounding box center [84, 463] width 15 height 11
click at [93, 528] on link "Delete Address" at bounding box center [127, 526] width 100 height 21
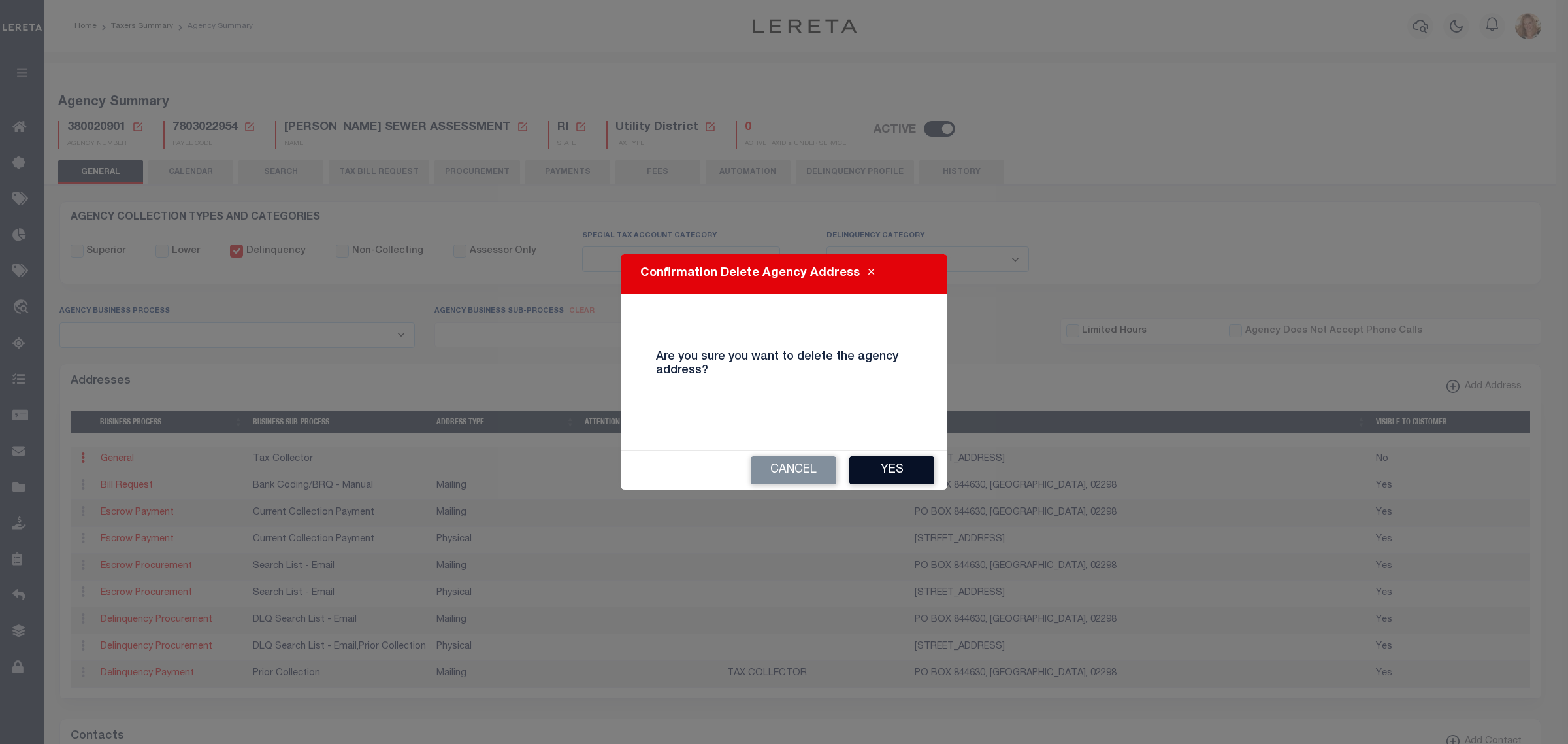
click at [872, 464] on button "Yes" at bounding box center [892, 470] width 85 height 28
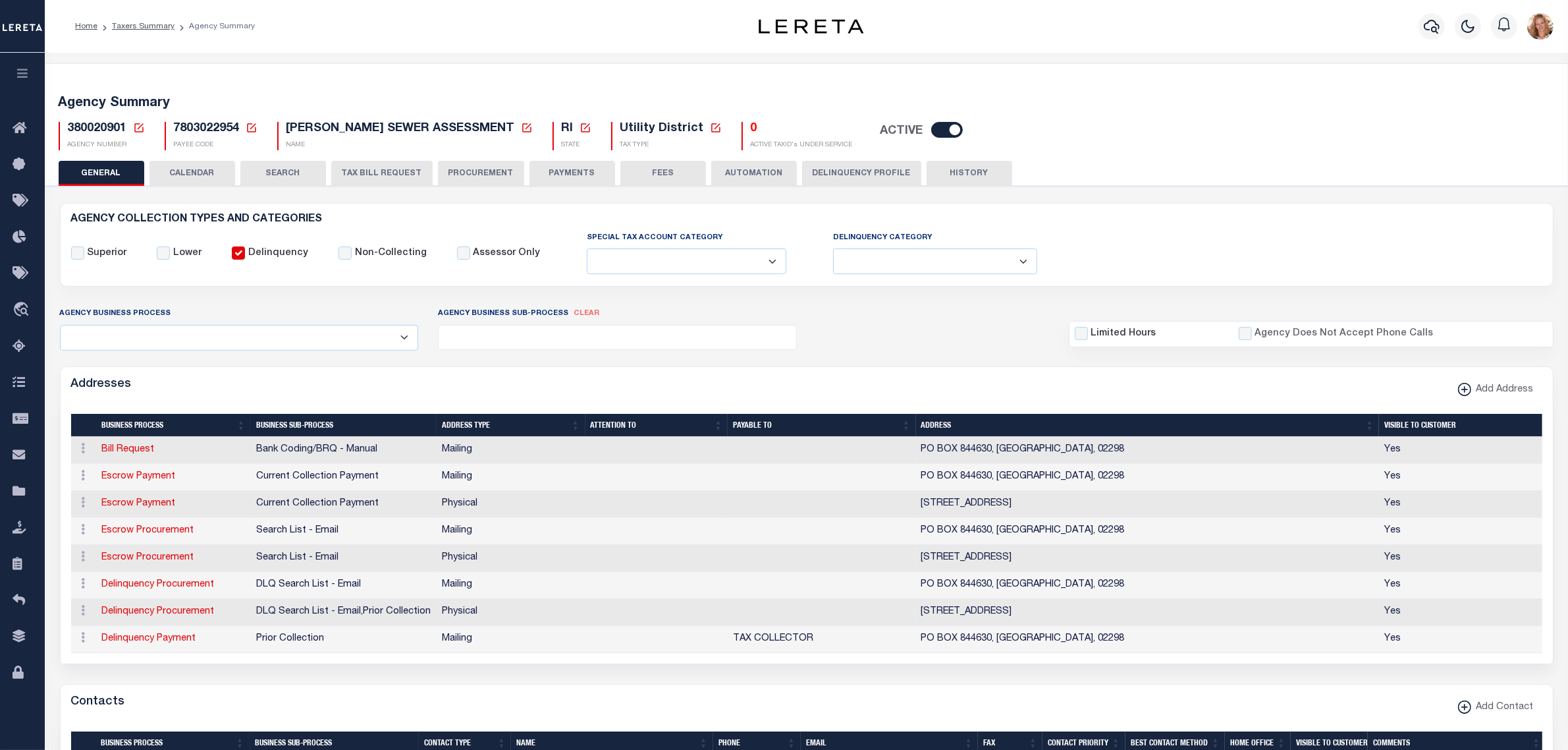
click at [139, 129] on icon at bounding box center [139, 127] width 12 height 12
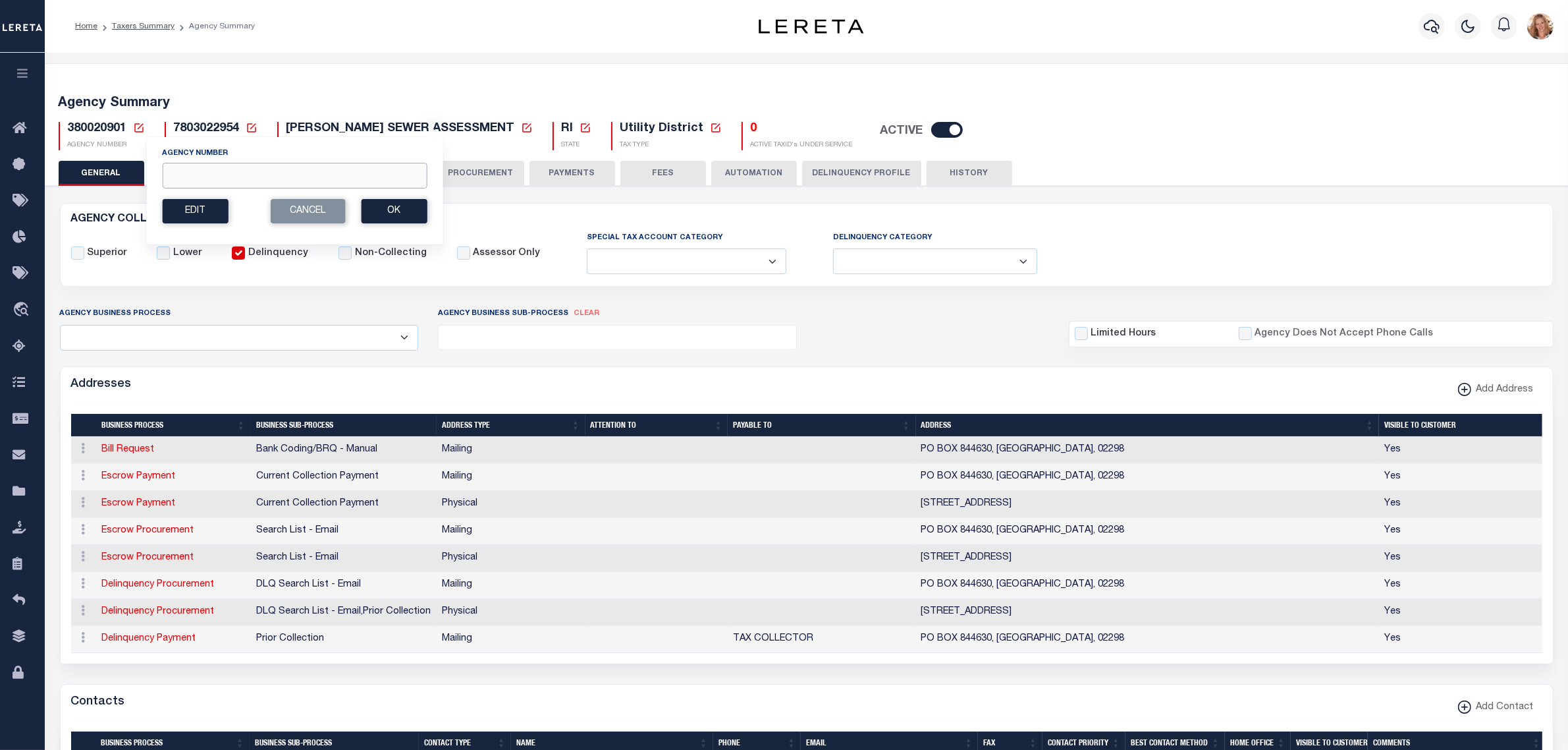
click at [235, 181] on input "Agency Number" at bounding box center [294, 176] width 265 height 26
type input "410050101"
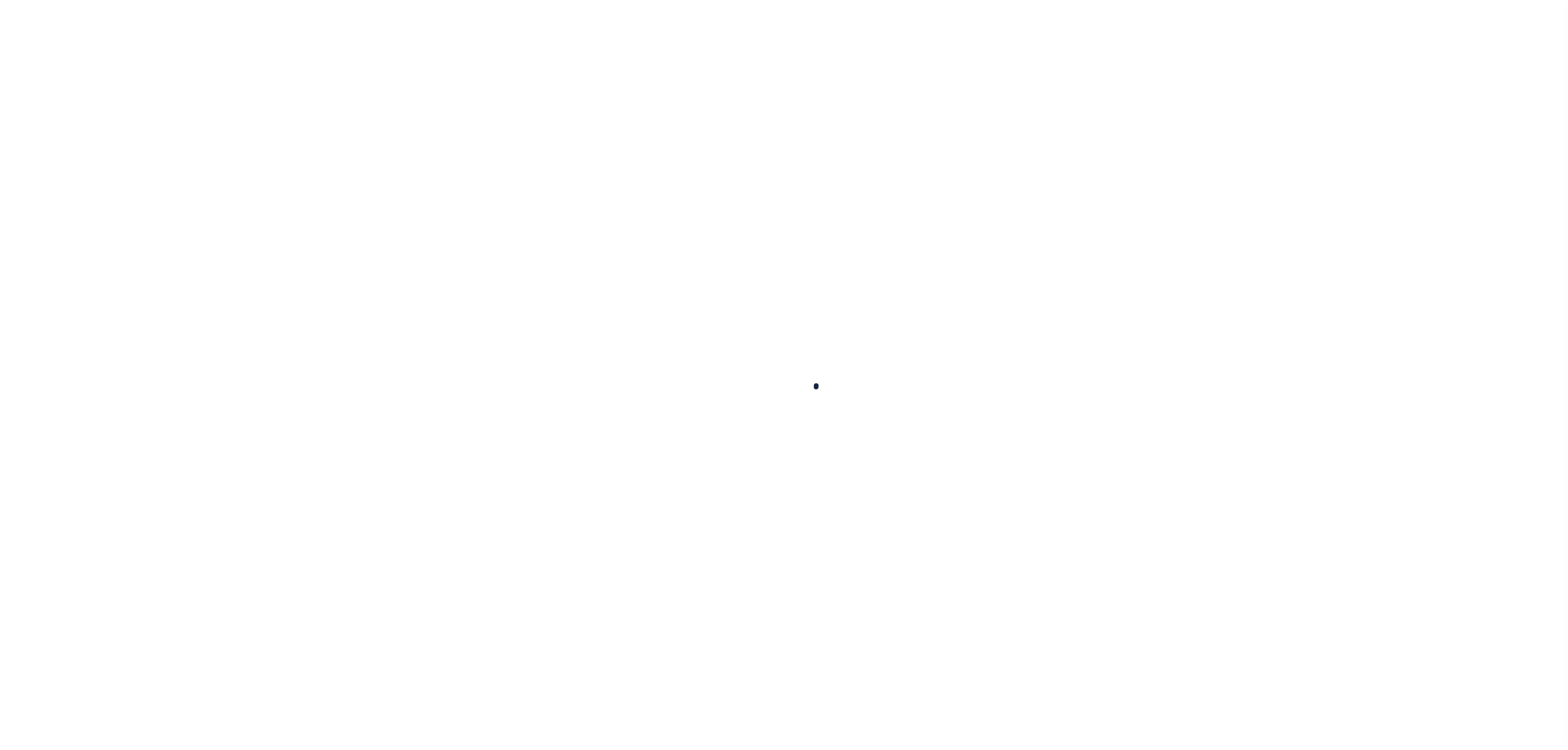
select select
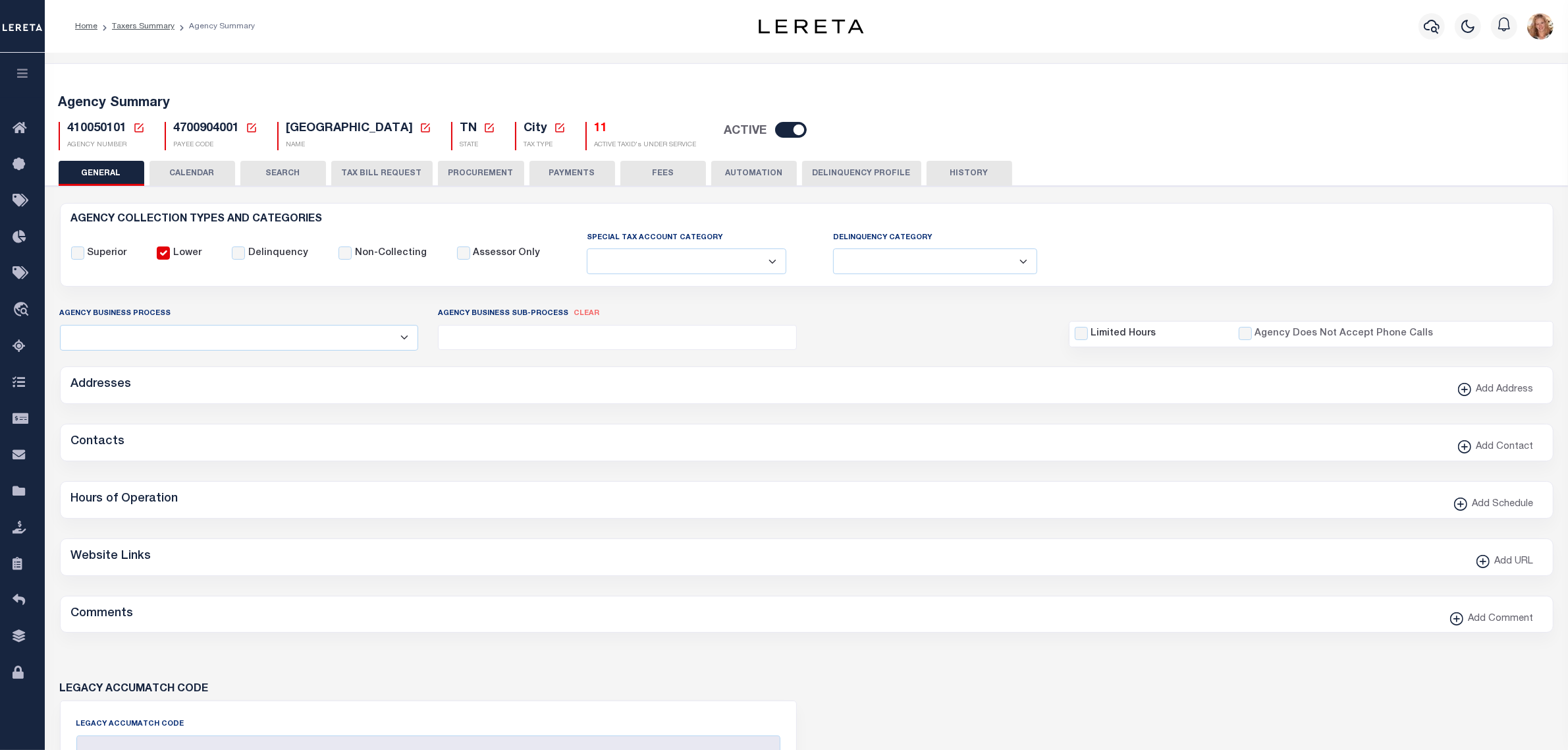
checkbox input "false"
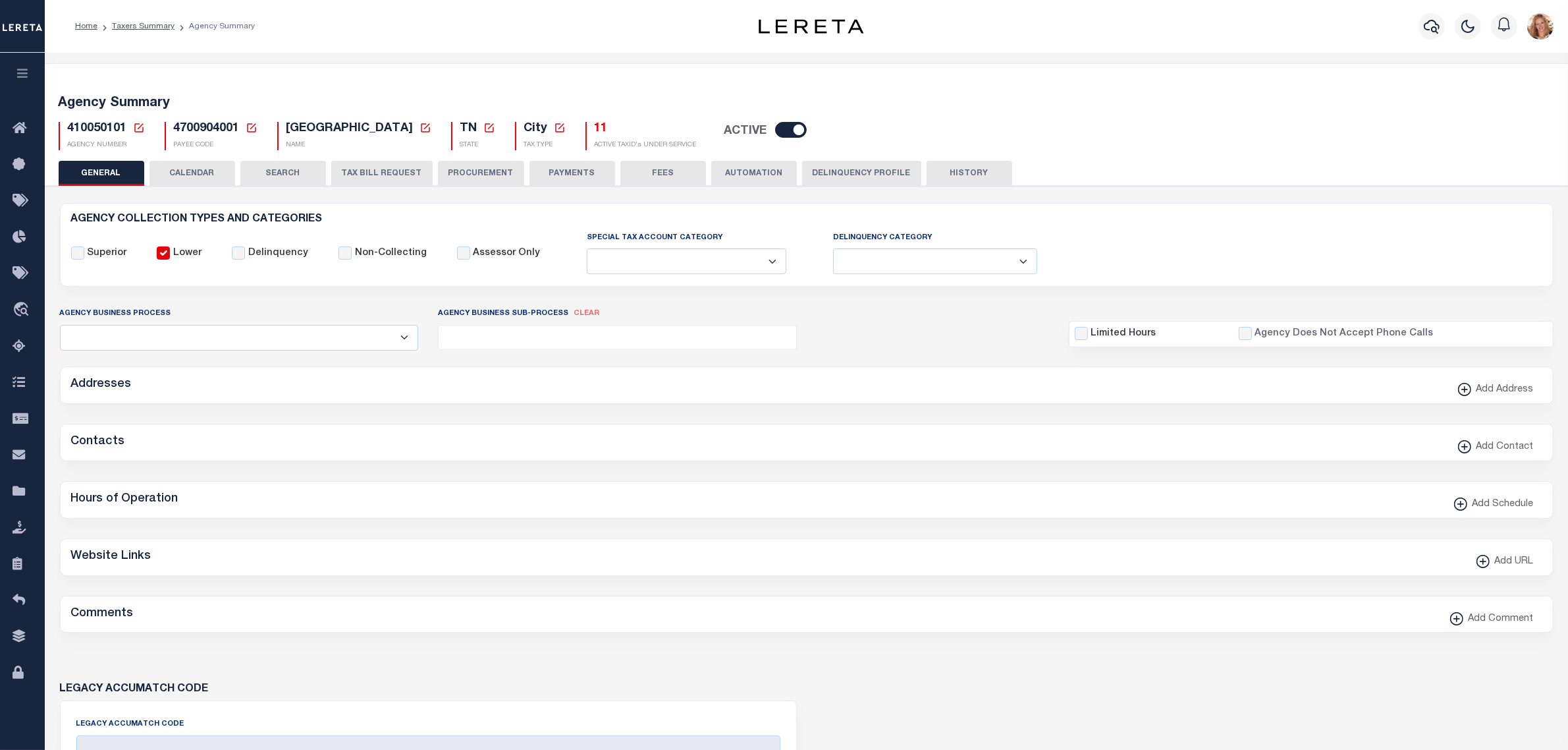
type input "4700904001"
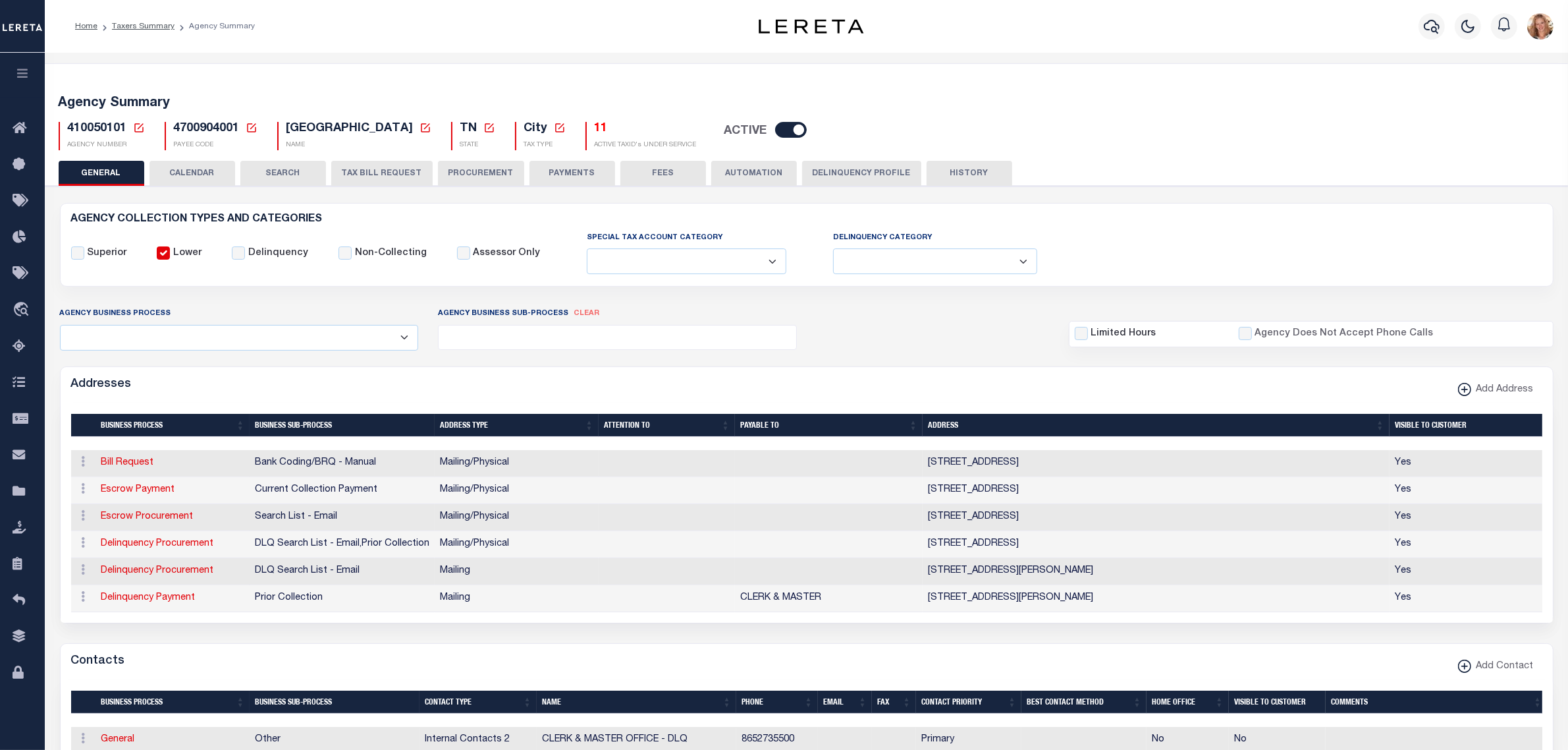
click at [666, 166] on button "FEES" at bounding box center [663, 173] width 86 height 25
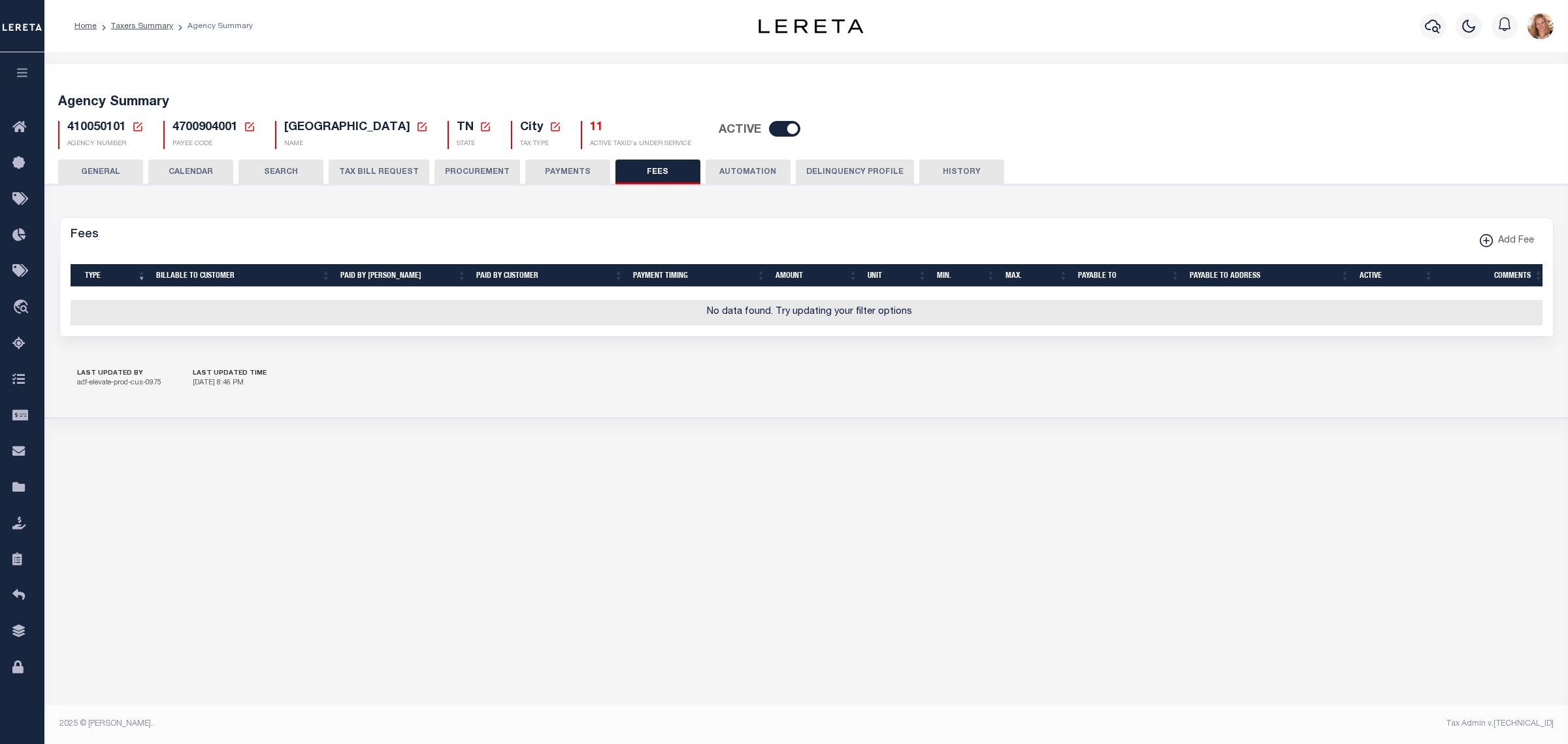
click at [116, 172] on button "GENERAL" at bounding box center [100, 172] width 85 height 25
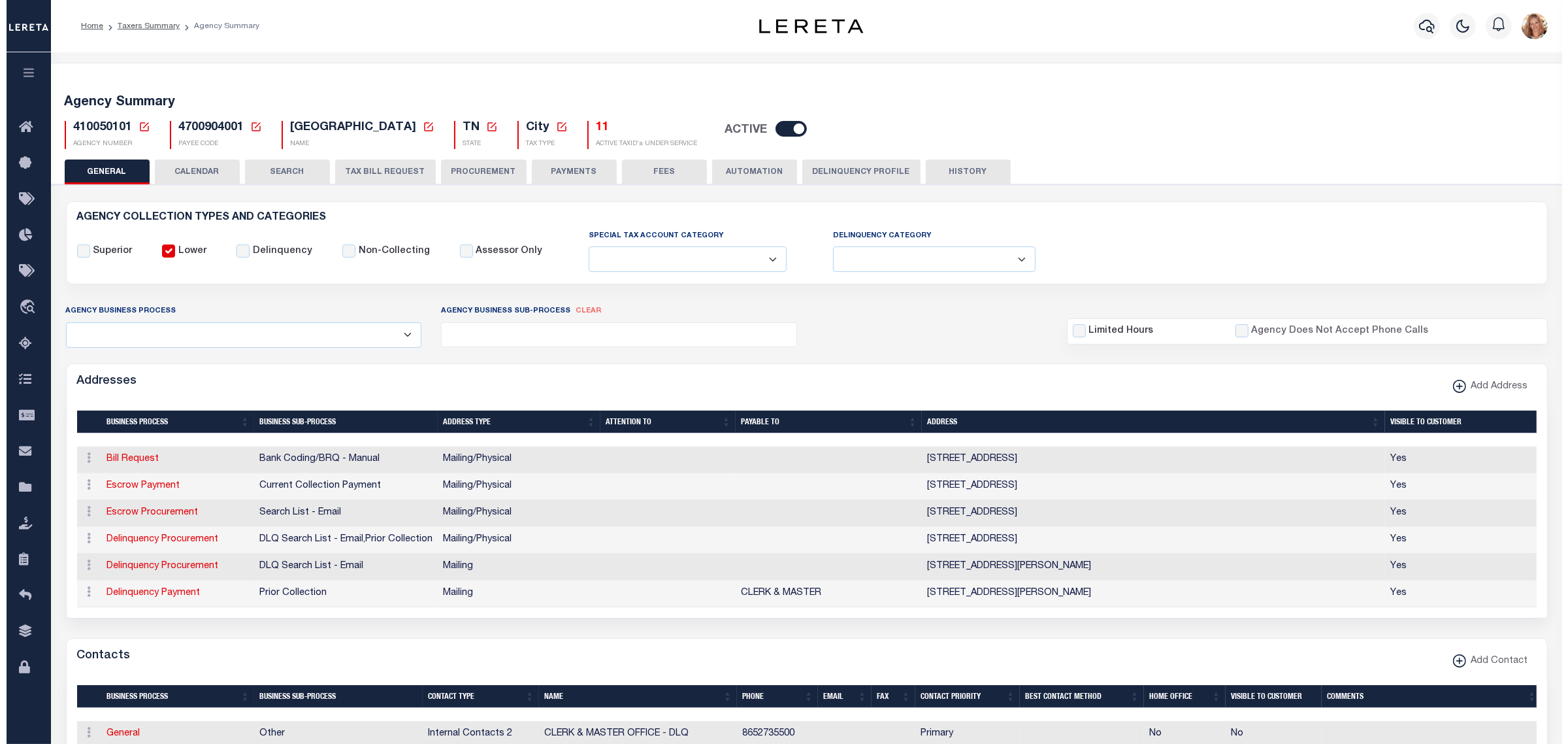
scroll to position [164, 0]
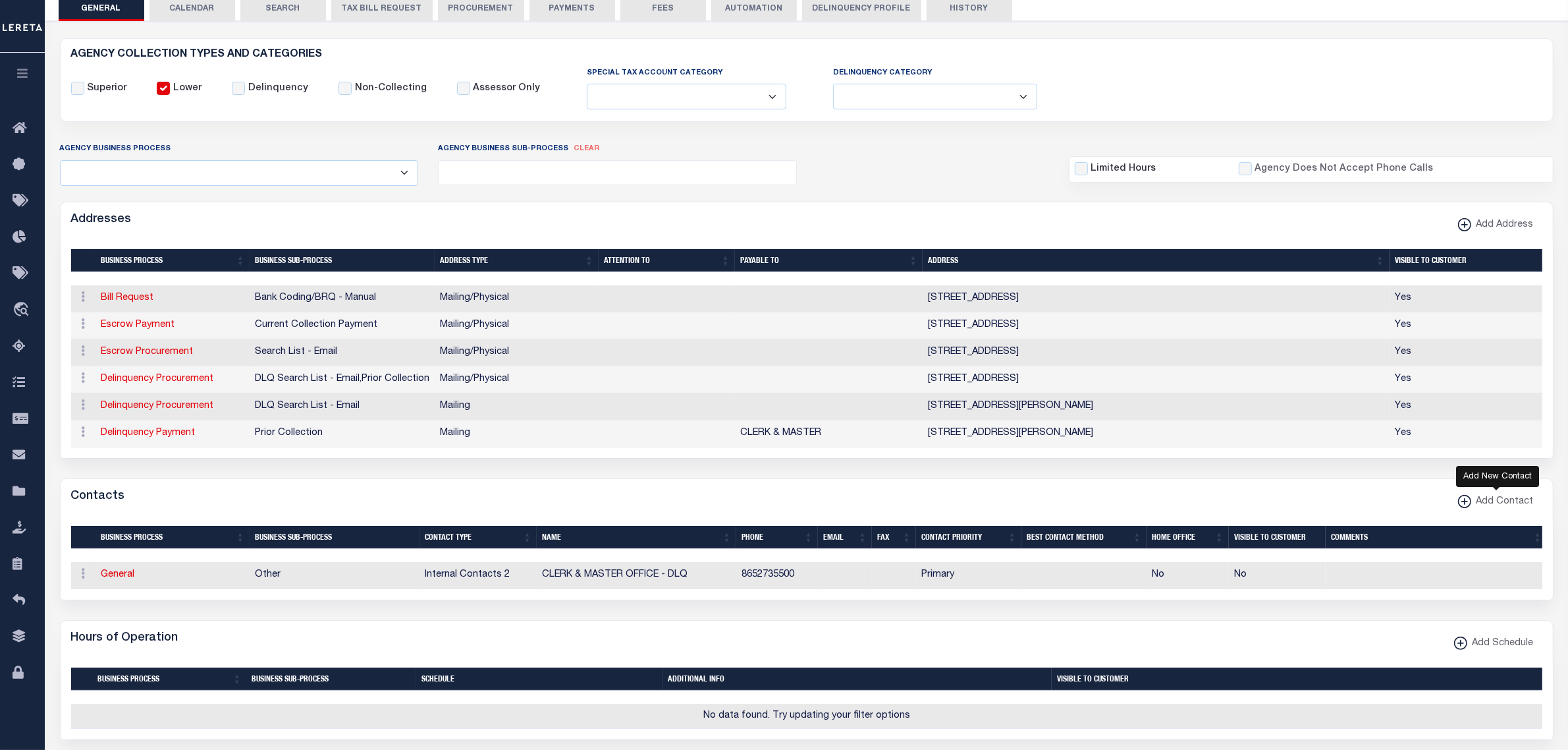
click at [1502, 505] on span "Add Contact" at bounding box center [1503, 502] width 63 height 15
select select "1"
checkbox input "false"
checkbox input "true"
select select
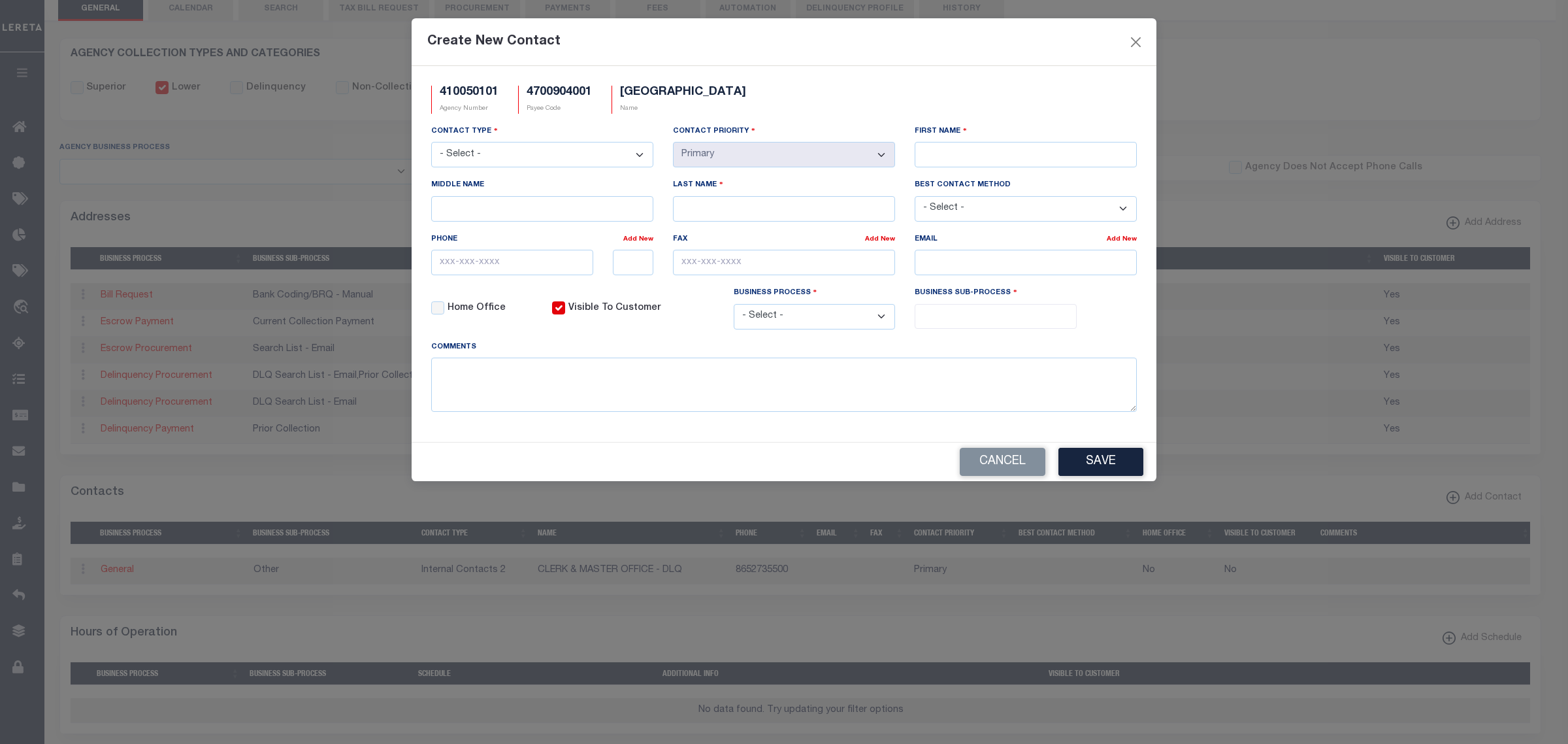
click at [532, 160] on select "- Select - Assessor Clerk Internal Contacts 1 Internal Contacts 2 Internal Cont…" at bounding box center [542, 154] width 222 height 26
select select "2"
click at [431, 143] on select "- Select - Assessor Clerk Internal Contacts 1 Internal Contacts 2 Internal Cont…" at bounding box center [542, 154] width 222 height 26
click at [935, 148] on input "First Name" at bounding box center [1026, 154] width 222 height 26
type input "[PERSON_NAME]"
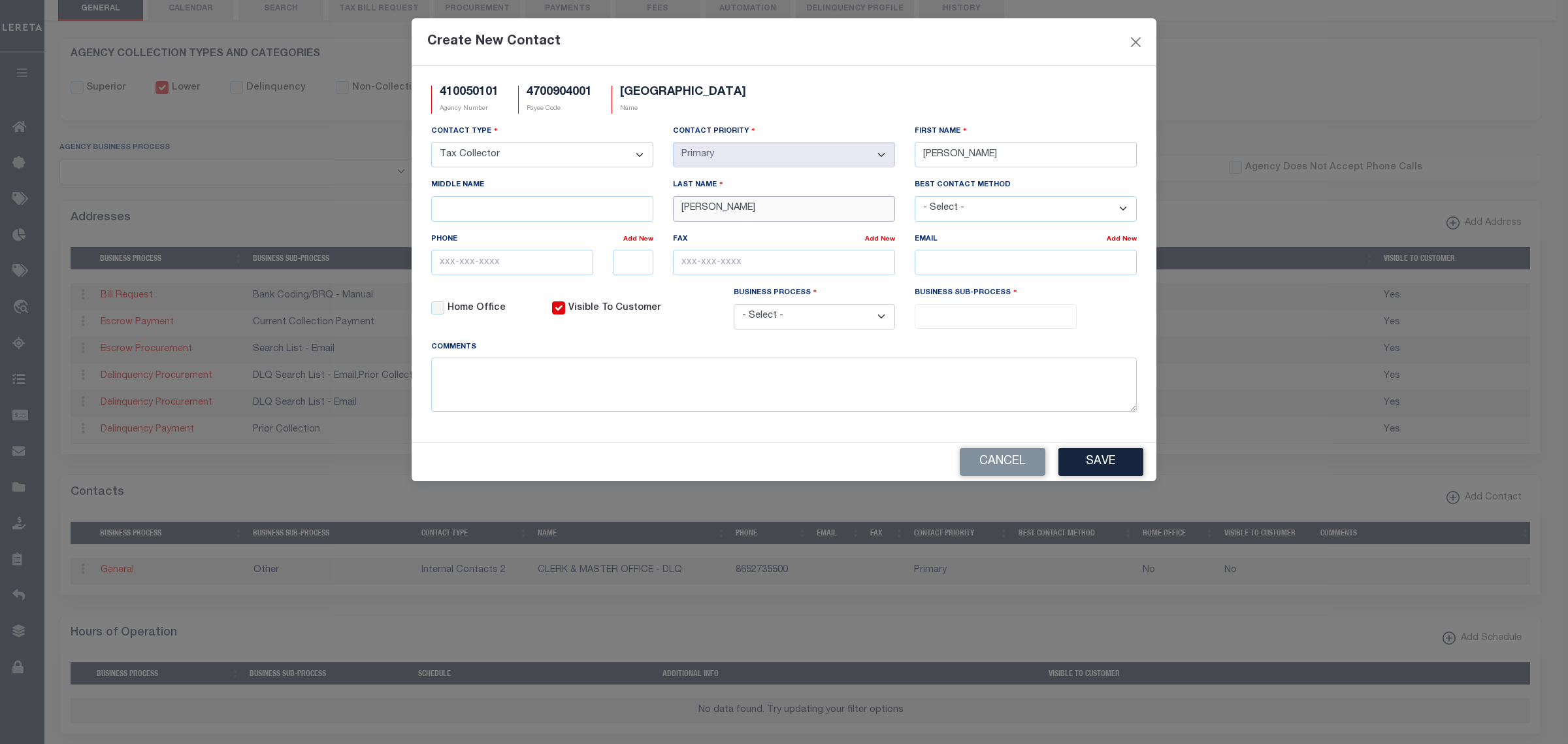
type input "[PERSON_NAME]"
click at [474, 265] on input "text" at bounding box center [512, 262] width 162 height 26
paste input "[PHONE_NUMBER]"
type input "[PHONE_NUMBER]"
click at [976, 262] on input "email" at bounding box center [1026, 262] width 222 height 26
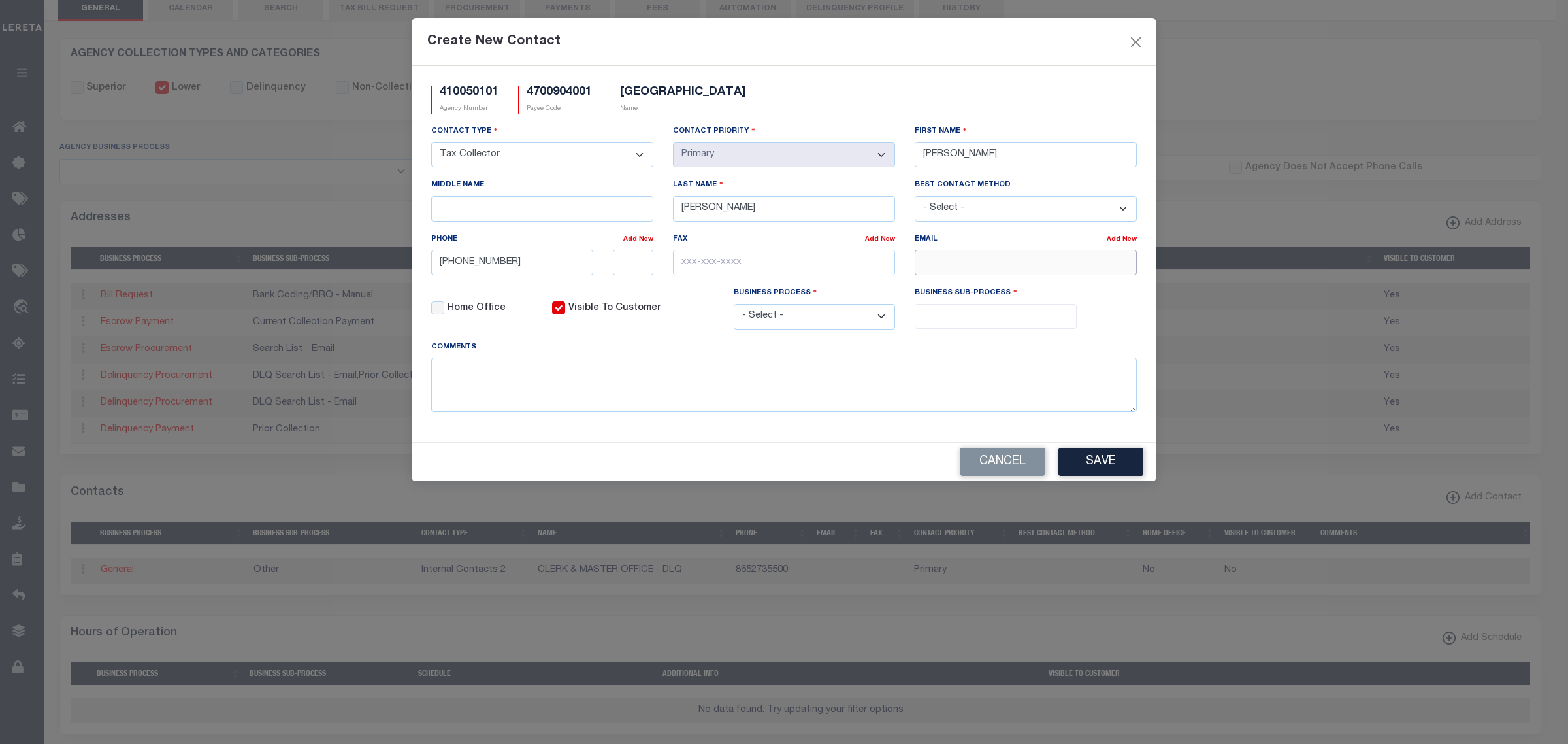
paste input "[EMAIL_ADDRESS][DOMAIN_NAME]"
type input "[EMAIL_ADDRESS][DOMAIN_NAME]"
click at [843, 323] on select "- Select - All Automation Bill Request Delinquency Payment Delinquency Procurem…" at bounding box center [814, 316] width 162 height 26
select select "6"
click at [734, 309] on select "- Select - All Automation Bill Request Delinquency Payment Delinquency Procurem…" at bounding box center [814, 316] width 162 height 26
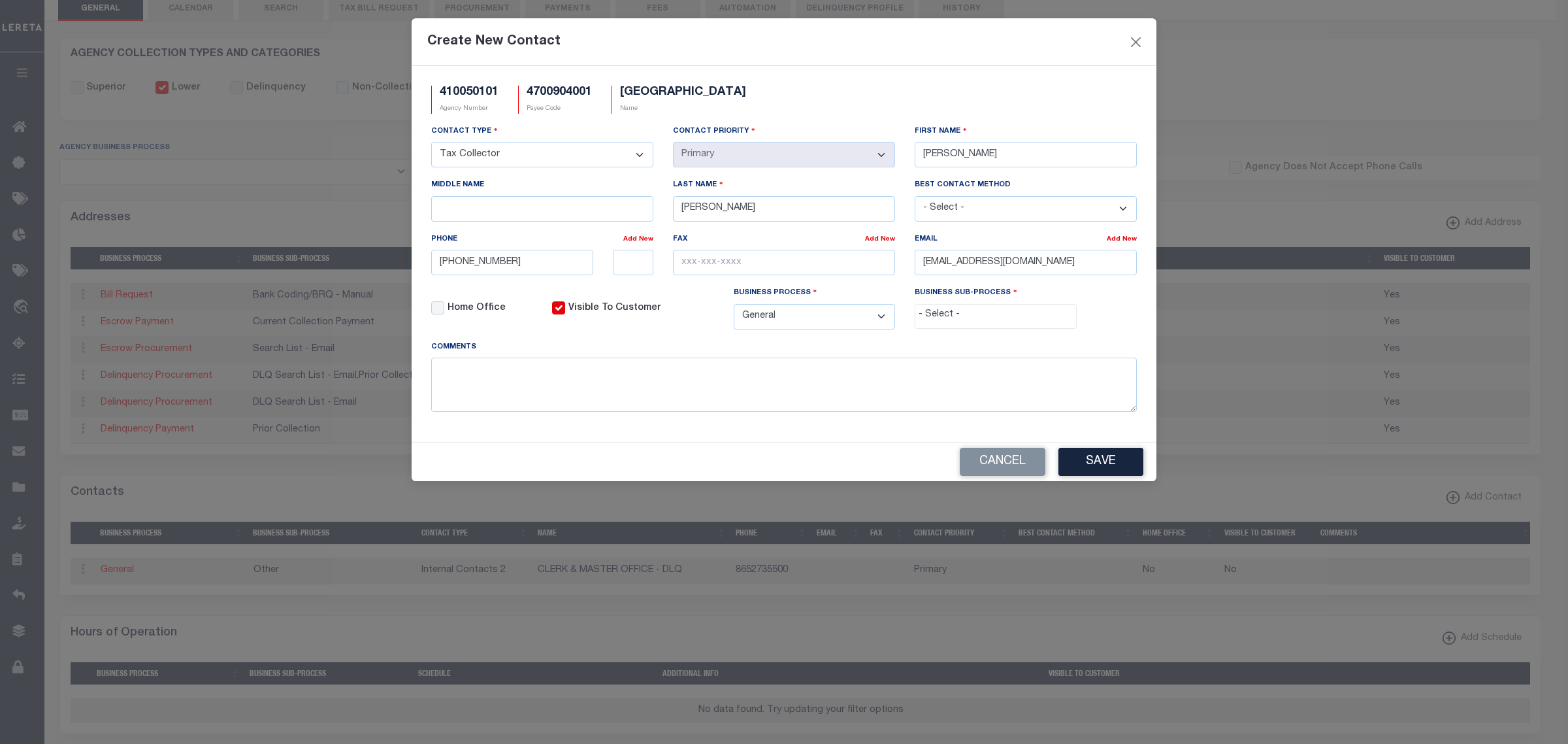
click at [994, 320] on input "search" at bounding box center [995, 315] width 154 height 14
select select "31"
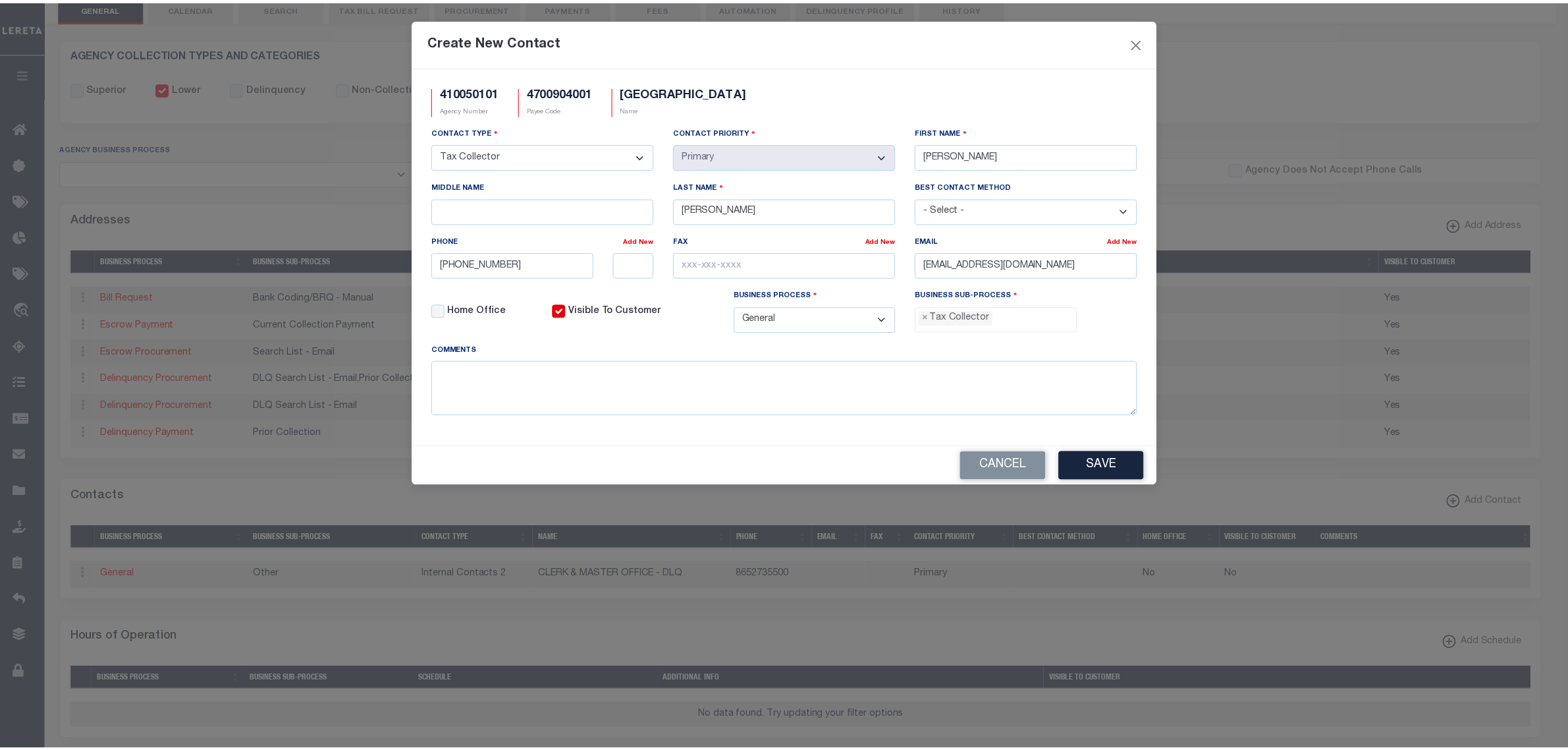
scroll to position [35, 0]
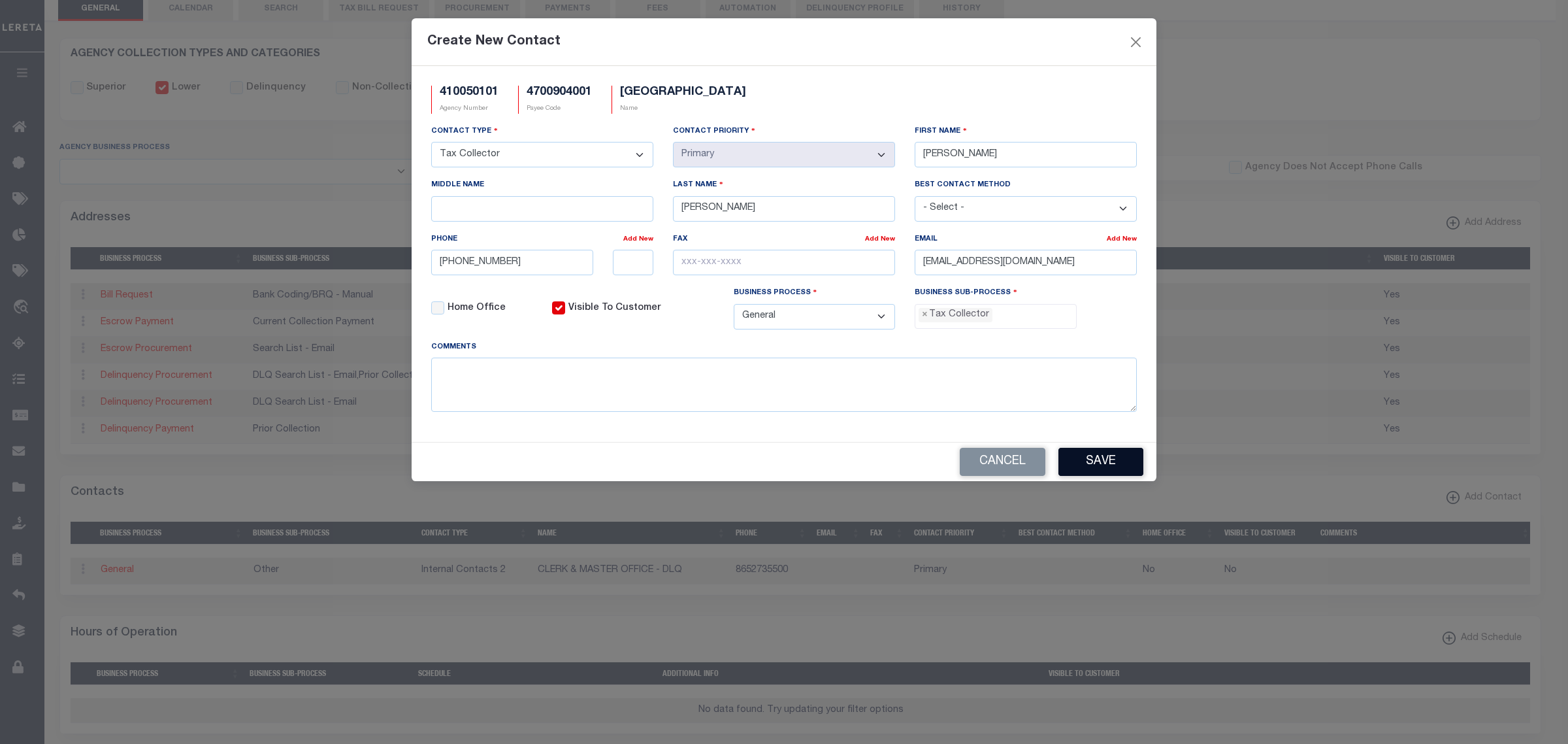
click at [1087, 465] on button "Save" at bounding box center [1101, 461] width 85 height 28
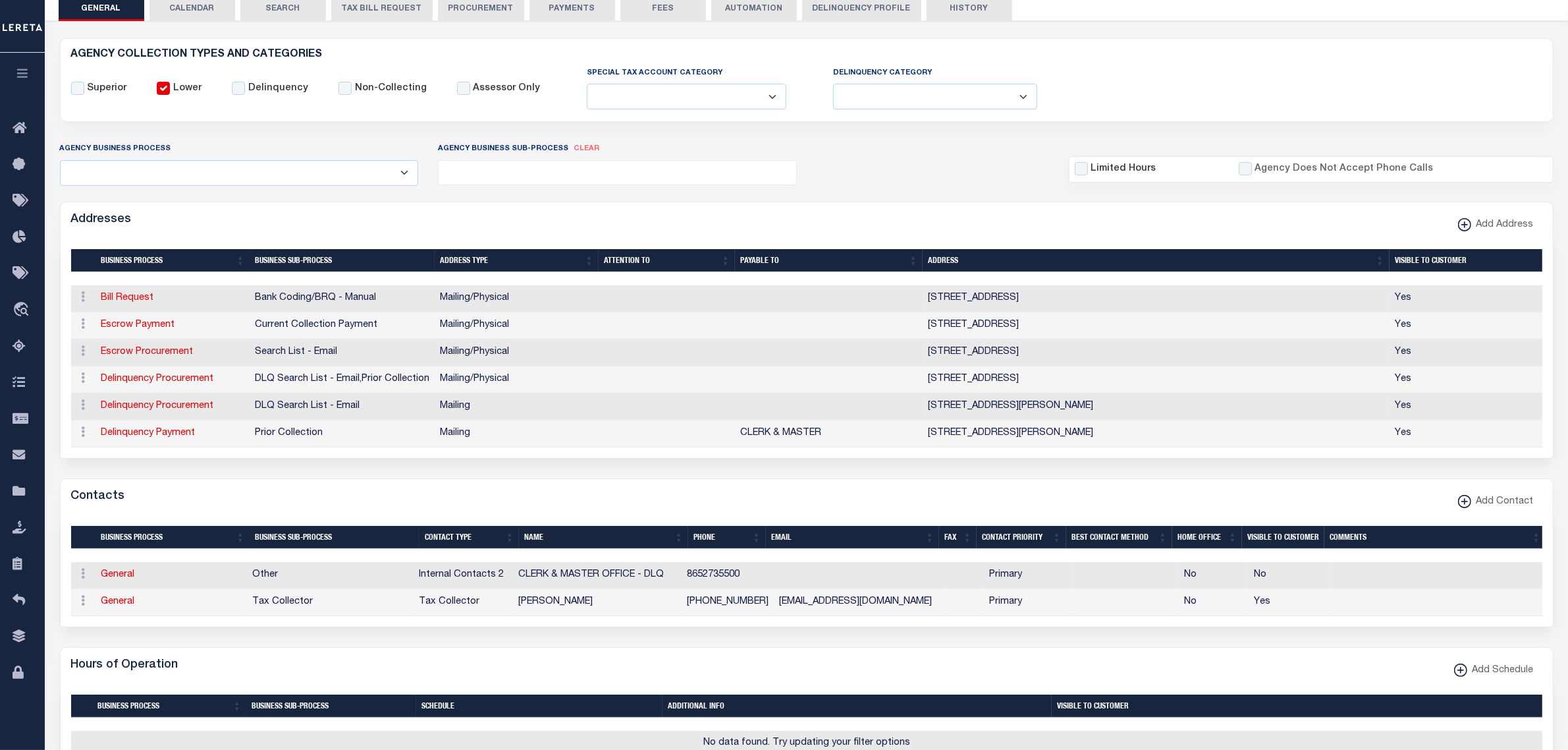
scroll to position [0, 0]
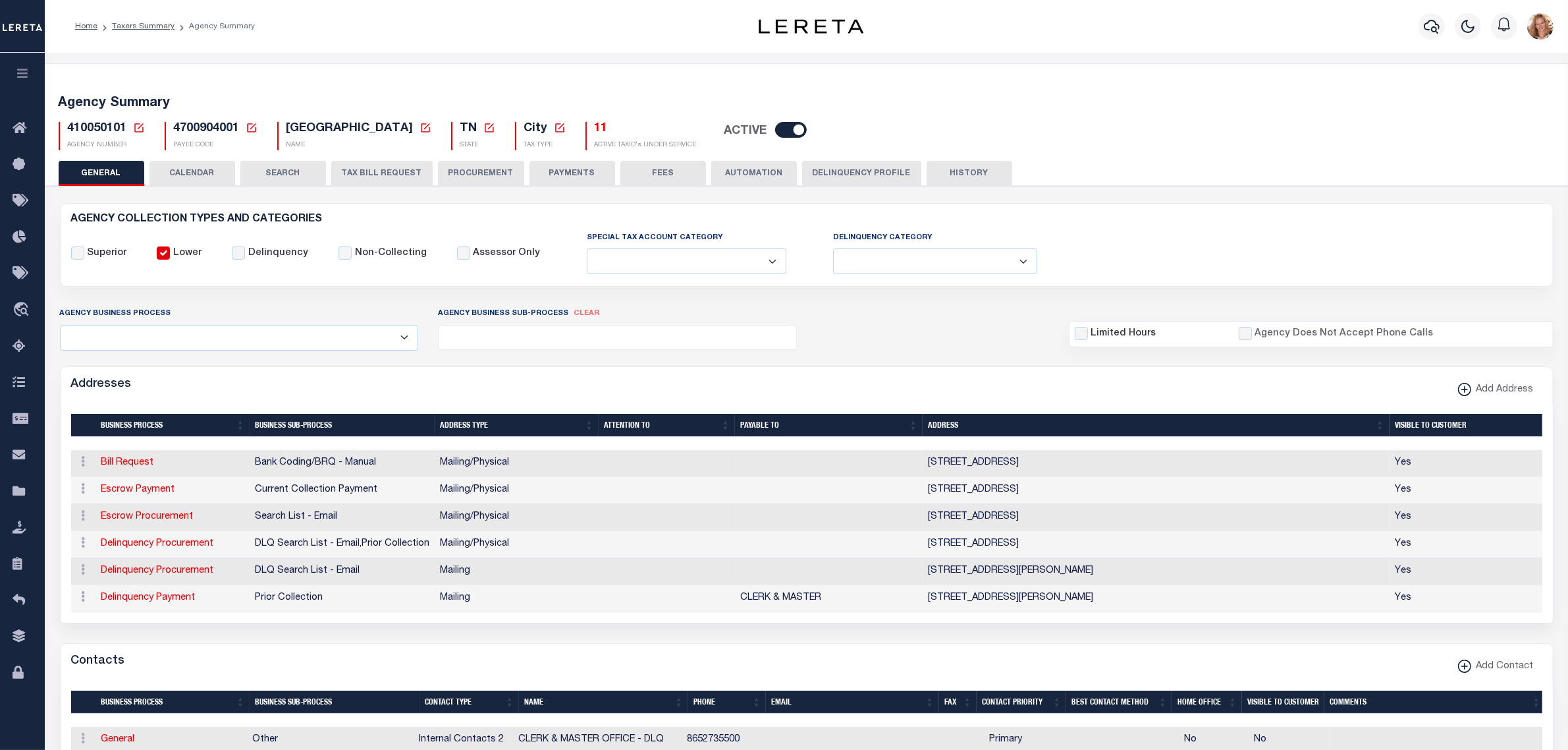
click at [143, 125] on icon at bounding box center [139, 127] width 12 height 12
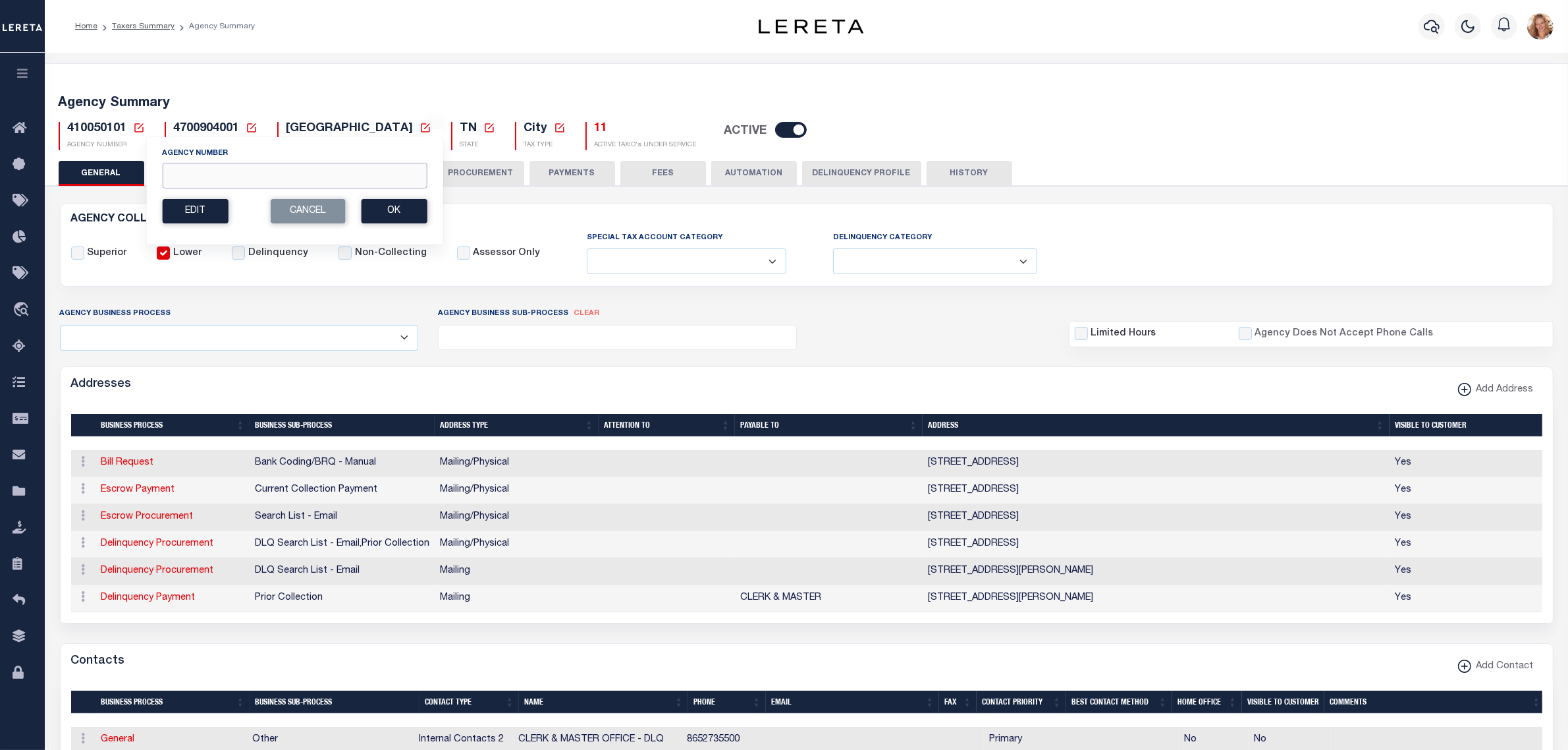
click at [176, 179] on input "Agency Number" at bounding box center [294, 176] width 265 height 26
type input "410508801"
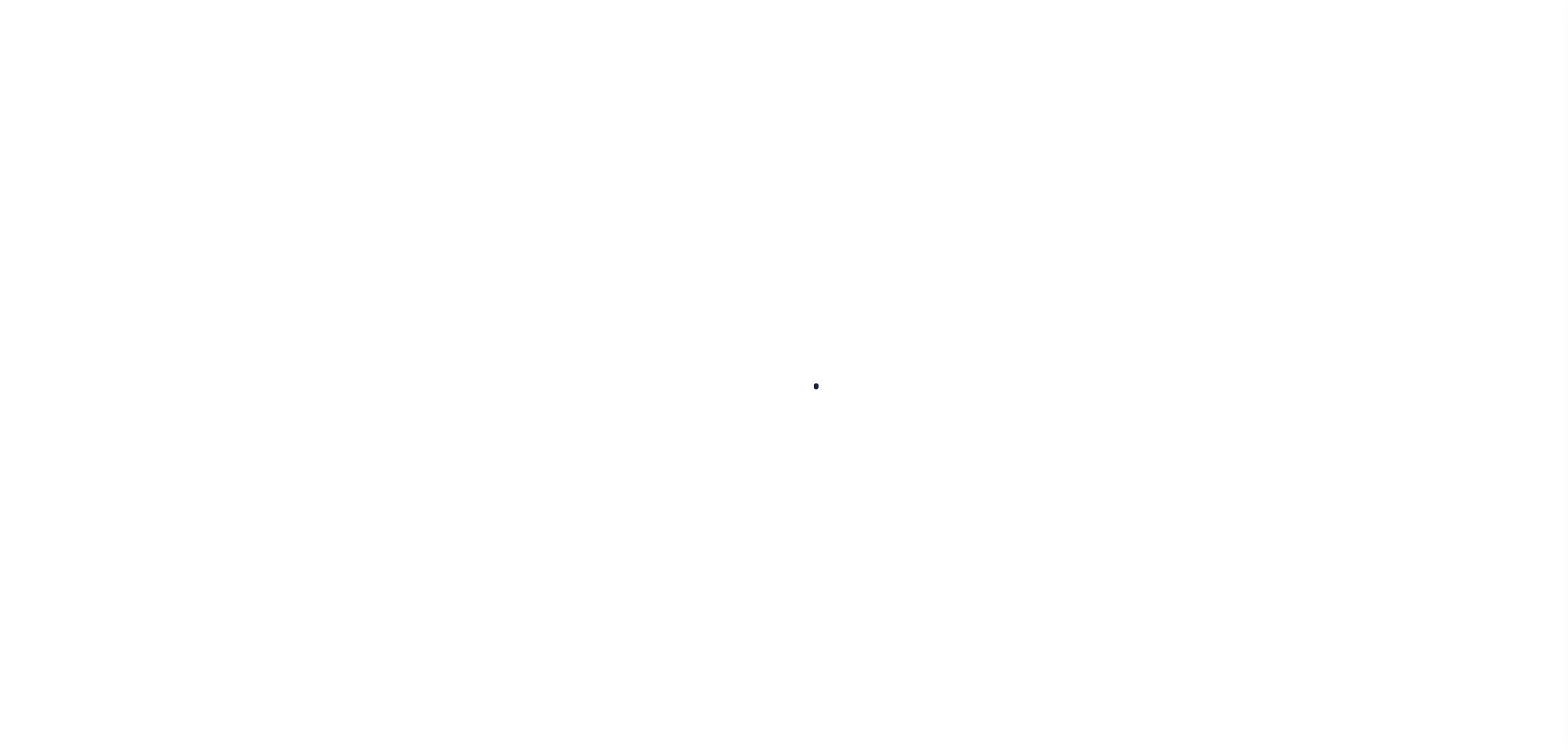
select select
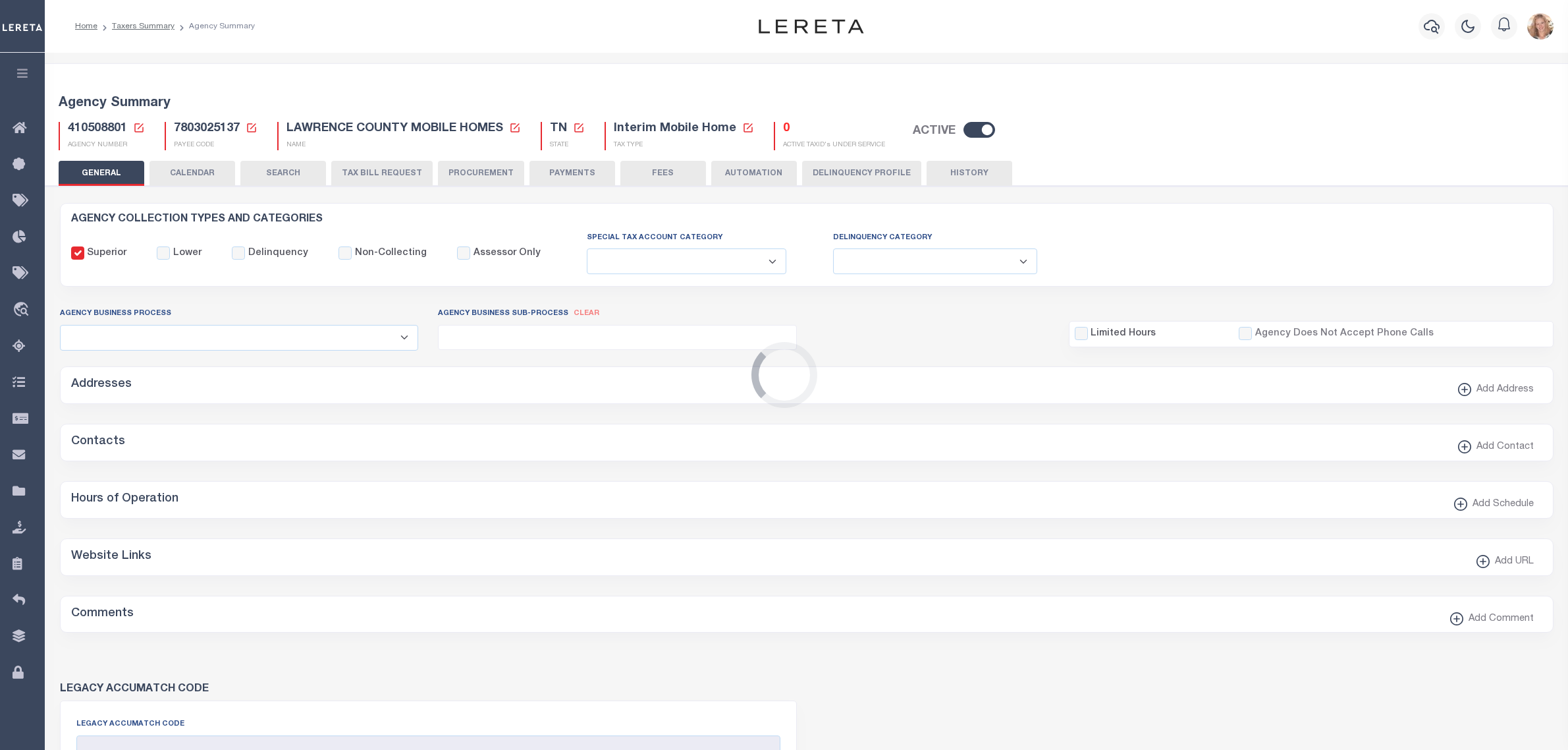
checkbox input "false"
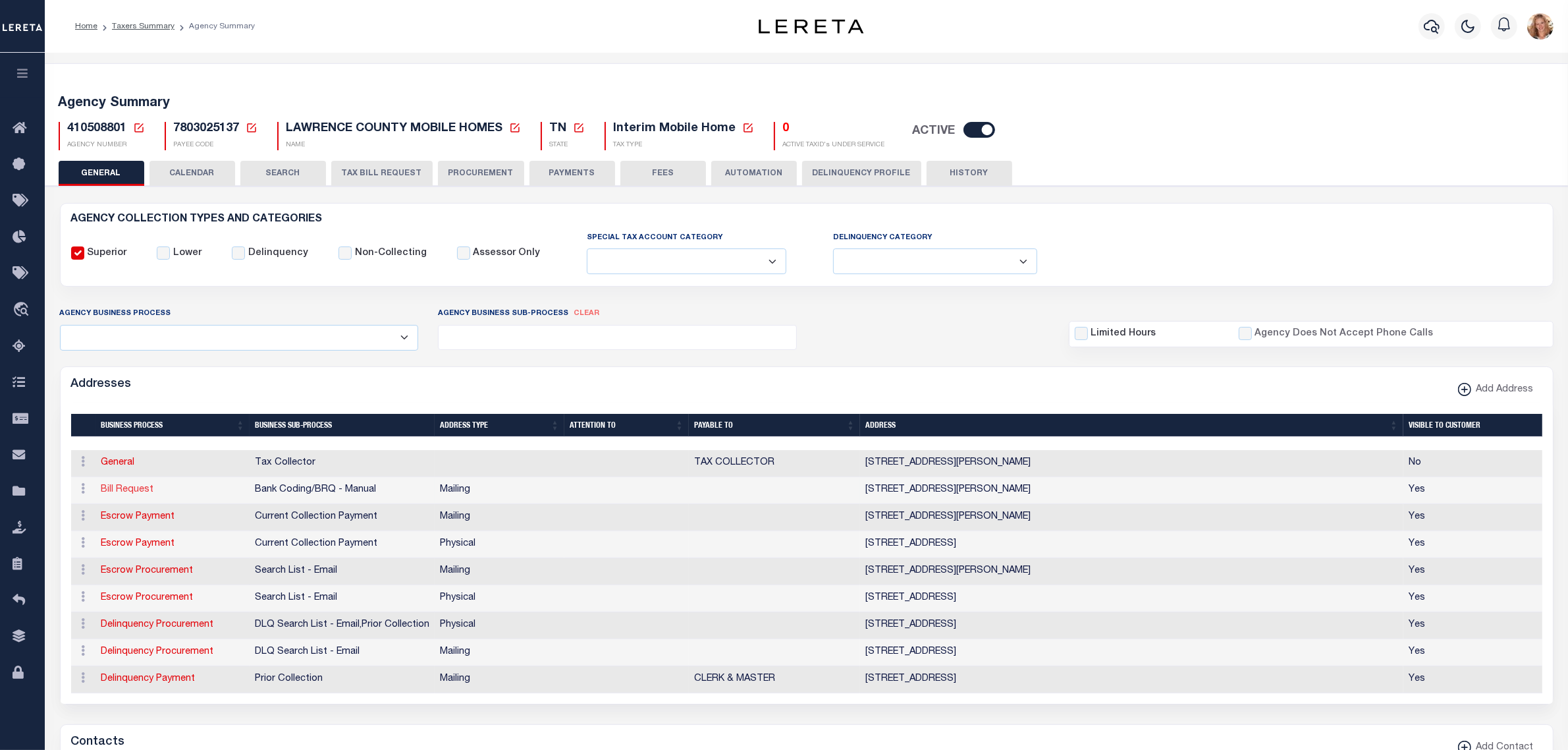
click at [133, 493] on link "Bill Request" at bounding box center [127, 489] width 53 height 9
select select "1"
checkbox input "false"
select select
type input "[STREET_ADDRESS][PERSON_NAME]"
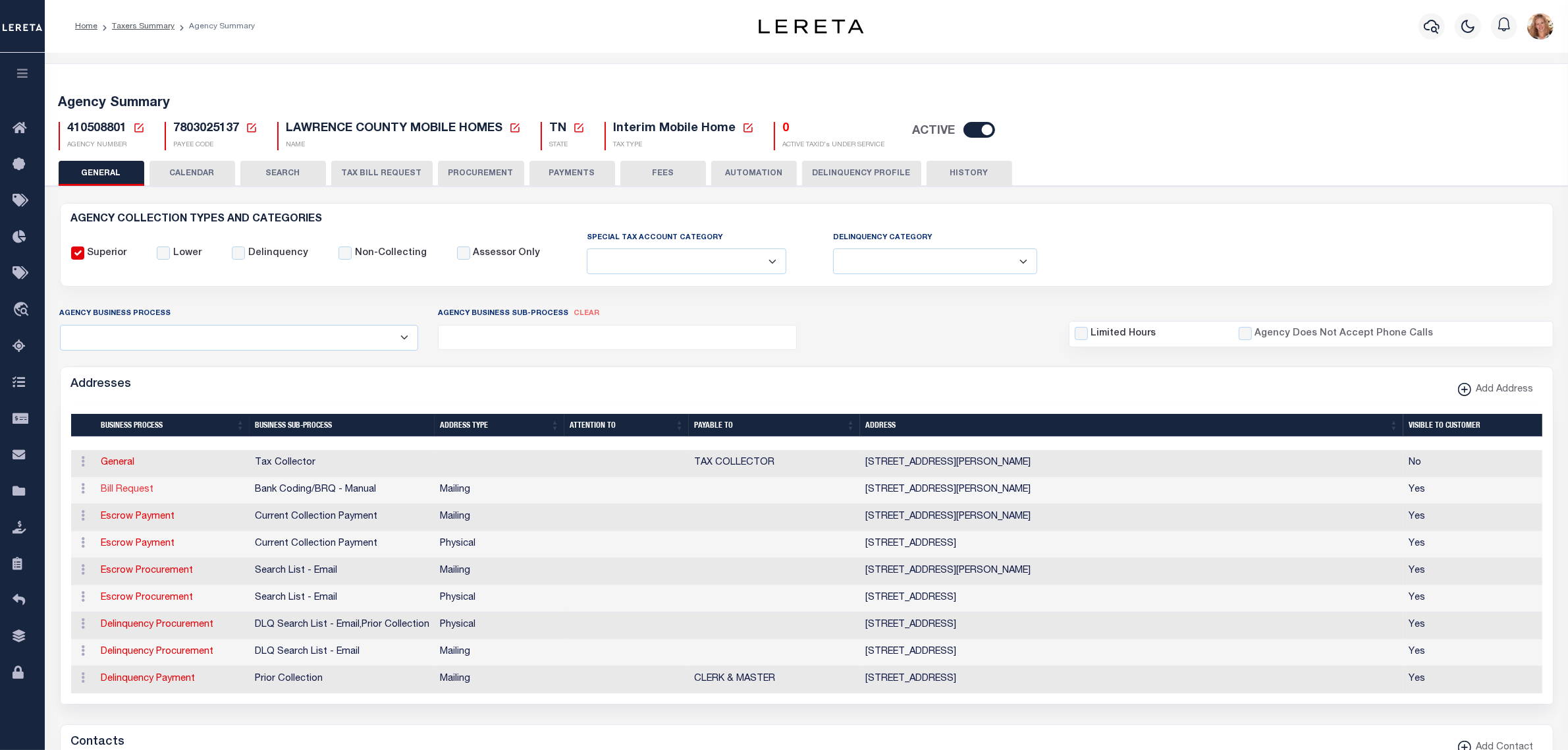
type input "[GEOGRAPHIC_DATA]"
select select "TN"
type input "38464-3676"
checkbox input "true"
select select "1"
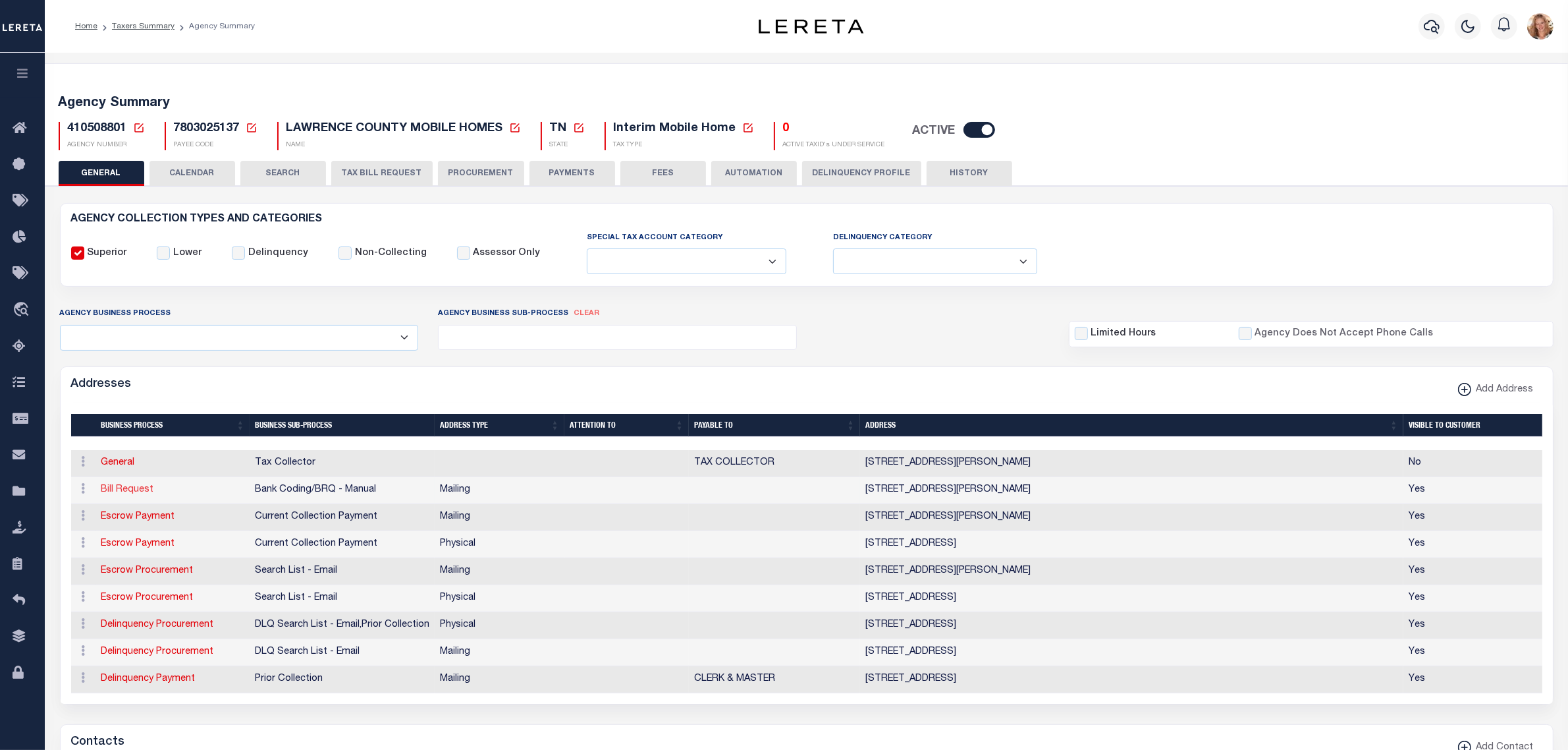
select select "2"
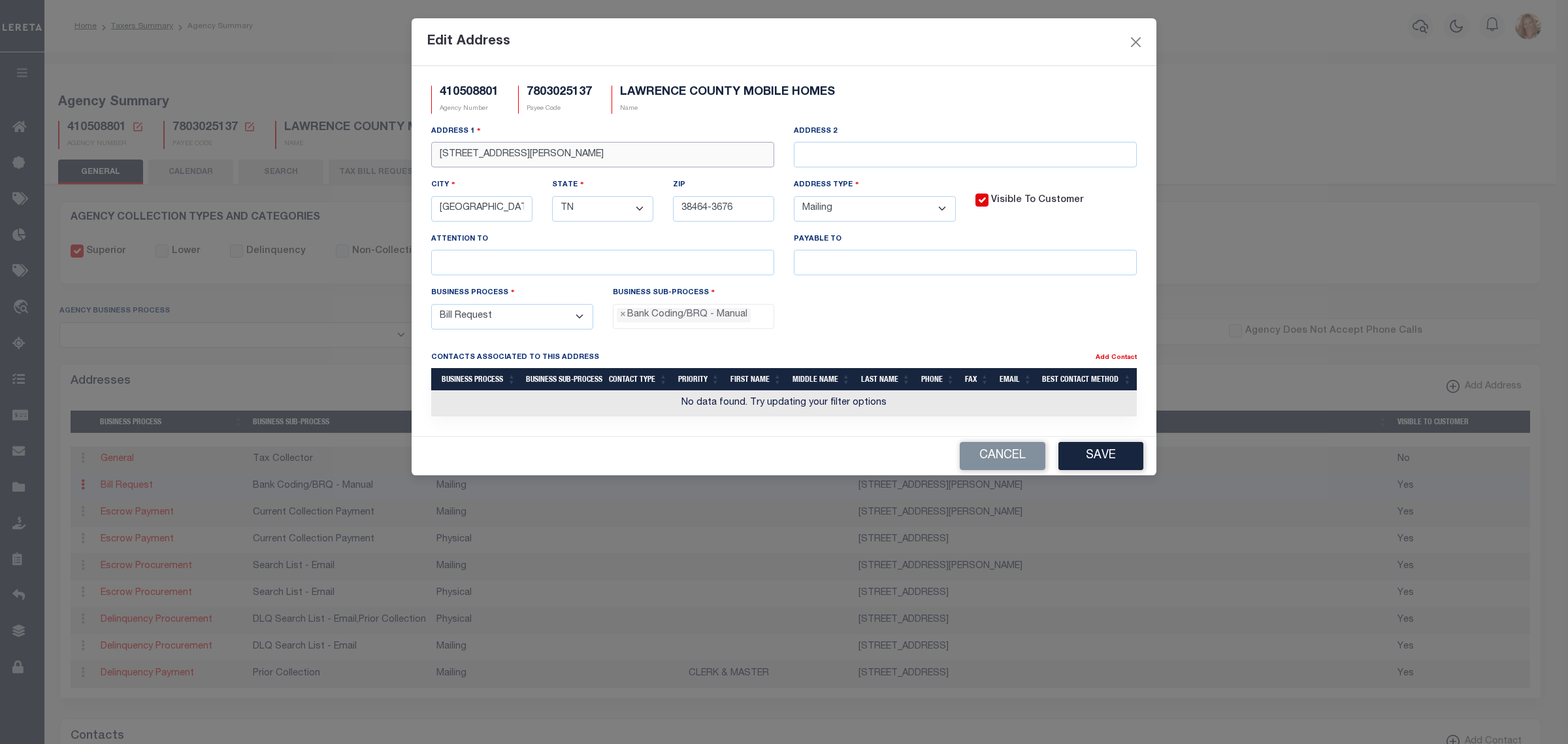
drag, startPoint x: 557, startPoint y: 152, endPoint x: 744, endPoint y: 159, distance: 187.1
click at [744, 157] on input "[STREET_ADDRESS][PERSON_NAME]" at bounding box center [602, 154] width 343 height 26
type input "[STREET_ADDRESS][PERSON_NAME]"
click at [1083, 469] on button "Save" at bounding box center [1101, 456] width 85 height 28
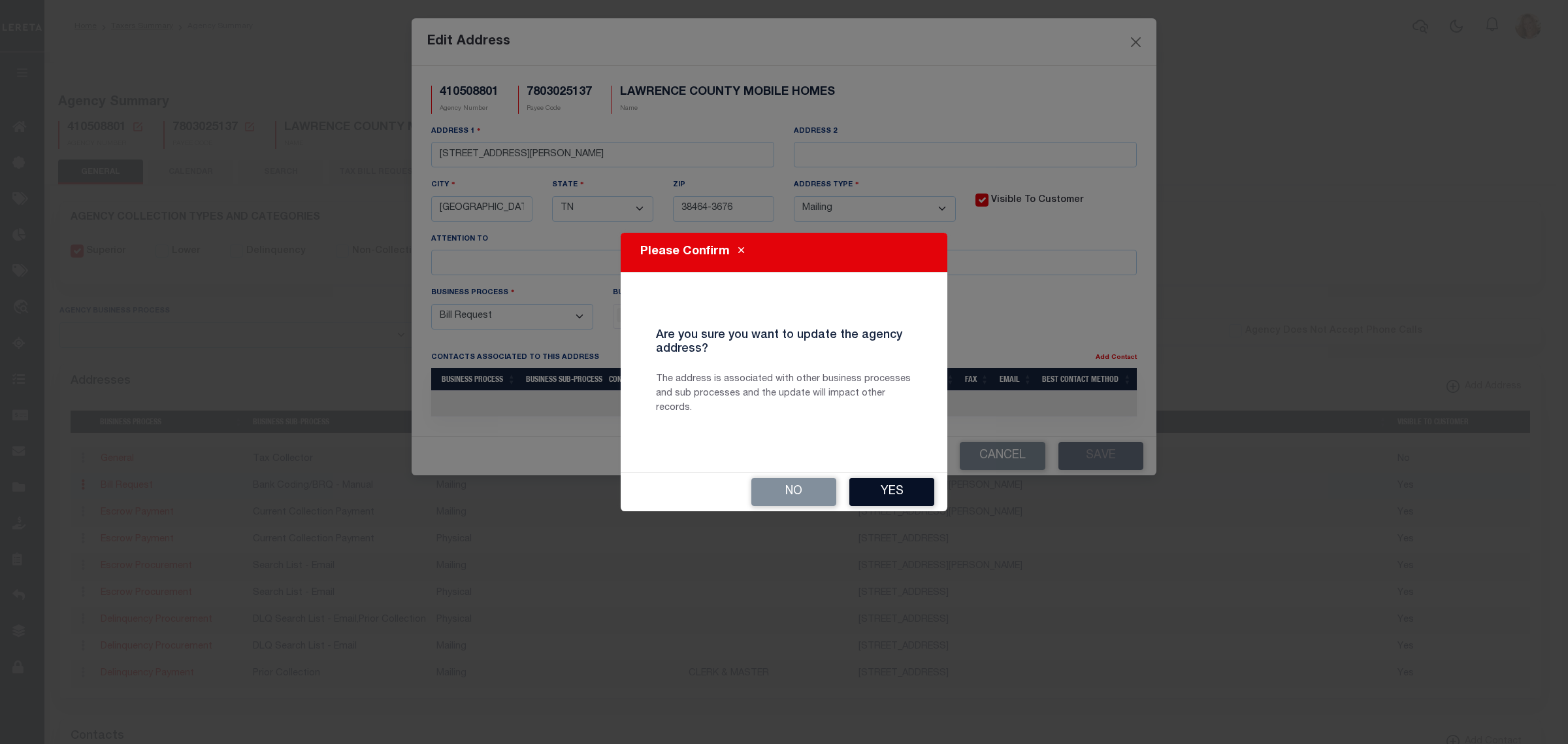
click at [903, 490] on button "Yes" at bounding box center [892, 491] width 85 height 28
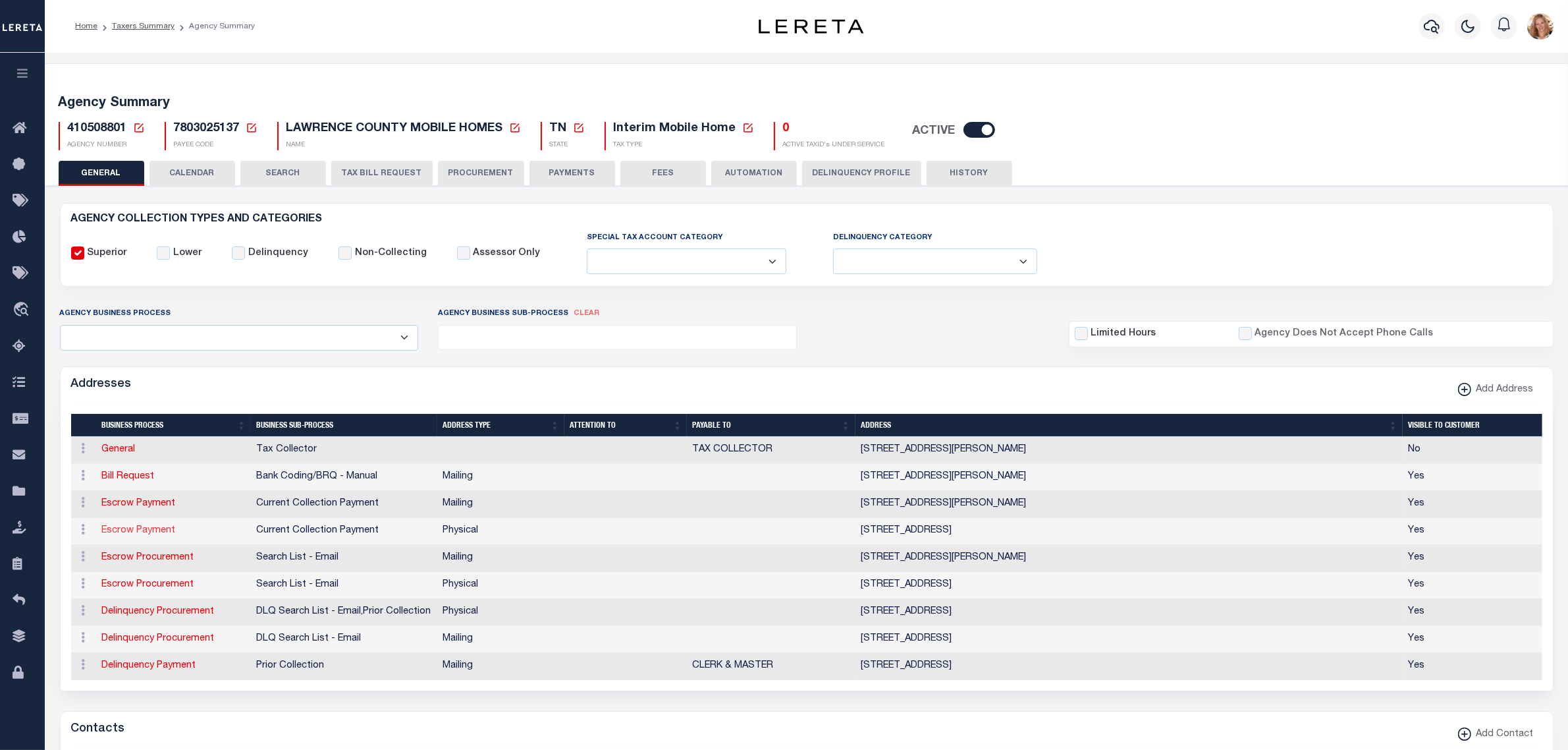
click at [150, 528] on link "Escrow Payment" at bounding box center [138, 531] width 74 height 9
select select
select select "1"
checkbox input "false"
select select
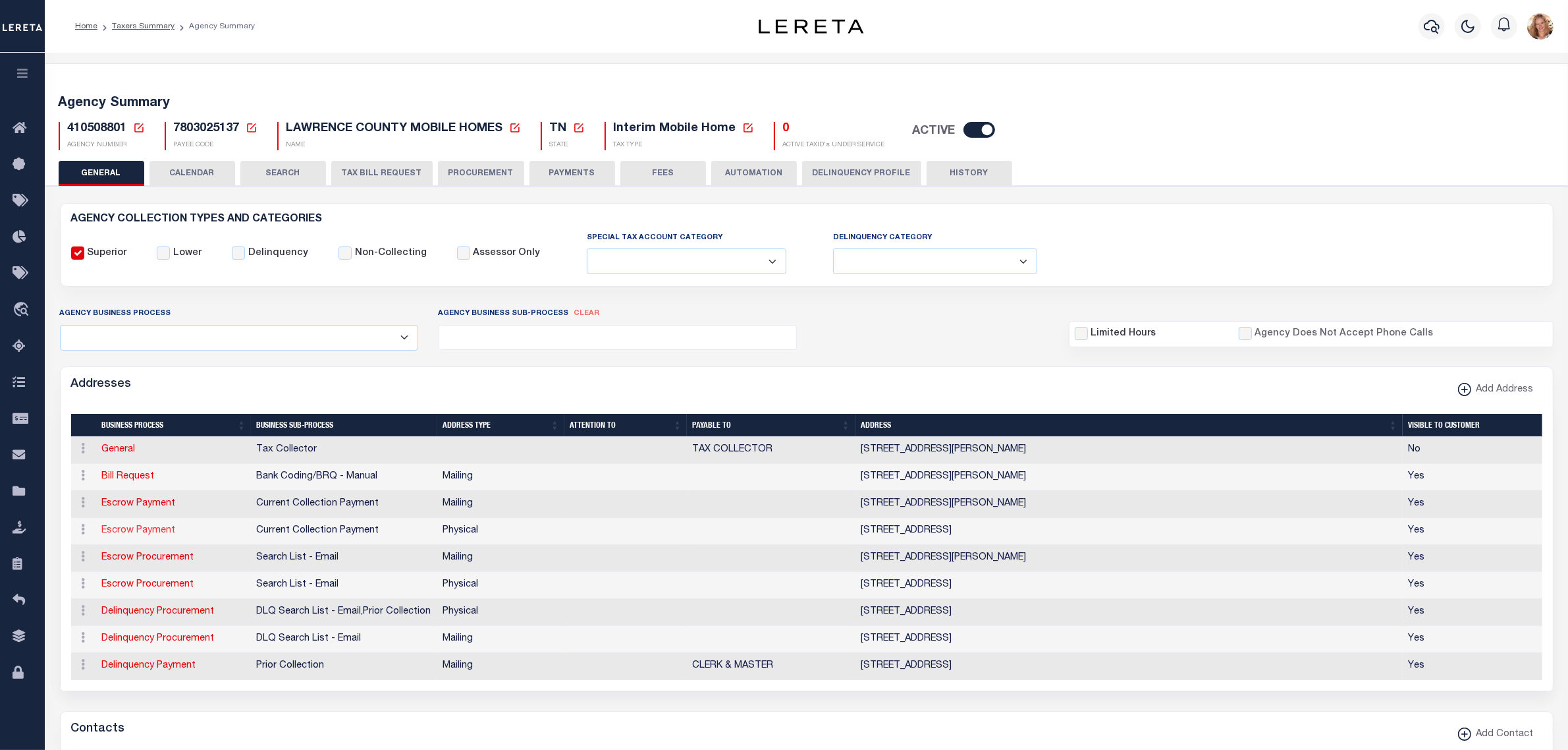
select select
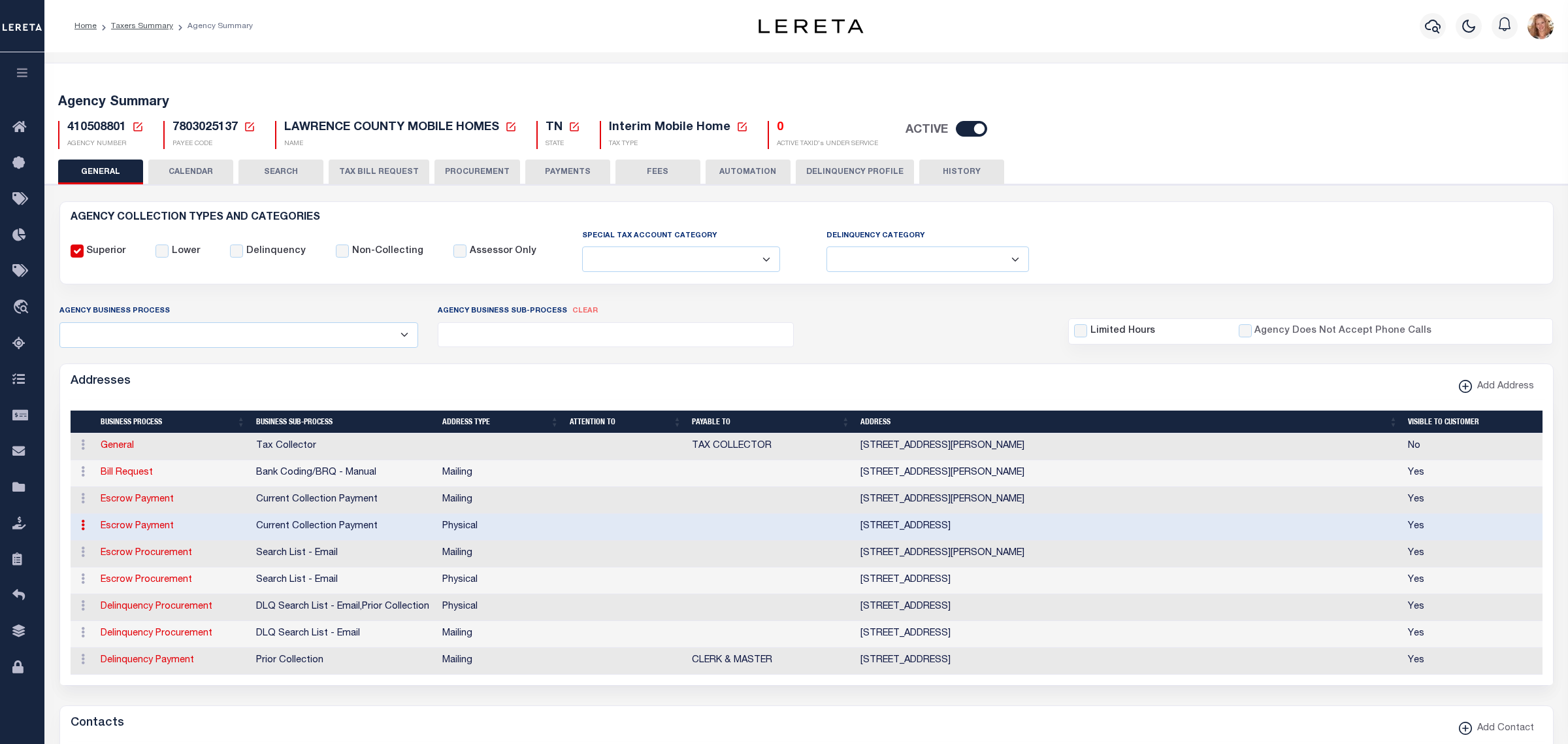
type input "200 WEST GAINES ST., SUITE 101"
type input "LAWRENCEBURG"
select select "TN"
type input "38464"
select select "2"
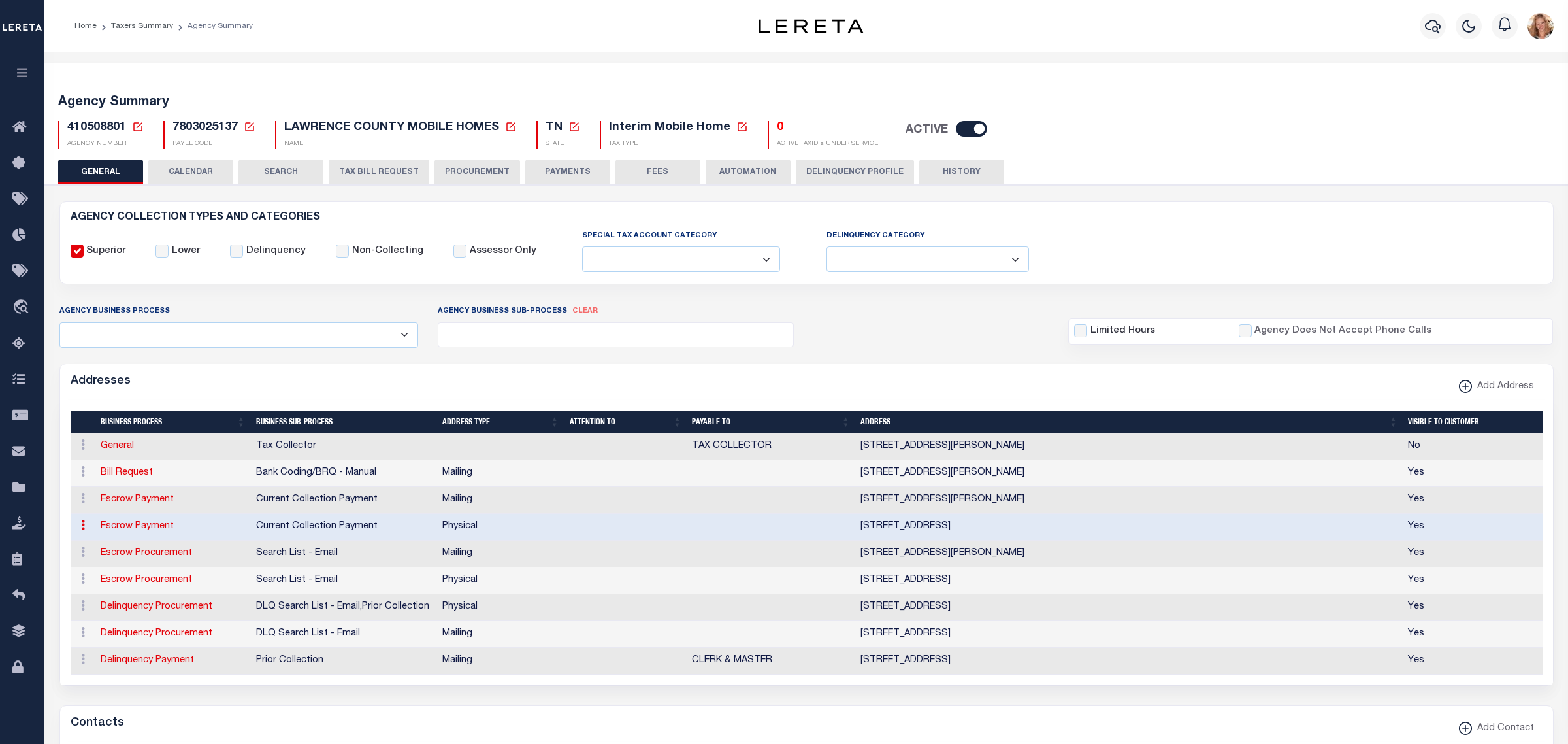
checkbox input "true"
select select "3"
select select "11"
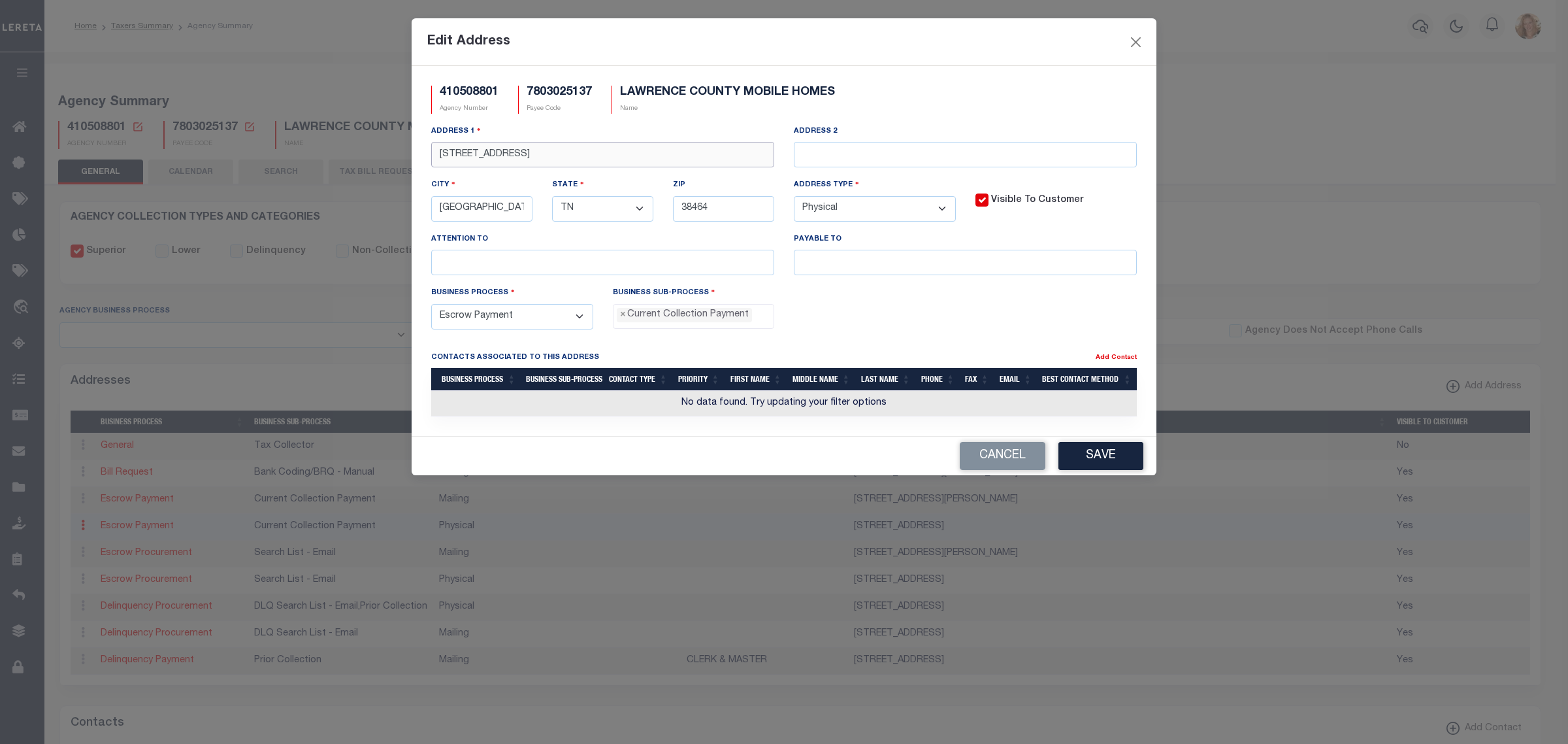
click at [467, 154] on input "200 WEST GAINES ST., SUITE 101" at bounding box center [602, 154] width 343 height 26
click at [516, 159] on input "200 W GAINES ST., SUITE 101" at bounding box center [602, 154] width 343 height 26
click at [530, 155] on input "200 W GAINES ST SUITE 101" at bounding box center [602, 154] width 343 height 26
drag, startPoint x: 556, startPoint y: 157, endPoint x: 703, endPoint y: 159, distance: 147.0
click at [703, 159] on input "200 W GAINES ST STE 101" at bounding box center [602, 154] width 343 height 26
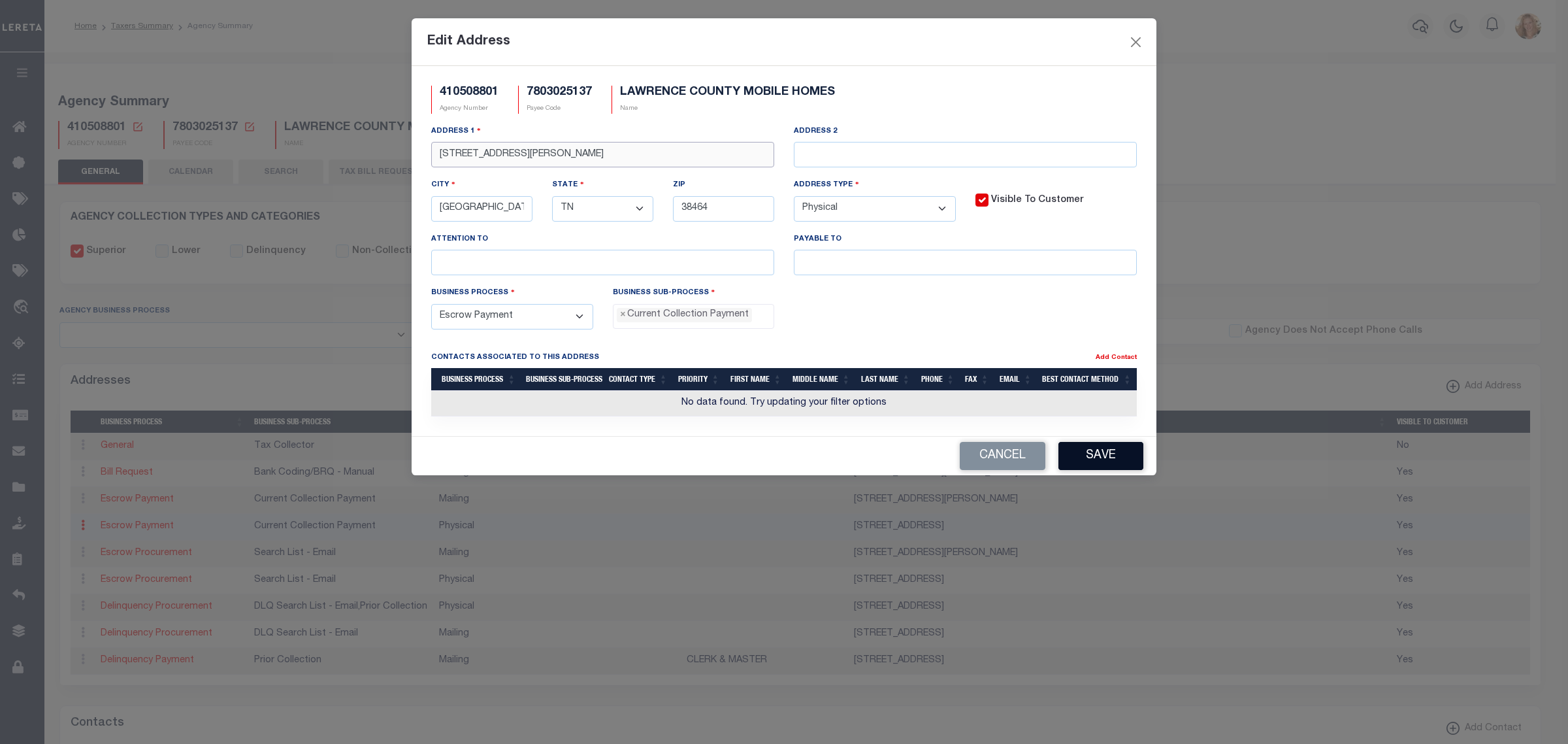
type input "200 W GAINES ST STE 101"
click at [1101, 464] on button "Save" at bounding box center [1101, 456] width 85 height 28
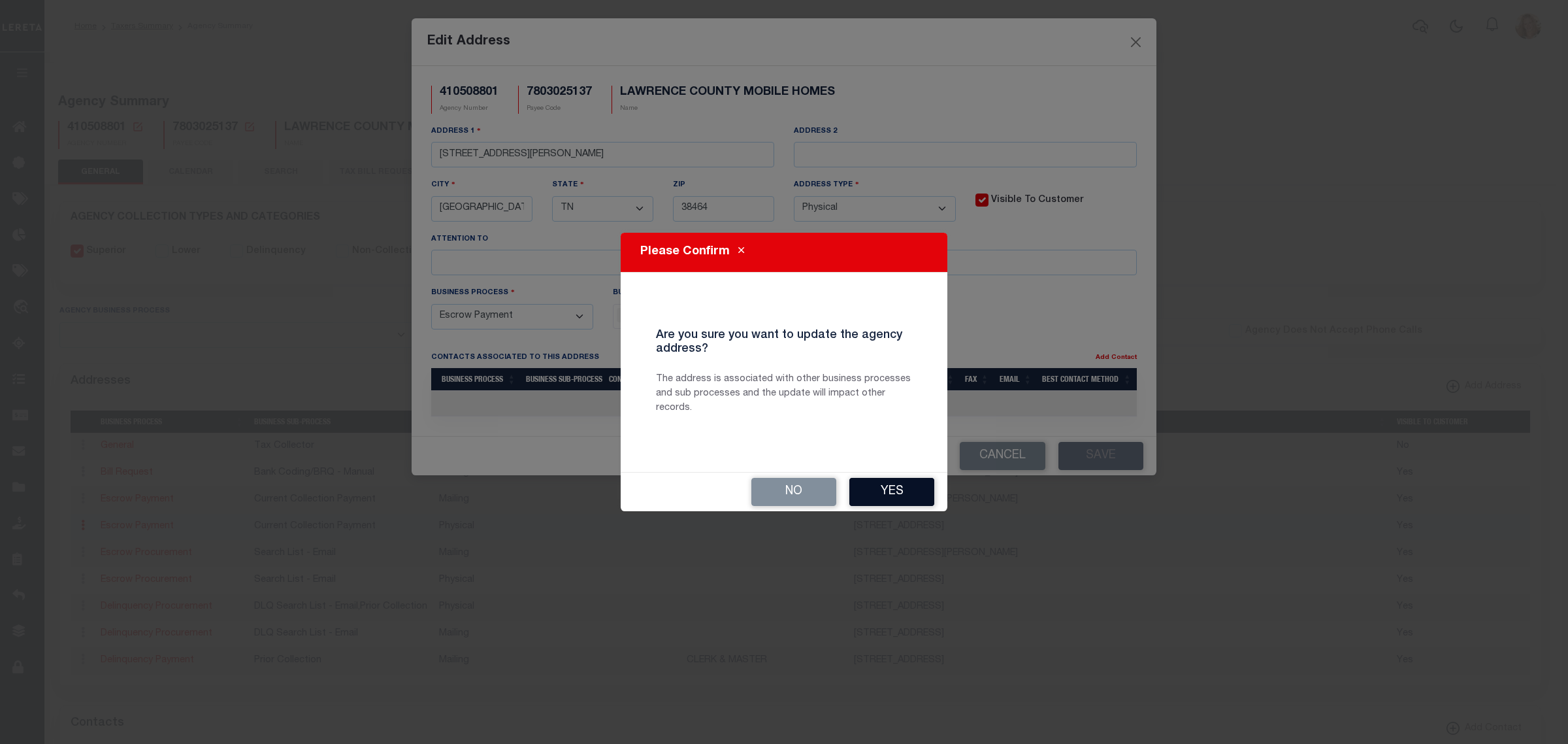
click at [876, 480] on button "Yes" at bounding box center [892, 491] width 85 height 28
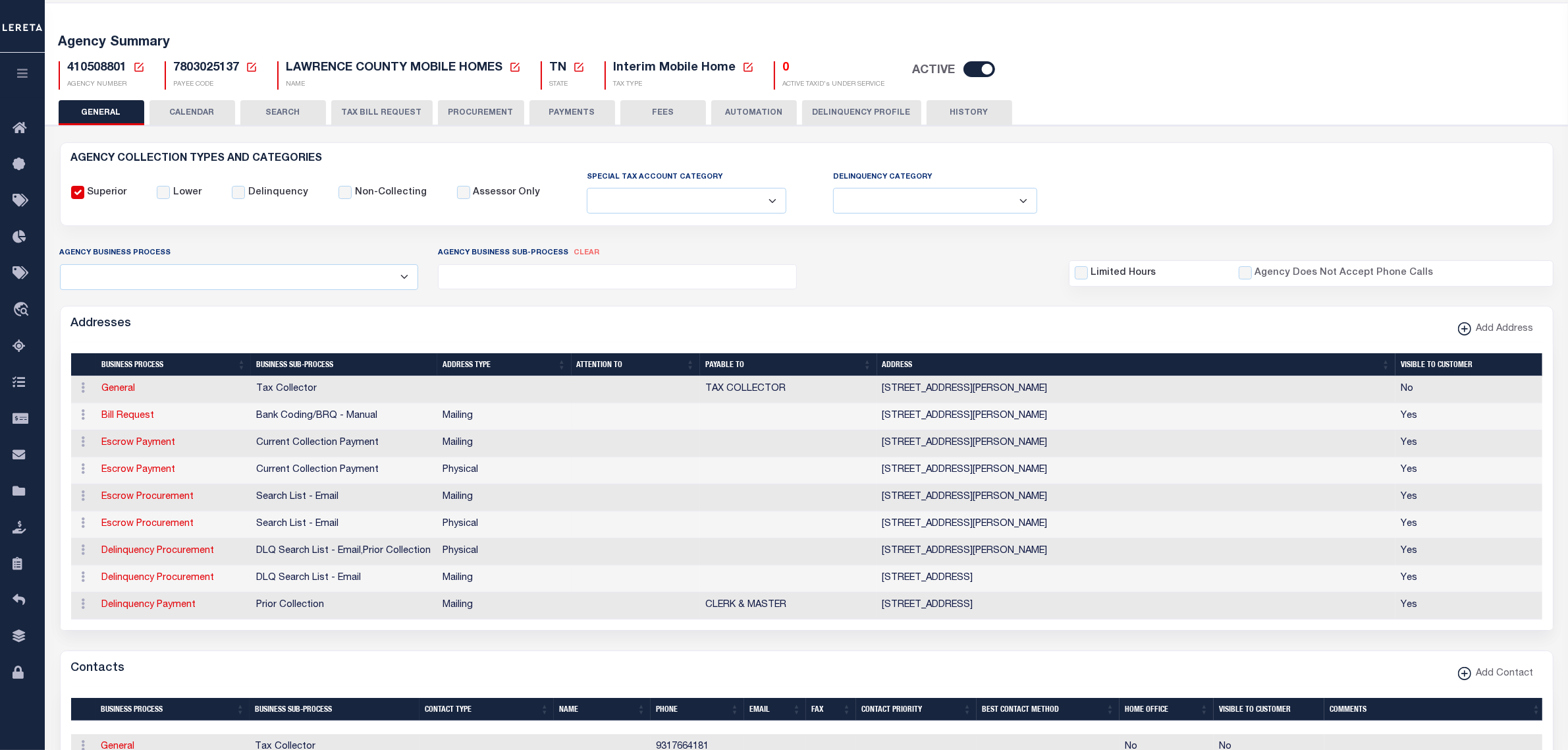
scroll to position [247, 0]
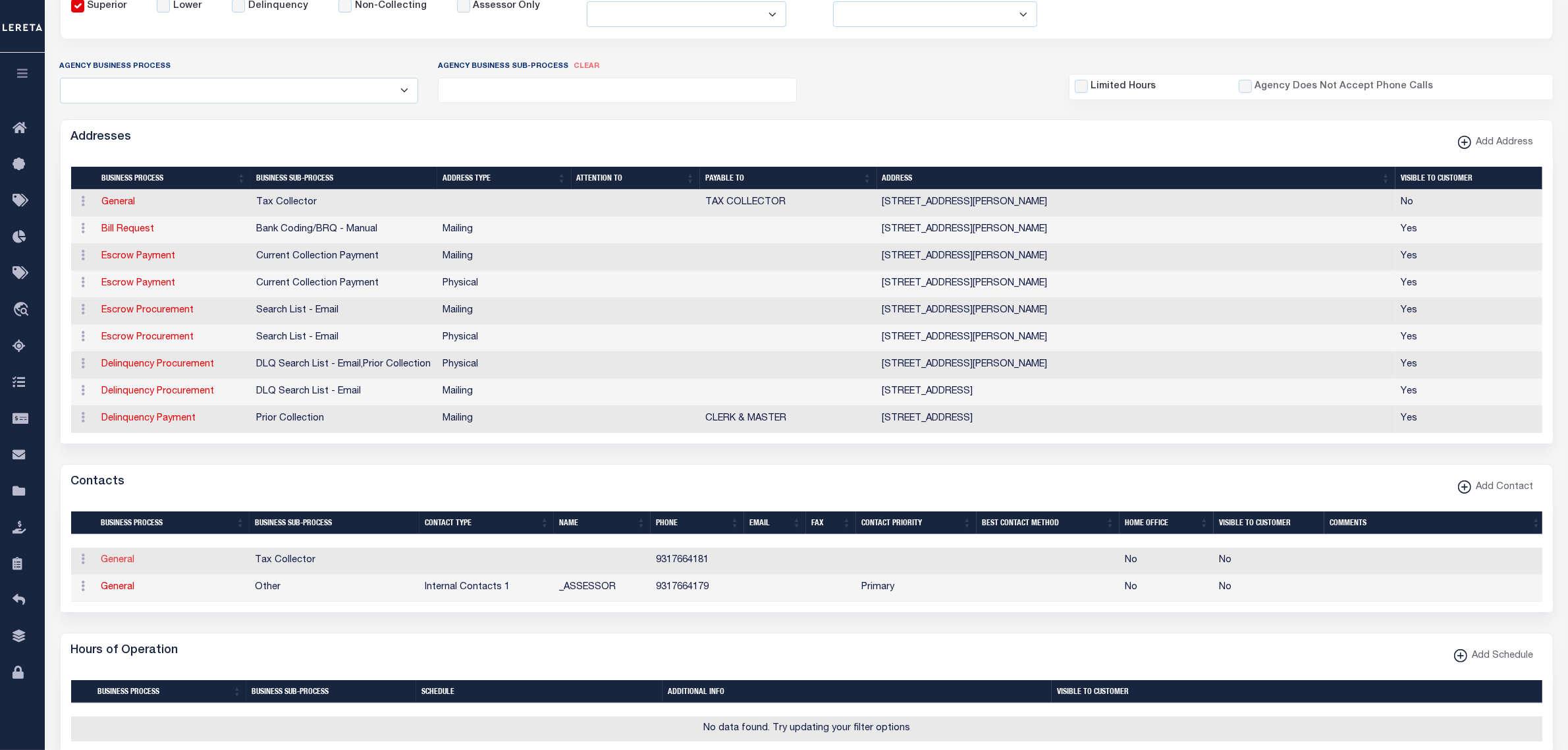
click at [122, 564] on link "General" at bounding box center [118, 560] width 34 height 9
checkbox input "false"
select select
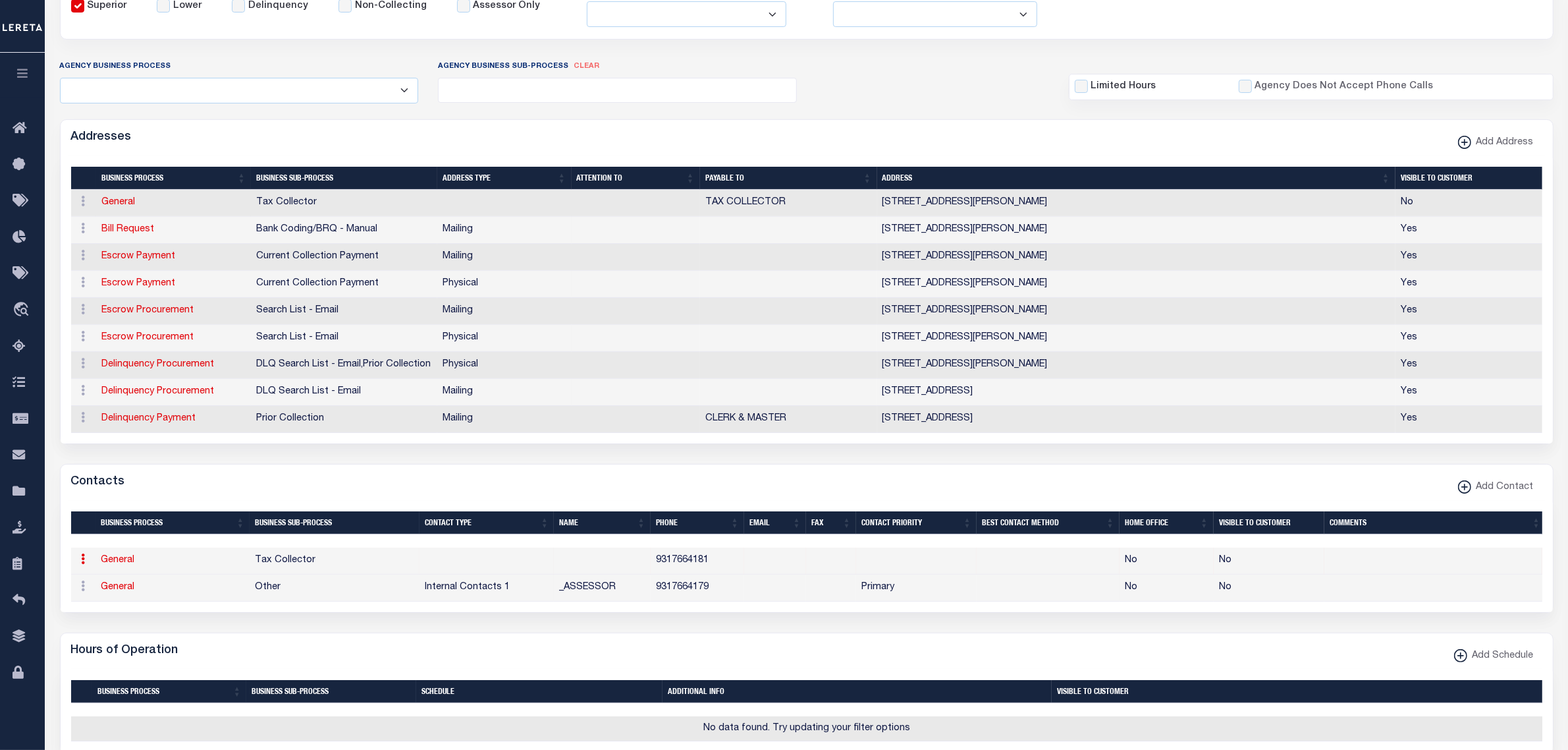
select select
type input "9317664181"
checkbox input "false"
select select "6"
select select "31"
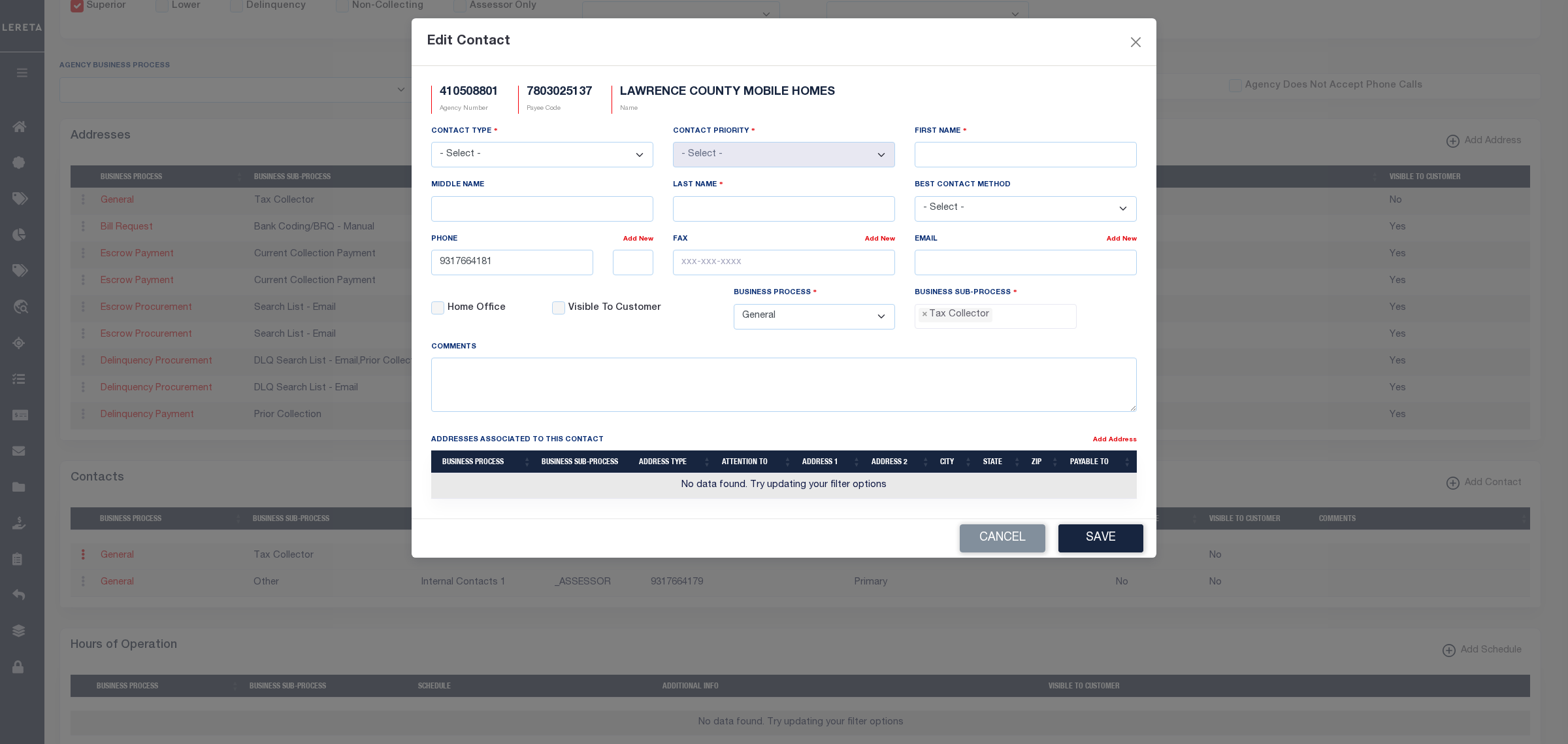
click at [634, 160] on select "- Select - Assessor Clerk Internal Contacts 1 Internal Contacts 2 Internal Cont…" at bounding box center [542, 154] width 222 height 26
select select "2"
click at [431, 143] on select "- Select - Assessor Clerk Internal Contacts 1 Internal Contacts 2 Internal Cont…" at bounding box center [542, 154] width 222 height 26
select select "1"
click at [993, 151] on input "First Name" at bounding box center [1026, 154] width 222 height 26
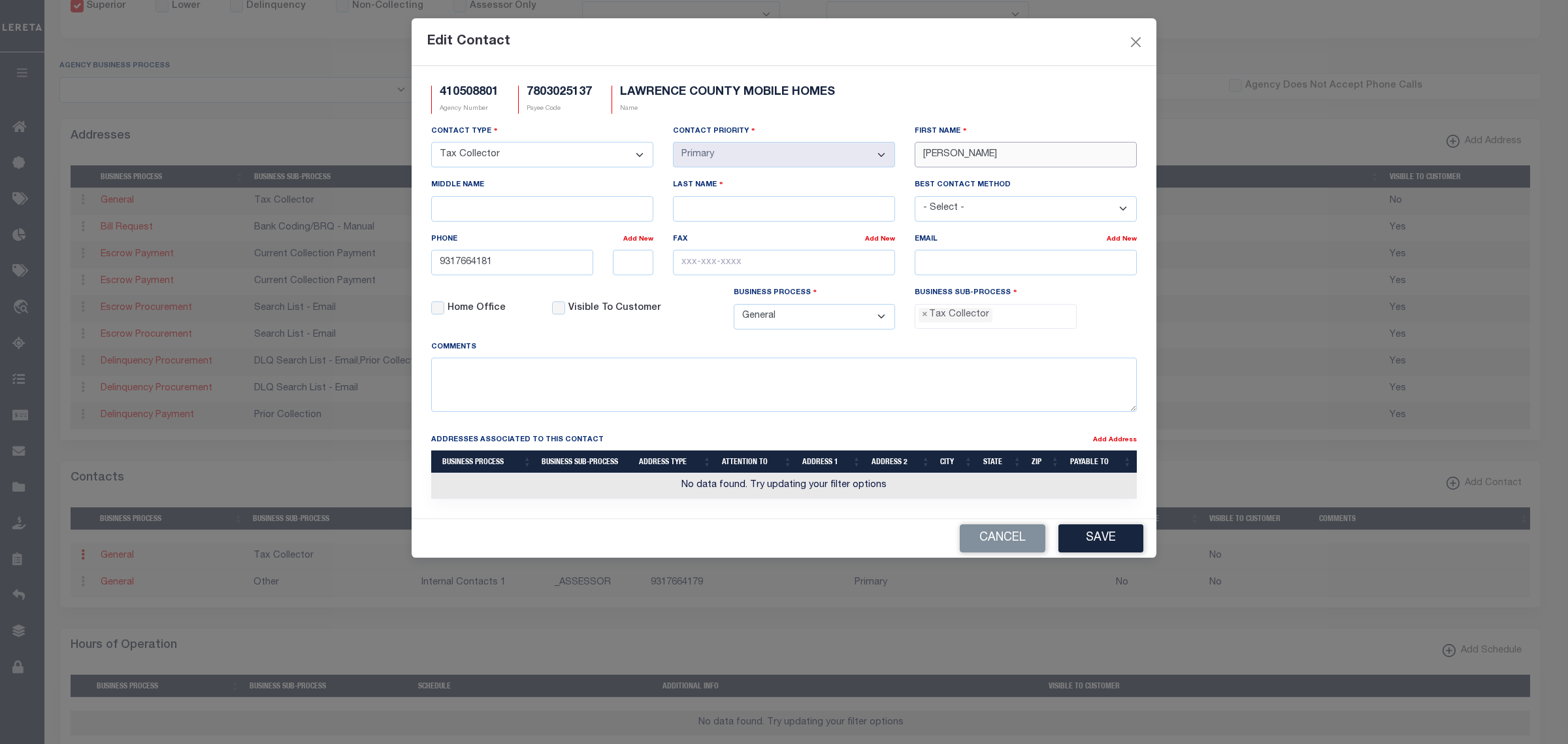
type input "KILEY"
type input "WEATHERS"
type input "931-766-4181"
click at [747, 275] on input "text" at bounding box center [784, 262] width 222 height 26
paste input "931-766-4150"
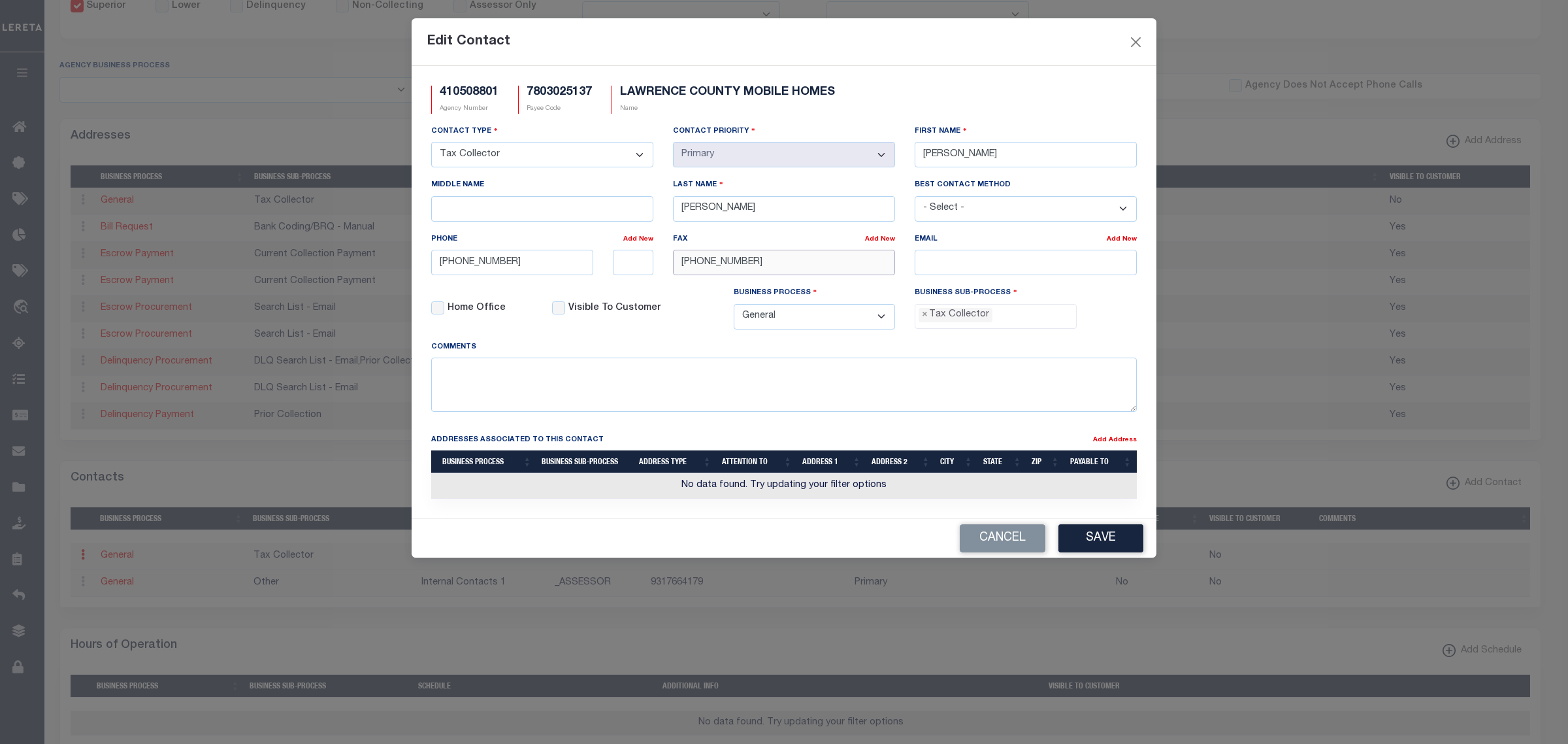
type input "931-766-4150"
click at [979, 265] on input "email" at bounding box center [1026, 262] width 222 height 26
paste input "KWEATHERS@LAWCOTN.ORG"
type input "KWEATHERS@LAWCOTN.ORG"
click at [1079, 552] on button "Save" at bounding box center [1101, 538] width 85 height 28
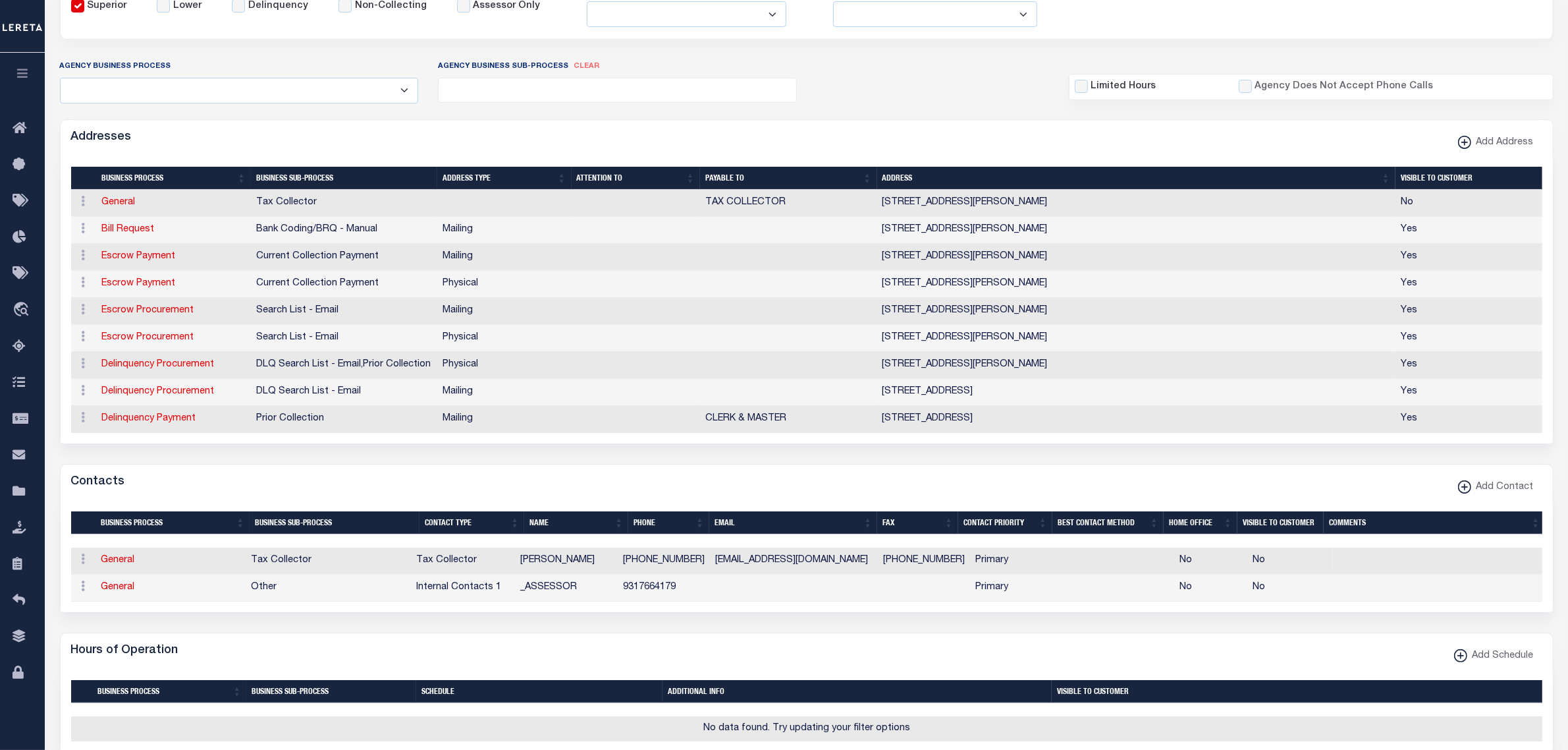
scroll to position [0, 0]
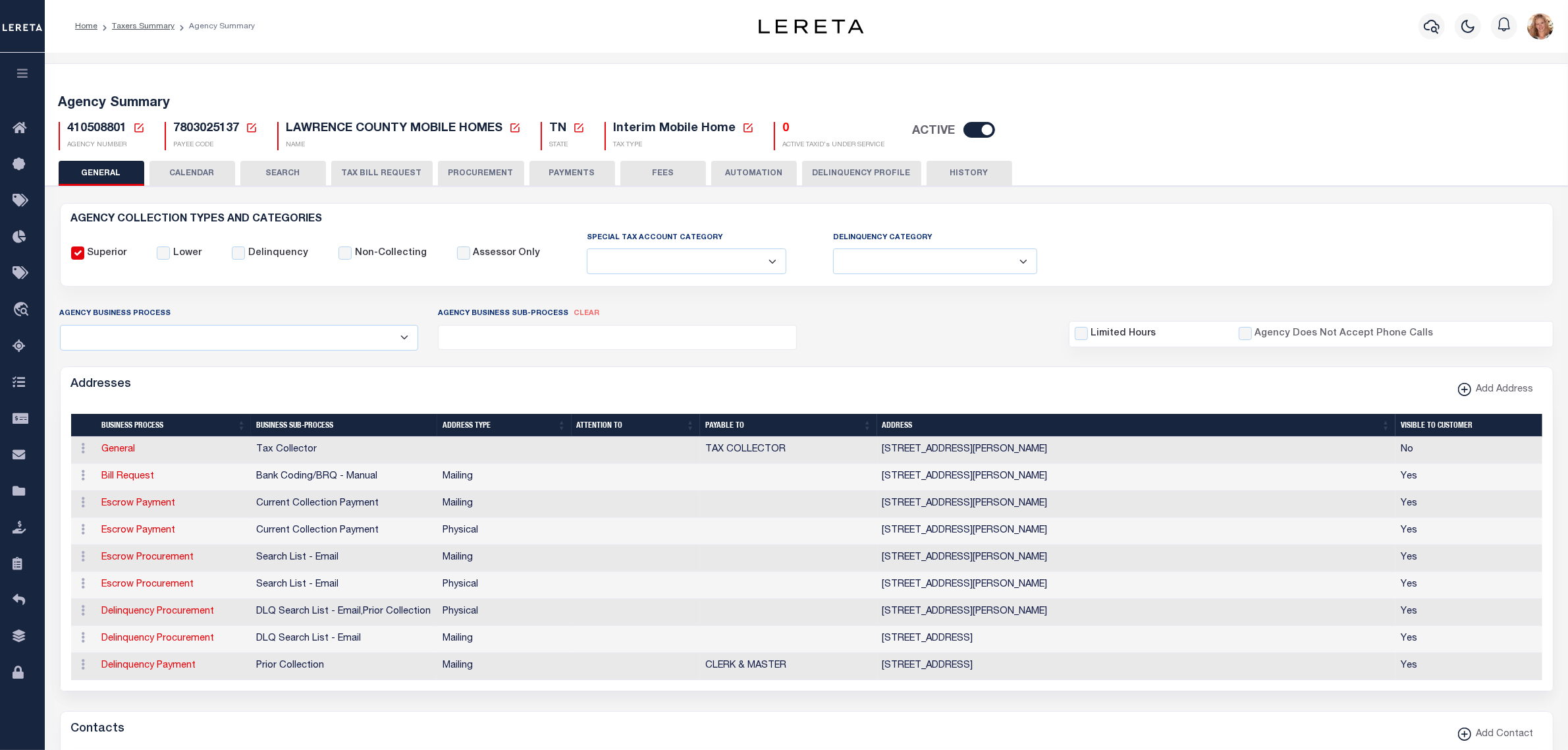
click at [140, 129] on icon at bounding box center [139, 127] width 12 height 12
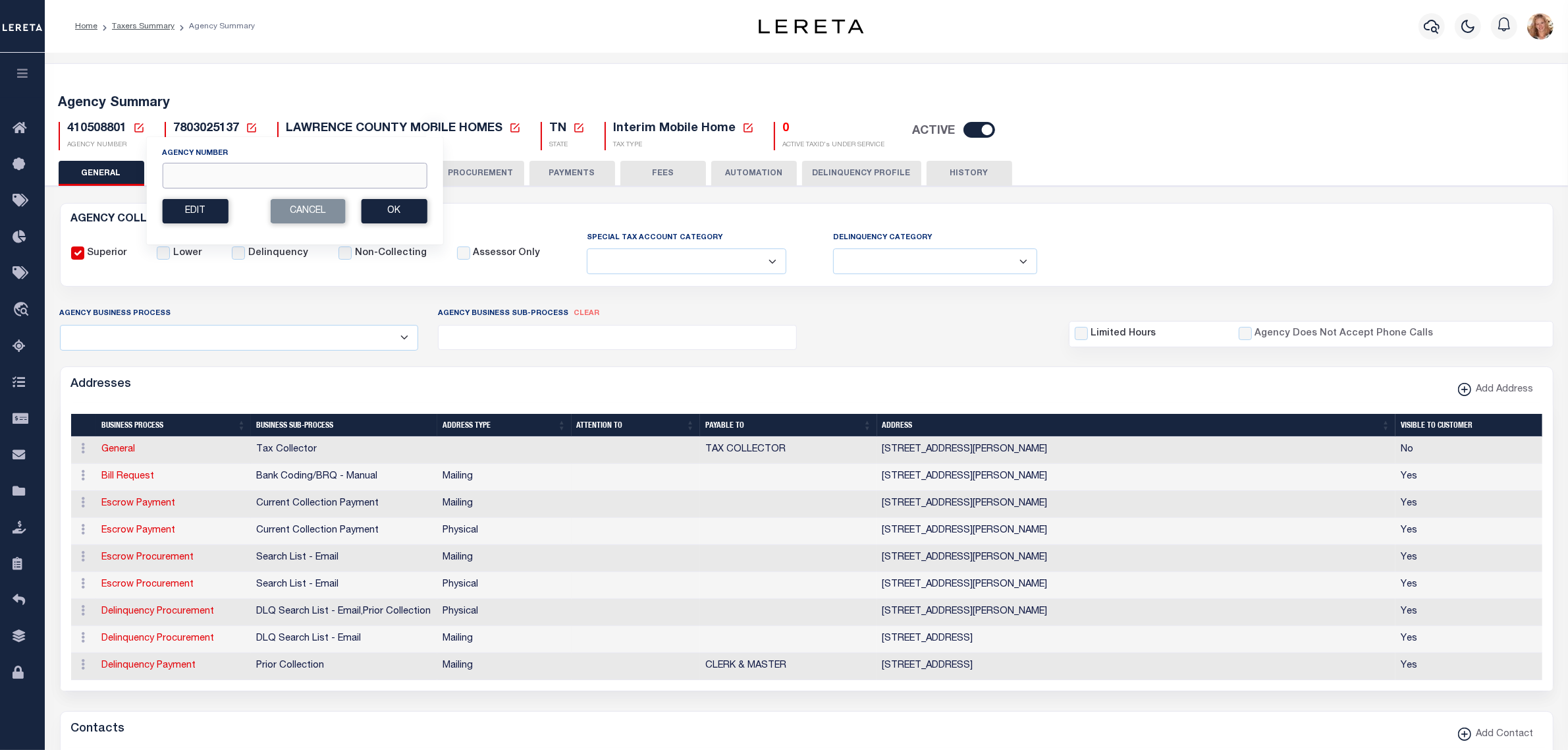
click at [205, 179] on input "Agency Number" at bounding box center [294, 176] width 265 height 26
type input "440010206"
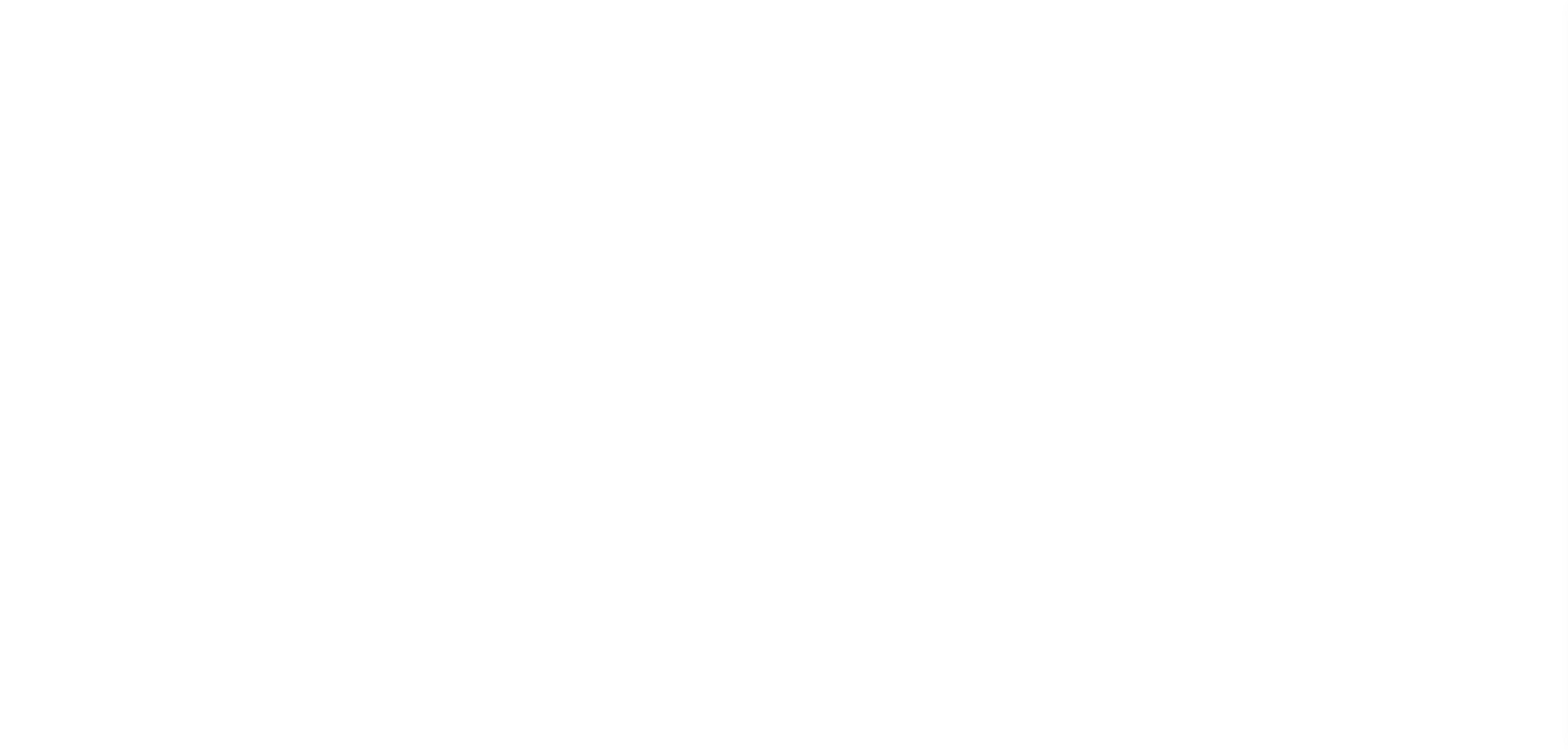
select select
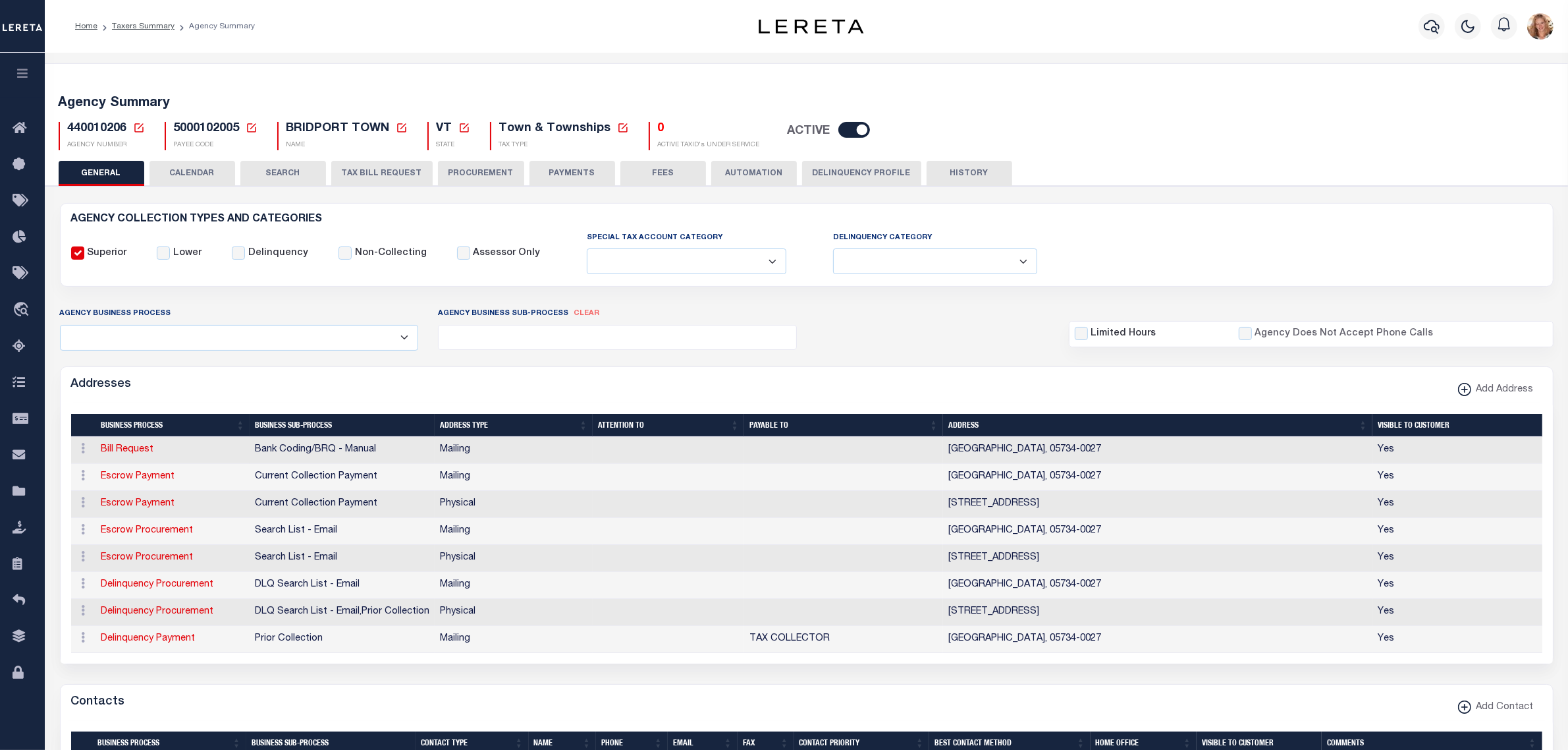
click at [680, 175] on button "FEES" at bounding box center [663, 173] width 86 height 25
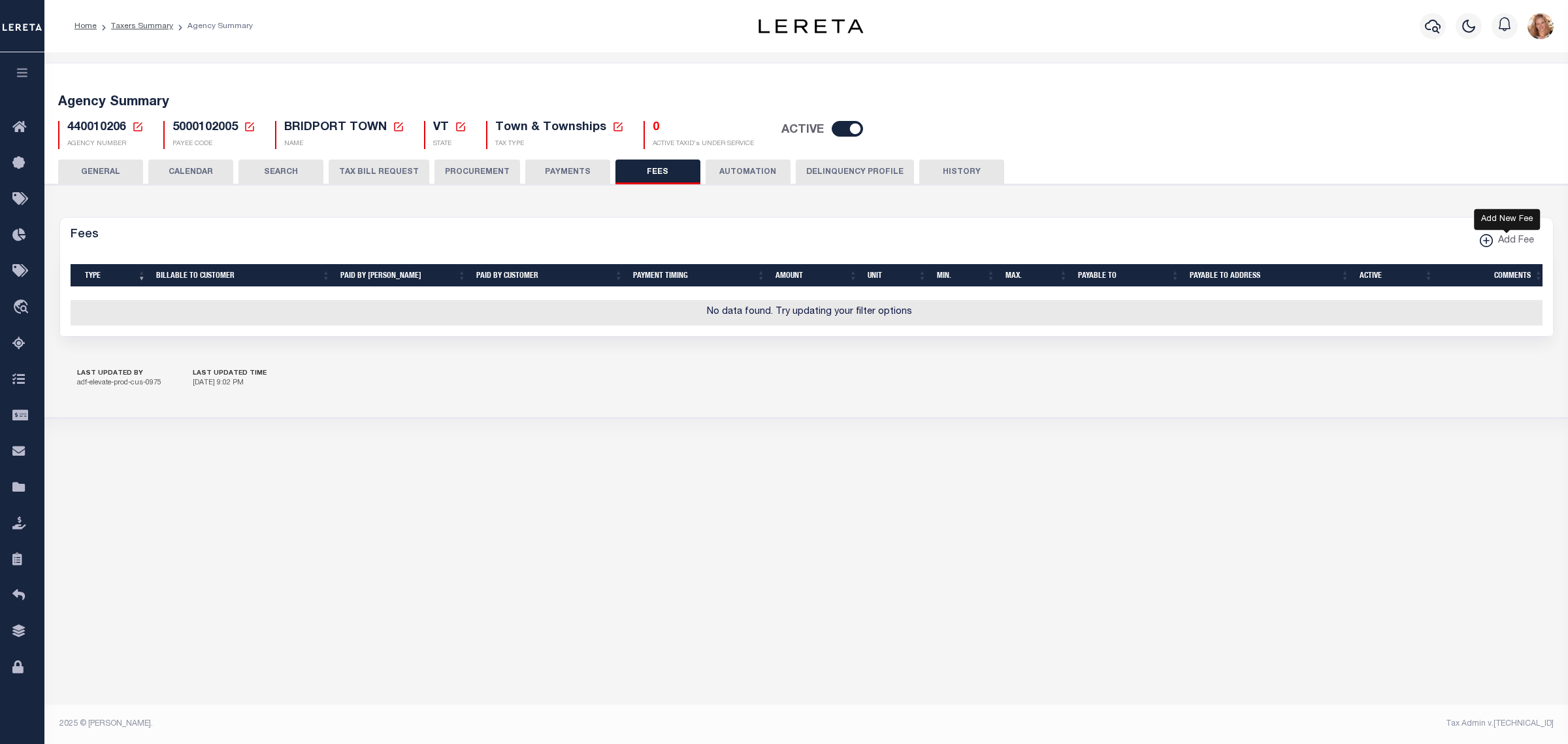
click at [1532, 236] on span "Add Fee" at bounding box center [1513, 241] width 41 height 14
select select
checkbox input "false"
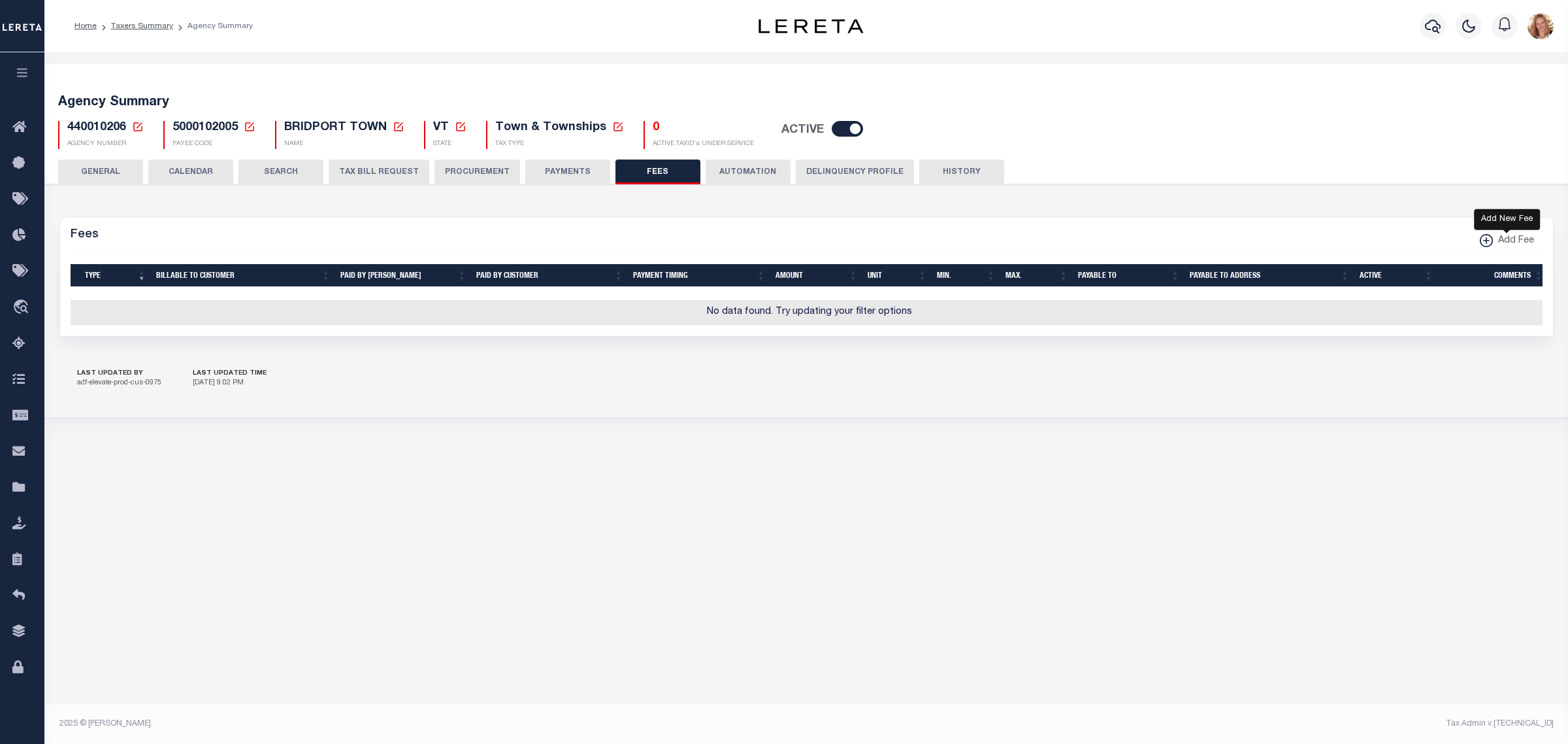
checkbox input "false"
checkbox input "true"
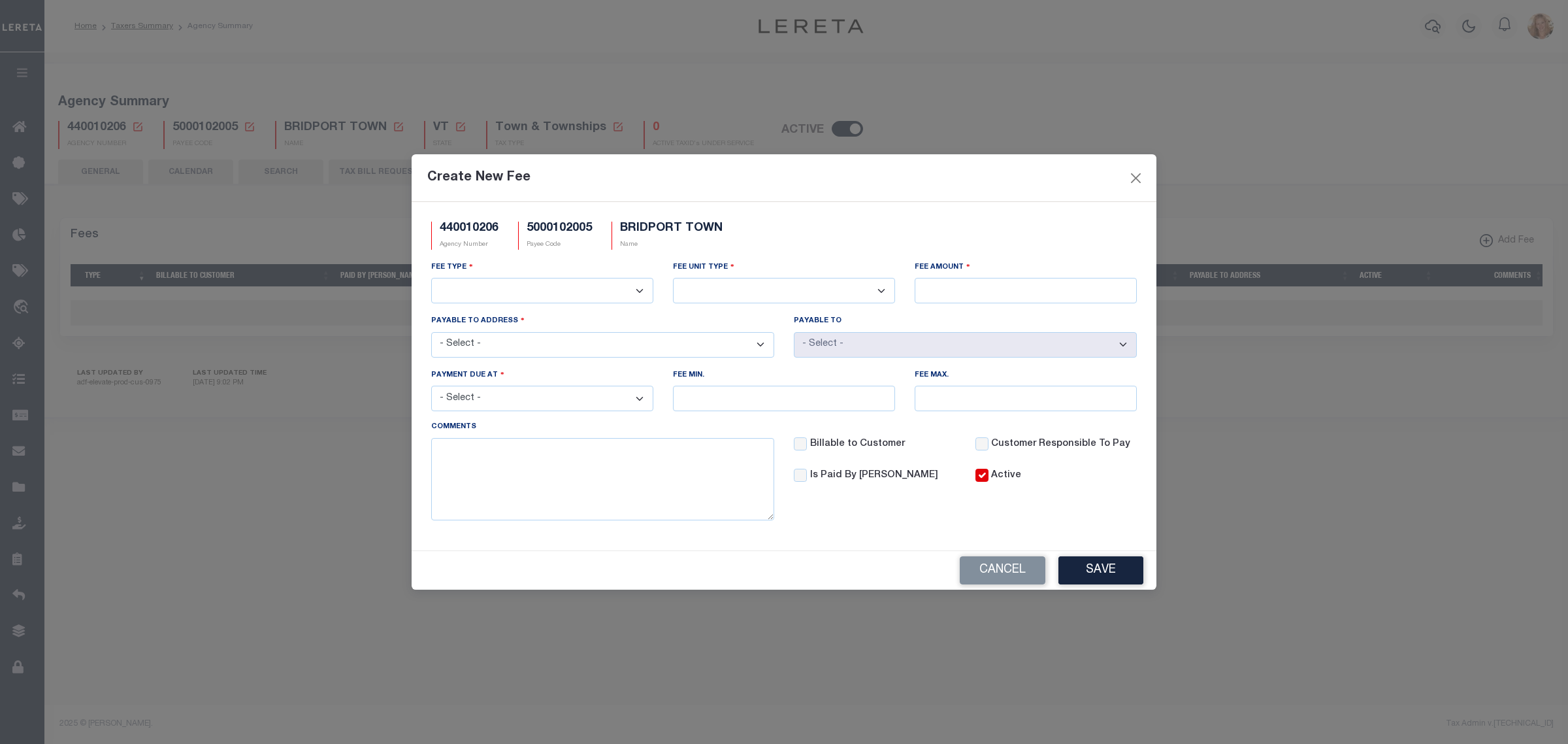
click at [545, 286] on select "3rd Party Web Extract Fee Current 3rd Party Web Extract Fee Prior Automation Fe…" at bounding box center [542, 291] width 222 height 26
select select "1"
click at [431, 278] on select "3rd Party Web Extract Fee Current 3rd Party Web Extract Fee Prior Automation Fe…" at bounding box center [542, 291] width 222 height 26
click at [828, 279] on select "Per Agency Per Agency Parcel Per B Service Parcel Per C Service Parcel Per File…" at bounding box center [784, 291] width 222 height 26
select select "7"
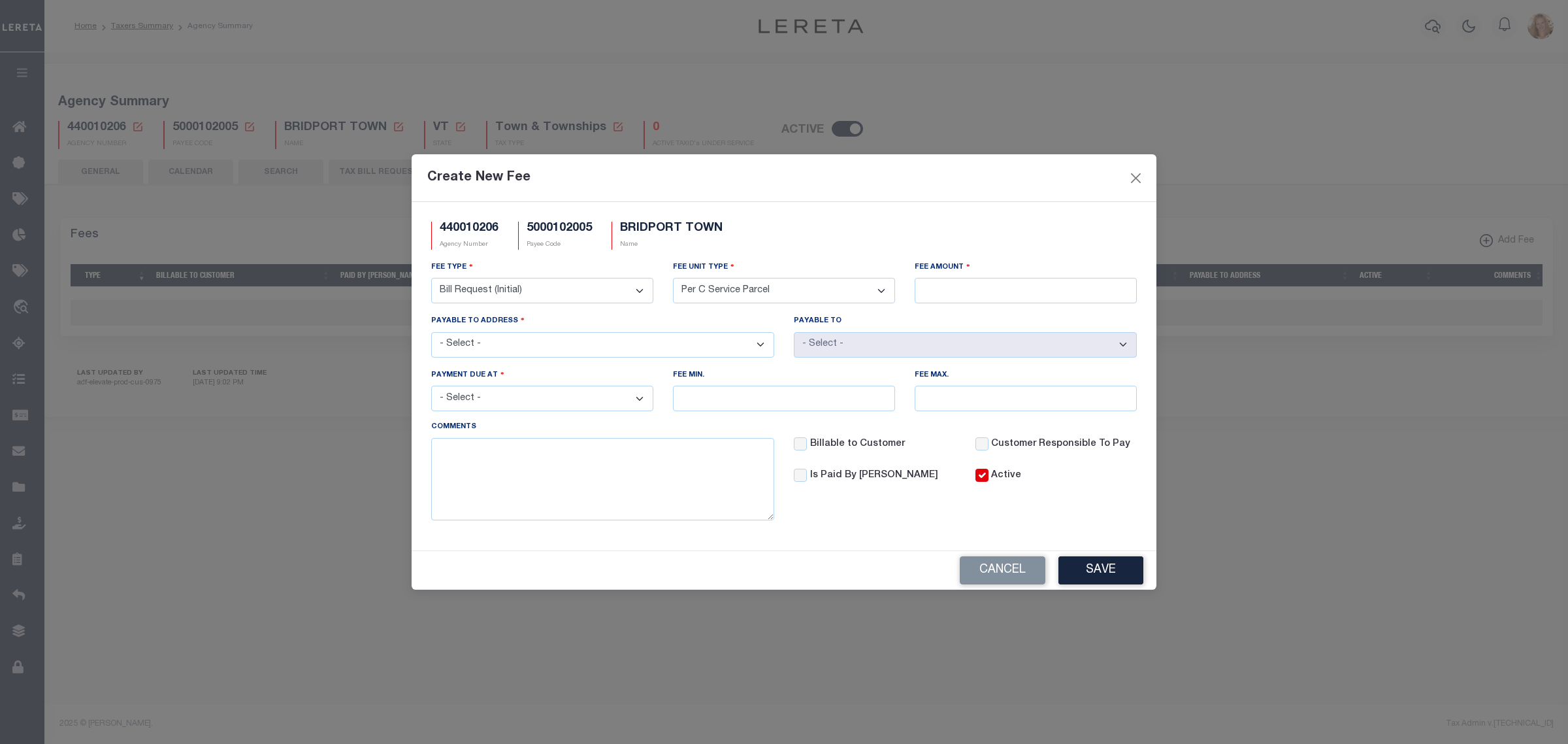
click at [673, 278] on select "Per Agency Per Agency Parcel Per B Service Parcel Per C Service Parcel Per File…" at bounding box center [784, 291] width 222 height 26
click at [931, 291] on input "Fee Amount" at bounding box center [1026, 291] width 222 height 26
type input "$5.00"
click at [528, 345] on select "- Select - [STREET_ADDRESS]" at bounding box center [602, 345] width 343 height 26
select select "21849"
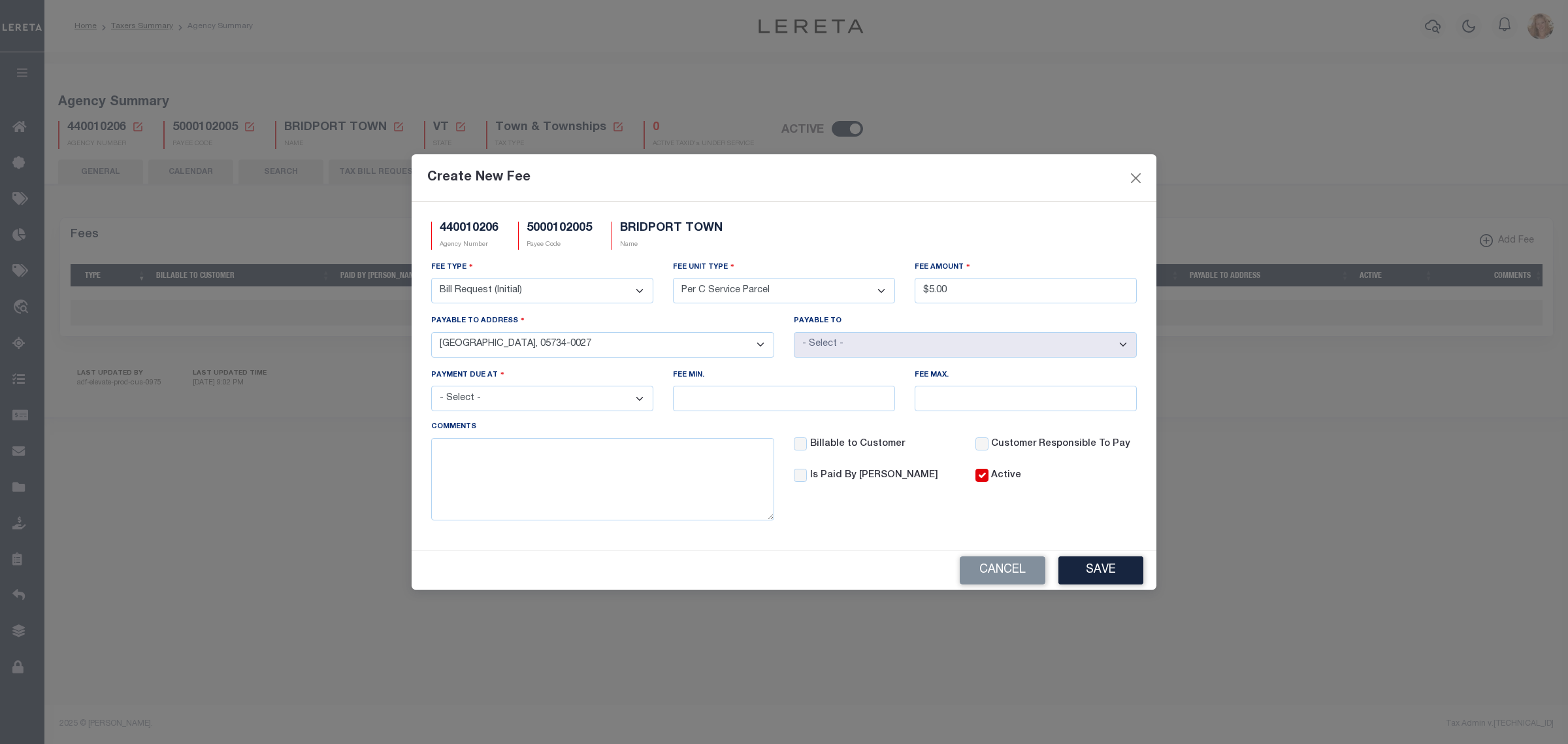
click at [431, 332] on select "- Select - [STREET_ADDRESS]" at bounding box center [602, 345] width 343 height 26
select select "125259"
click at [527, 405] on select "- Select - File download Invoice (Prepay) Invoice (Trailing) Time of payment Ti…" at bounding box center [542, 399] width 222 height 26
select select "3"
click at [431, 387] on select "- Select - File download Invoice (Prepay) Invoice (Trailing) Time of payment Ti…" at bounding box center [542, 399] width 222 height 26
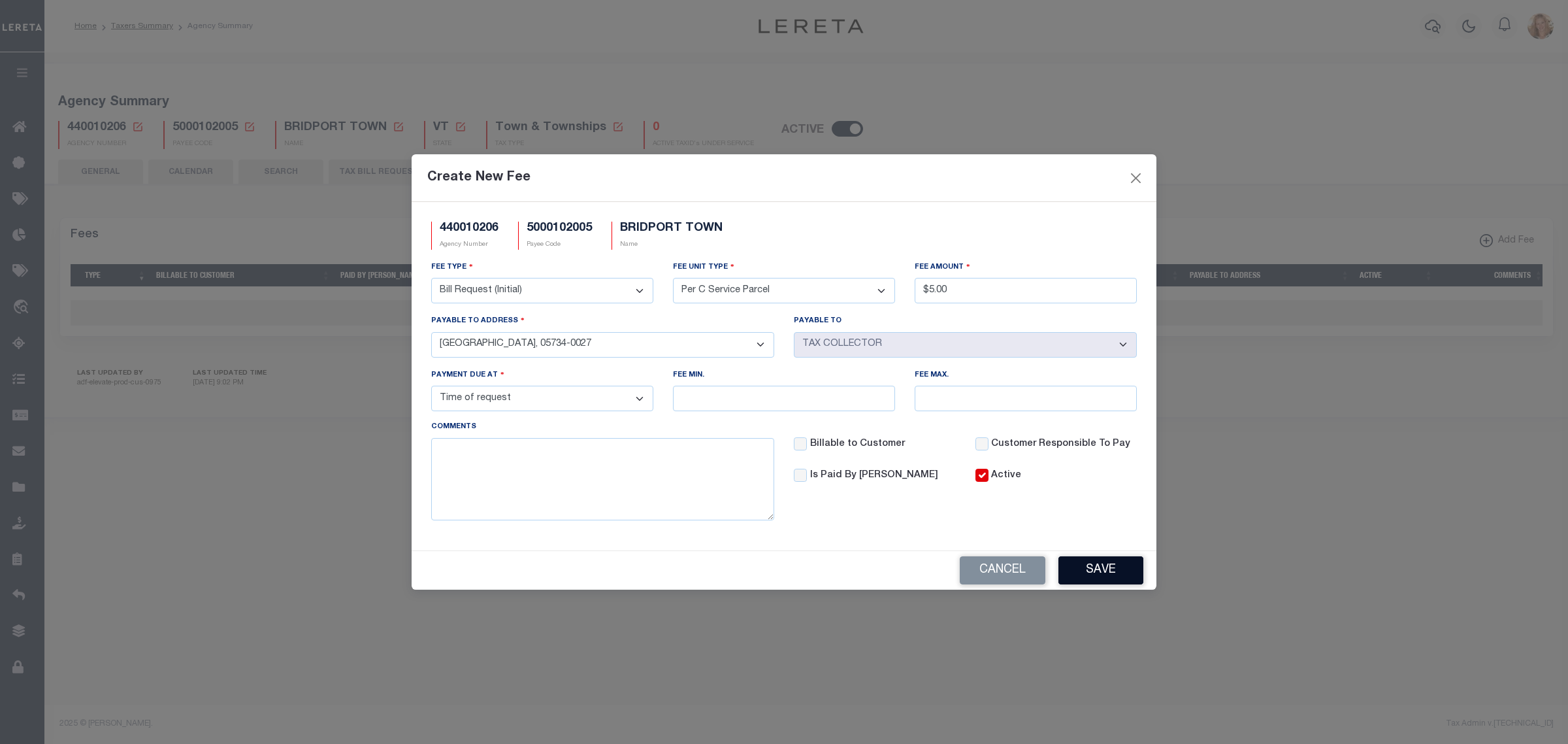
click at [1076, 573] on button "Save" at bounding box center [1101, 570] width 85 height 28
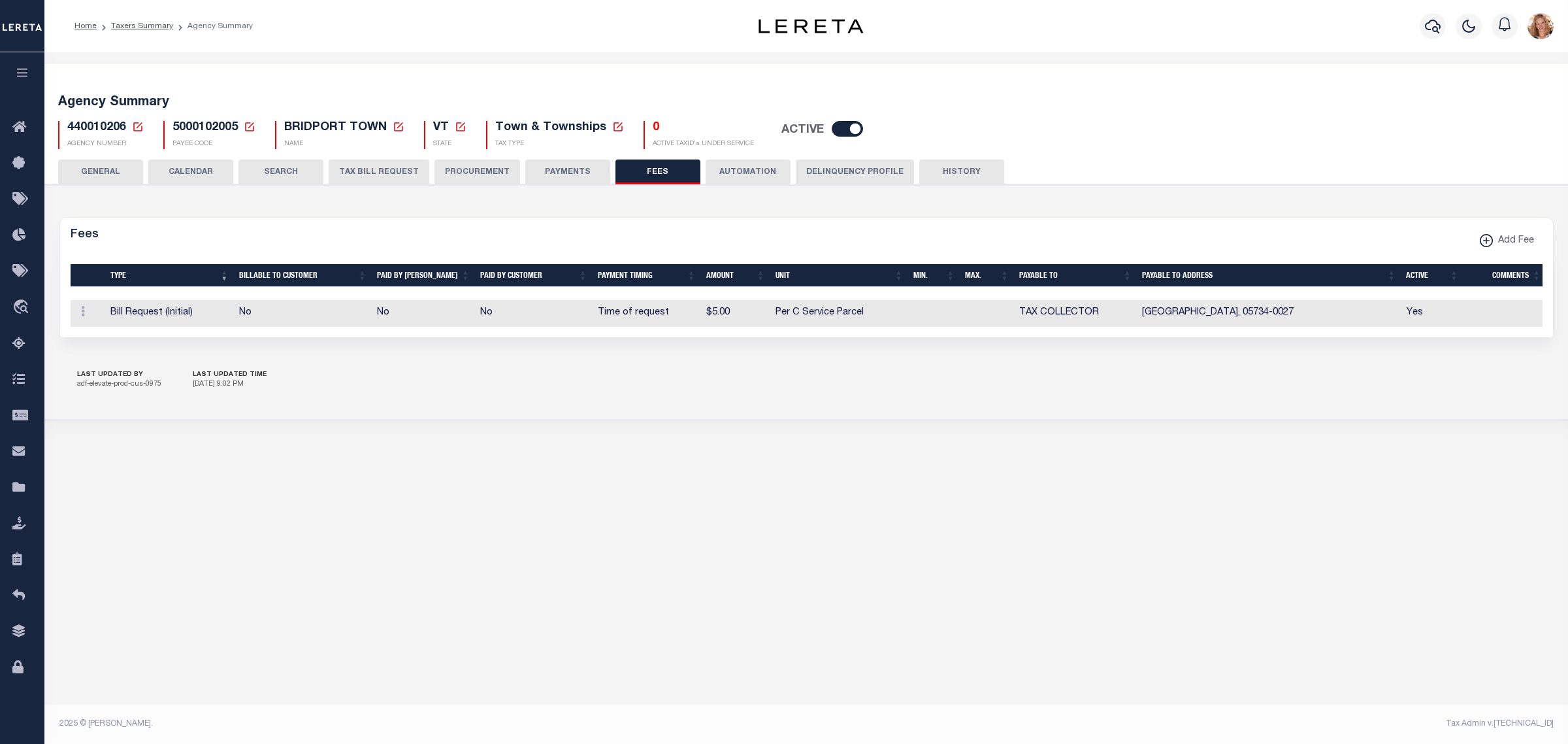
click at [94, 174] on button "GENERAL" at bounding box center [100, 172] width 85 height 25
